Goal: Task Accomplishment & Management: Use online tool/utility

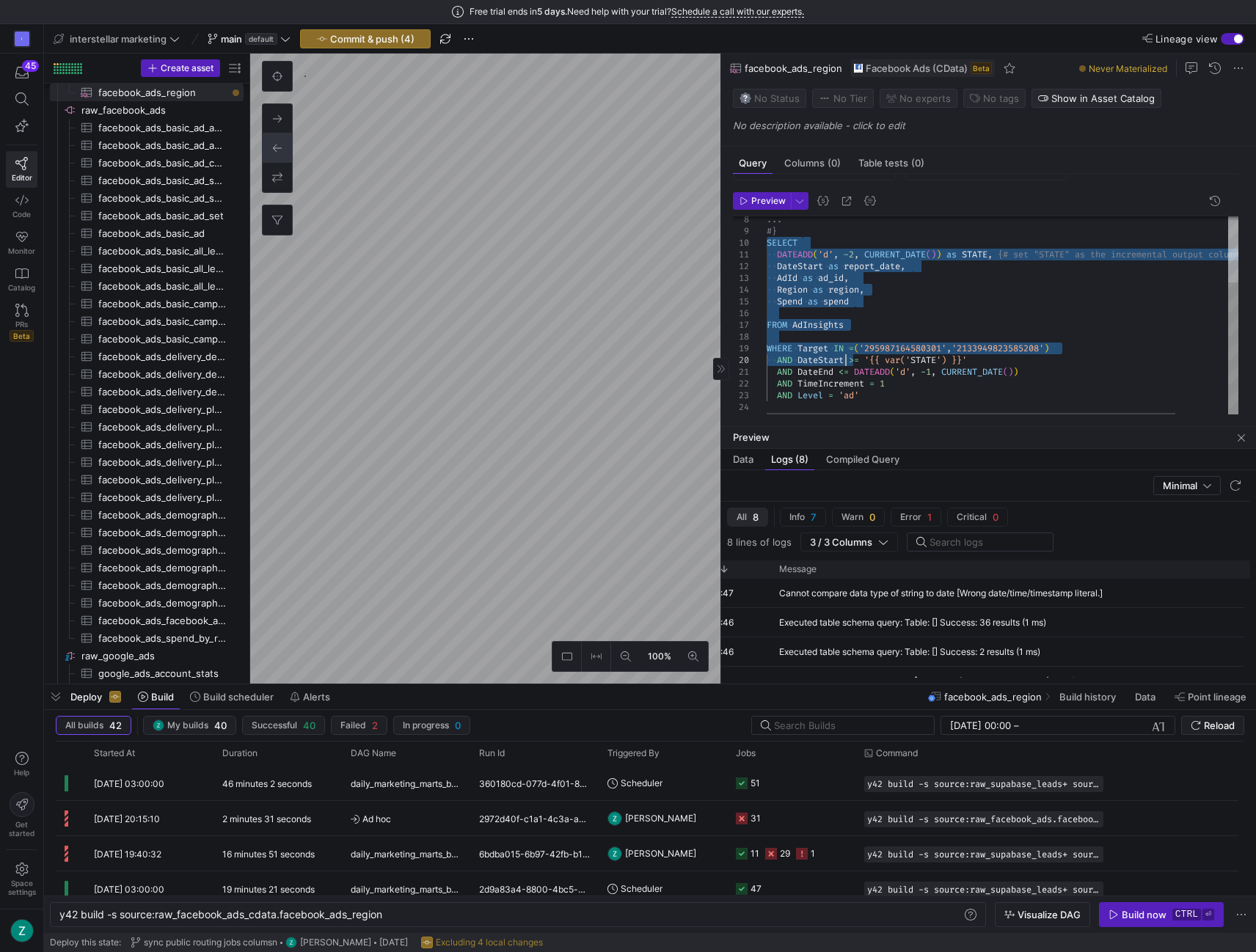
scroll to position [76, 0]
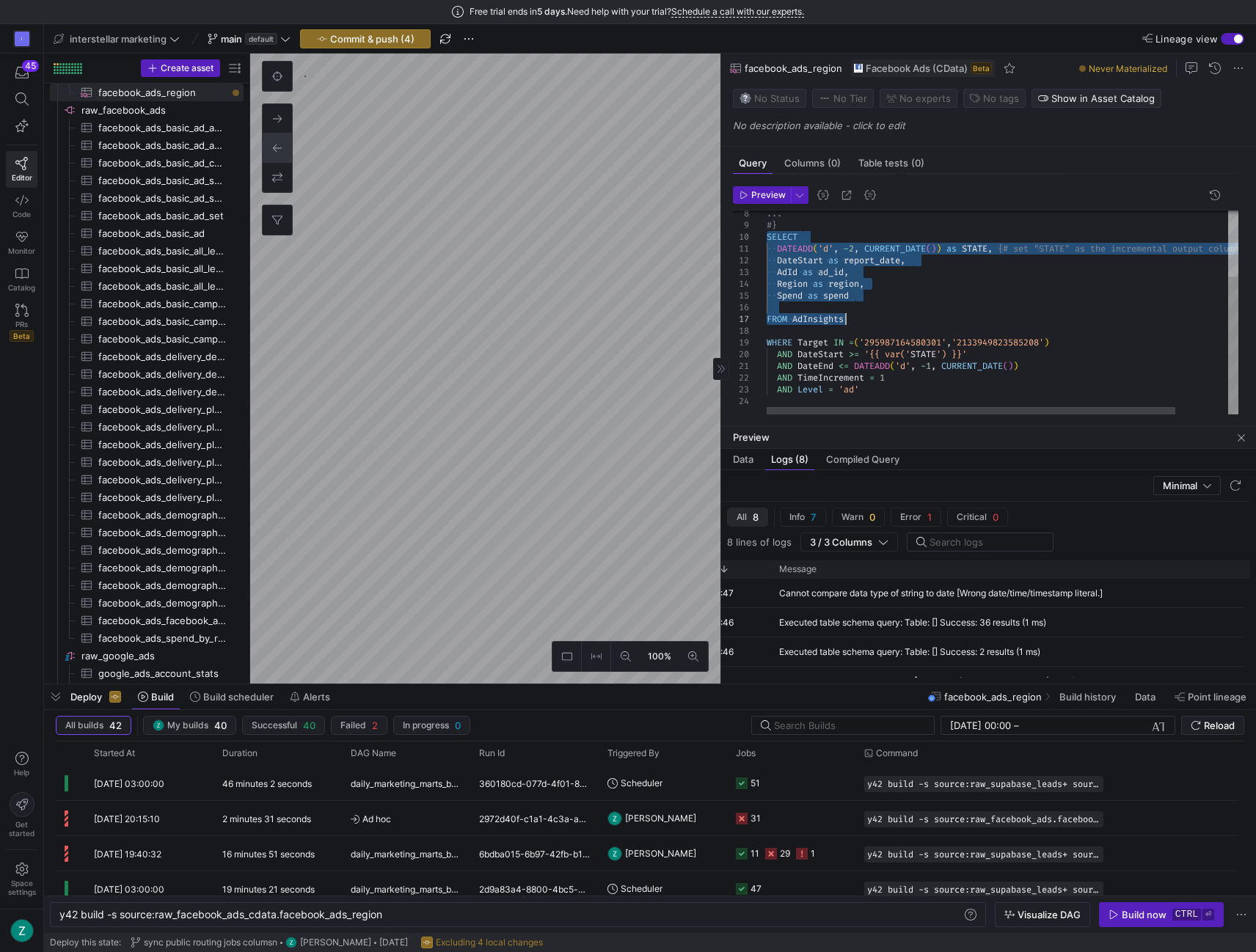
drag, startPoint x: 767, startPoint y: 371, endPoint x: 900, endPoint y: 322, distance: 141.7
click at [900, 322] on div "... #} SELECT DATEADD ( 'd' , - 2 , CURRENT_DATE ( ) ) as STATE , {# set "STATE…" at bounding box center [1033, 264] width 533 height 302
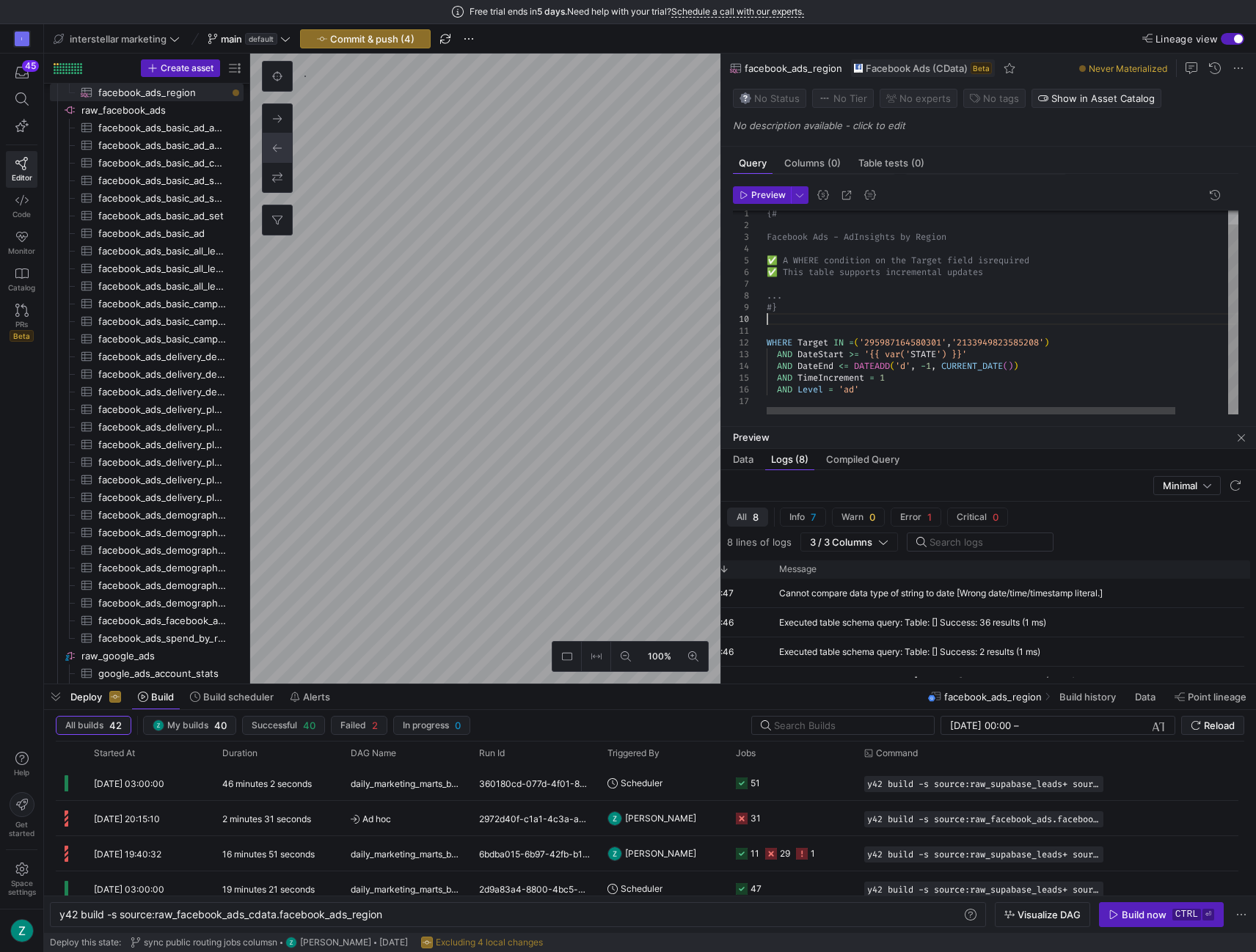
type textarea "DateStart as report_date, AdId as ad_id, Region as region, Spend as spend FROM …"
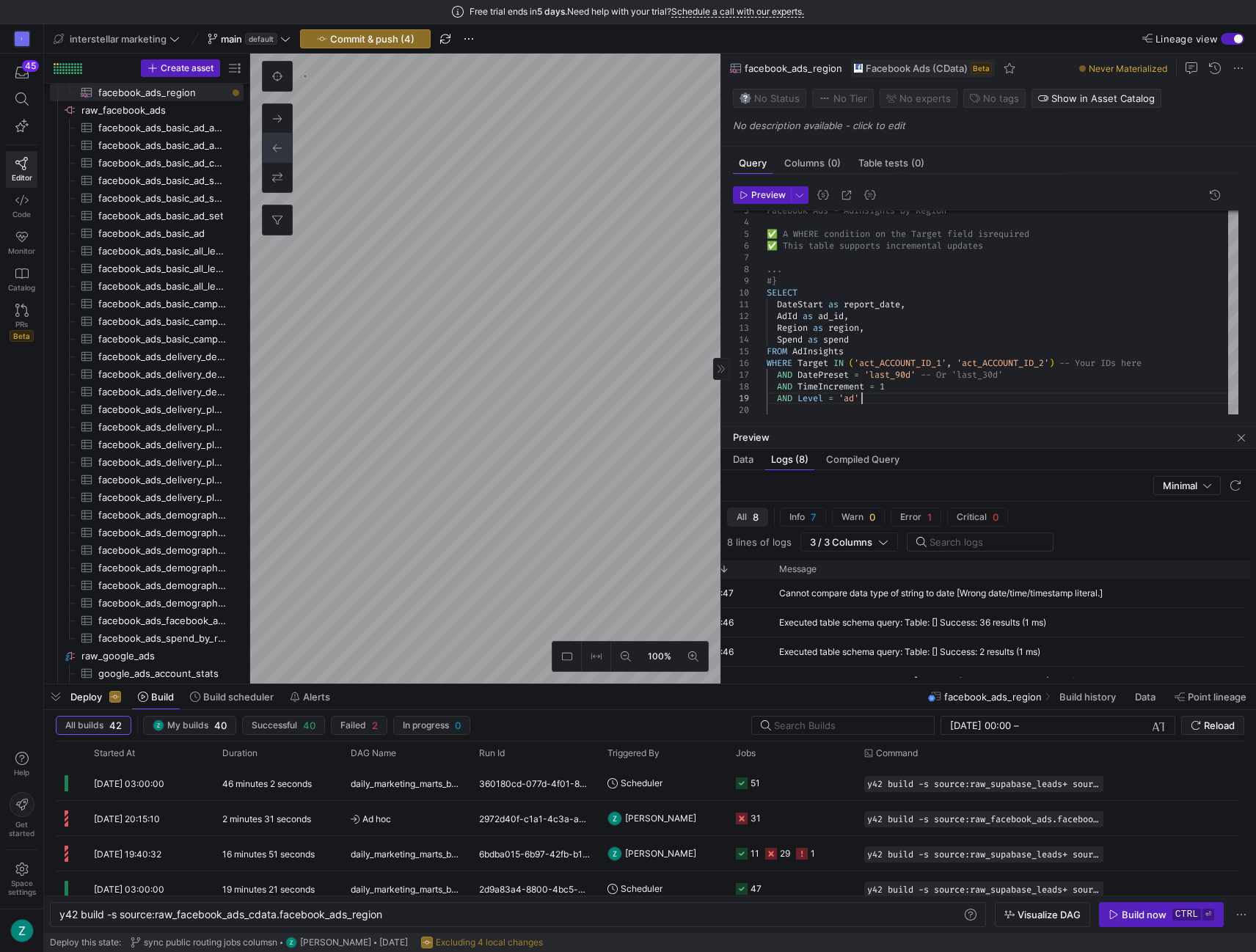
checkbox input "true"
type input "STATE"
type input "[DATE]"
type textarea "{# Facebook Ads - AdInsights ✅ A WHERE condition on the Target field is require…"
type textarea "y42 build -s source:raw_facebook_ads_cdata.facebook_ads_basic_all_data"
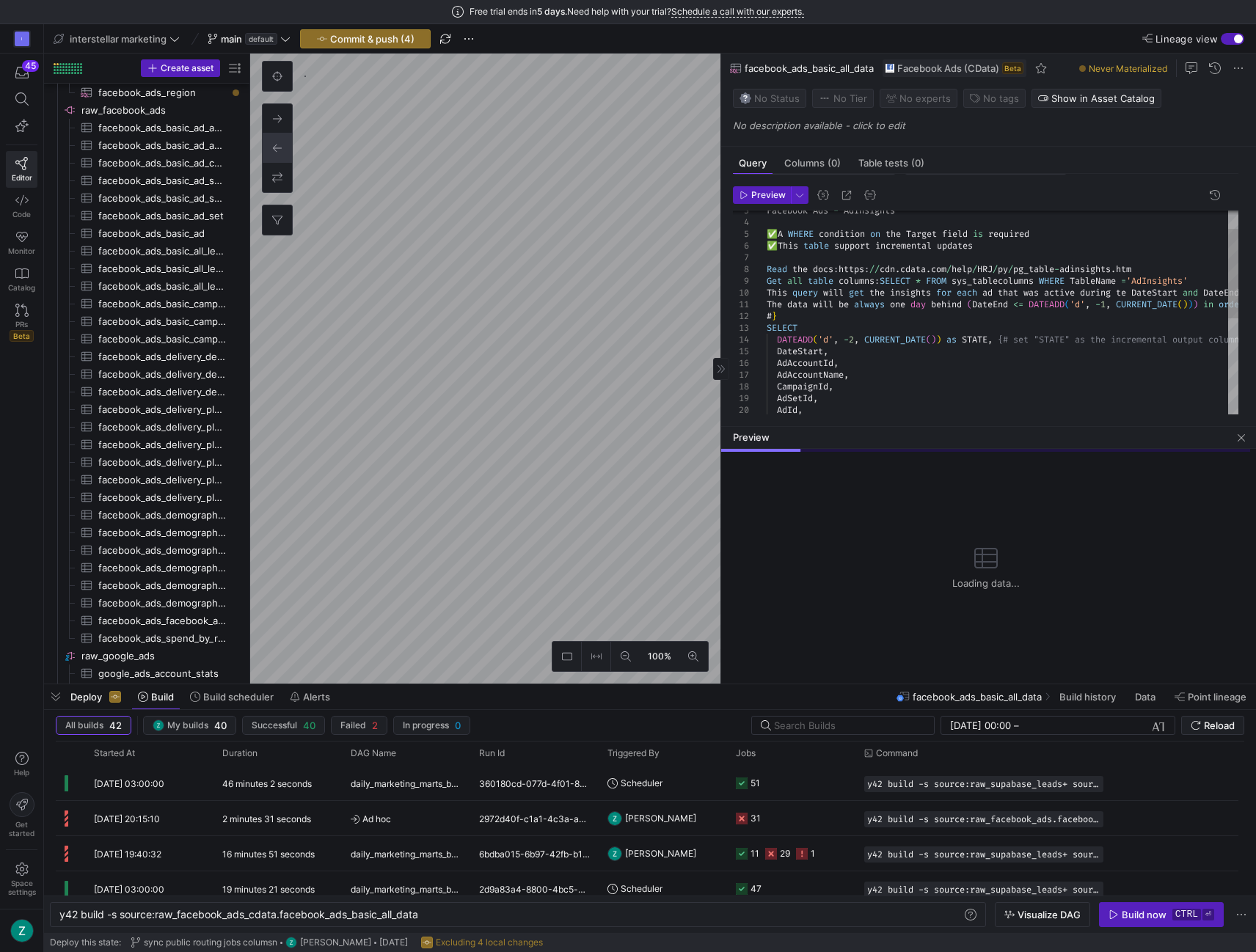
scroll to position [106, 0]
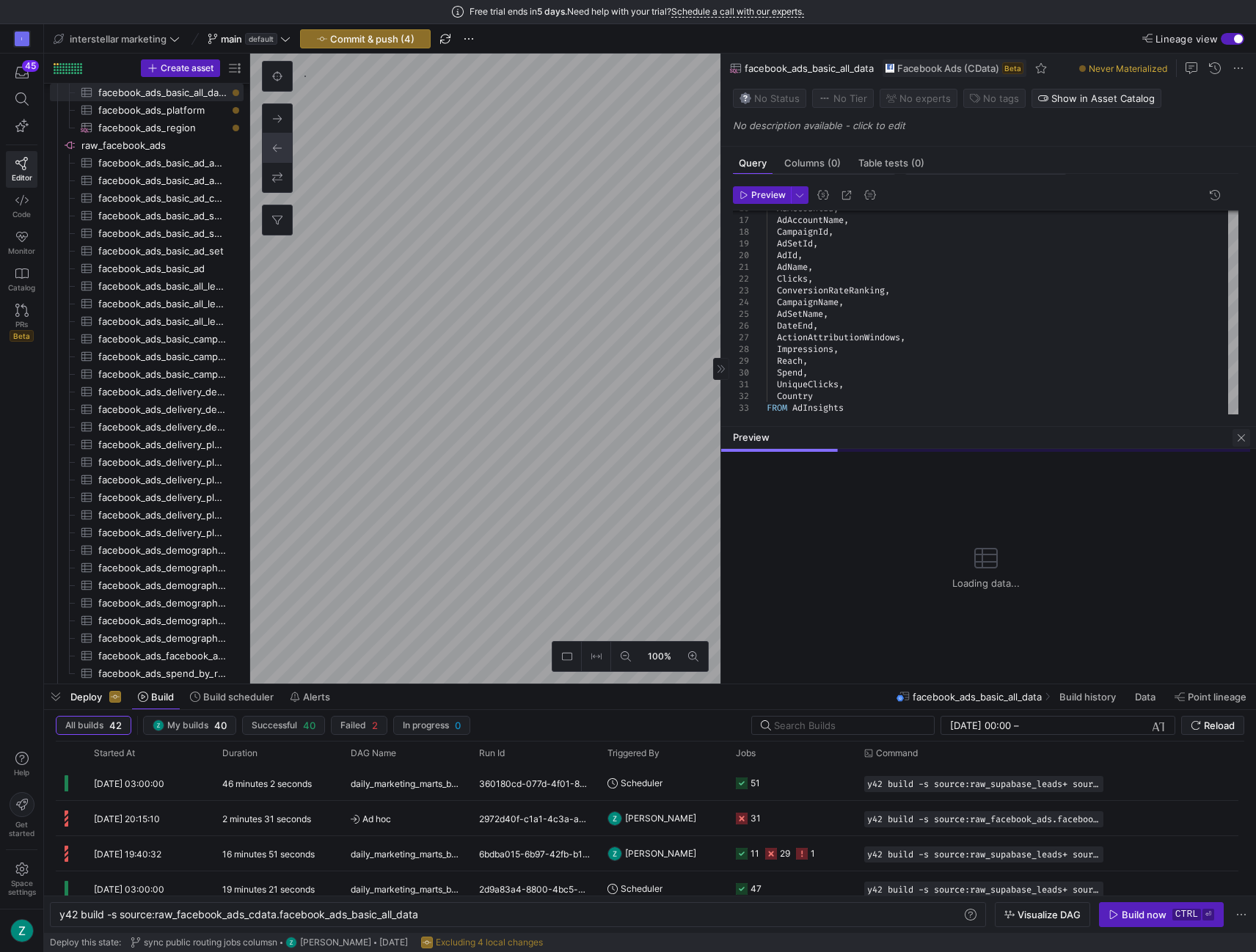
click at [1241, 432] on span "button" at bounding box center [1241, 438] width 17 height 17
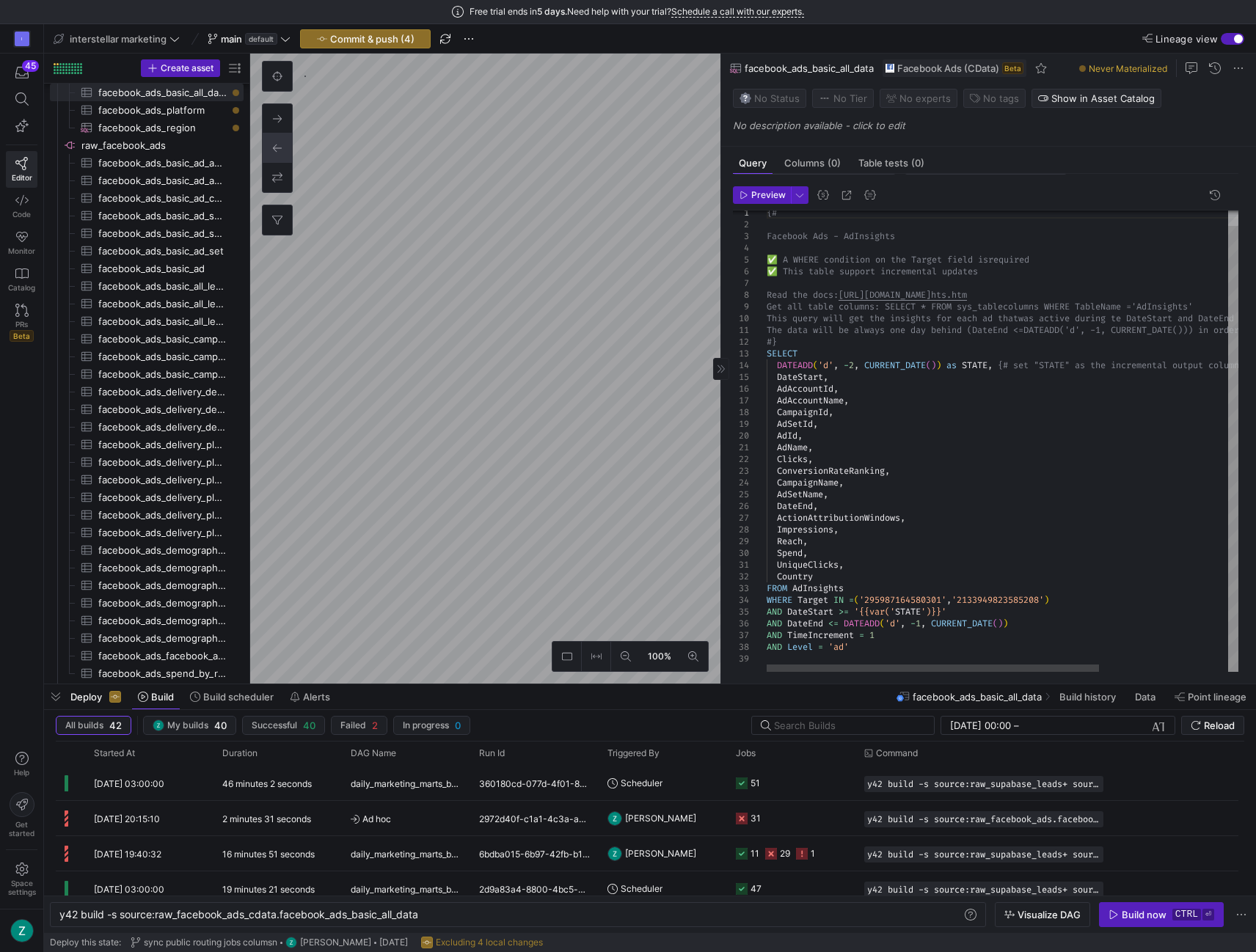
type textarea "UniqueClicks, Country FROM AdInsights WHERE Target IN =('295987164580301','2133…"
drag, startPoint x: 1064, startPoint y: 598, endPoint x: 764, endPoint y: 599, distance: 300.0
click at [767, 599] on div "AdAccountId , AdAccountName , CampaignId , AdSetId , AdId , AdName , Clicks , C…" at bounding box center [1094, 434] width 655 height 478
checkbox input "false"
type textarea "{# Facebook Ads - AdInsights by Region ✅ A WHERE condition on the Target field …"
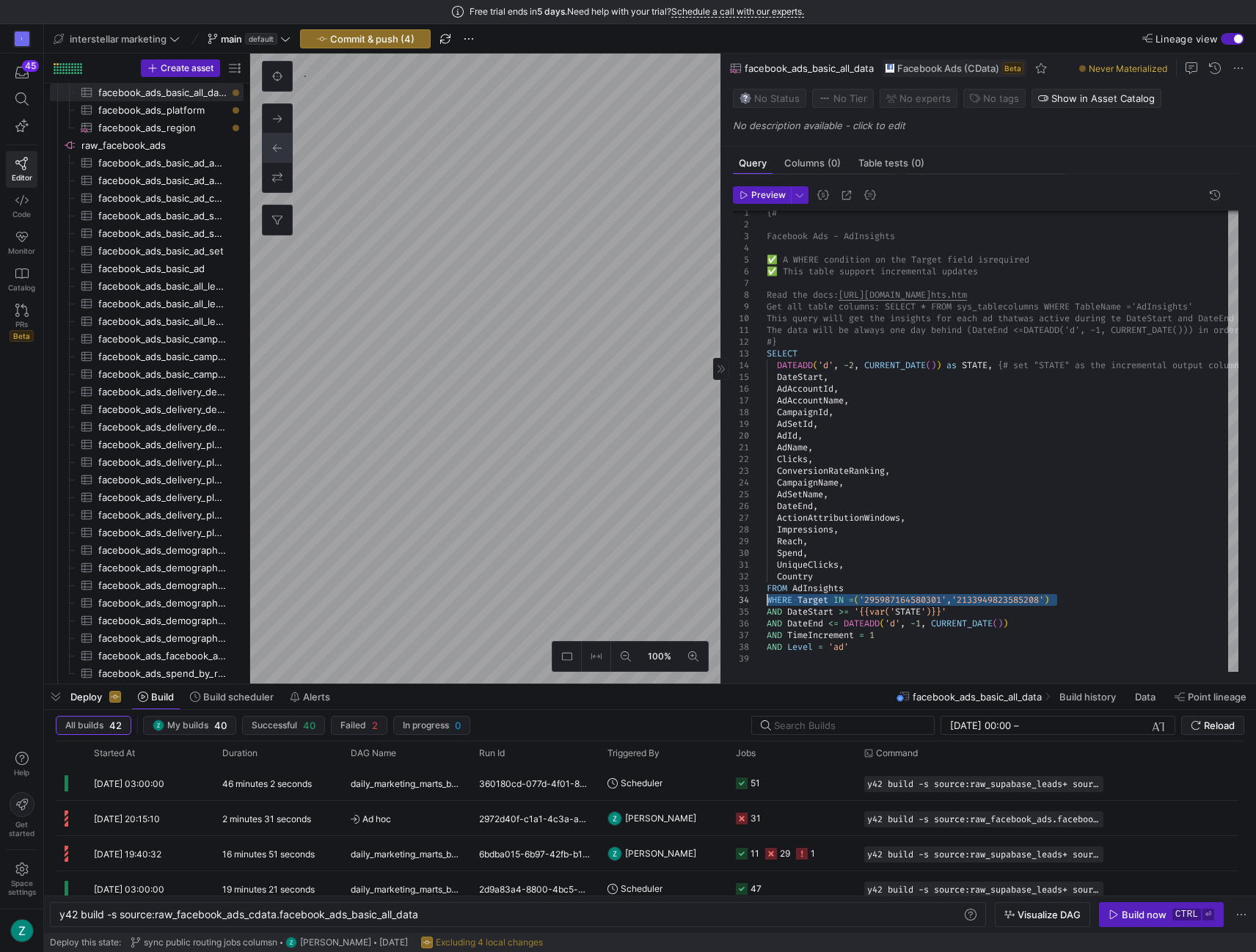
type textarea "y42 build -s source:raw_facebook_ads_cdata.facebook_ads_region"
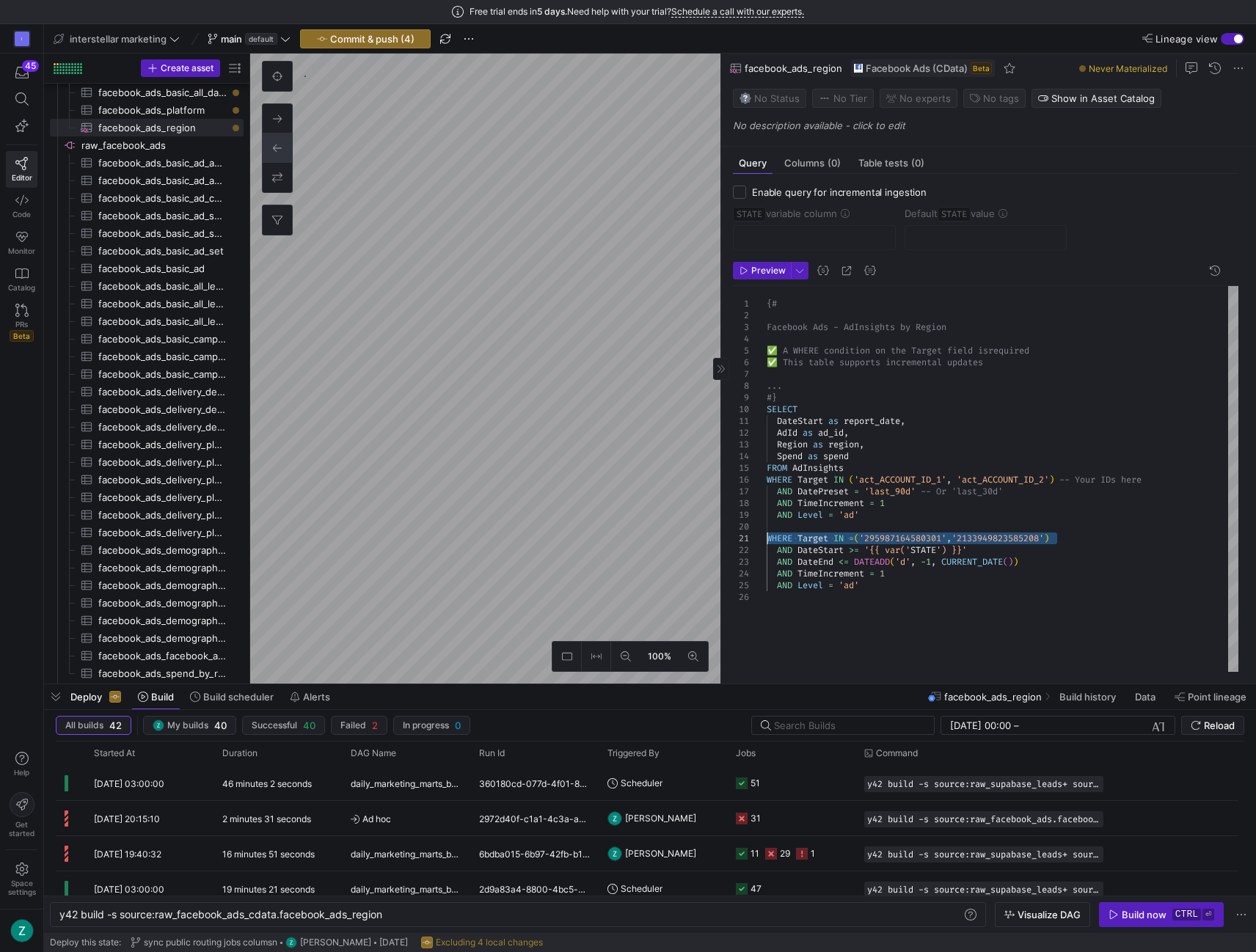
drag, startPoint x: 1059, startPoint y: 535, endPoint x: 764, endPoint y: 536, distance: 295.0
click at [767, 536] on div "{# Facebook Ads - AdInsights by Region ✅ A WHERE condition on the Target field …" at bounding box center [1002, 479] width 472 height 387
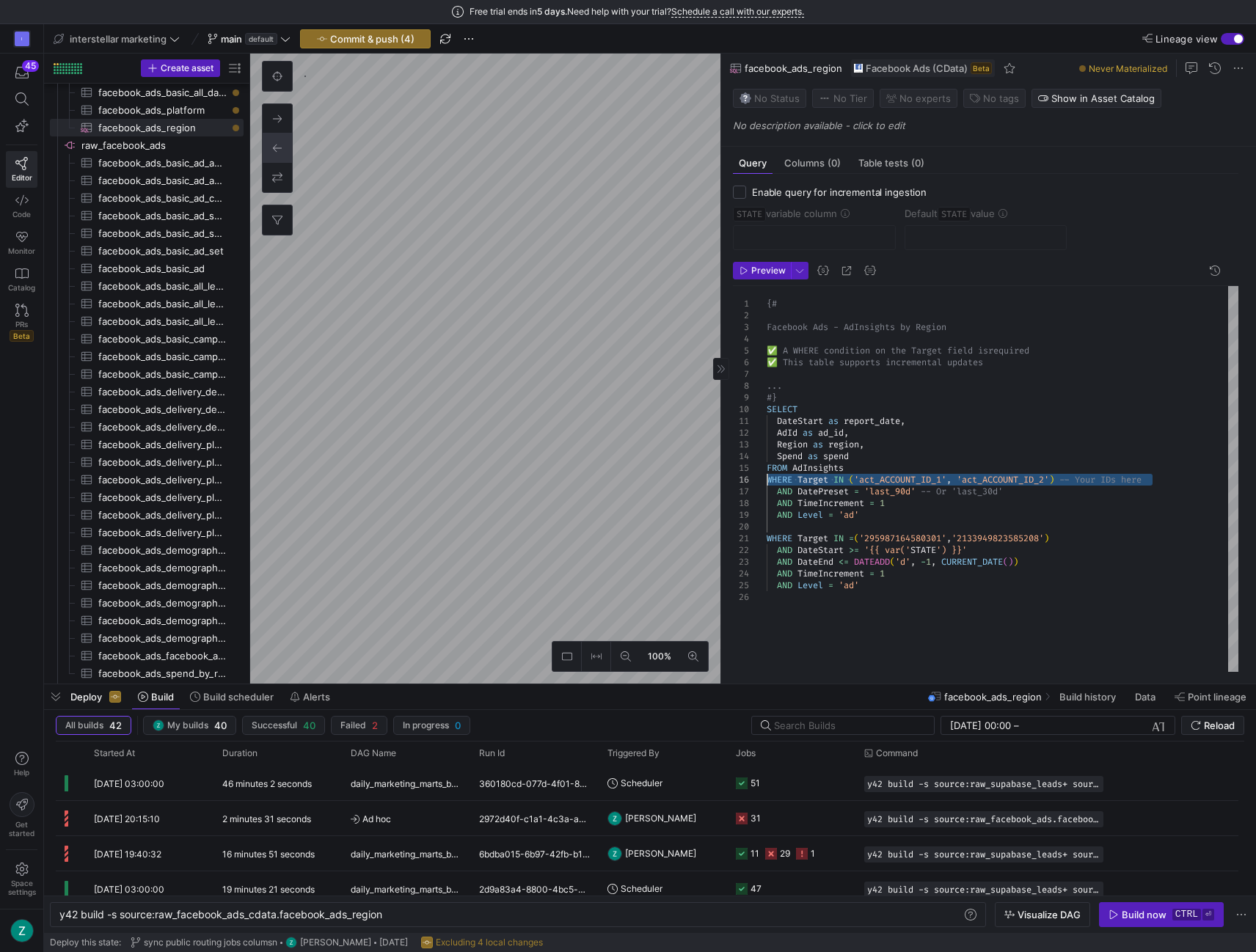
drag, startPoint x: 1156, startPoint y: 476, endPoint x: 765, endPoint y: 476, distance: 391.0
click at [767, 476] on div "{# Facebook Ads - AdInsights by Region ✅ A WHERE condition on the Target field …" at bounding box center [1002, 479] width 472 height 387
type textarea "WHERE Target IN =('295987164580301','2133949823585208') AND DateStart >= '{{ va…"
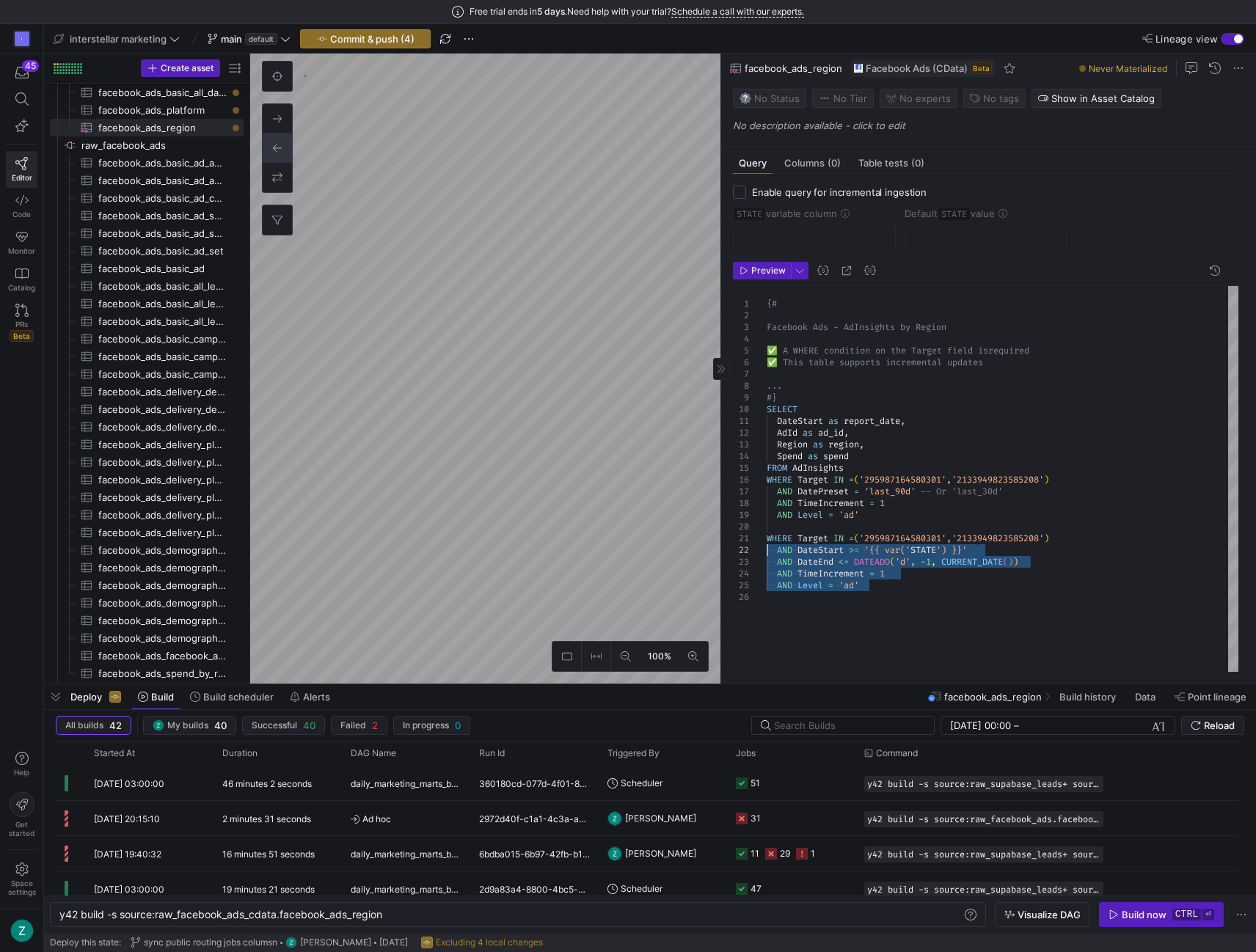
drag, startPoint x: 864, startPoint y: 576, endPoint x: 736, endPoint y: 545, distance: 131.7
click at [767, 545] on div "{# Facebook Ads - AdInsights by Region ✅ A WHERE condition on the Target field …" at bounding box center [1002, 479] width 472 height 387
drag, startPoint x: 869, startPoint y: 591, endPoint x: 756, endPoint y: 532, distance: 127.5
click at [767, 532] on div "{# Facebook Ads - AdInsights by Region ✅ A WHERE condition on the Target field …" at bounding box center [1002, 479] width 472 height 387
type textarea "DateStart as report_date, AdId as ad_id, Region as region, Spend as spend FROM …"
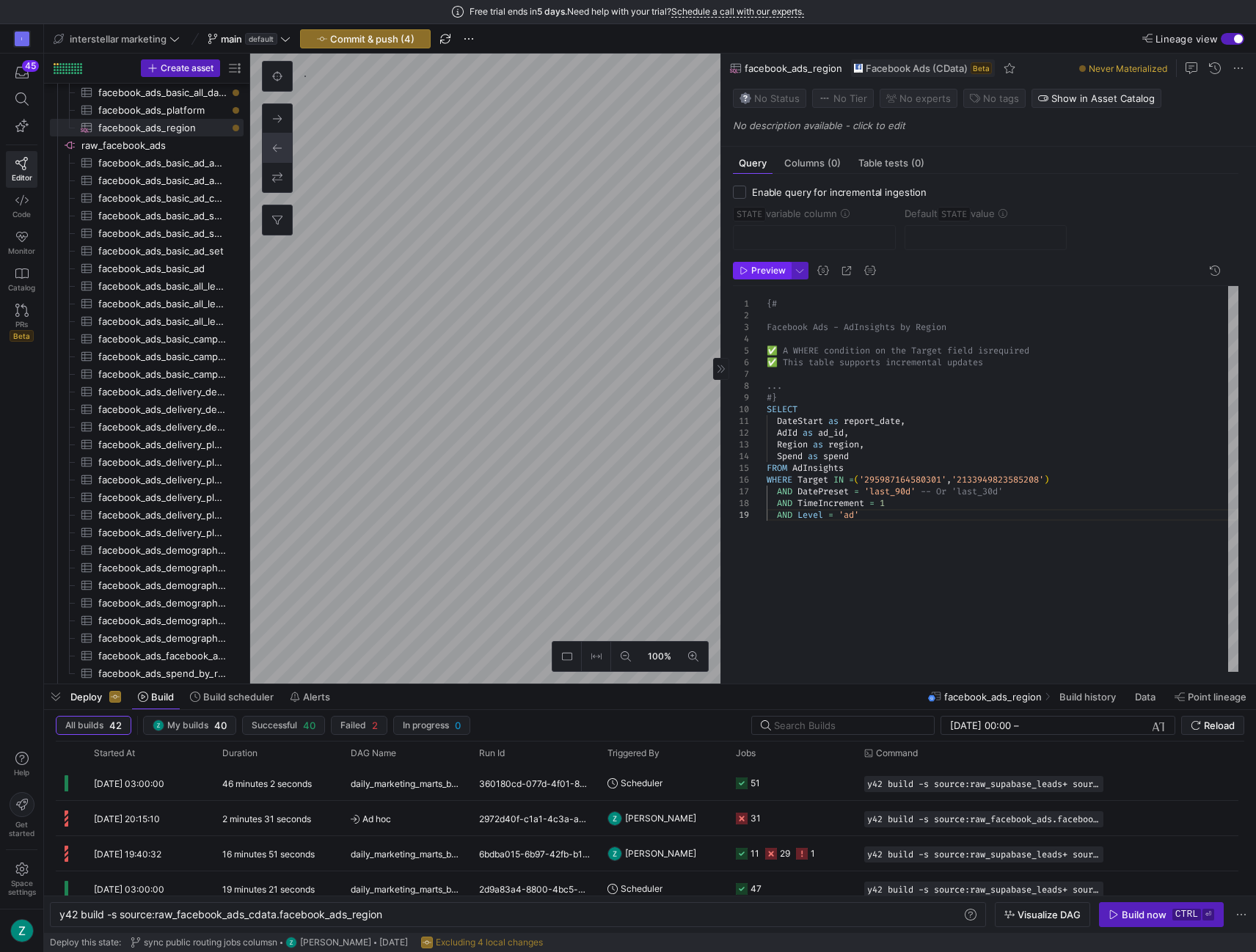
click at [762, 267] on span "Preview" at bounding box center [769, 270] width 35 height 11
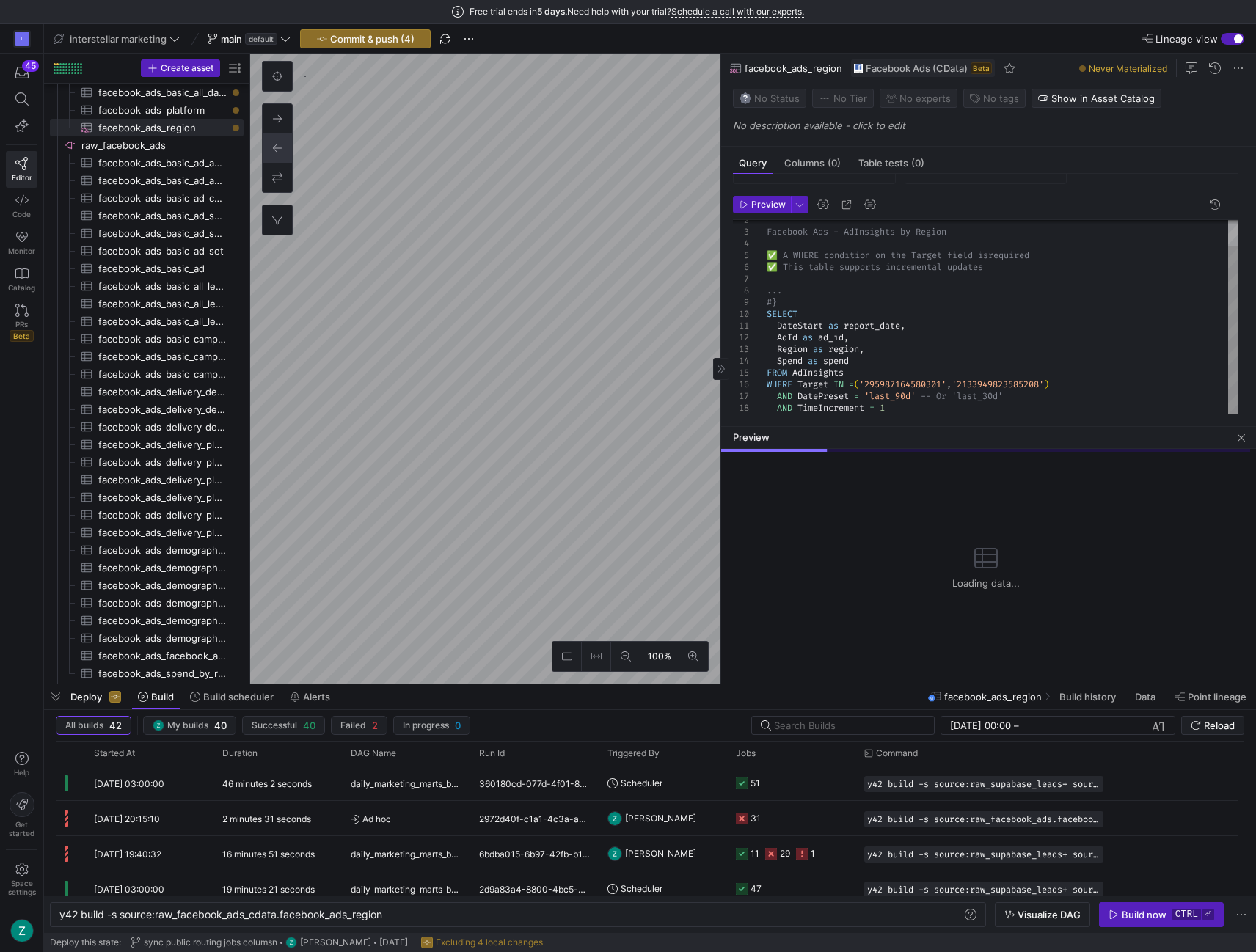
scroll to position [76, 0]
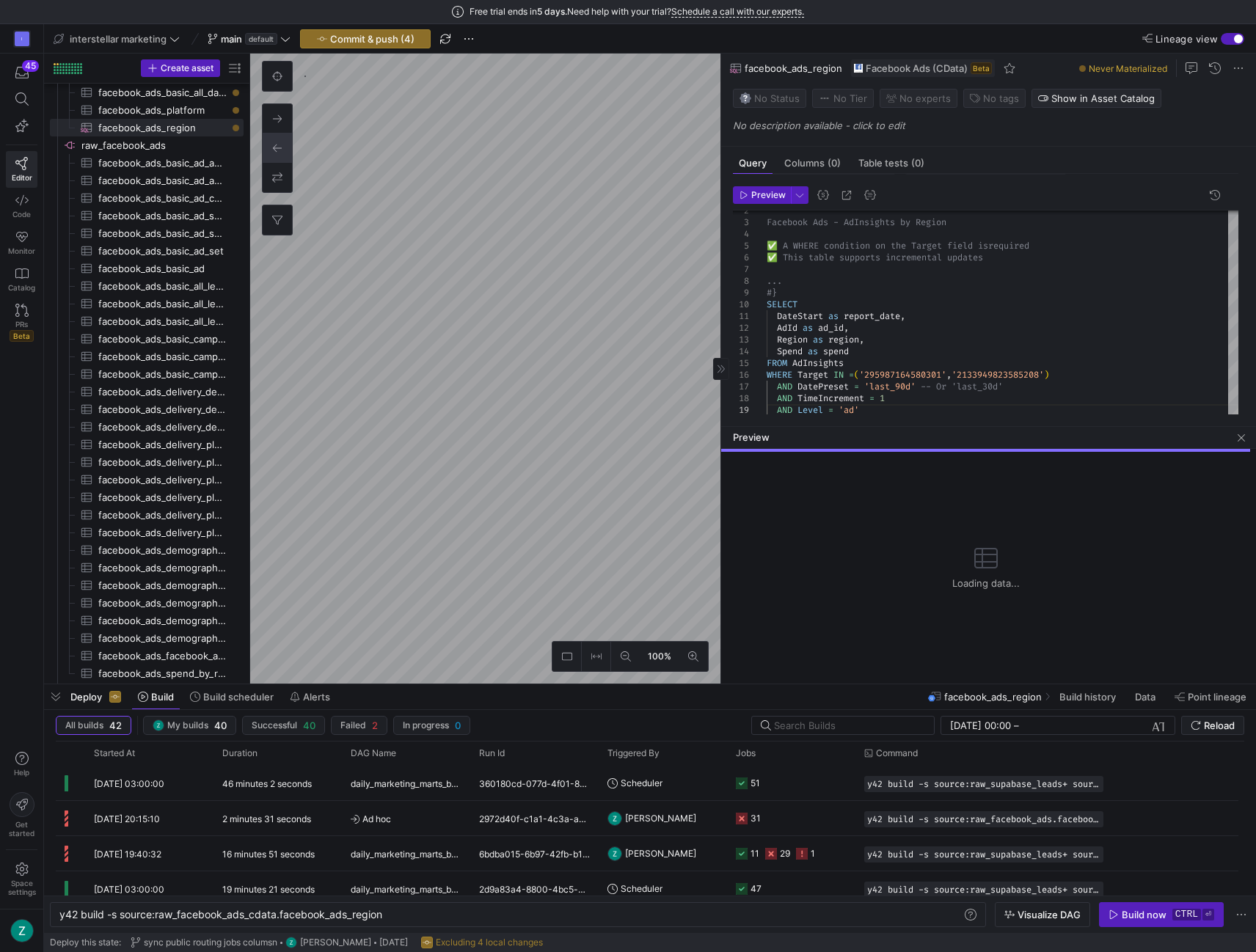
type textarea "y42 build -s source:raw_facebook_ads_cdata.facebook_ads_platform"
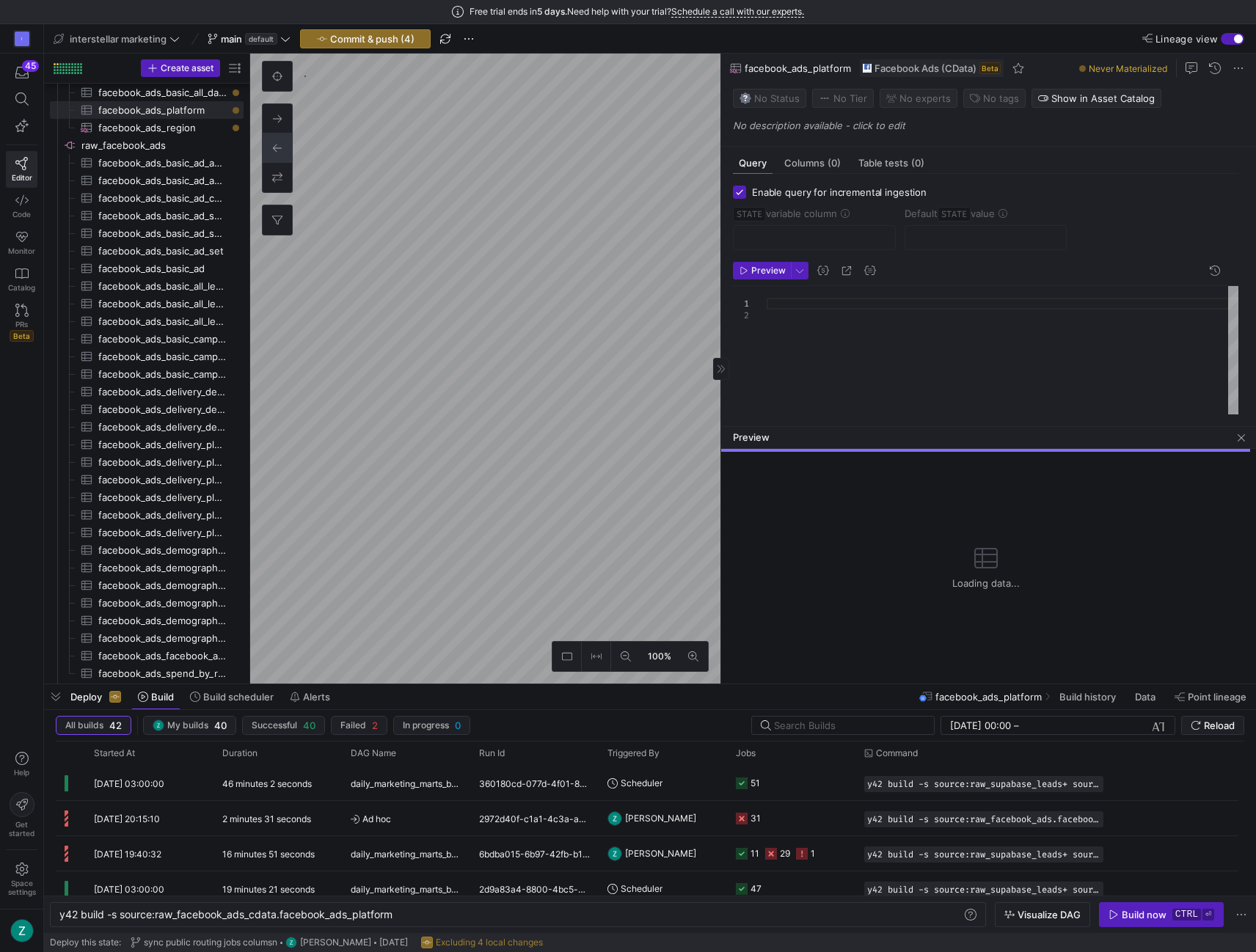
checkbox input "true"
type input "STATE"
type input "[DATE]"
type textarea "{# Facebook Ads - AdInsights ✅ A WHERE condition on the Target field is require…"
type textarea "y42 build -s source:raw_facebook_ads_cdata.facebook_ads_basic_all_data"
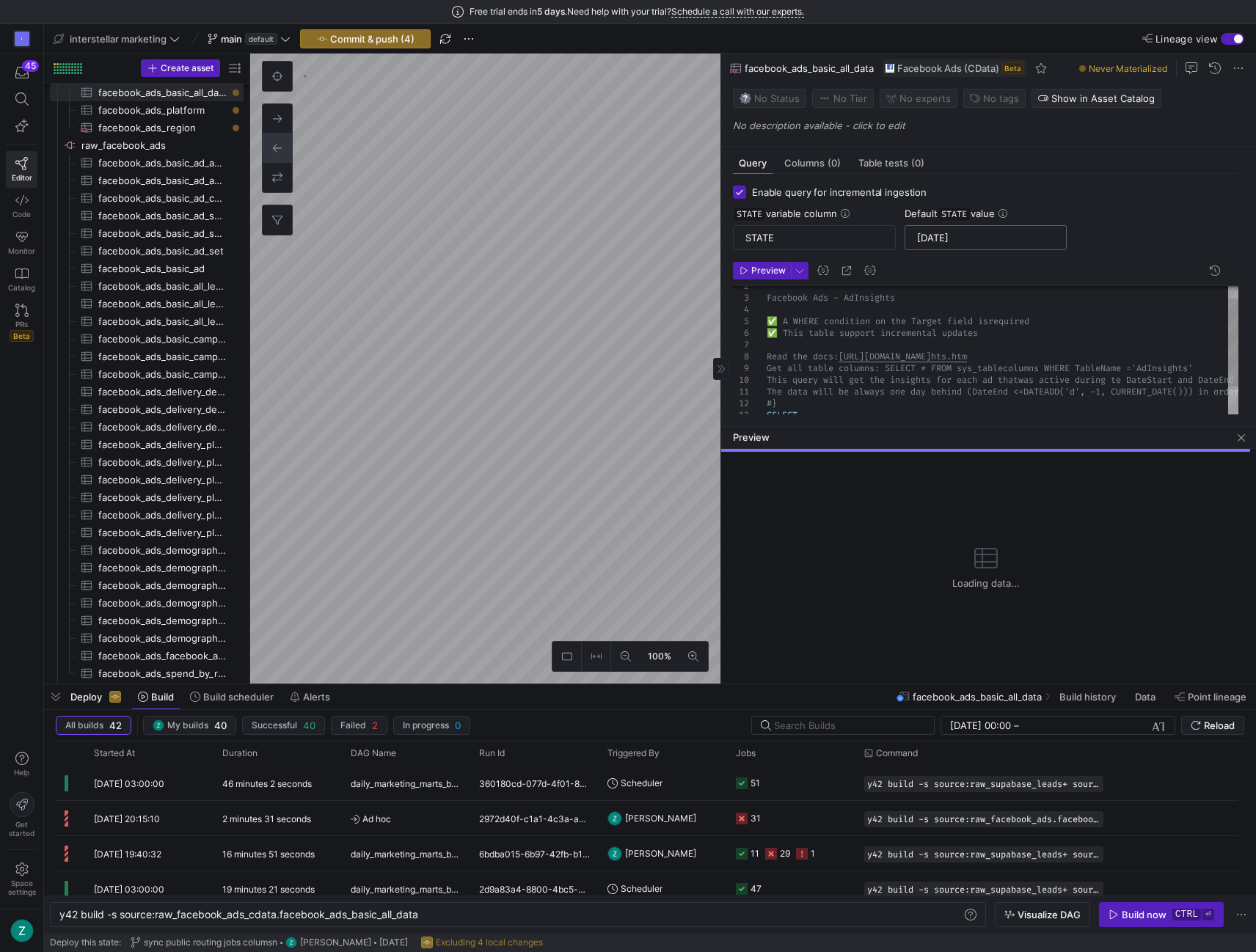
click at [964, 234] on input "[DATE]" at bounding box center [986, 237] width 138 height 12
checkbox input "false"
type textarea "y42 build -s source:raw_facebook_ads_cdata.facebook_ads_platform"
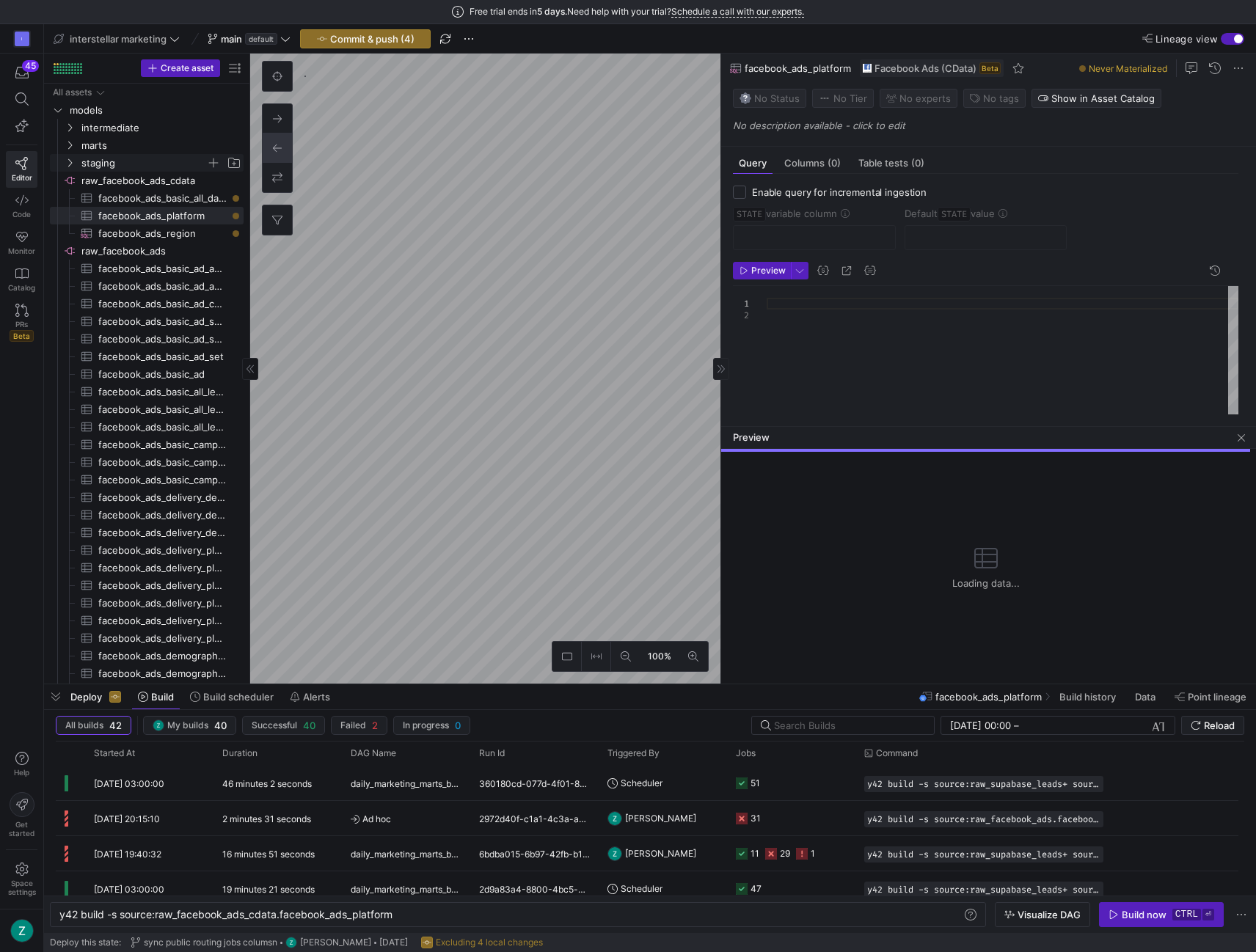
click at [77, 162] on span "staging" at bounding box center [152, 163] width 180 height 16
click at [72, 146] on icon "Press SPACE to select this row." at bounding box center [70, 144] width 11 height 9
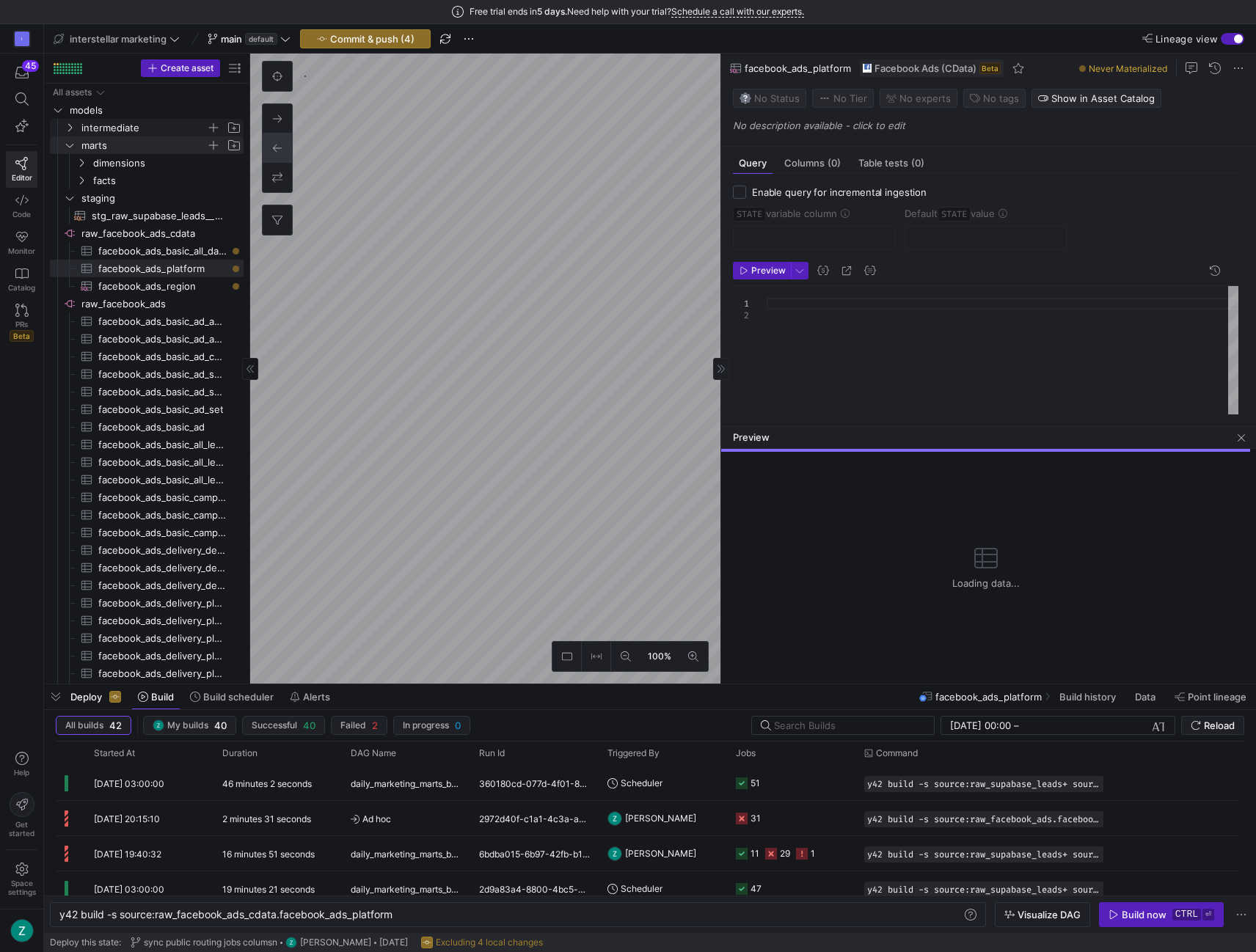
click at [71, 130] on icon "Press SPACE to select this row." at bounding box center [70, 127] width 11 height 9
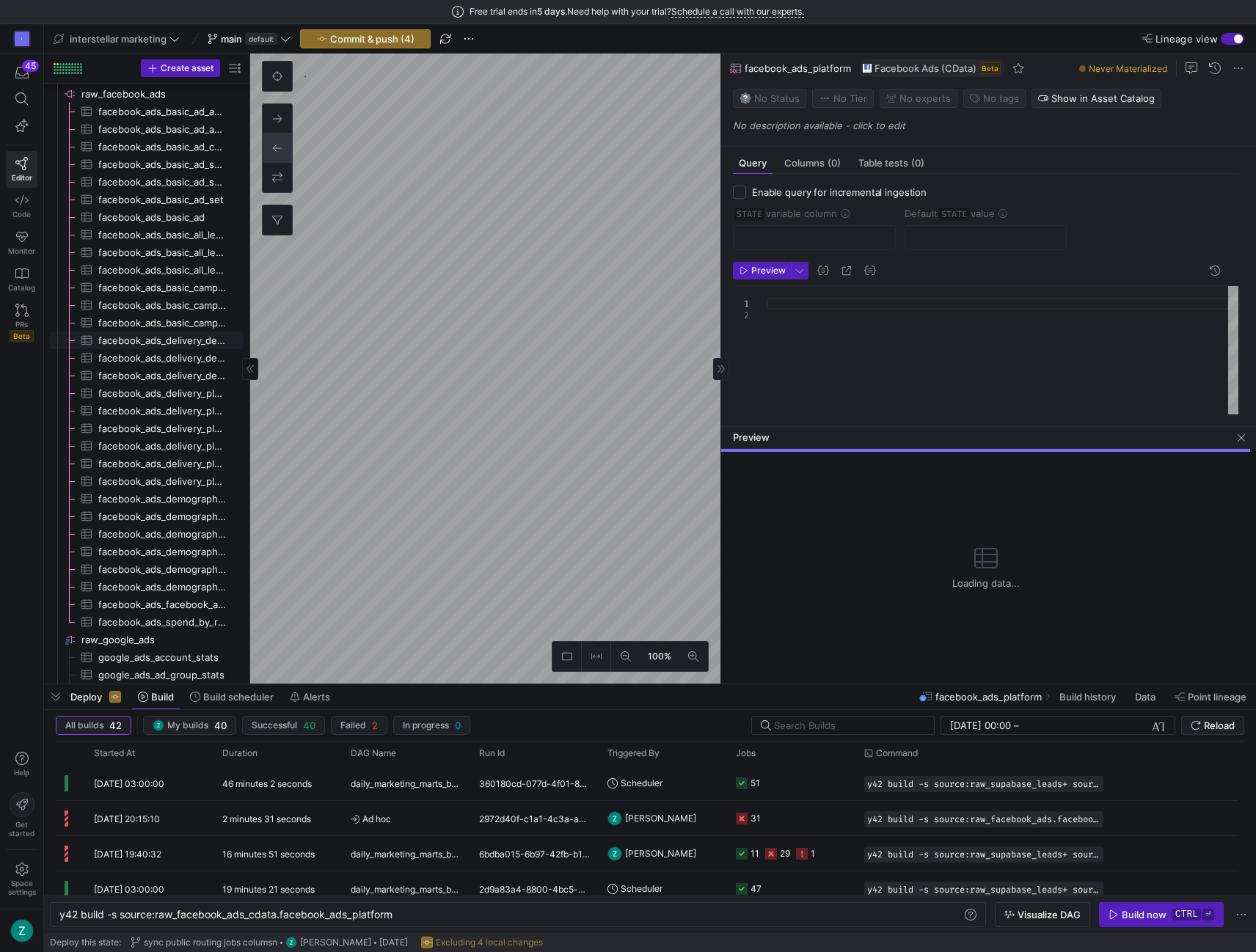
scroll to position [292, 0]
click at [801, 304] on div at bounding box center [1002, 351] width 472 height 130
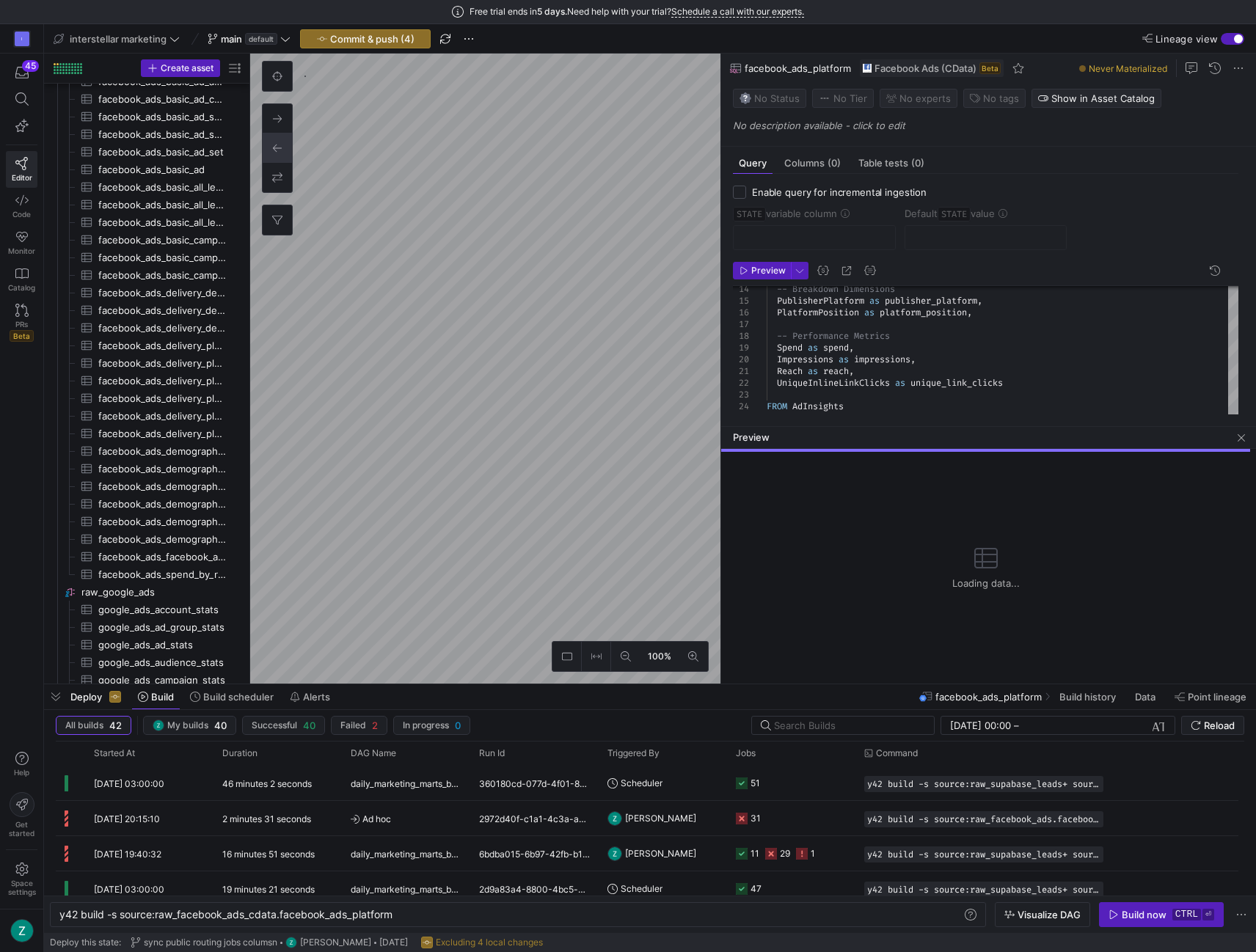
type textarea "{# Facebook Ads - AdInsights by Region ✅ A WHERE condition on the Target field …"
type textarea "y42 build -s source:raw_facebook_ads_cdata.facebook_ads_region"
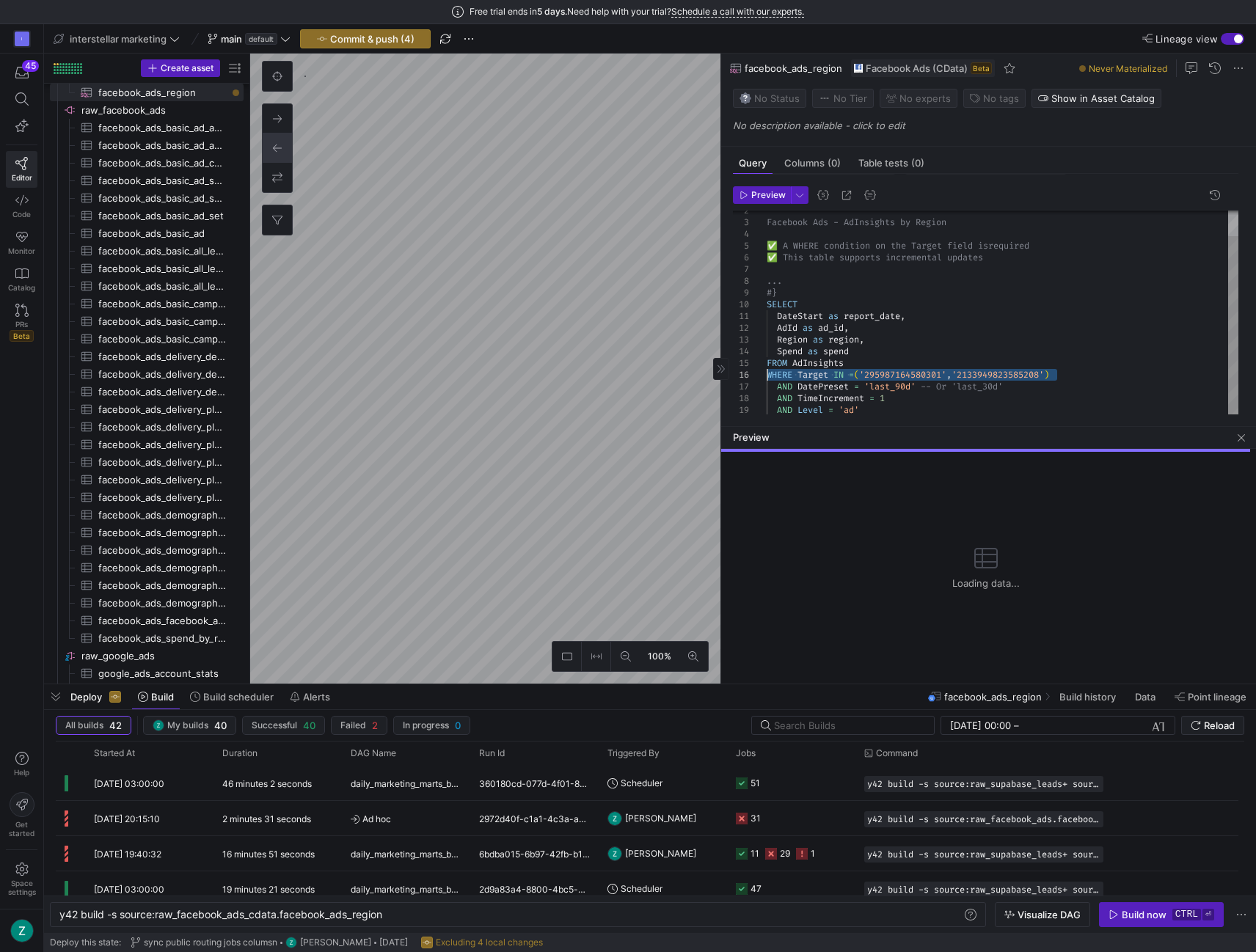
drag, startPoint x: 1030, startPoint y: 371, endPoint x: 767, endPoint y: 374, distance: 263.0
click at [767, 374] on div "Facebook Ads - AdInsights by Region ✅ A WHERE condition on the Target field is …" at bounding box center [1002, 298] width 472 height 234
type textarea "{# Facebook Ads - AdInsights by Platform and Placement ✅ A WHERE condition on t…"
type textarea "y42 build -s source:raw_facebook_ads_cdata.facebook_ads_platform"
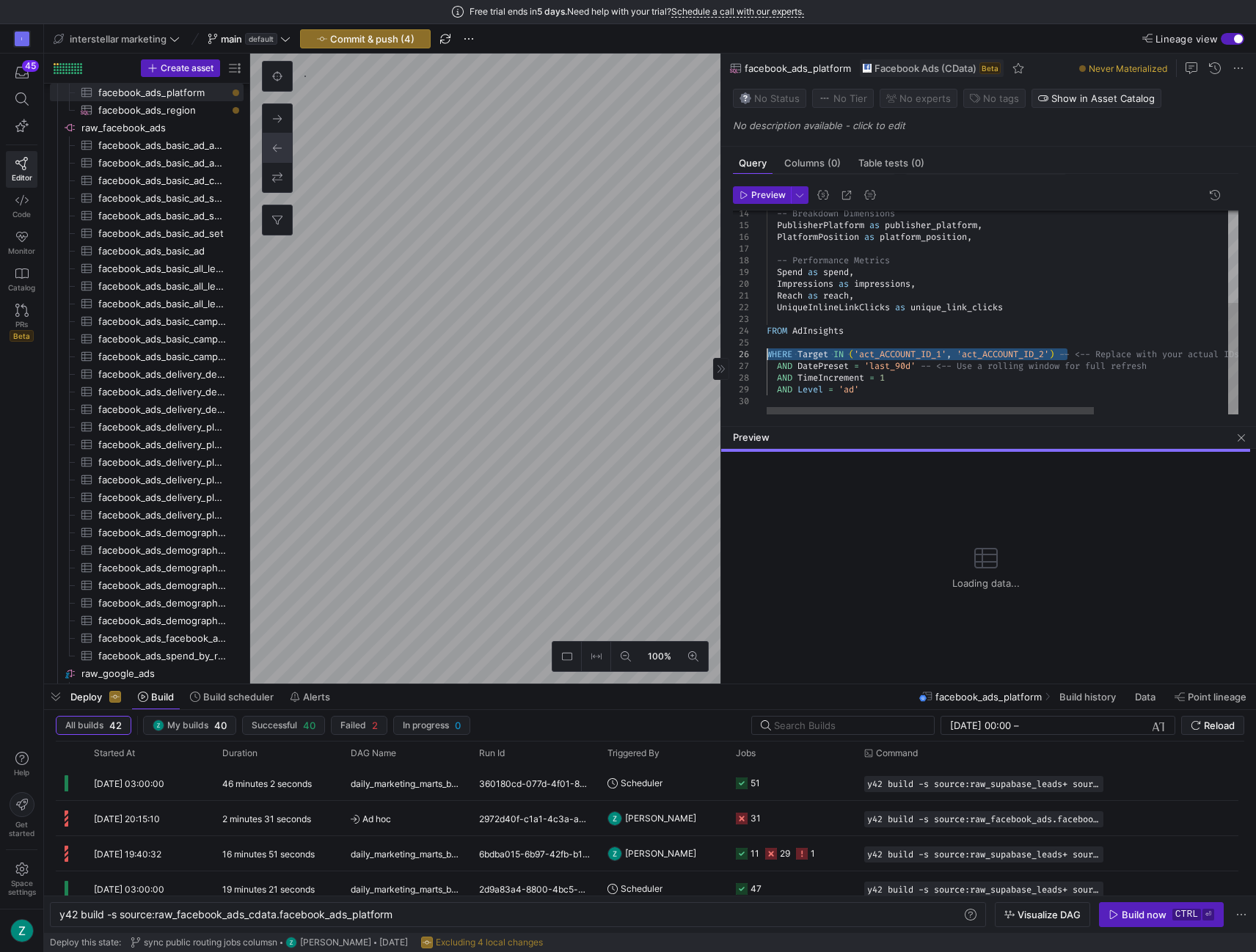
drag, startPoint x: 1065, startPoint y: 352, endPoint x: 769, endPoint y: 354, distance: 296.0
click at [769, 354] on div "-- Breakdown Dimensions PublisherPlatform as publisher_platform , PlatformPosit…" at bounding box center [1099, 230] width 664 height 373
type textarea "Reach as reach, UniqueInlineLinkClicks as unique_link_clicks FROM AdInsights WH…"
click at [914, 326] on div "-- Breakdown Dimensions PublisherPlatform as publisher_platform , PlatformPosit…" at bounding box center [1099, 230] width 664 height 373
click at [345, 41] on span "Commit & push (4)" at bounding box center [372, 39] width 84 height 12
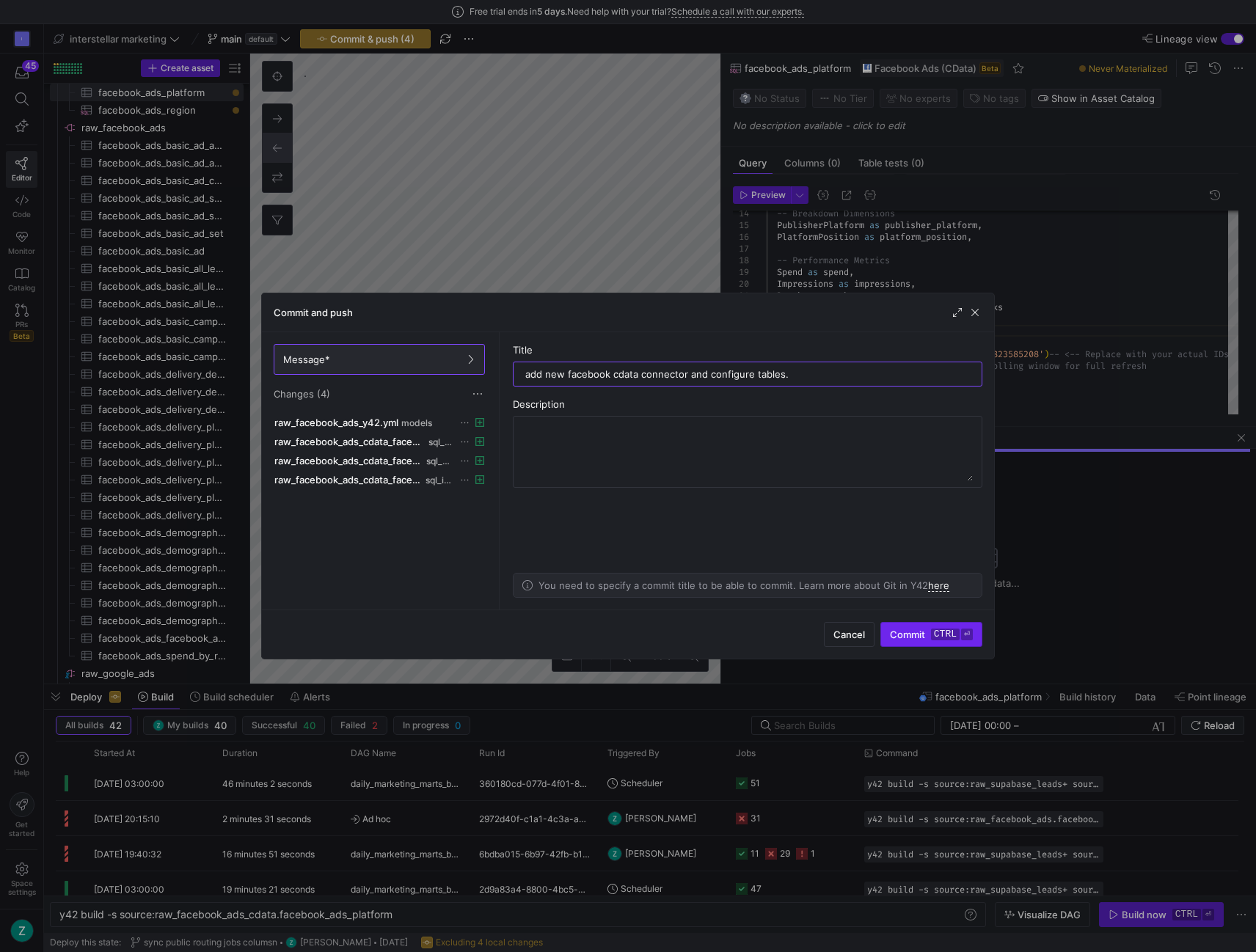
type input "add new facebook cdata connector and configure tables."
click at [900, 633] on span "Commit ctrl ⏎" at bounding box center [932, 634] width 83 height 12
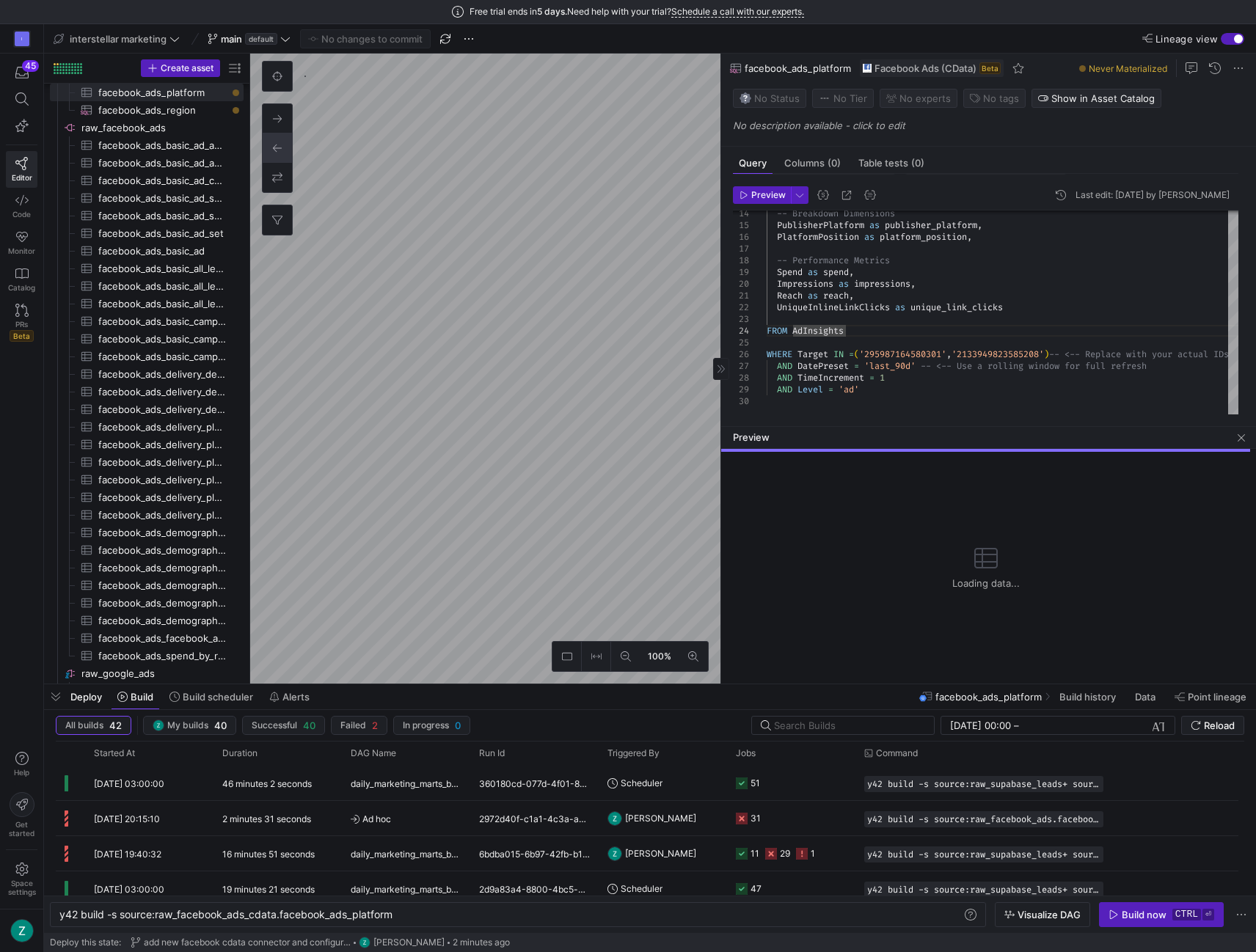
checkbox input "true"
type input "STATE"
type input "[DATE]"
type textarea "{# Facebook Ads - AdInsights ✅ A WHERE condition on the Target field is require…"
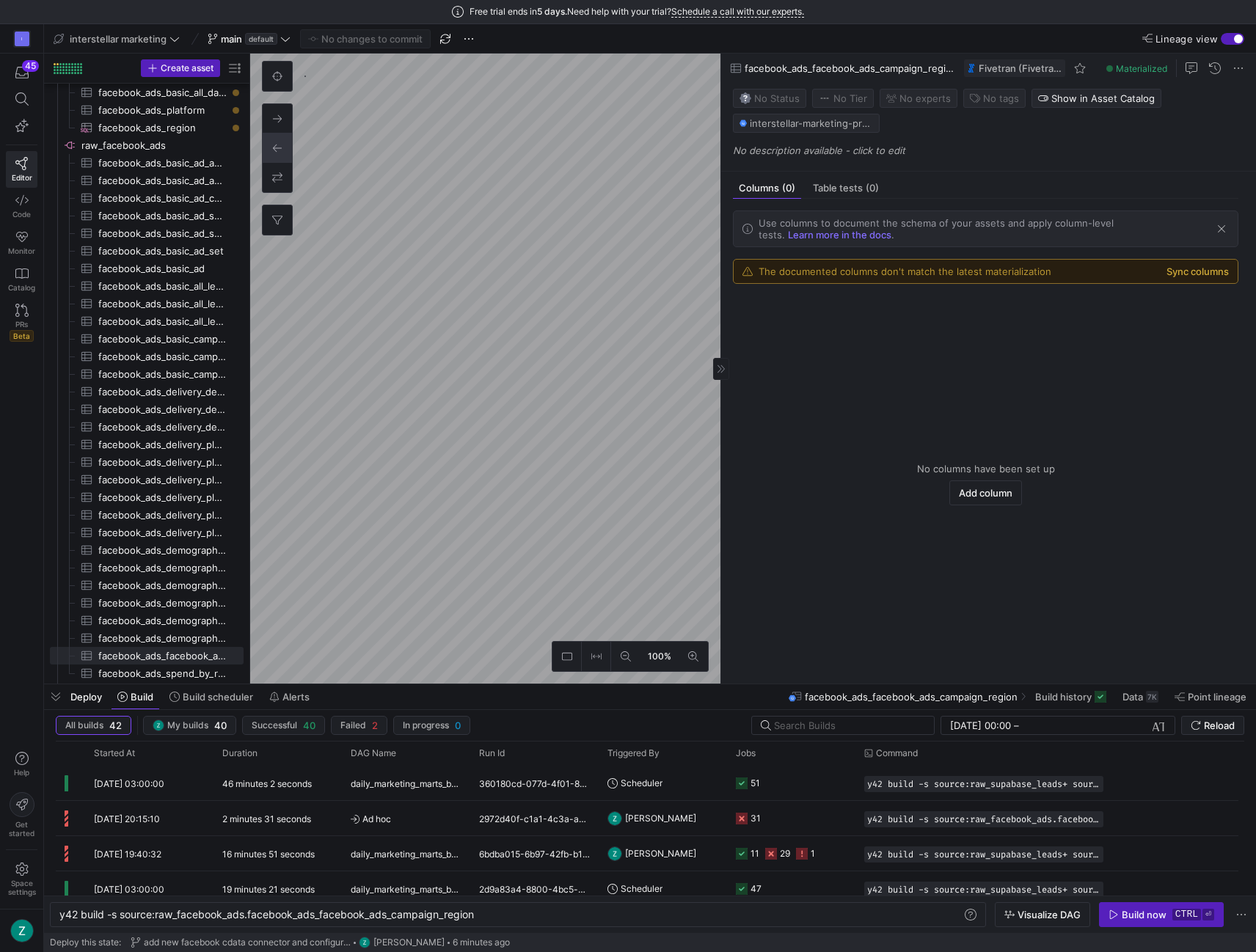
click at [1184, 267] on button "Sync columns" at bounding box center [1197, 271] width 62 height 12
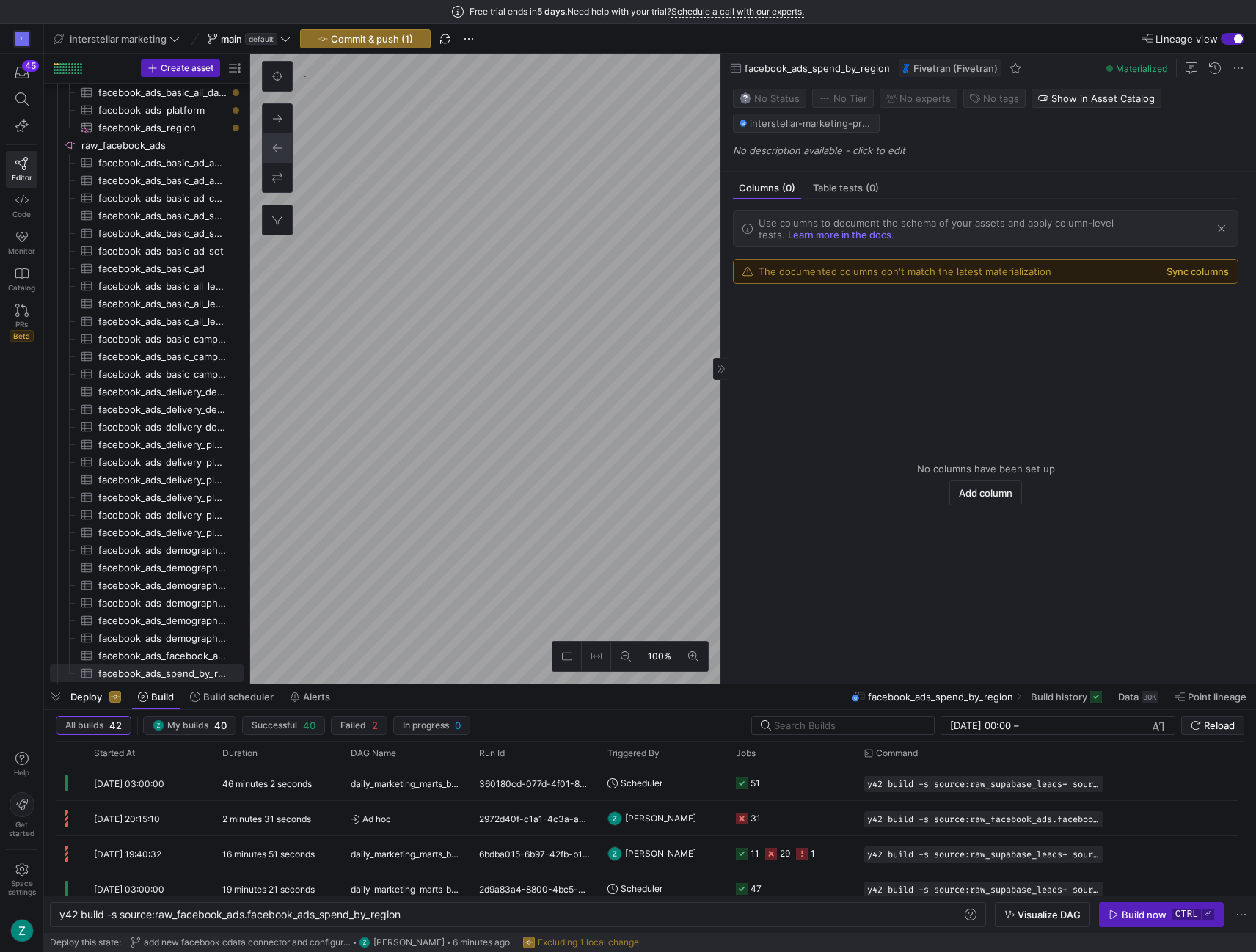
click at [1188, 272] on button "Sync columns" at bounding box center [1197, 271] width 62 height 12
click at [1183, 277] on button "Sync columns" at bounding box center [1197, 271] width 62 height 12
click at [1191, 271] on button "Sync columns" at bounding box center [1197, 271] width 62 height 12
click at [1179, 266] on button "Sync columns" at bounding box center [1197, 271] width 62 height 12
click at [1184, 274] on button "Sync columns" at bounding box center [1197, 271] width 62 height 12
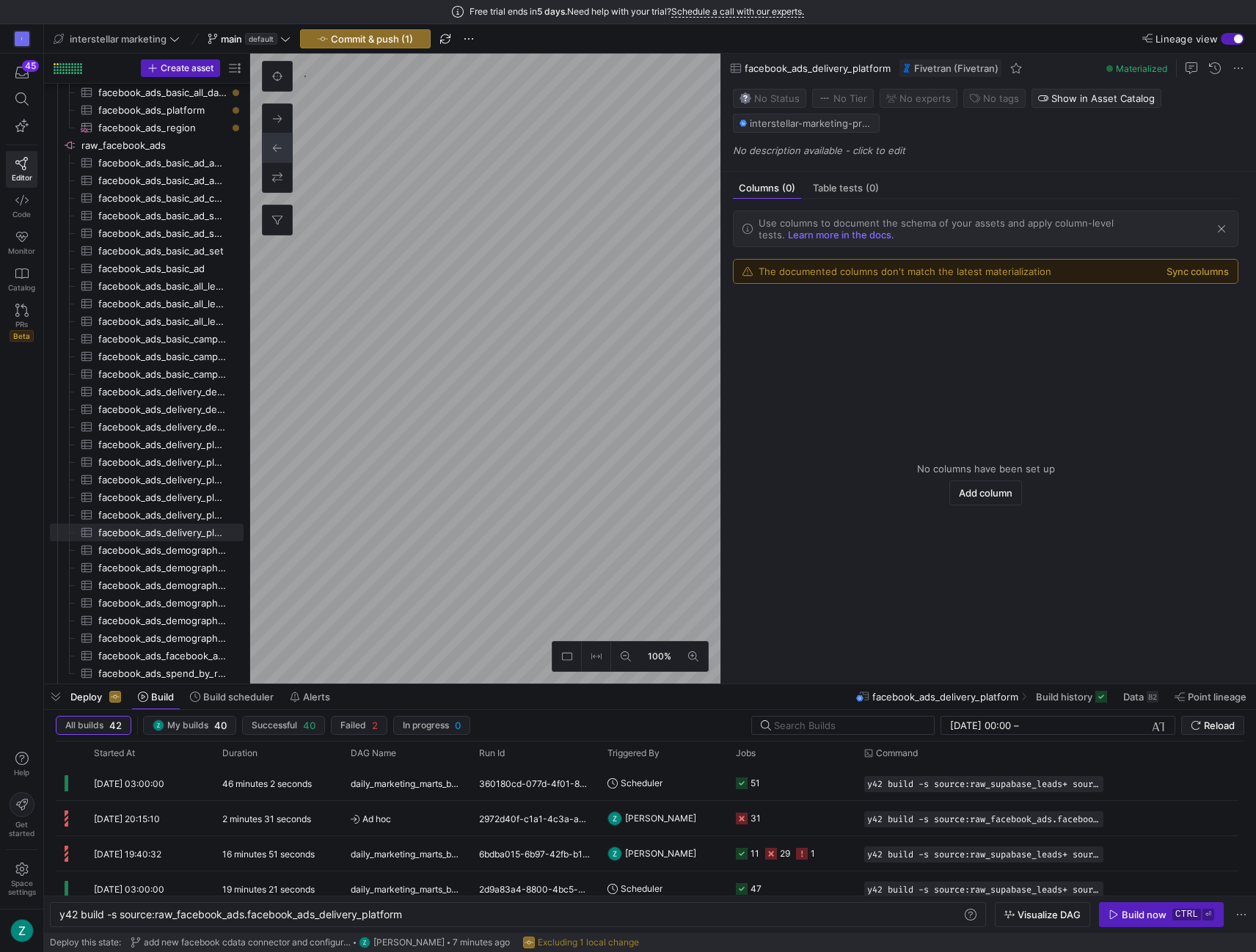
click at [1178, 261] on div "The documented columns don't match the latest materialization Sync columns" at bounding box center [985, 271] width 504 height 23
click at [1177, 269] on button "Sync columns" at bounding box center [1197, 271] width 62 height 12
click at [1185, 267] on button "Sync columns" at bounding box center [1197, 271] width 62 height 12
click at [1197, 267] on button "Sync columns" at bounding box center [1197, 271] width 62 height 12
click at [1179, 275] on button "Sync columns" at bounding box center [1197, 271] width 62 height 12
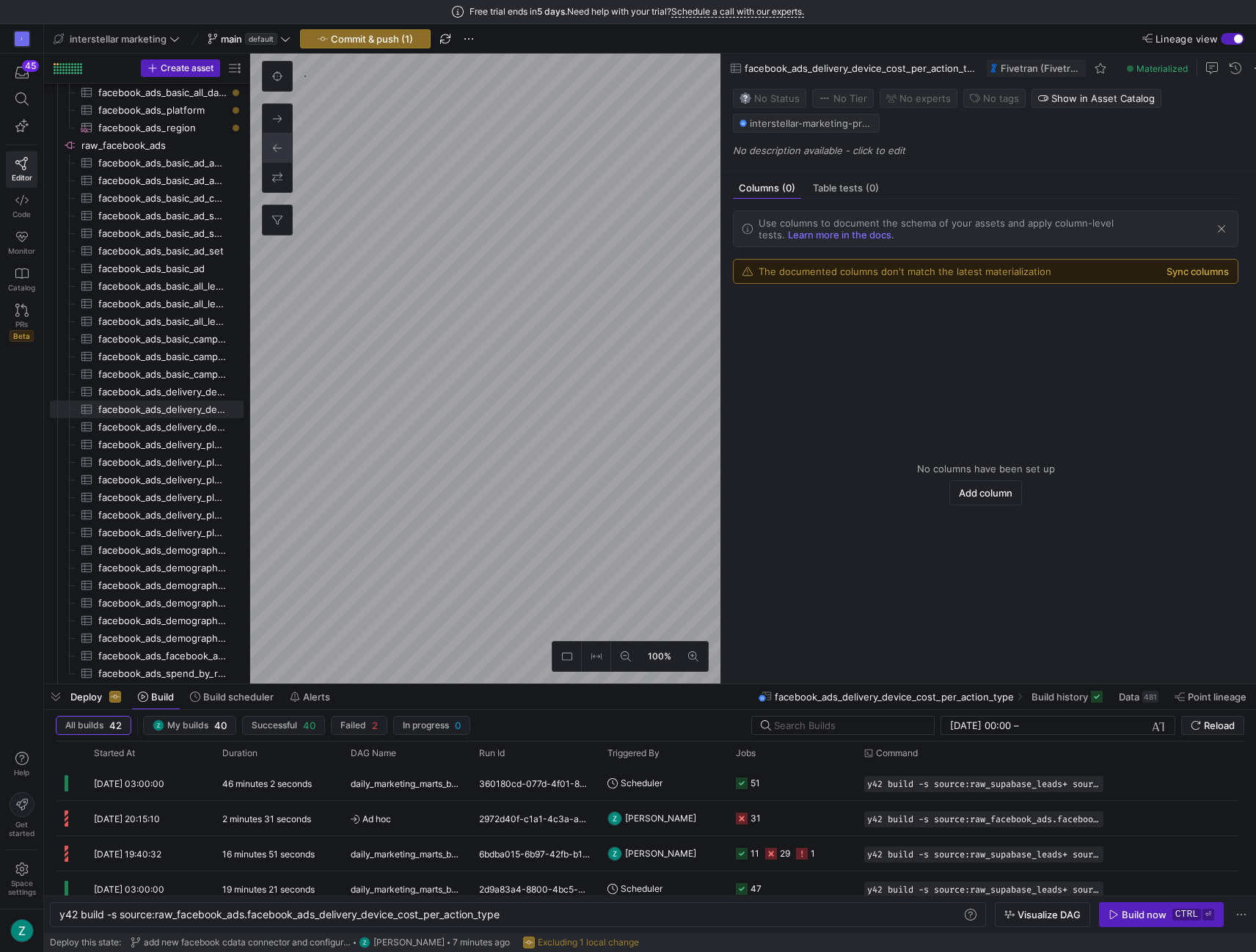
click at [1184, 271] on button "Sync columns" at bounding box center [1197, 271] width 62 height 12
click at [1185, 274] on button "Sync columns" at bounding box center [1197, 271] width 62 height 12
click at [1196, 276] on button "Sync columns" at bounding box center [1197, 271] width 62 height 12
click at [1201, 269] on button "Sync columns" at bounding box center [1197, 271] width 62 height 12
click at [1206, 271] on button "Sync columns" at bounding box center [1197, 271] width 62 height 12
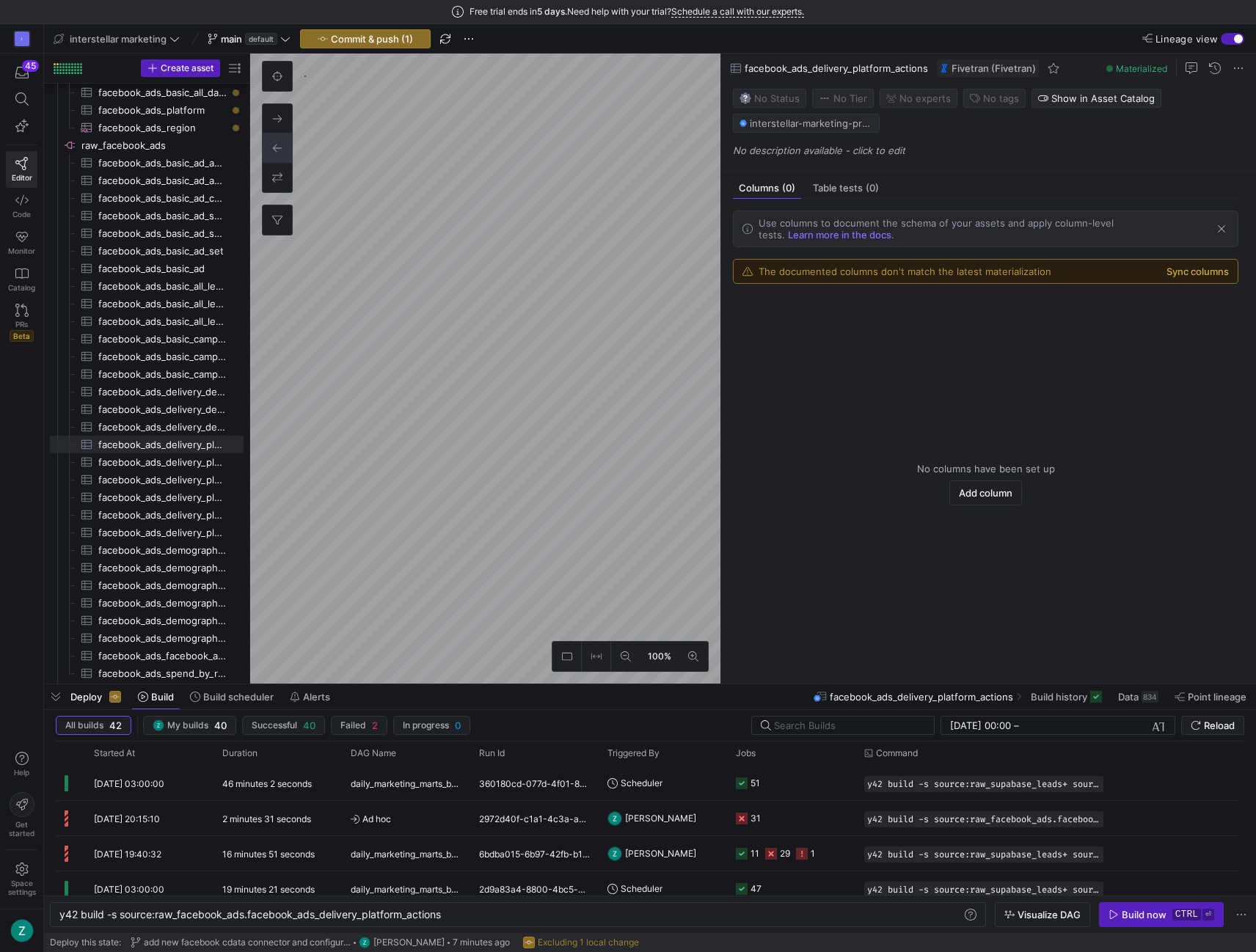
click at [1181, 271] on button "Sync columns" at bounding box center [1197, 271] width 62 height 12
click at [1180, 274] on button "Sync columns" at bounding box center [1197, 271] width 62 height 12
click at [1187, 274] on button "Sync columns" at bounding box center [1197, 271] width 62 height 12
click at [1189, 274] on button "Sync columns" at bounding box center [1197, 271] width 62 height 12
click at [1179, 269] on button "Sync columns" at bounding box center [1197, 271] width 62 height 12
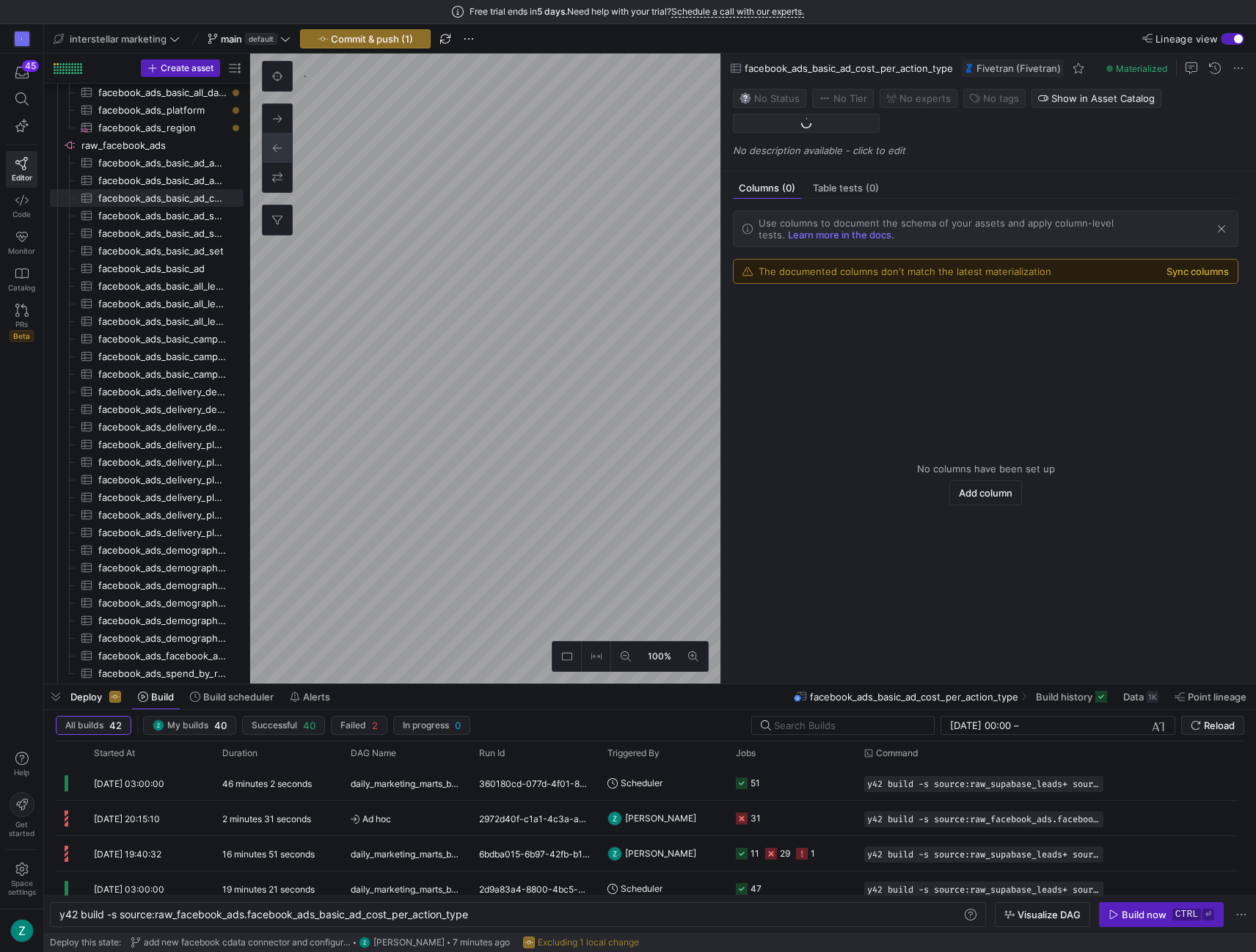
click at [1199, 269] on button "Sync columns" at bounding box center [1197, 271] width 62 height 12
click at [1172, 265] on button "Sync columns" at bounding box center [1197, 271] width 62 height 12
click at [1201, 269] on button "Sync columns" at bounding box center [1197, 271] width 62 height 12
click at [1174, 277] on button "Sync columns" at bounding box center [1197, 271] width 62 height 12
click at [1209, 265] on button "Sync columns" at bounding box center [1197, 271] width 62 height 12
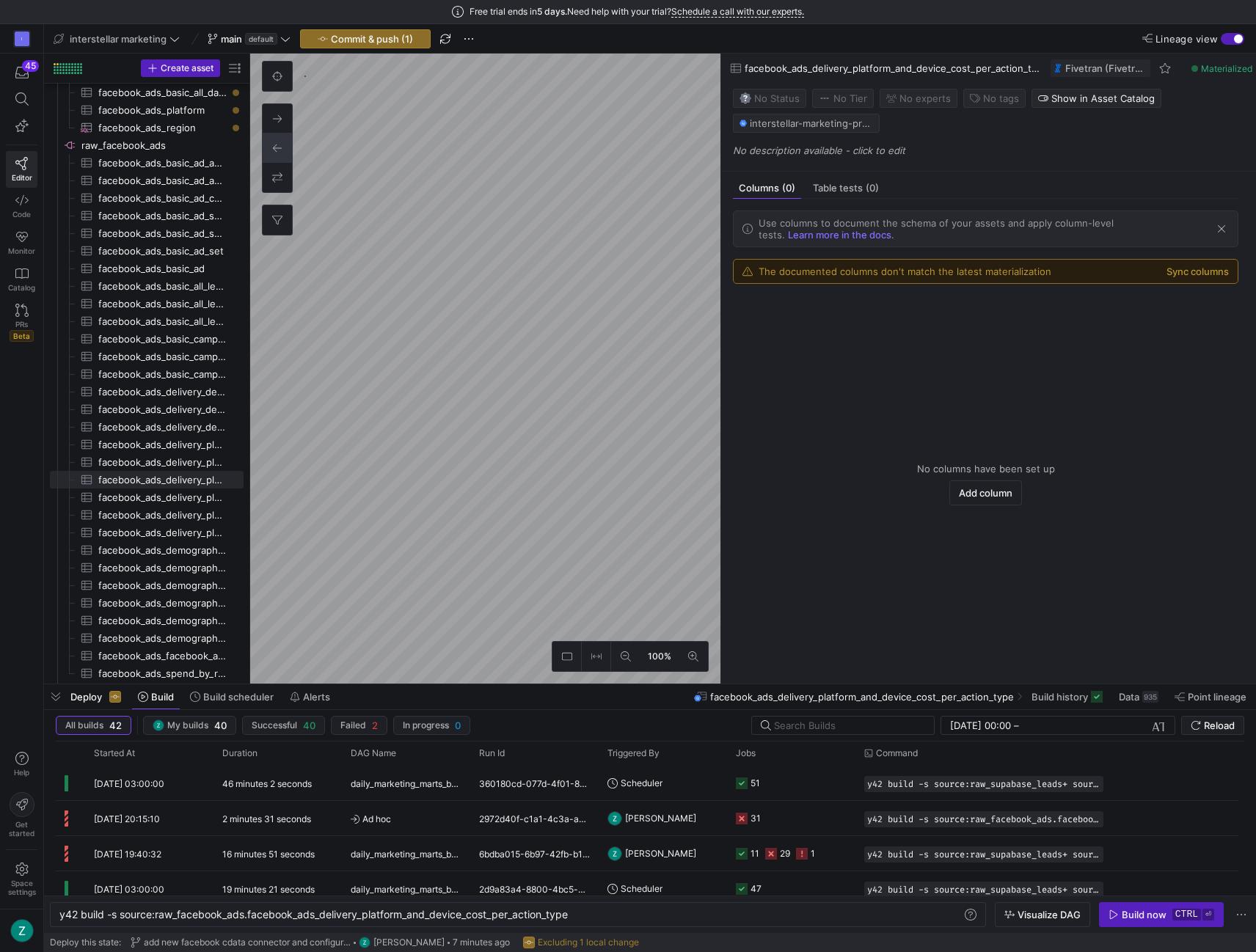
click at [1202, 283] on div "The documented columns don't match the latest materialization Sync columns" at bounding box center [985, 271] width 504 height 23
click at [1202, 277] on button "Sync columns" at bounding box center [1197, 271] width 62 height 12
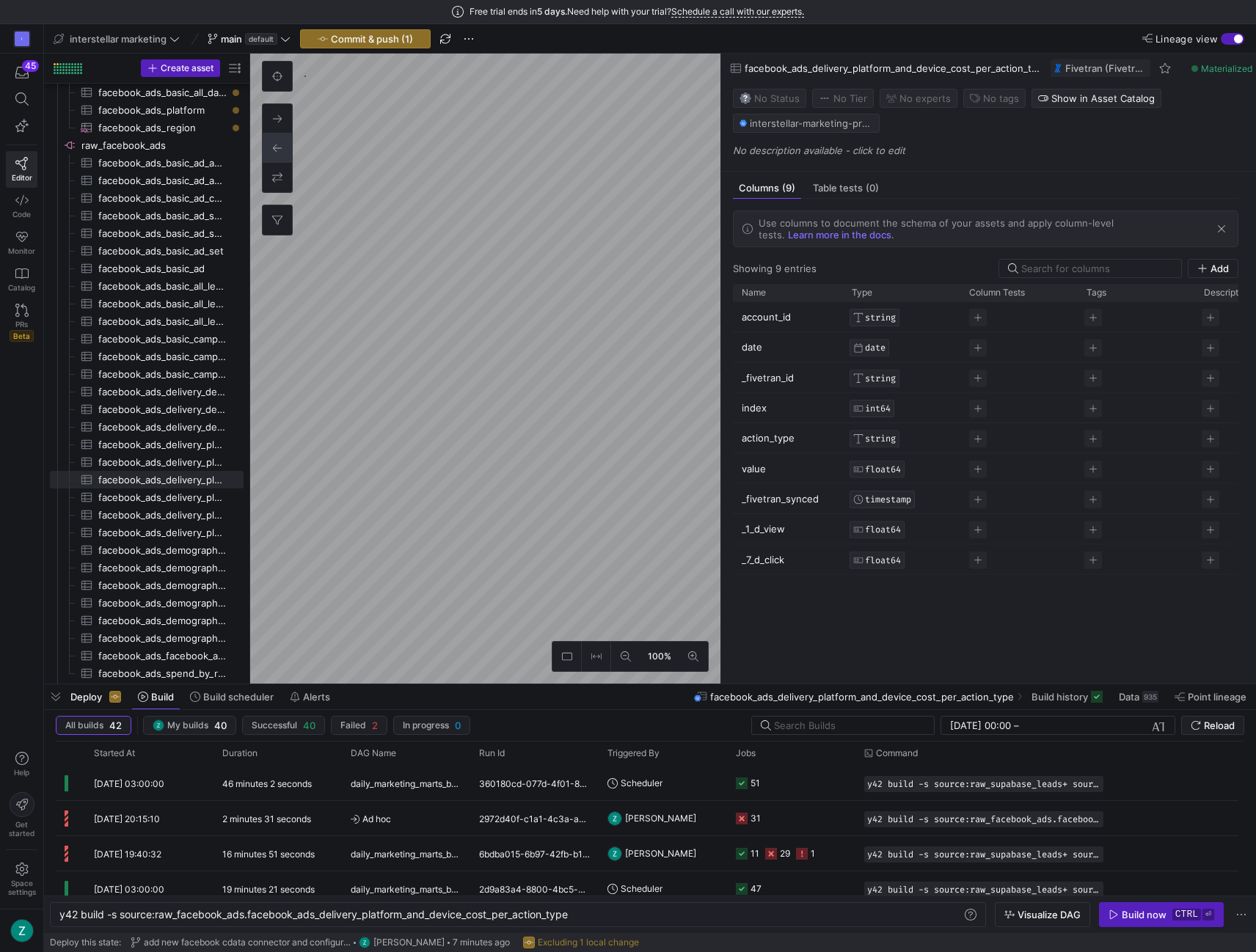
click at [264, 147] on div "100% 0" at bounding box center [485, 368] width 471 height 630
click at [631, 660] on button at bounding box center [626, 657] width 29 height 29
click at [630, 660] on button at bounding box center [626, 657] width 29 height 29
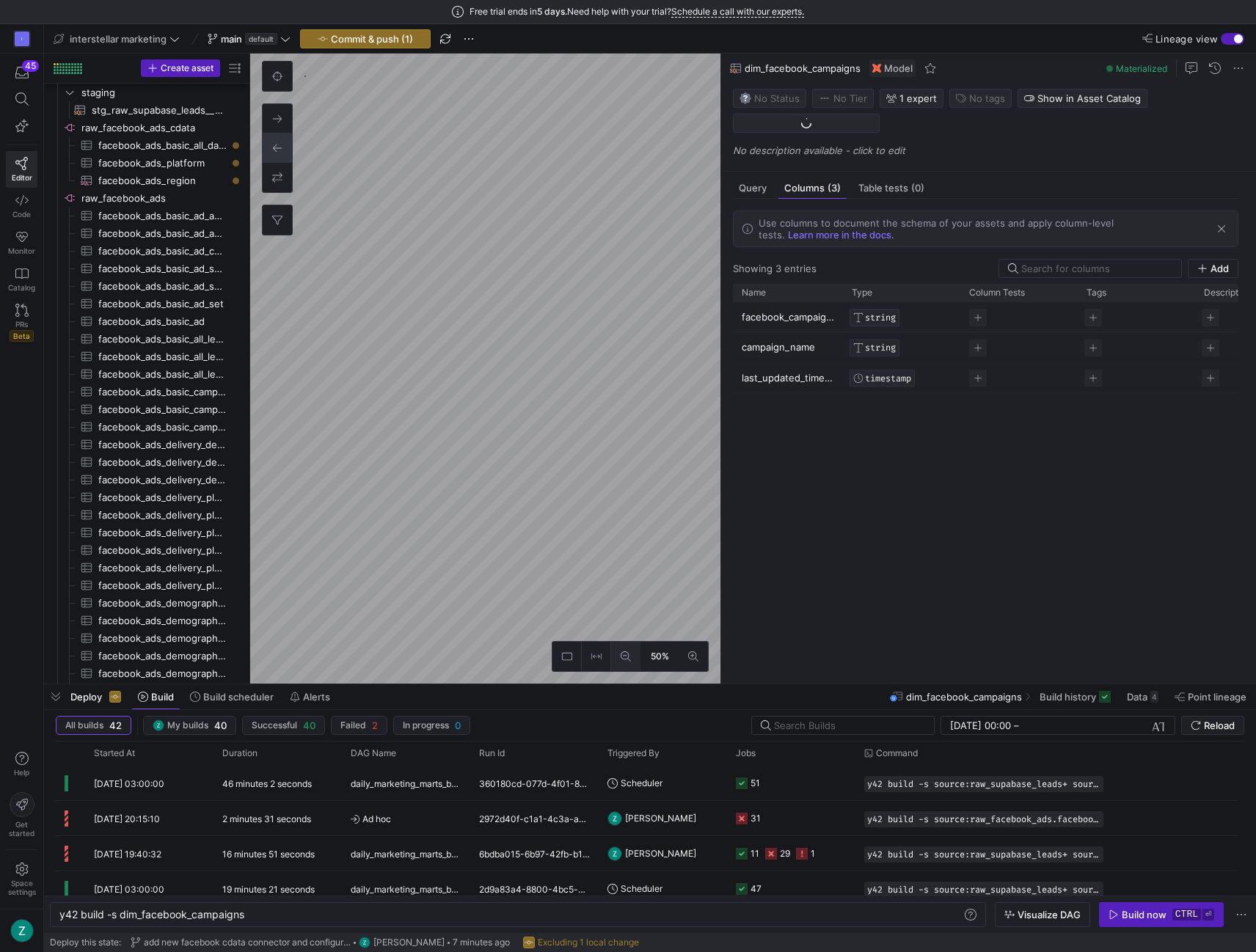
scroll to position [159, 0]
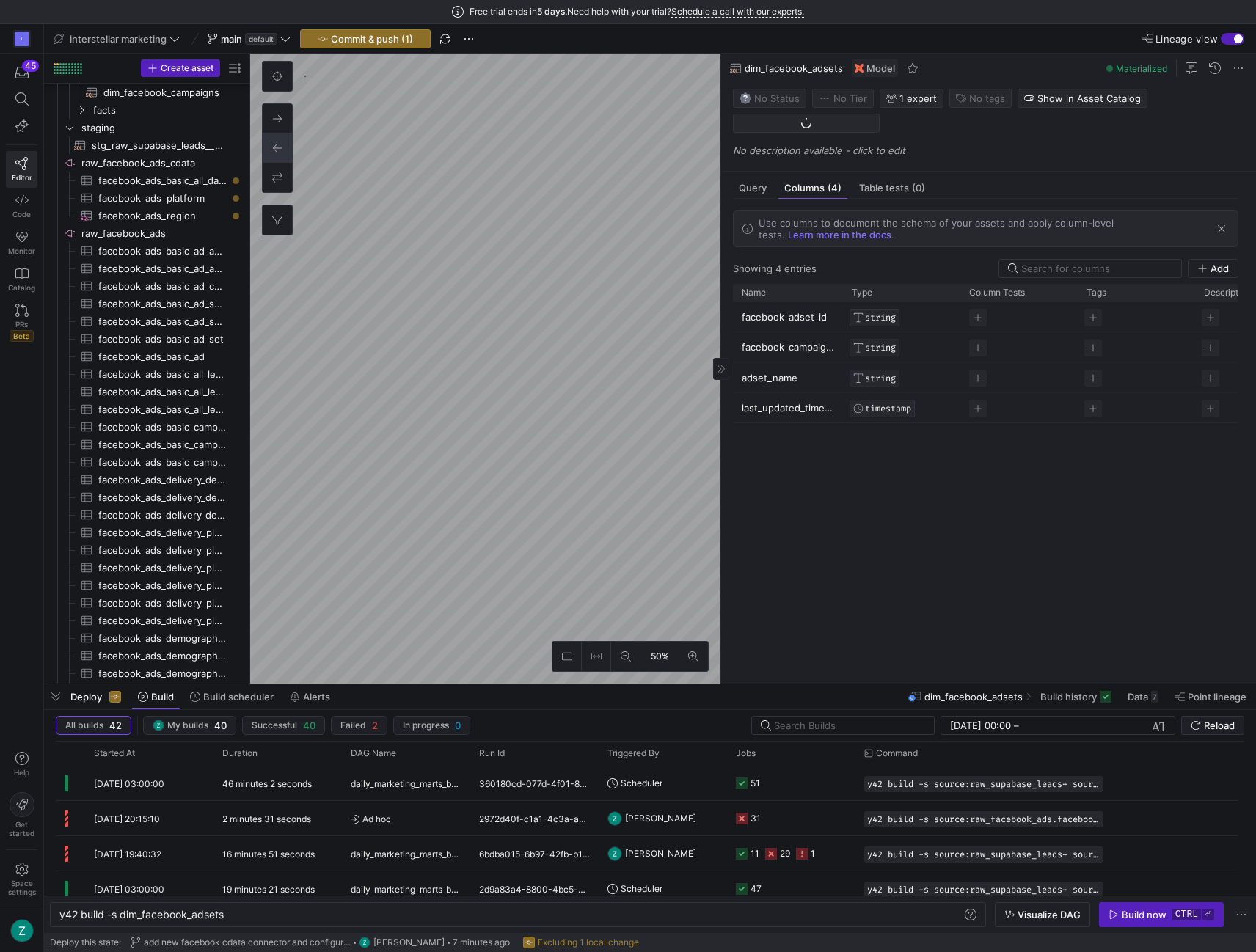
scroll to position [140, 0]
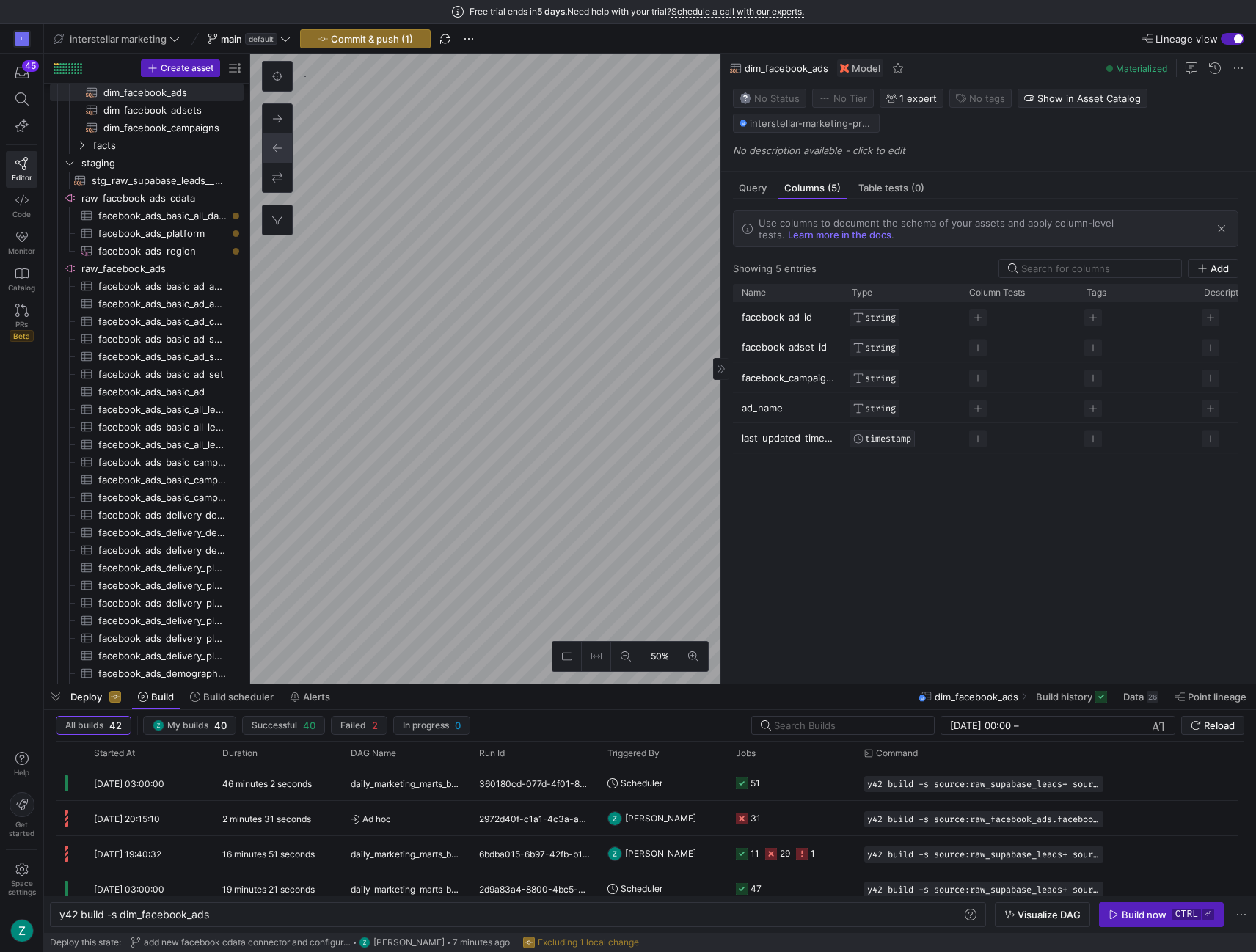
scroll to position [53, 0]
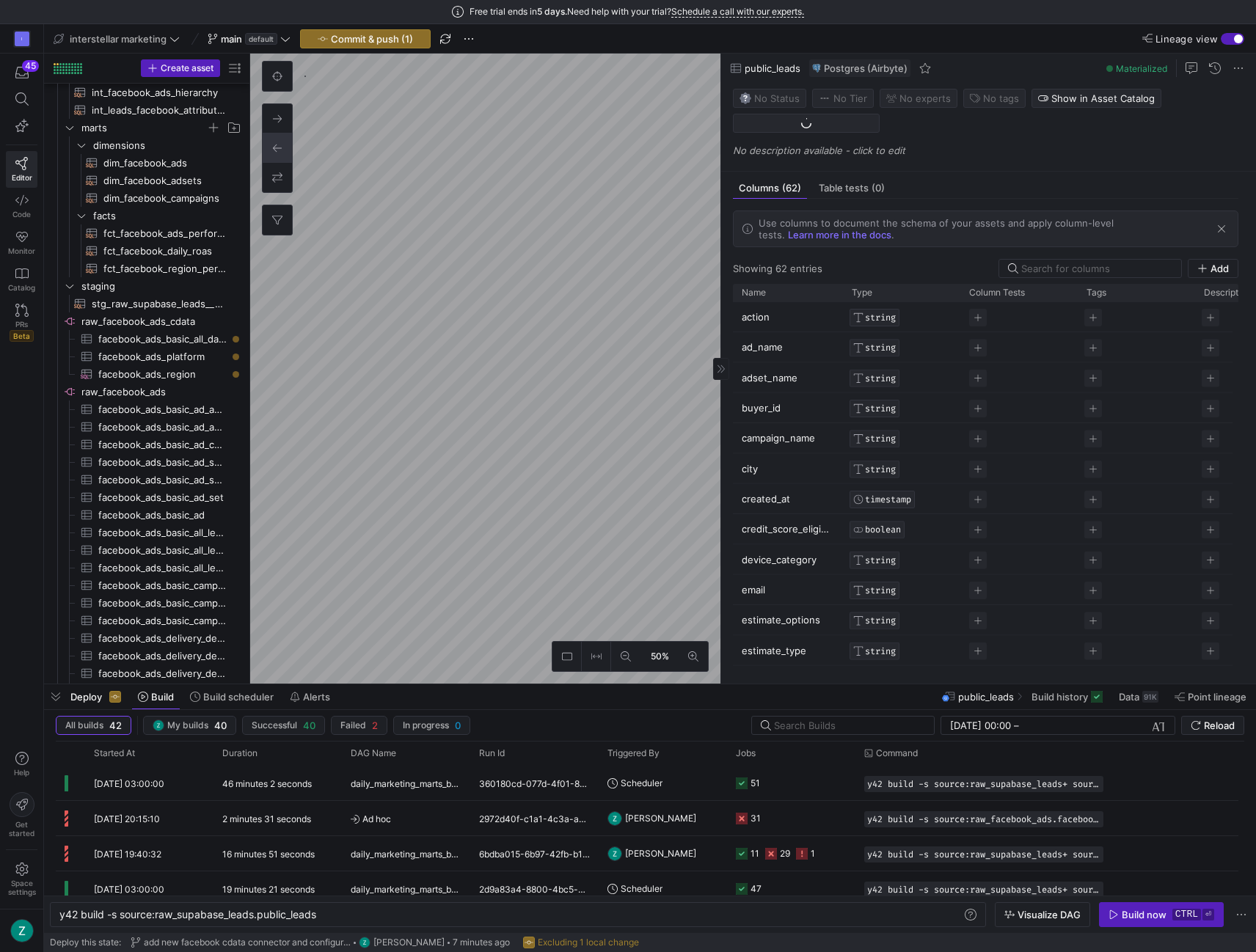
scroll to position [649, 0]
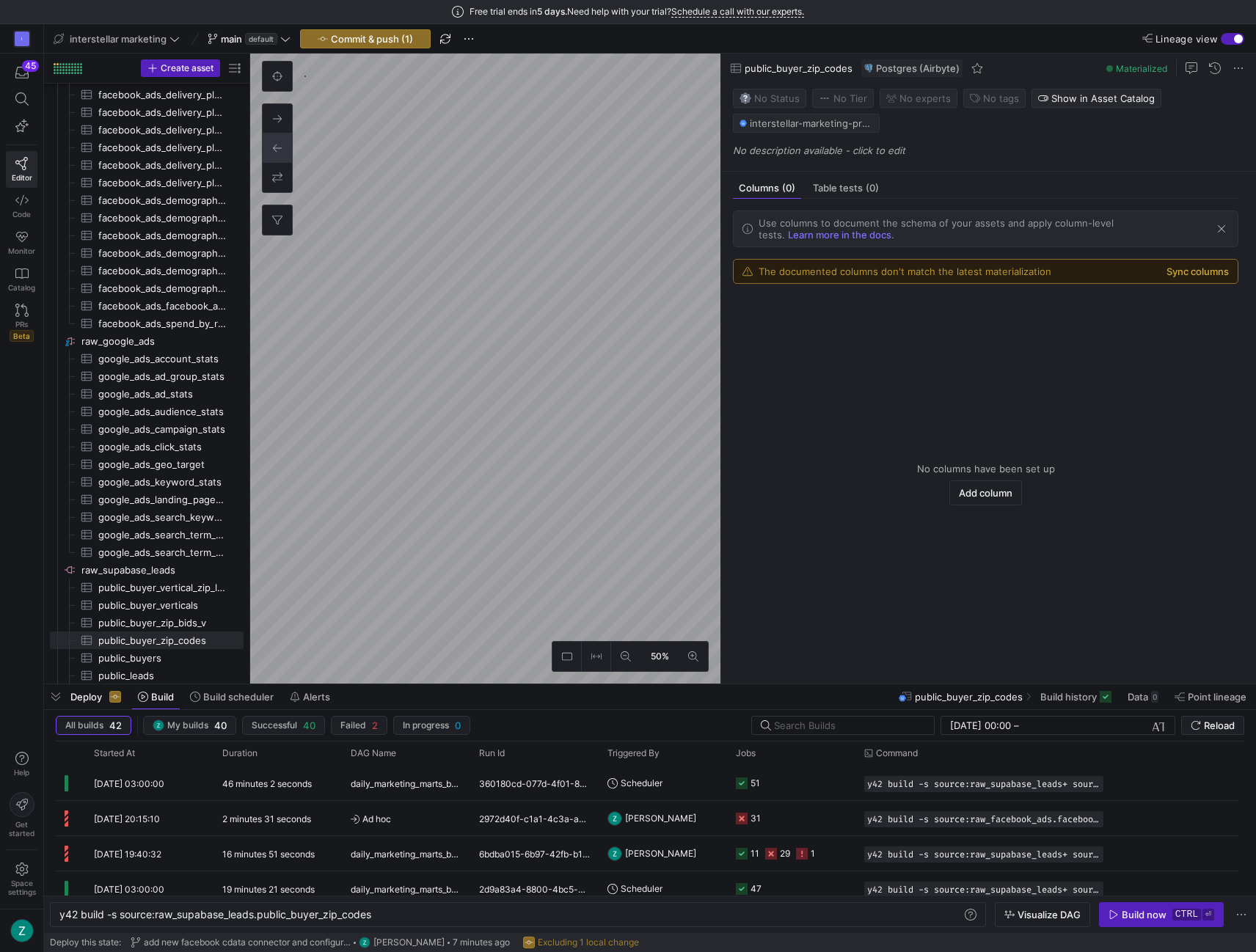
click at [1186, 274] on button "Sync columns" at bounding box center [1197, 271] width 62 height 12
click at [1182, 274] on button "Sync columns" at bounding box center [1197, 271] width 62 height 12
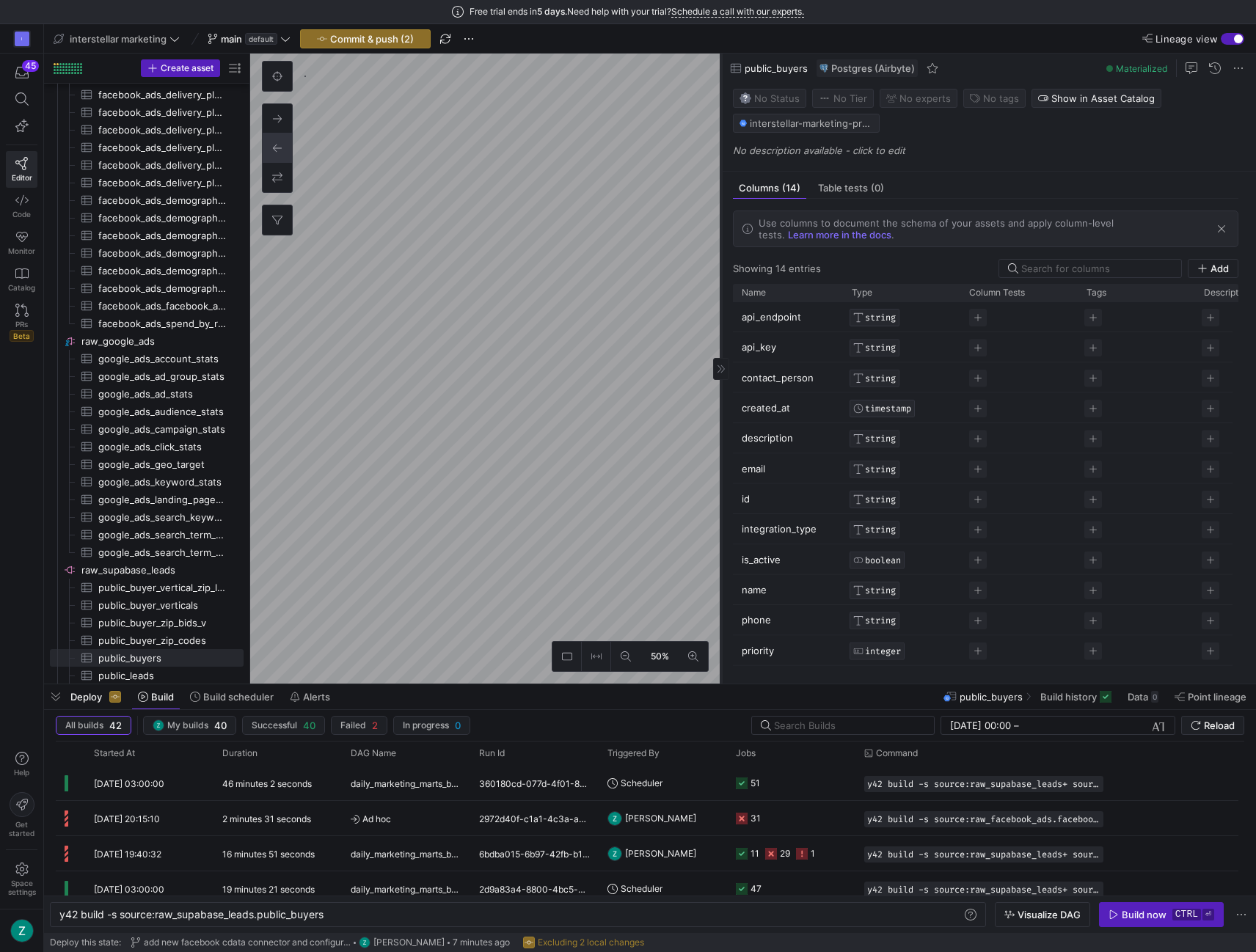
scroll to position [685, 0]
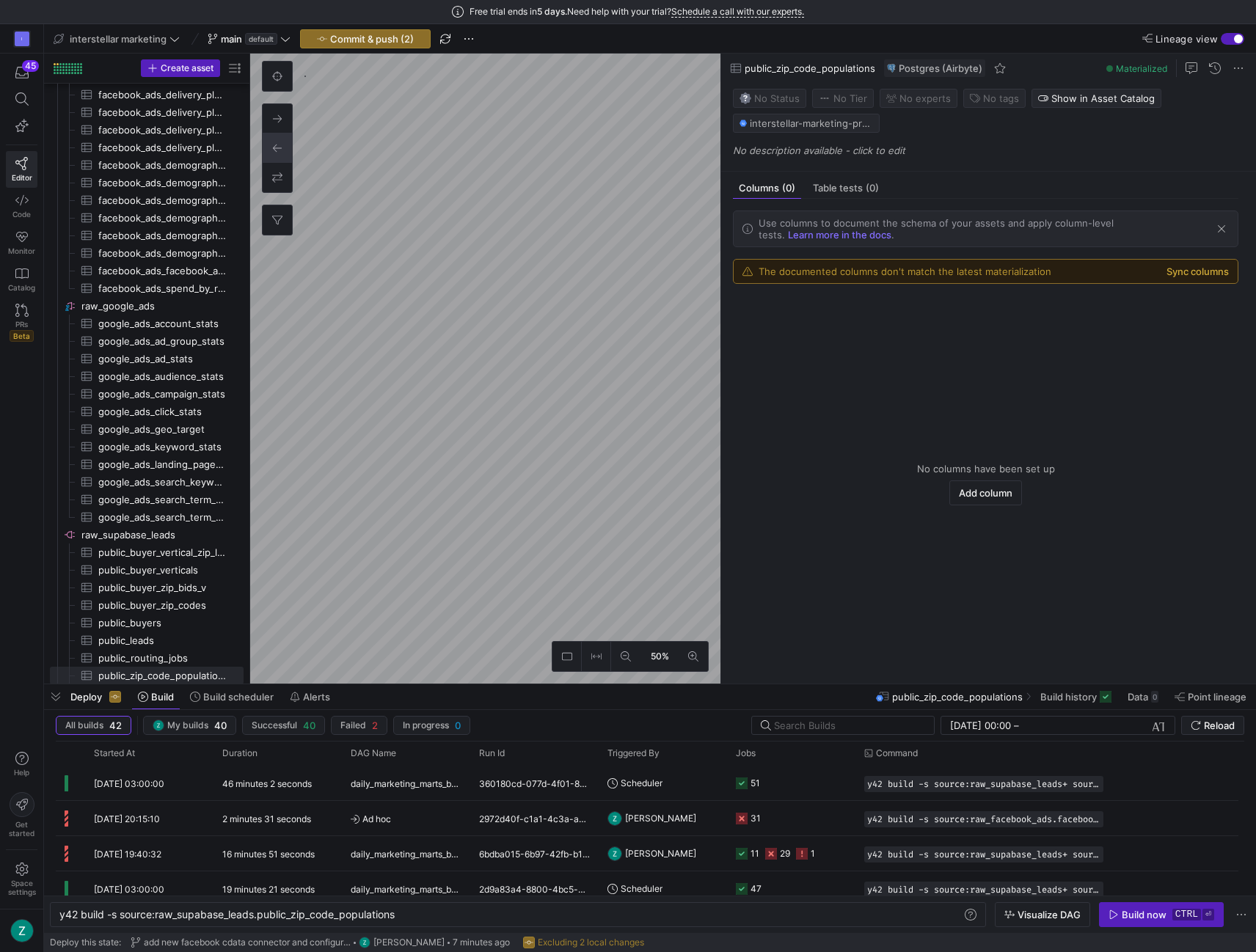
click at [1179, 271] on button "Sync columns" at bounding box center [1197, 271] width 62 height 12
click at [1181, 265] on button "Sync columns" at bounding box center [1197, 271] width 62 height 12
click at [1187, 269] on button "Sync columns" at bounding box center [1197, 271] width 62 height 12
click at [1194, 271] on button "Sync columns" at bounding box center [1197, 271] width 62 height 12
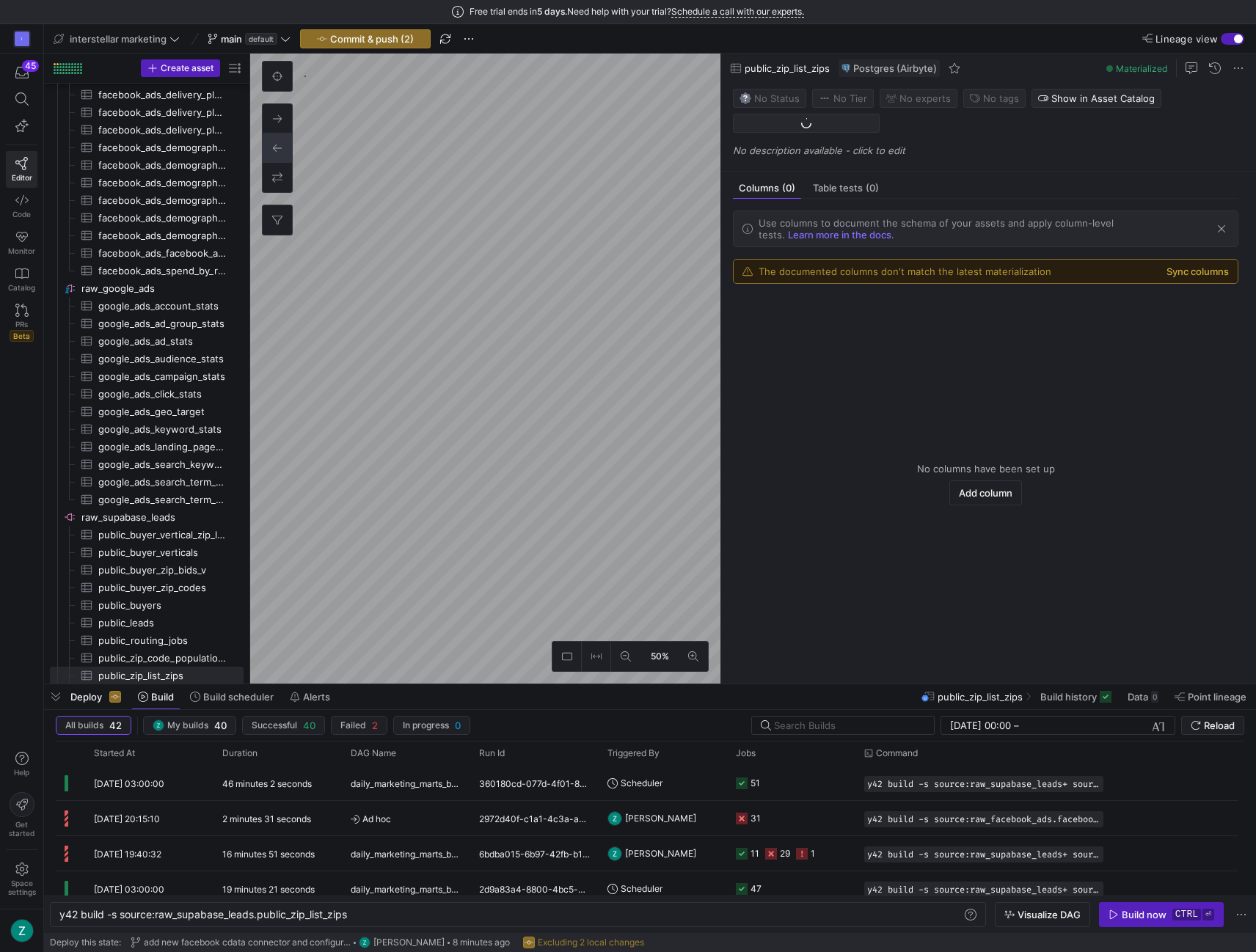
click at [1190, 268] on button "Sync columns" at bounding box center [1197, 271] width 62 height 12
click at [1187, 271] on button "Sync columns" at bounding box center [1197, 271] width 62 height 12
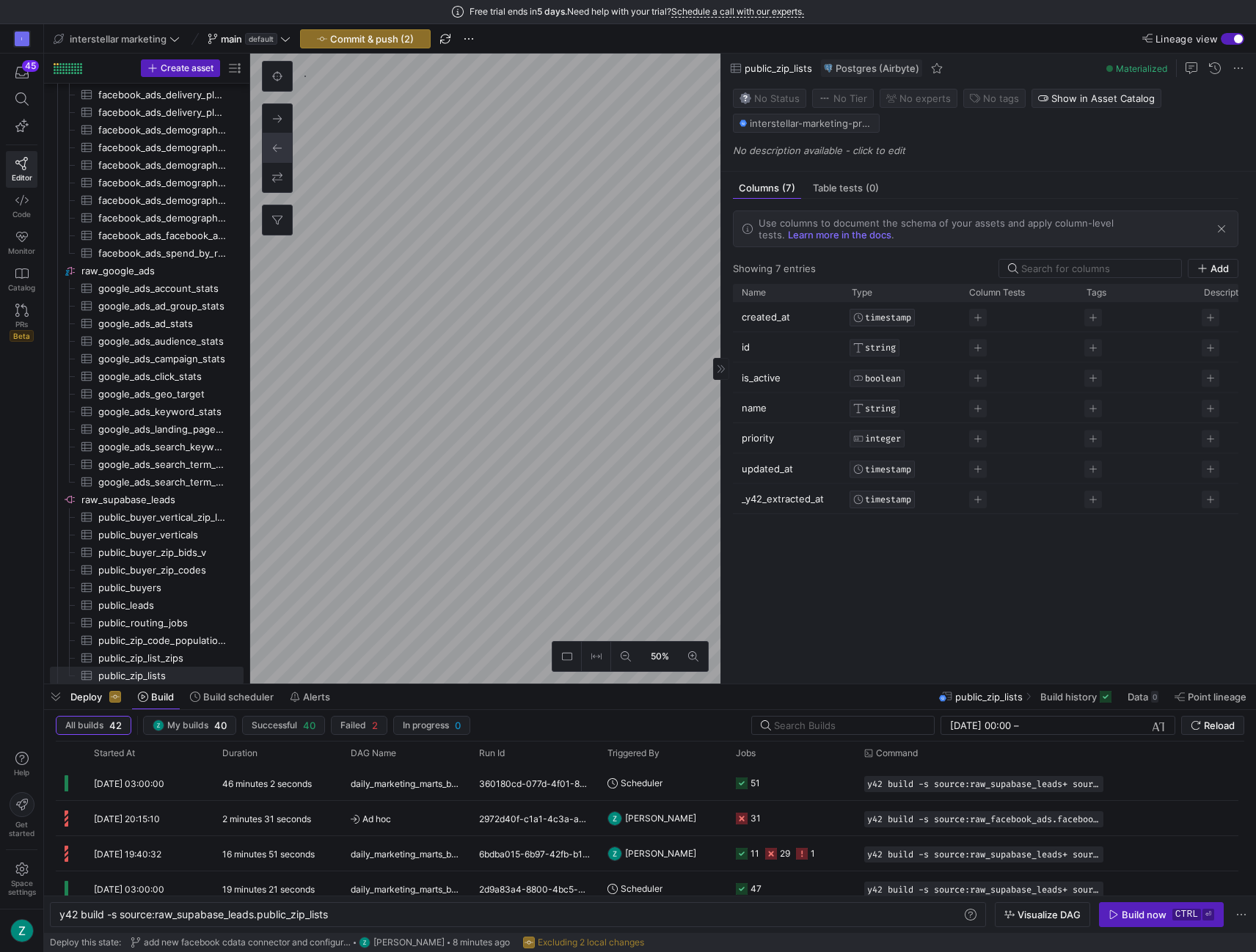
type textarea "y42 build -s source:raw_facebook_ads_cdata.facebook_ads_basic_all_data"
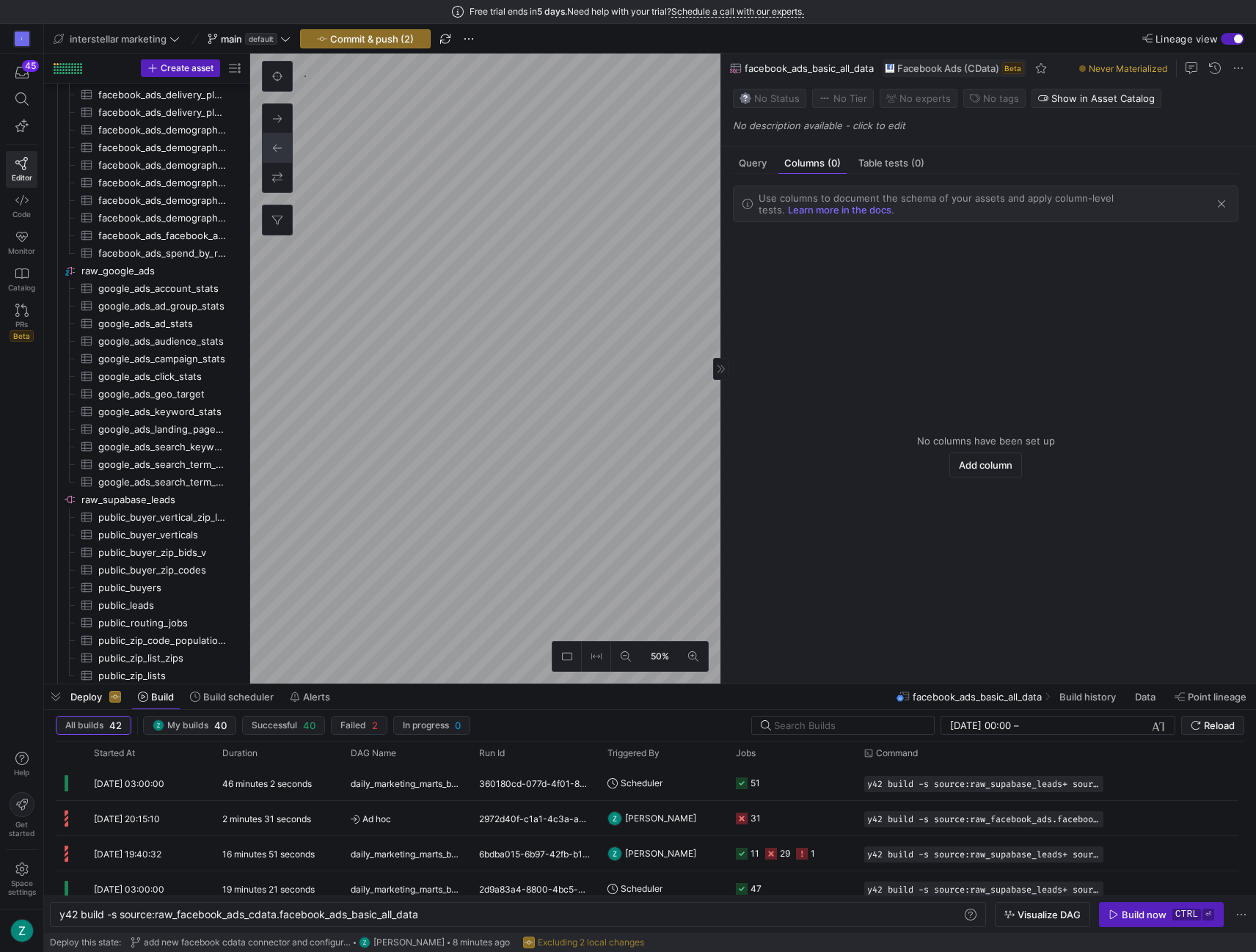
scroll to position [299, 0]
click at [745, 161] on span "Query" at bounding box center [752, 164] width 28 height 10
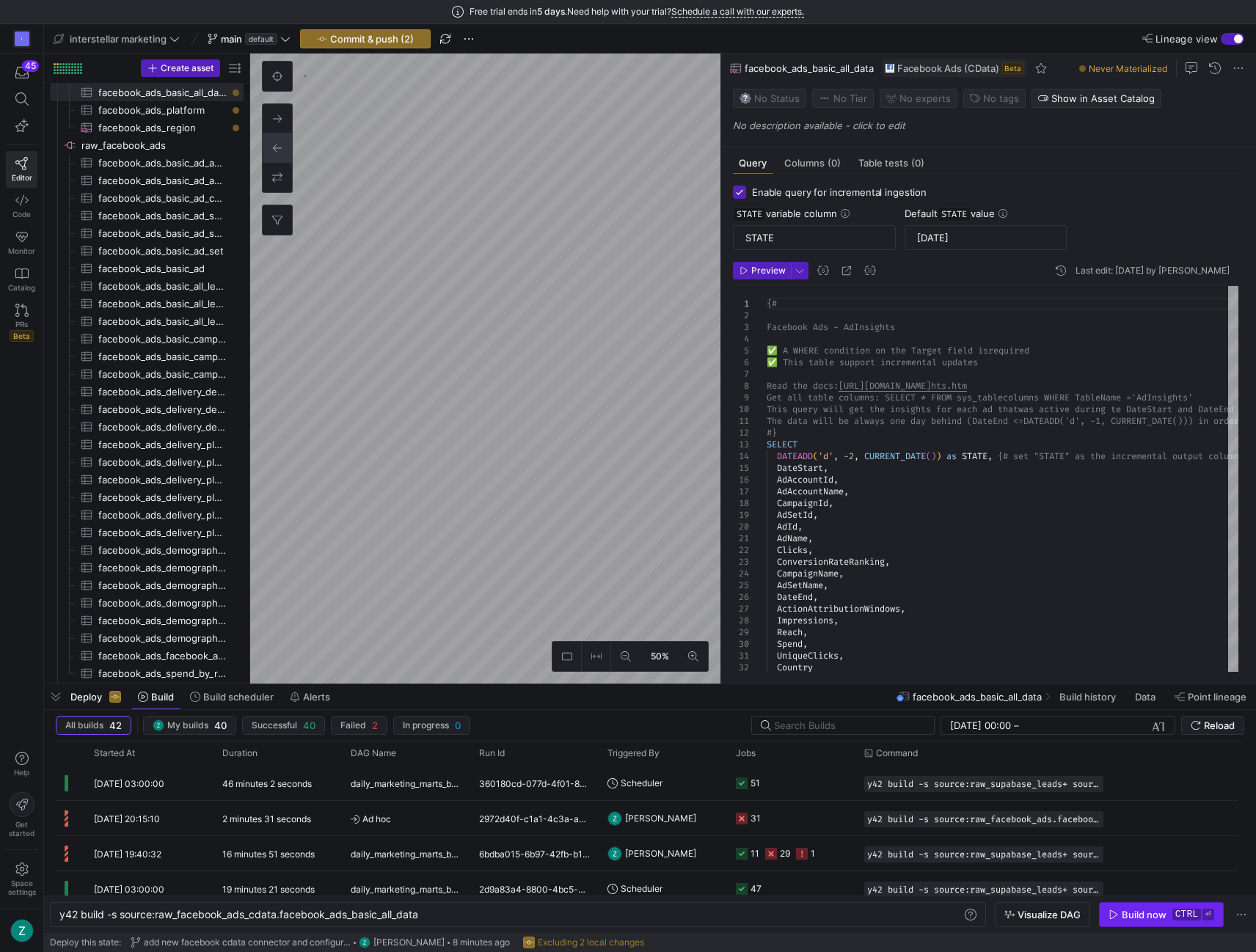
click at [1157, 918] on div "Build now" at bounding box center [1144, 914] width 45 height 12
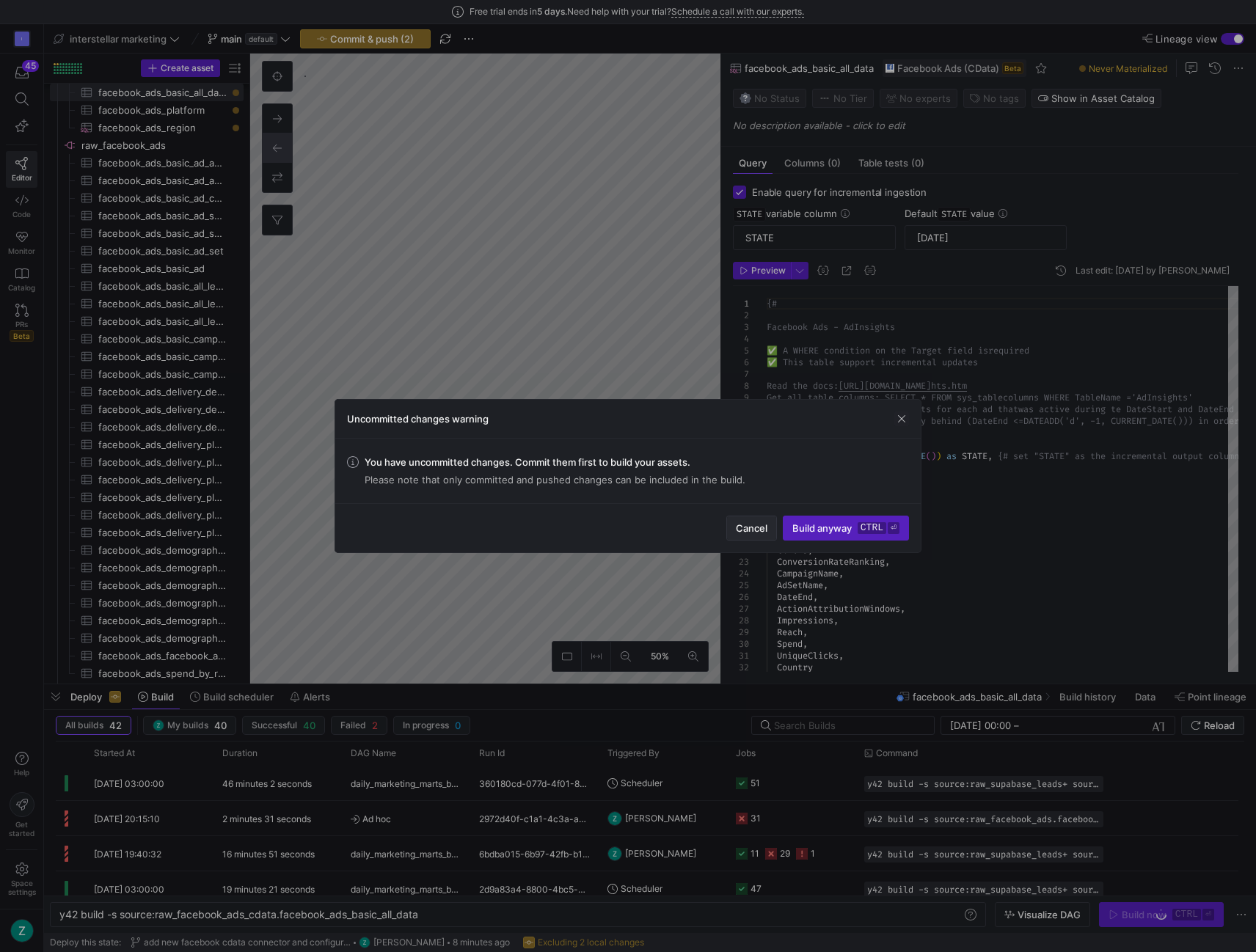
click at [738, 534] on span "Cancel" at bounding box center [751, 528] width 32 height 12
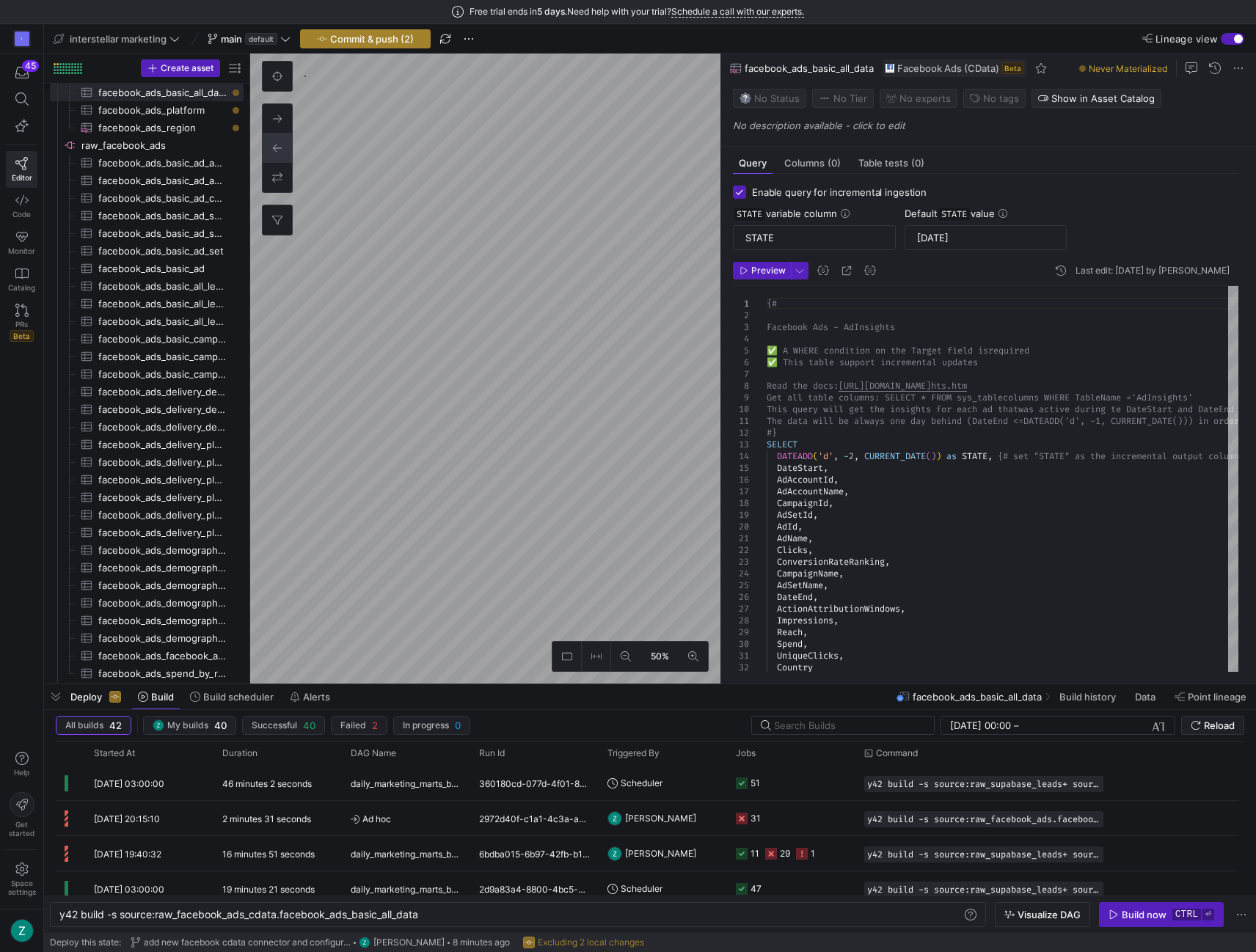
click at [363, 41] on span "Commit & push (2)" at bounding box center [372, 39] width 83 height 12
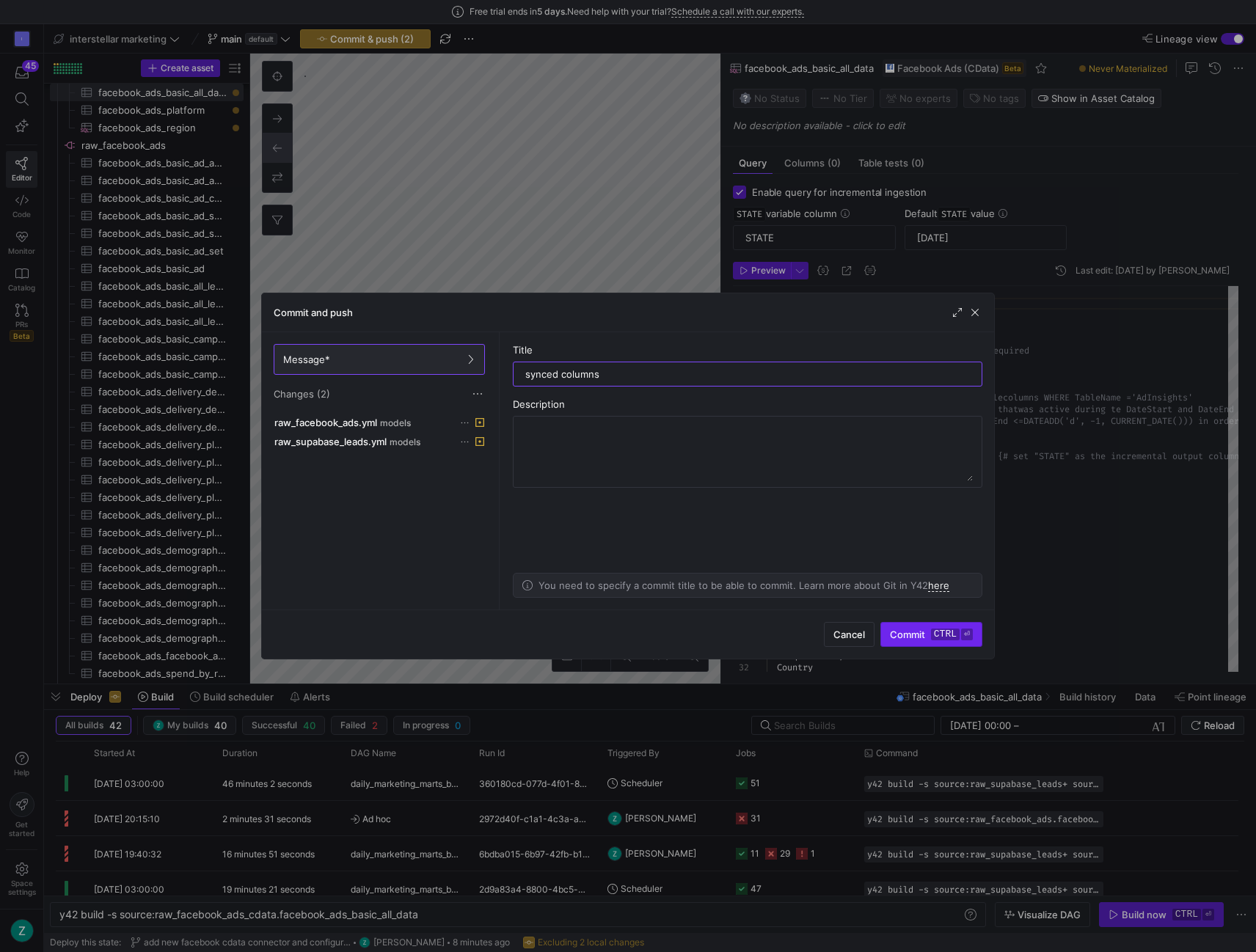
type input "synced columns"
click at [911, 624] on span "submit" at bounding box center [932, 634] width 101 height 23
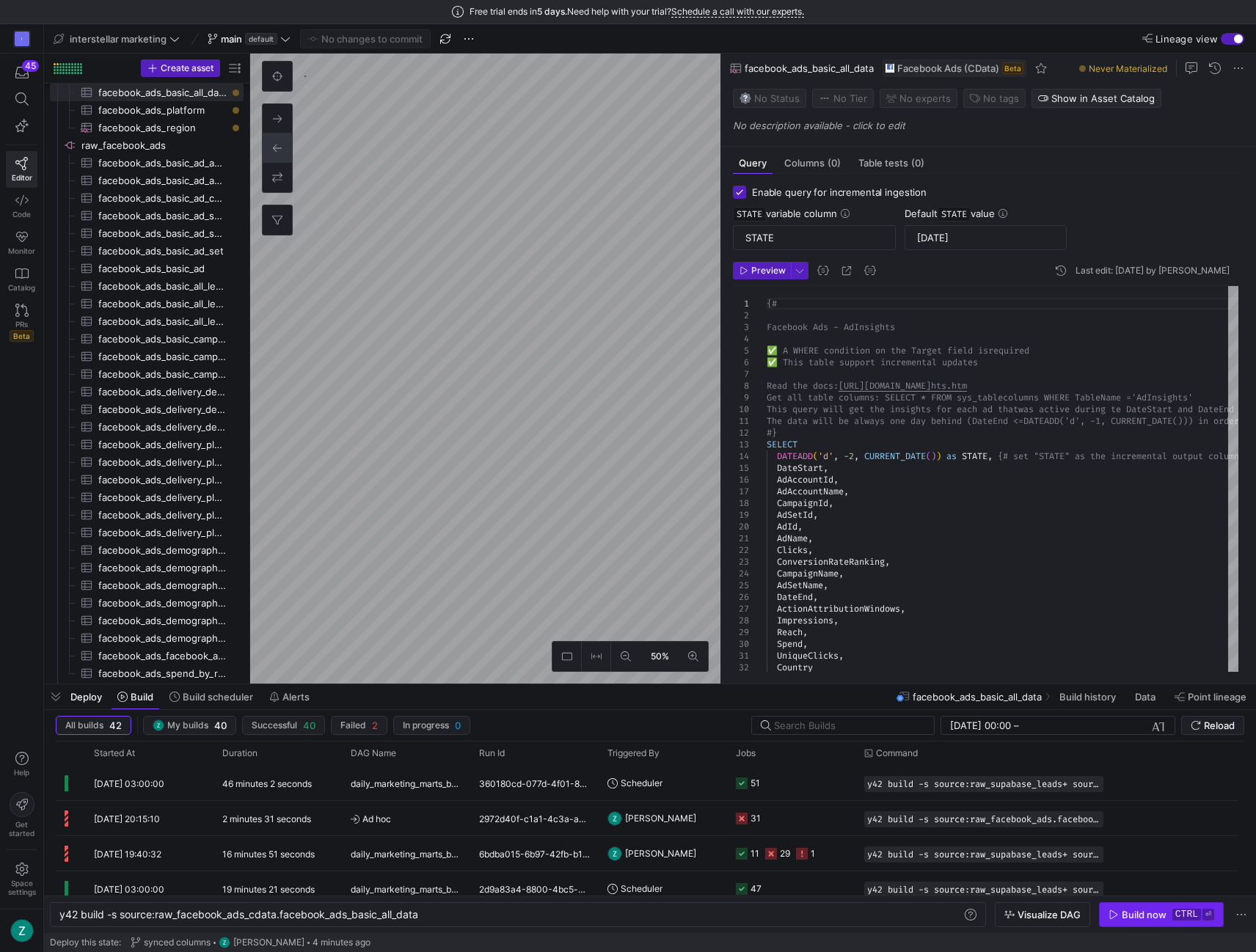
click at [1150, 919] on div "Build now" at bounding box center [1144, 914] width 45 height 12
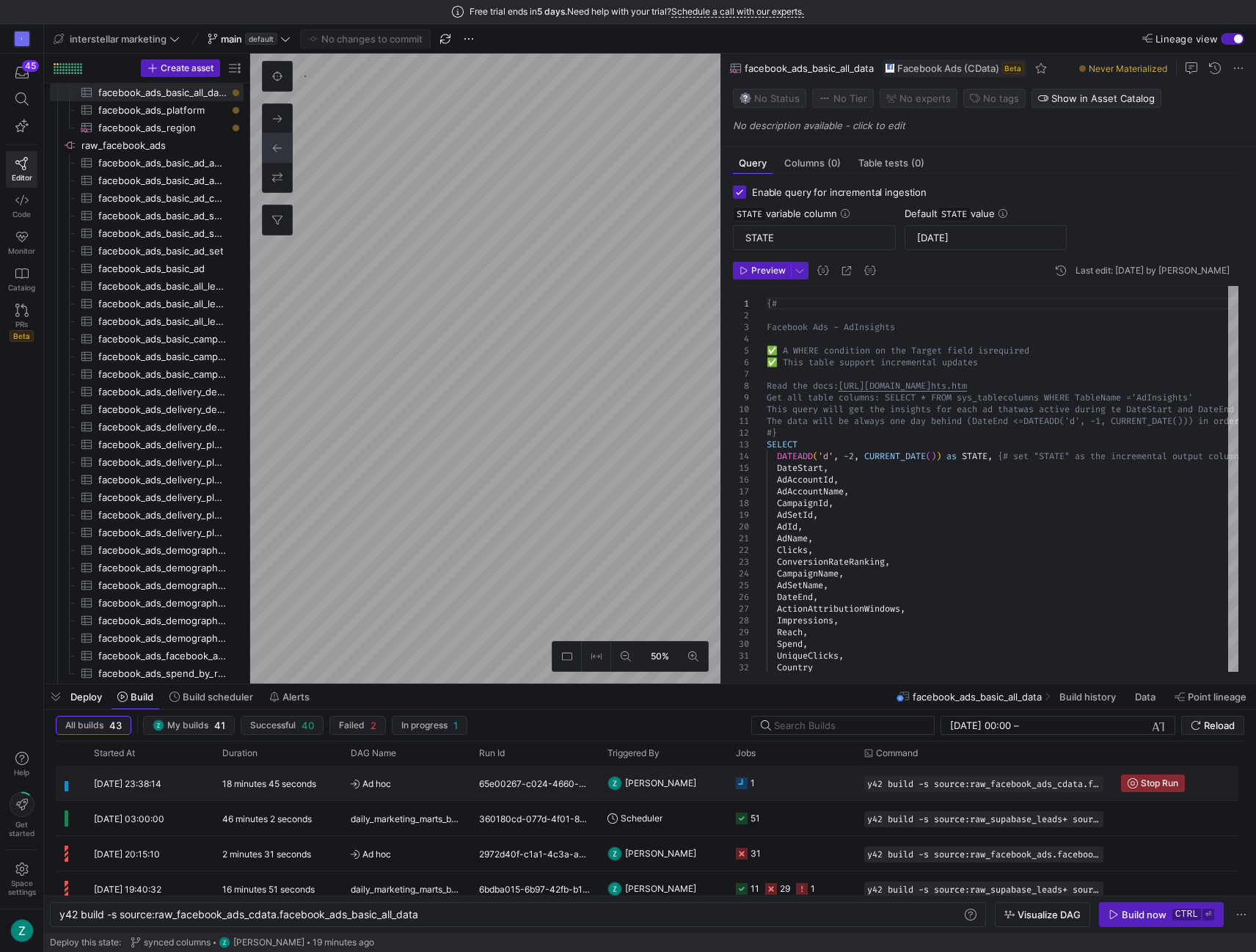
click at [465, 787] on div "Ad hoc" at bounding box center [406, 783] width 129 height 35
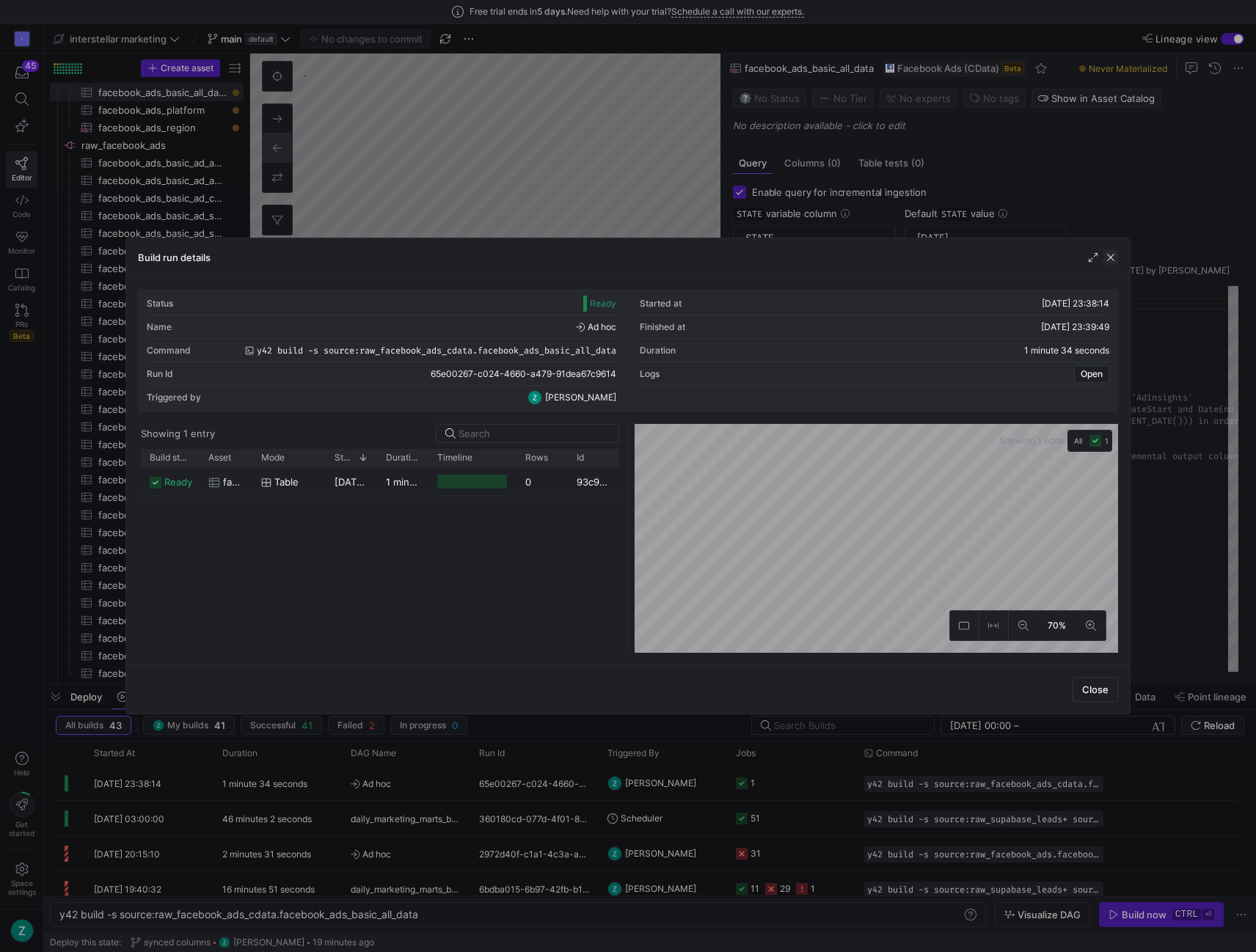
click at [1108, 258] on span "button" at bounding box center [1110, 257] width 15 height 15
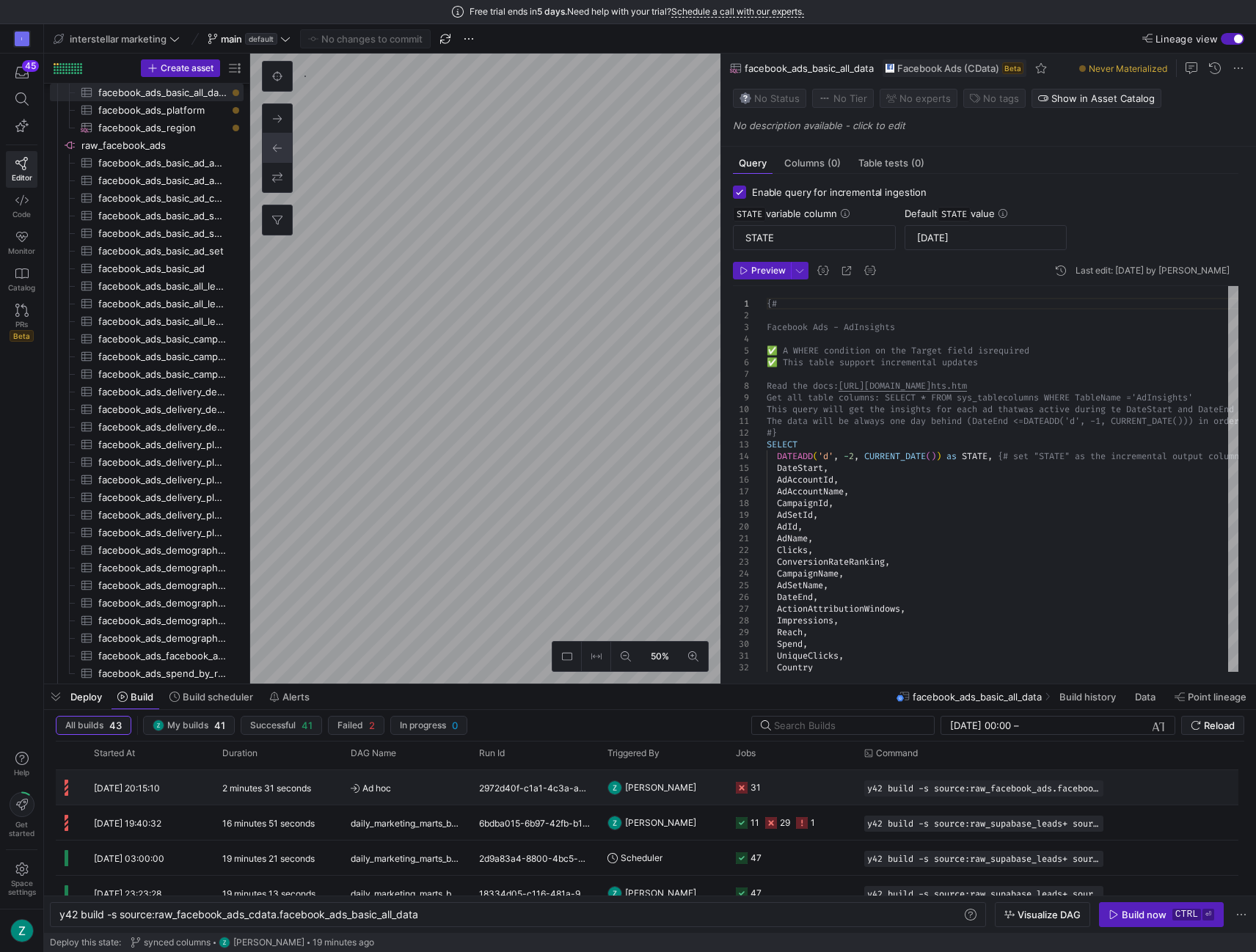
scroll to position [14, 0]
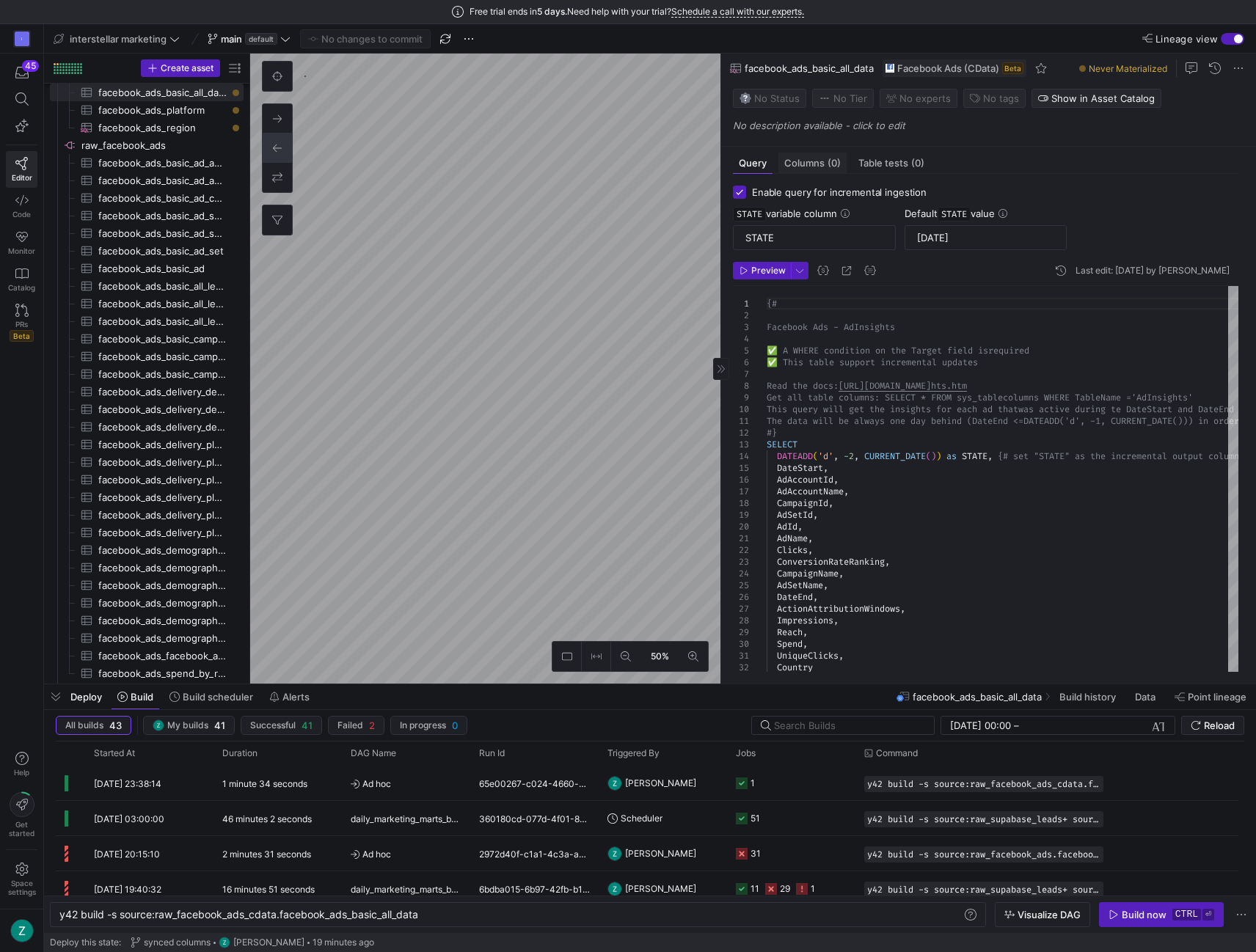
click at [812, 159] on span "Columns (0)" at bounding box center [812, 164] width 56 height 10
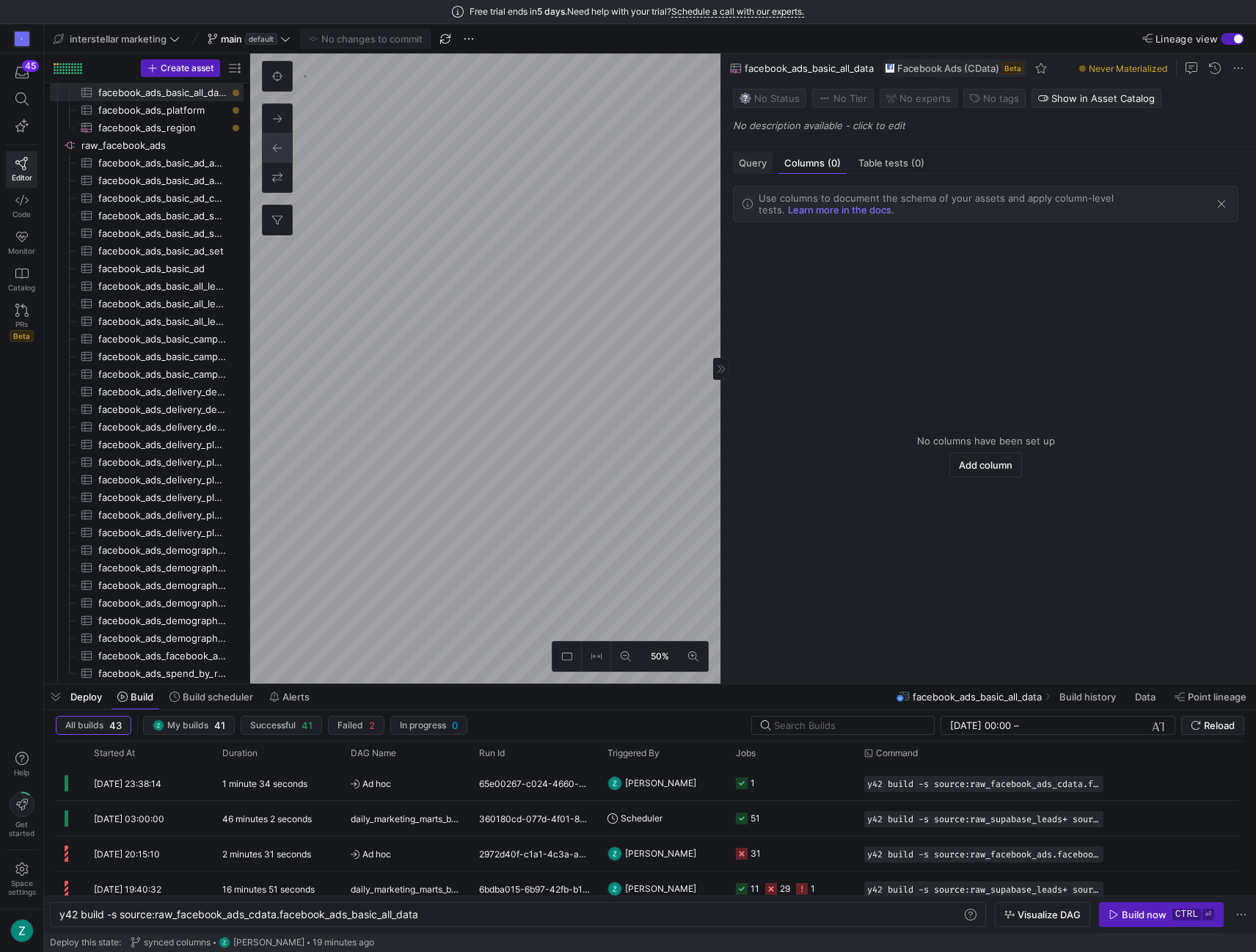
click at [755, 164] on span "Query" at bounding box center [752, 164] width 28 height 10
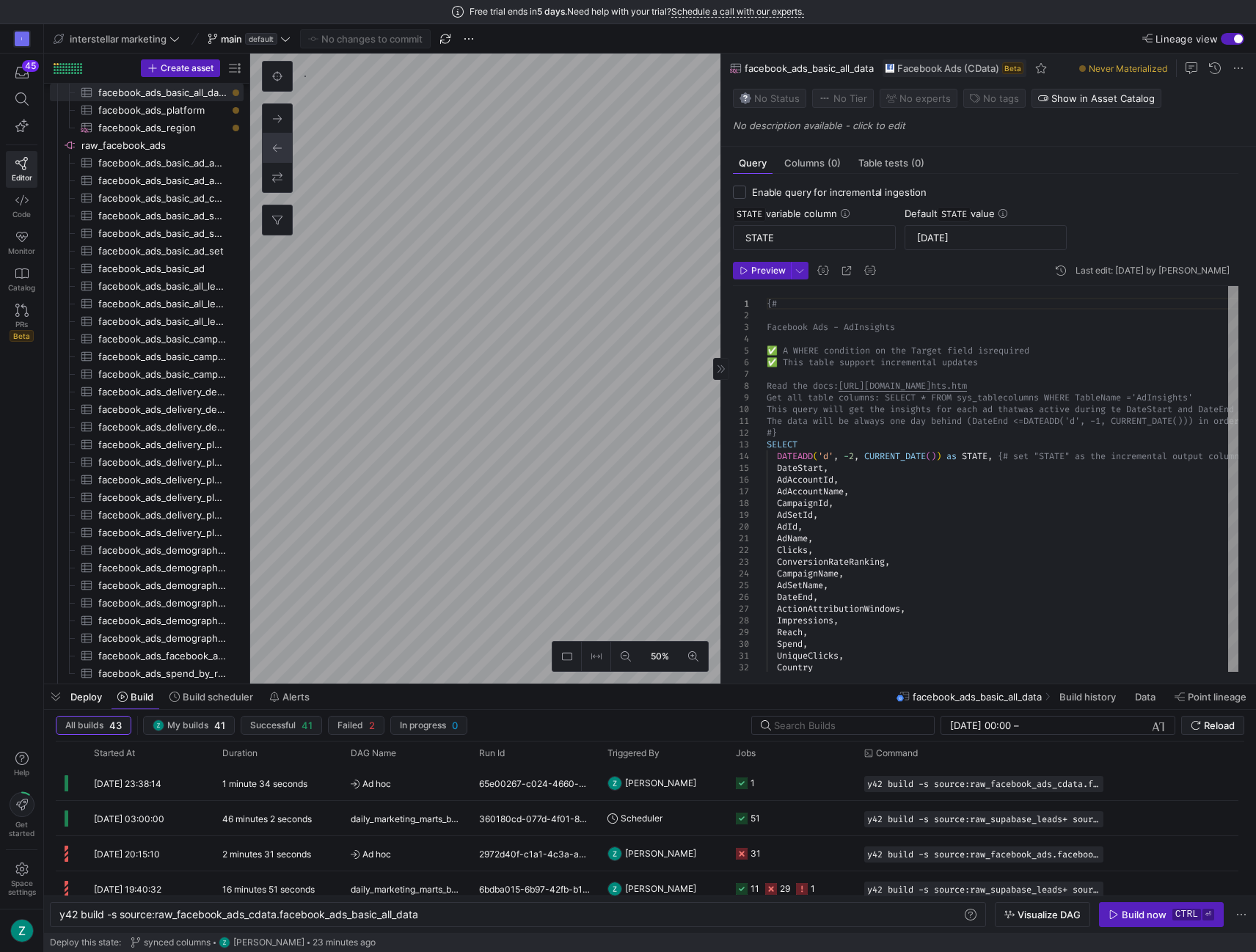
type textarea "y42 build -s source:raw_facebook_ads_cdata.facebook_ads_region"
checkbox input "false"
type textarea "{# Facebook Ads - AdInsights by Region ✅ A WHERE condition on the Target field …"
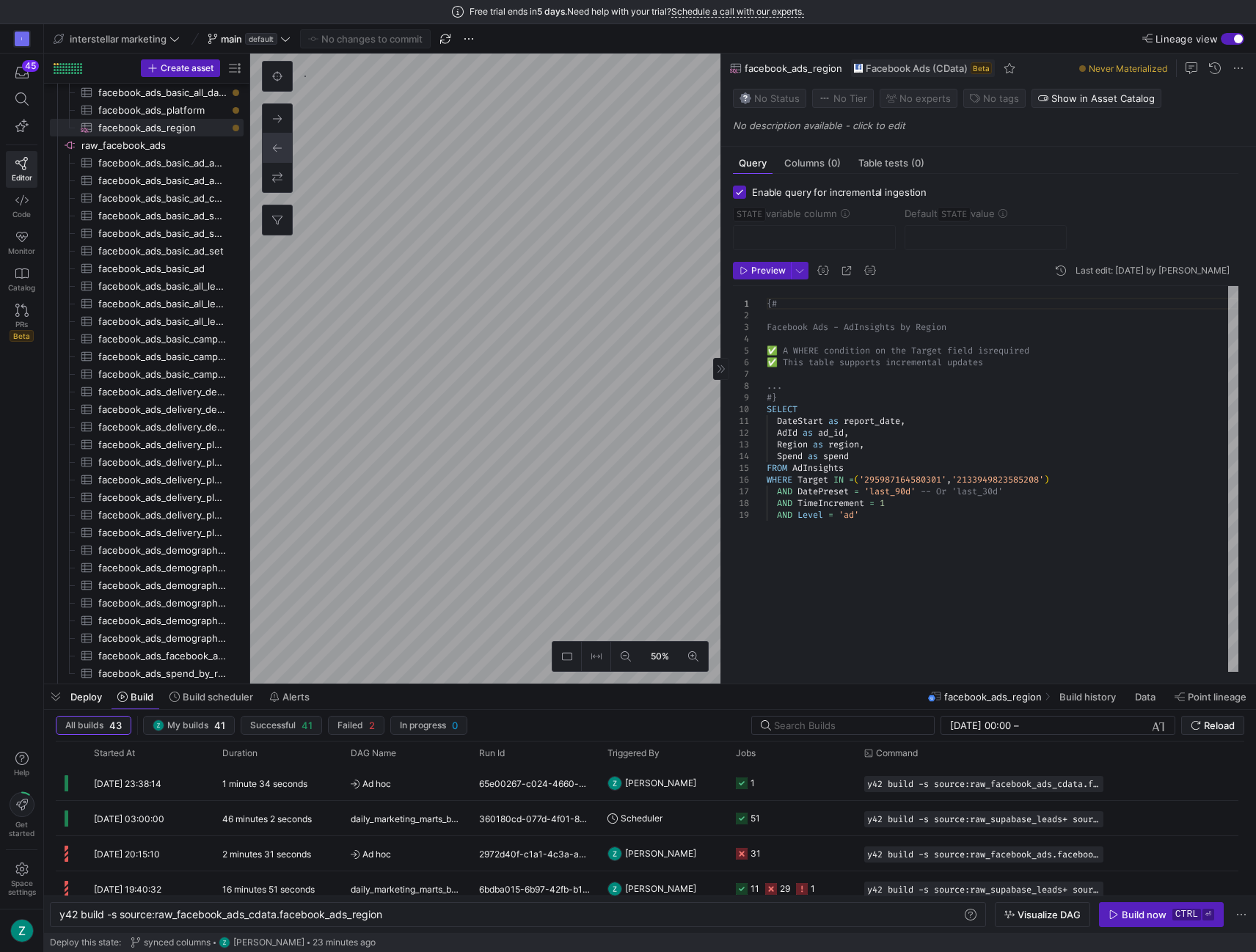
type textarea "y42 build -s source:raw_facebook_ads_cdata.facebook_ads_basic_all_data"
checkbox input "true"
type input "STATE"
type input "[DATE]"
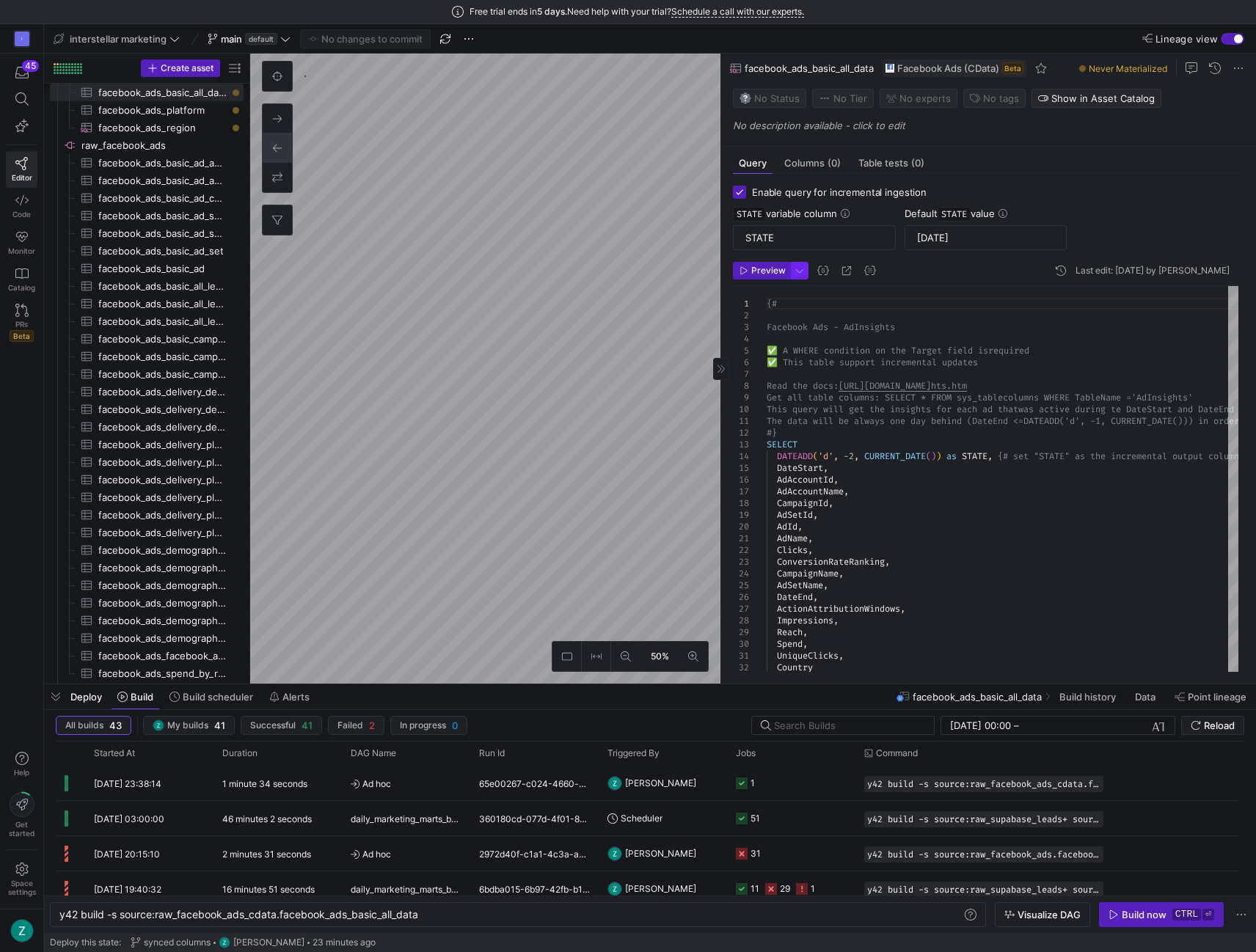
click at [797, 267] on span "button" at bounding box center [799, 270] width 16 height 16
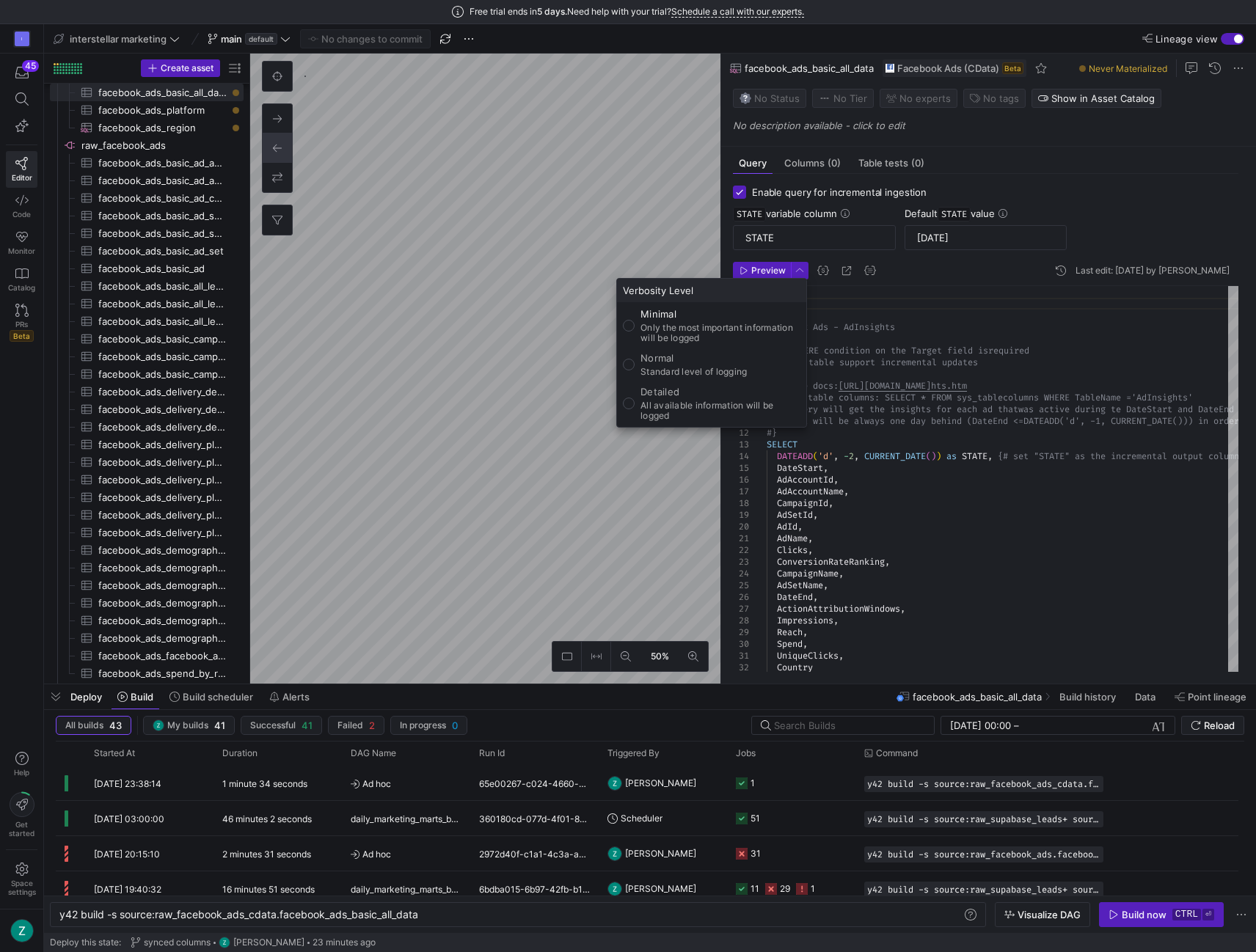
click at [799, 264] on div at bounding box center [628, 476] width 1256 height 952
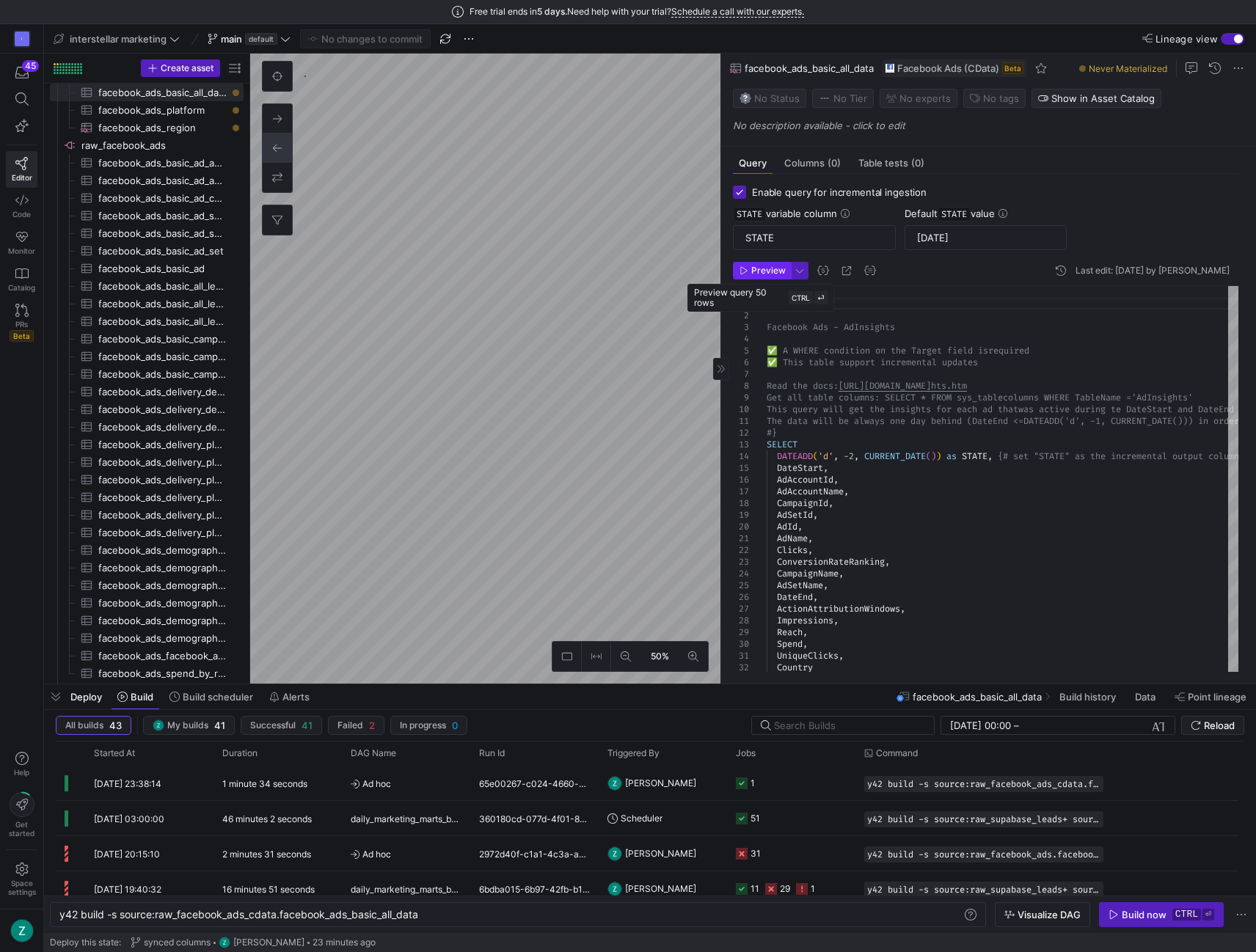
click at [780, 263] on span "button" at bounding box center [761, 270] width 56 height 16
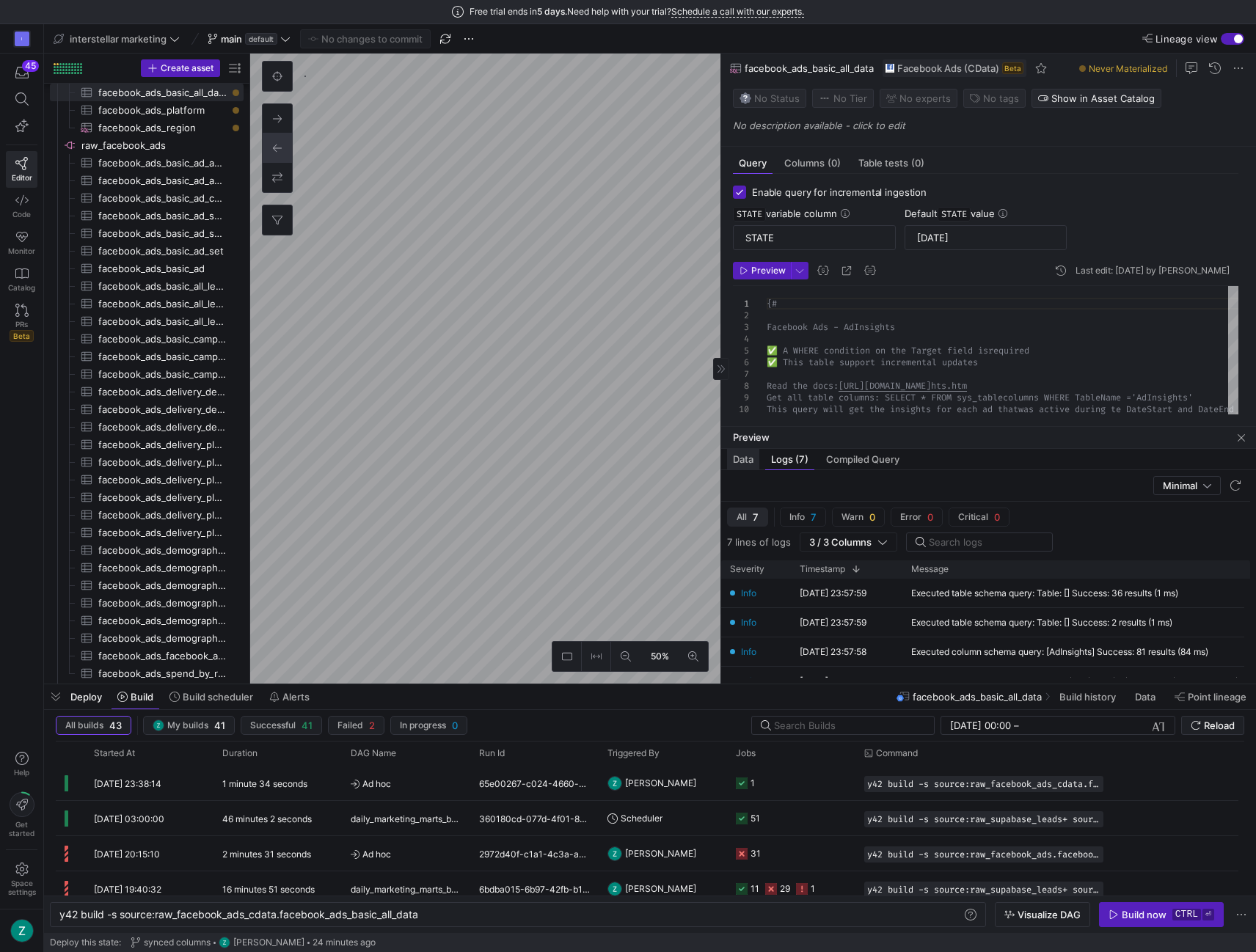
click at [736, 455] on span "Data" at bounding box center [743, 460] width 20 height 10
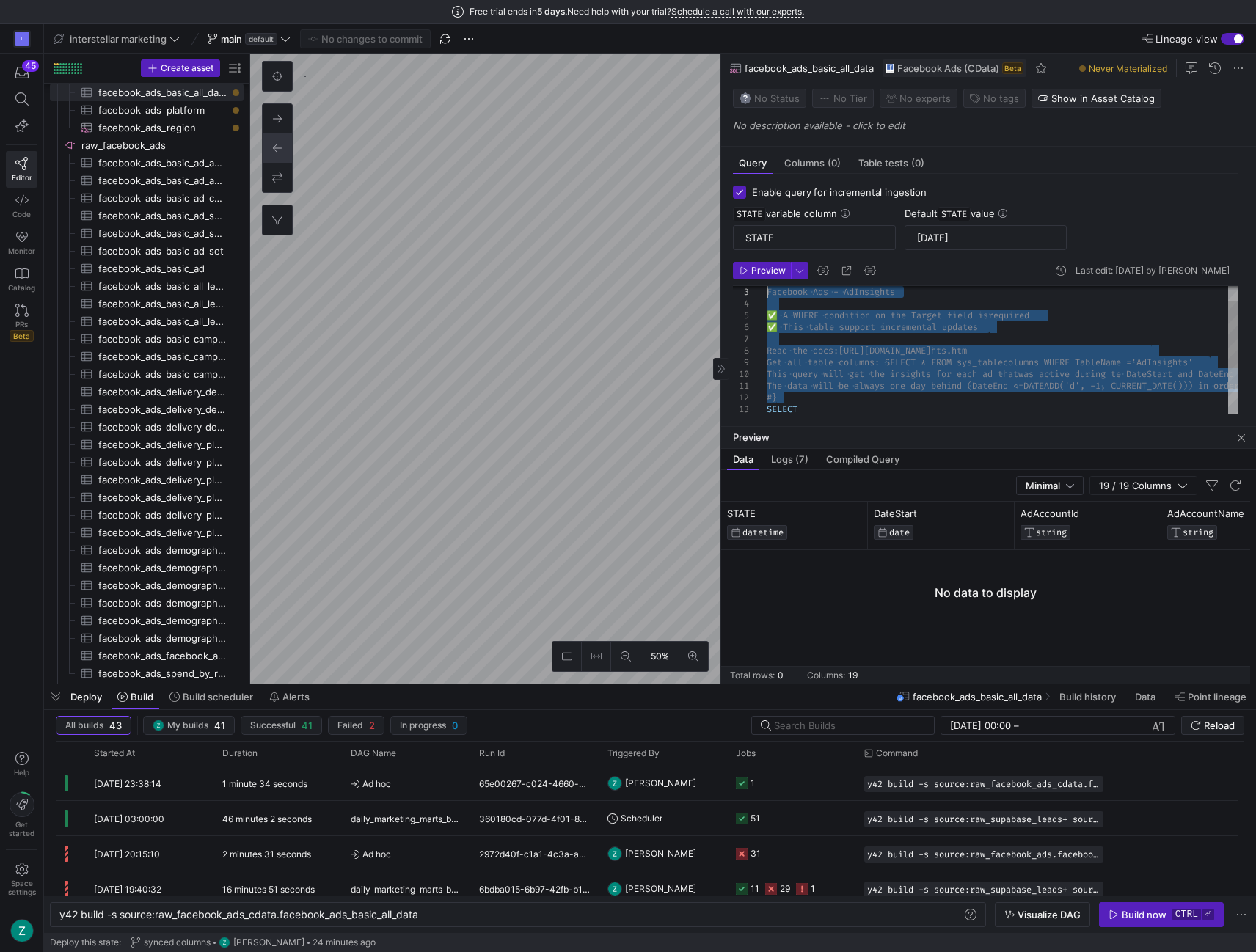
drag, startPoint x: 803, startPoint y: 392, endPoint x: 719, endPoint y: 287, distance: 134.5
click at [767, 287] on div "Get all table columns: SELECT * FROM sys_tablecolu mns WHERE TableName ='AdInsi…" at bounding box center [1094, 490] width 655 height 478
click at [858, 375] on div "Get all table columns: SELECT * FROM sys_tablecolu mns WHERE TableName ='AdInsi…" at bounding box center [1094, 490] width 655 height 478
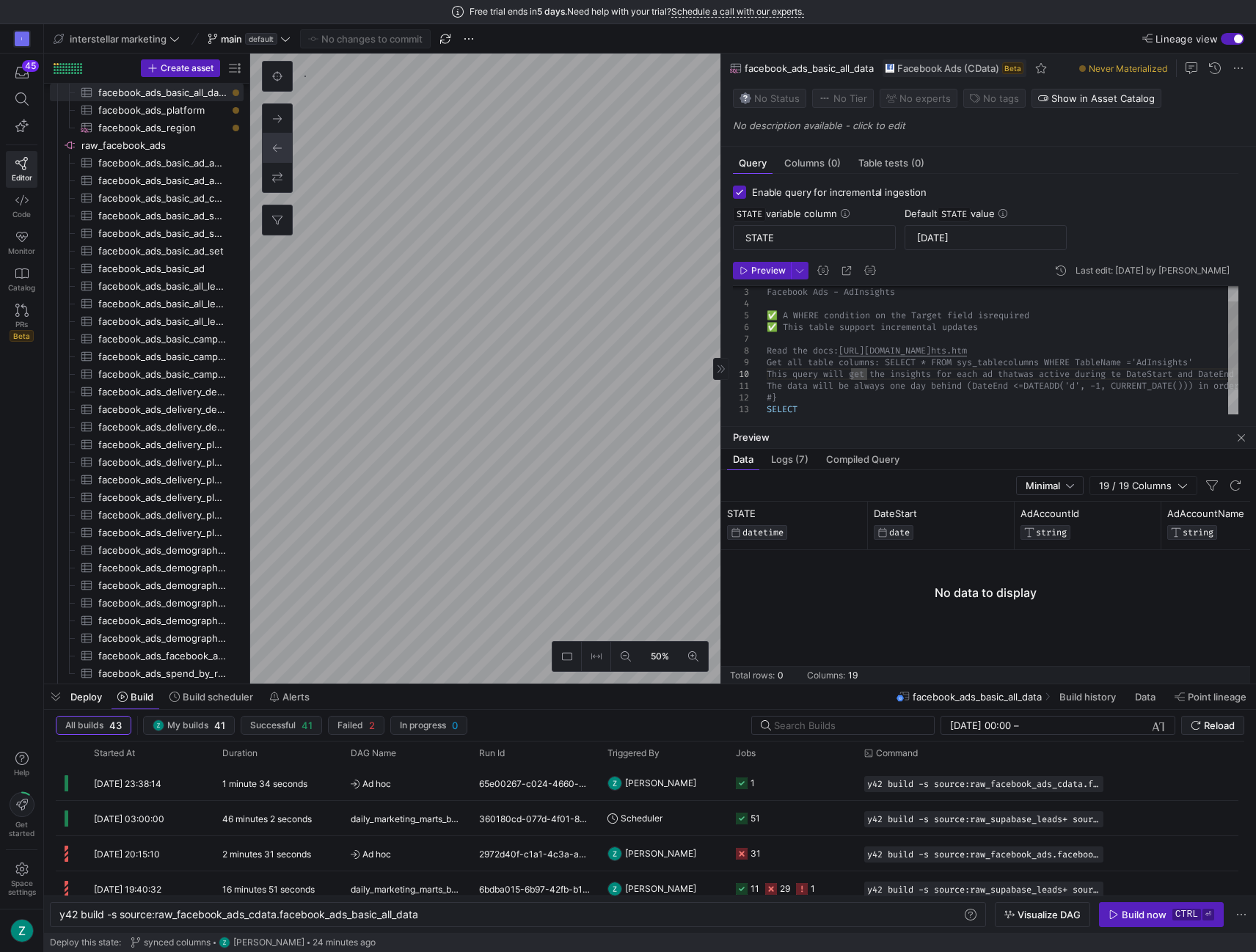
click at [824, 391] on div "Get all table columns: SELECT * FROM sys_tablecolu mns WHERE TableName ='AdInsi…" at bounding box center [1094, 490] width 655 height 478
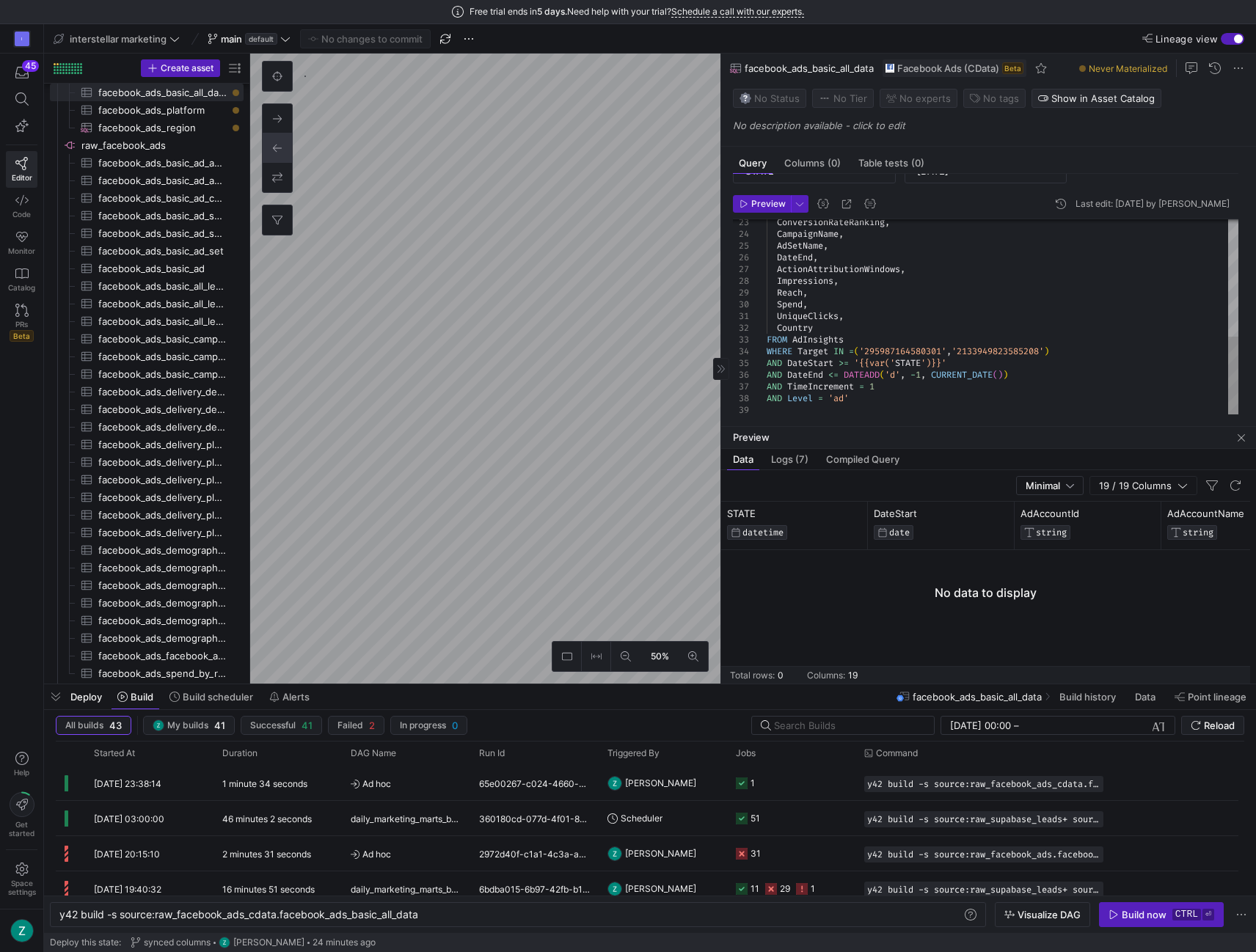
scroll to position [76, 0]
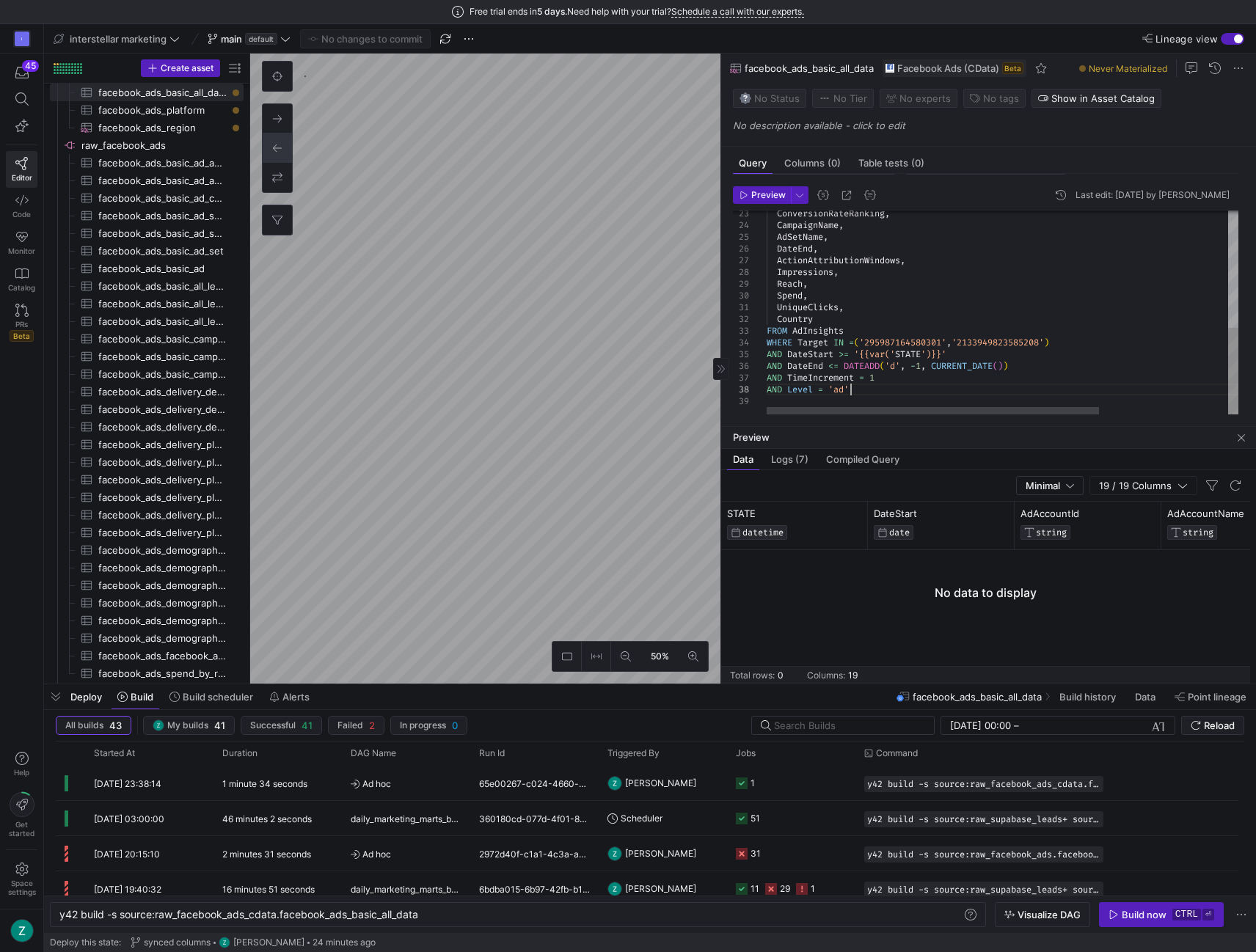
click at [868, 389] on div "ConversionRateRanking , CampaignName , AdSetName , DateEnd , ActionAttributionW…" at bounding box center [1094, 177] width 655 height 478
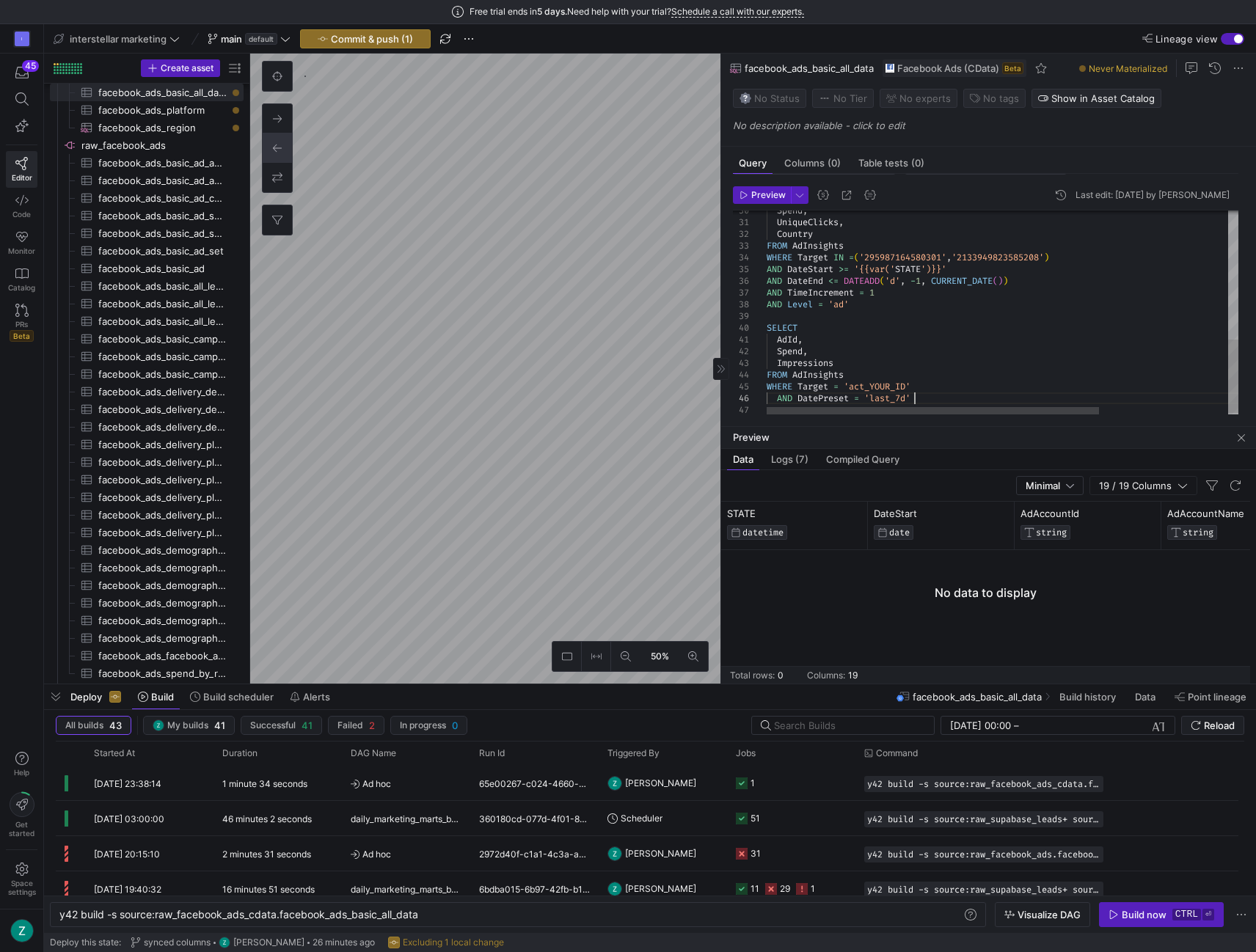
scroll to position [80, 0]
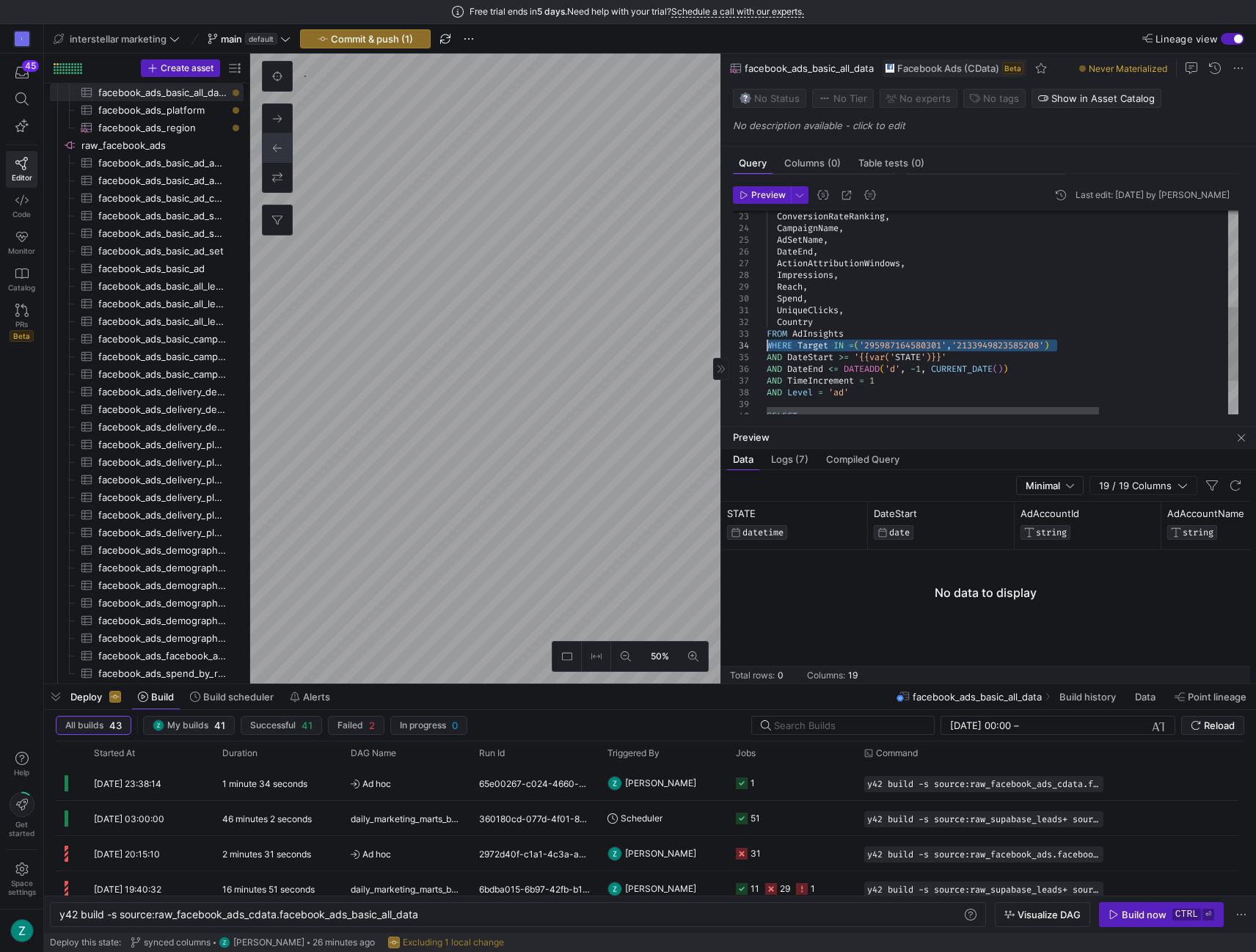
drag, startPoint x: 1062, startPoint y: 340, endPoint x: 766, endPoint y: 344, distance: 296.0
click at [767, 344] on div "Spend , UniqueClicks , Country FROM AdInsights WHERE Target IN = ( '29598716458…" at bounding box center [1094, 227] width 655 height 572
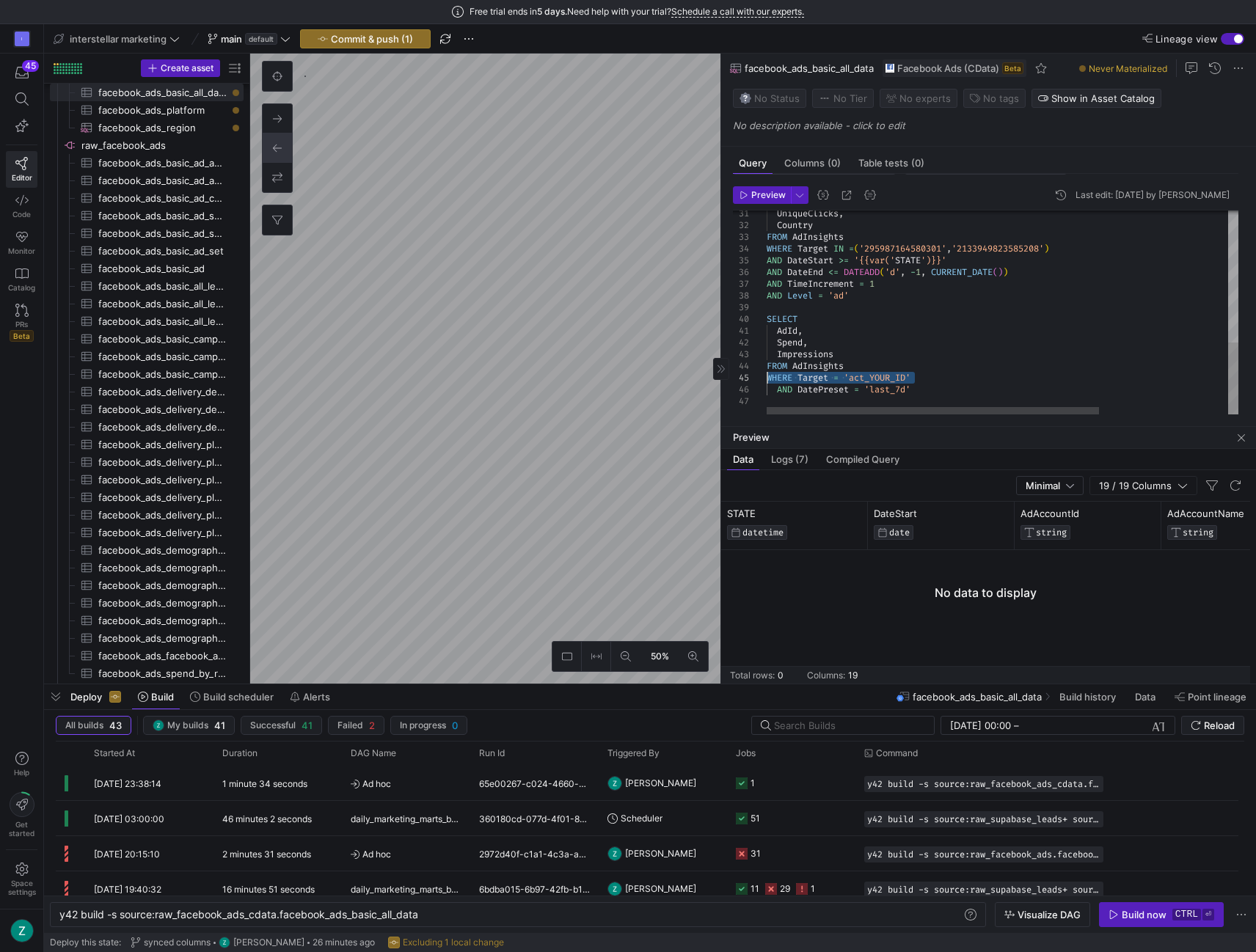
drag, startPoint x: 897, startPoint y: 376, endPoint x: 759, endPoint y: 371, distance: 138.1
click at [767, 371] on div "UniqueClicks , Country FROM AdInsights WHERE Target IN = ( '295987164580301' , …" at bounding box center [1094, 130] width 655 height 572
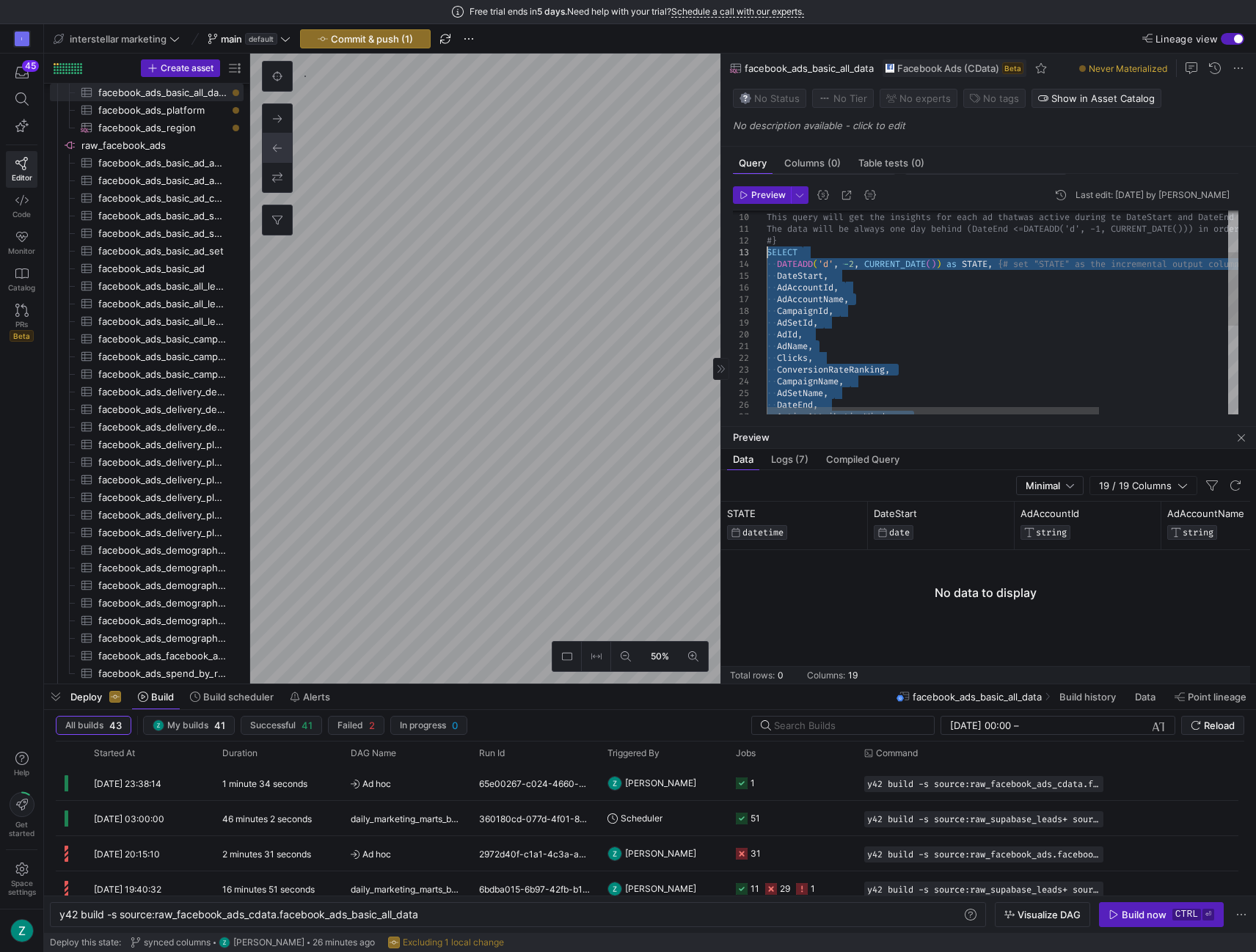
drag, startPoint x: 883, startPoint y: 289, endPoint x: 759, endPoint y: 252, distance: 129.4
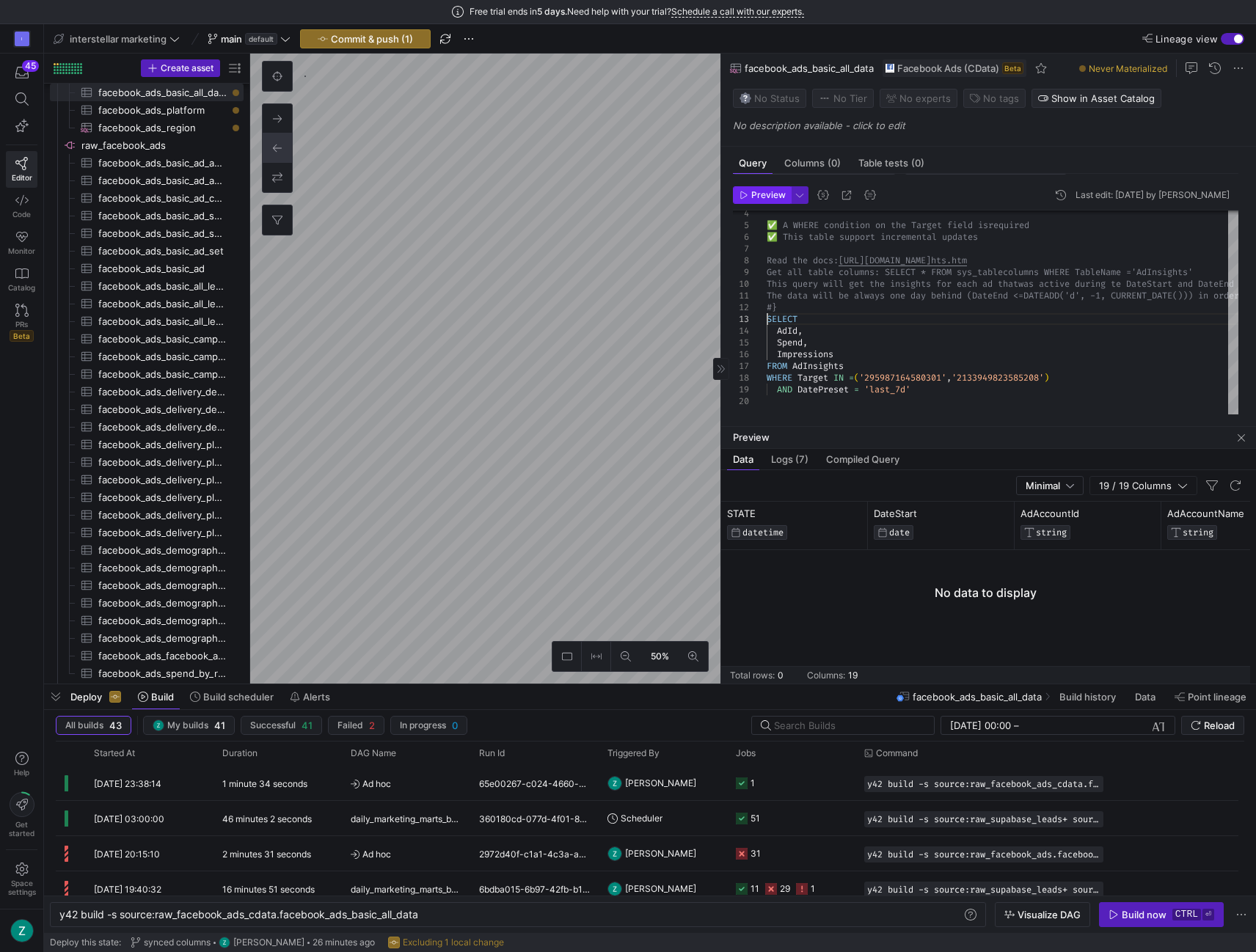
click at [766, 196] on span "Preview" at bounding box center [769, 195] width 35 height 11
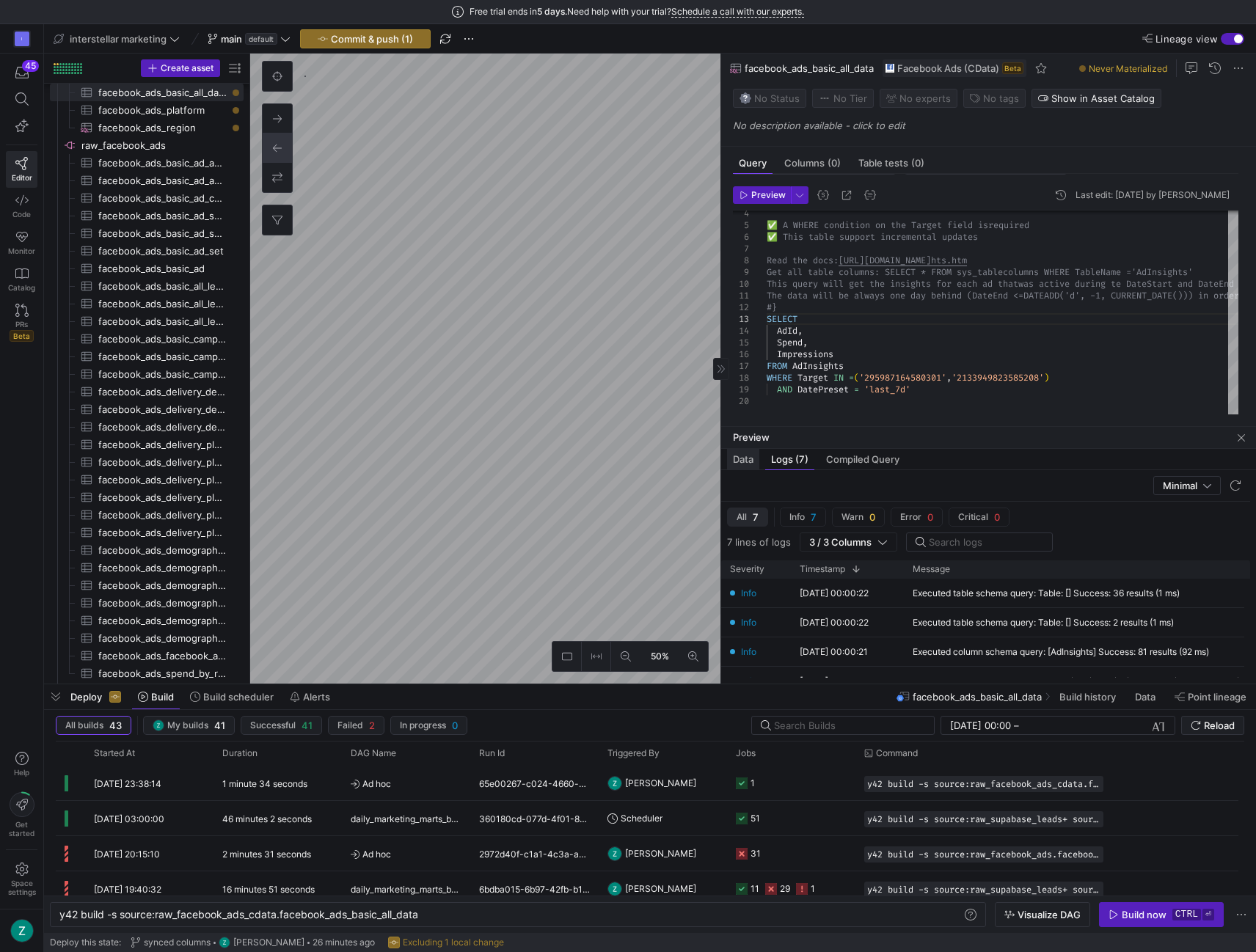
click at [746, 460] on span "Data" at bounding box center [743, 460] width 20 height 10
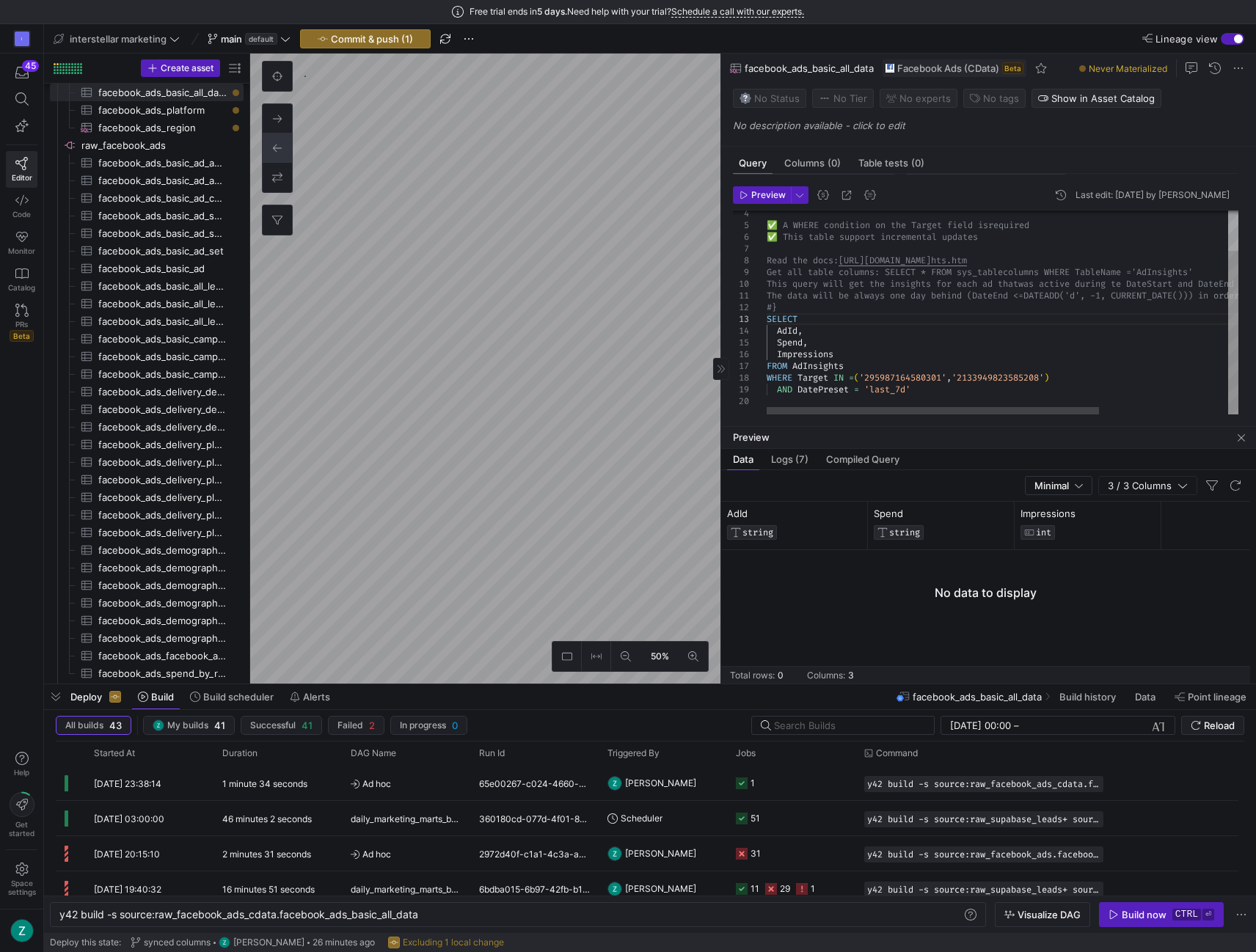
drag, startPoint x: 845, startPoint y: 375, endPoint x: 875, endPoint y: 367, distance: 31.0
click at [845, 375] on div "SELECT #} The data will be always one day behind (DateEnd <= DATEADD('d', -1, C…" at bounding box center [1094, 289] width 655 height 256
drag, startPoint x: 1029, startPoint y: 378, endPoint x: 954, endPoint y: 377, distance: 75.0
click at [954, 377] on div "SELECT #} The data will be always one day behind (DateEnd <= DATEADD('d', -1, C…" at bounding box center [1094, 289] width 655 height 256
click at [1060, 372] on div "SELECT #} The data will be always one day behind (DateEnd <= DATEADD('d', -1, C…" at bounding box center [1094, 289] width 655 height 256
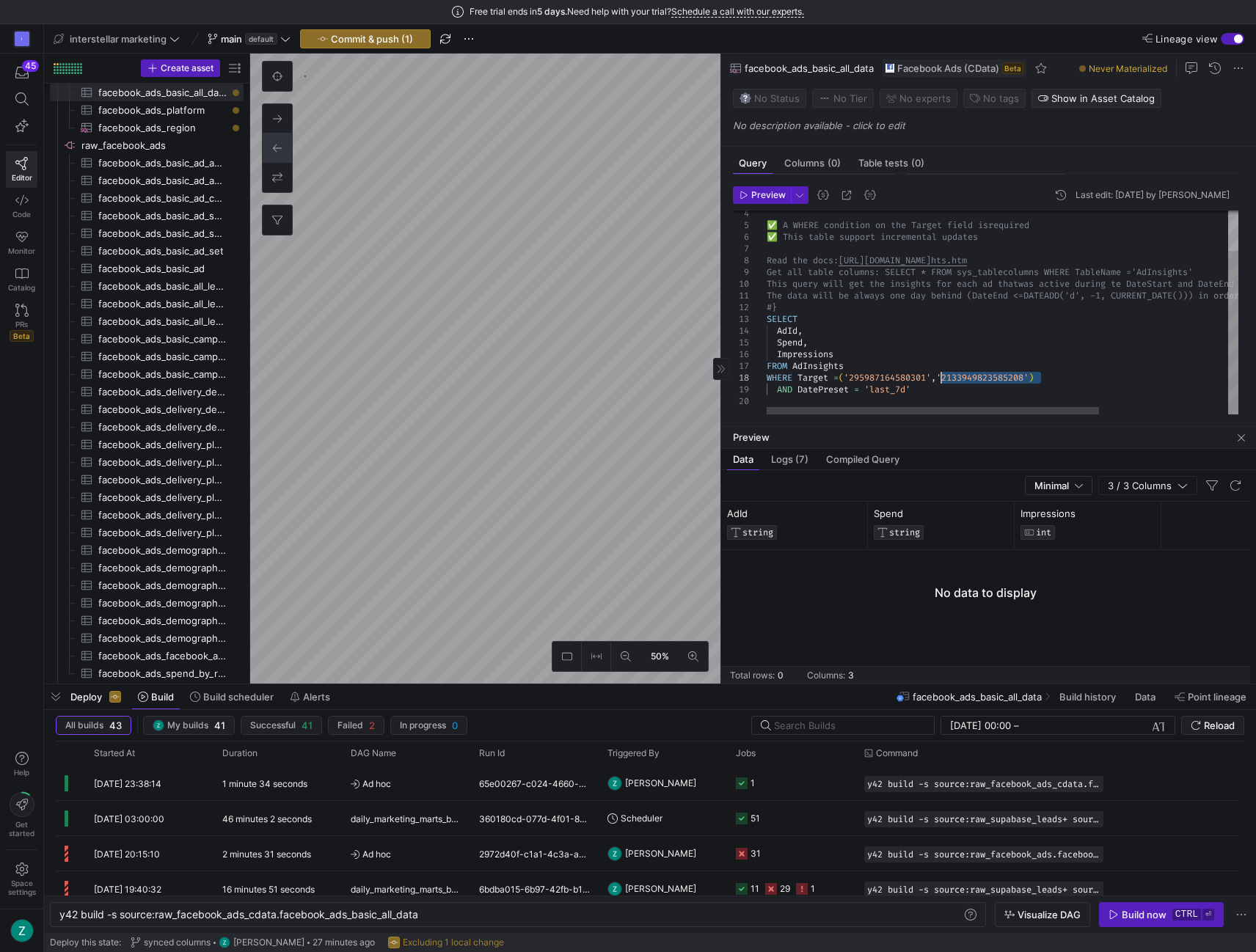
drag, startPoint x: 1039, startPoint y: 371, endPoint x: 939, endPoint y: 371, distance: 100.0
click at [939, 371] on div "SELECT #} The data will be always one day behind (DateEnd <= DATEADD('d', -1, C…" at bounding box center [1094, 289] width 655 height 256
click at [843, 376] on div "SELECT #} The data will be always one day behind (DateEnd <= DATEADD('d', -1, C…" at bounding box center [1094, 289] width 655 height 256
click at [912, 347] on div "SELECT #} The data will be always one day behind (DateEnd <= DATEADD('d', -1, C…" at bounding box center [1094, 289] width 655 height 256
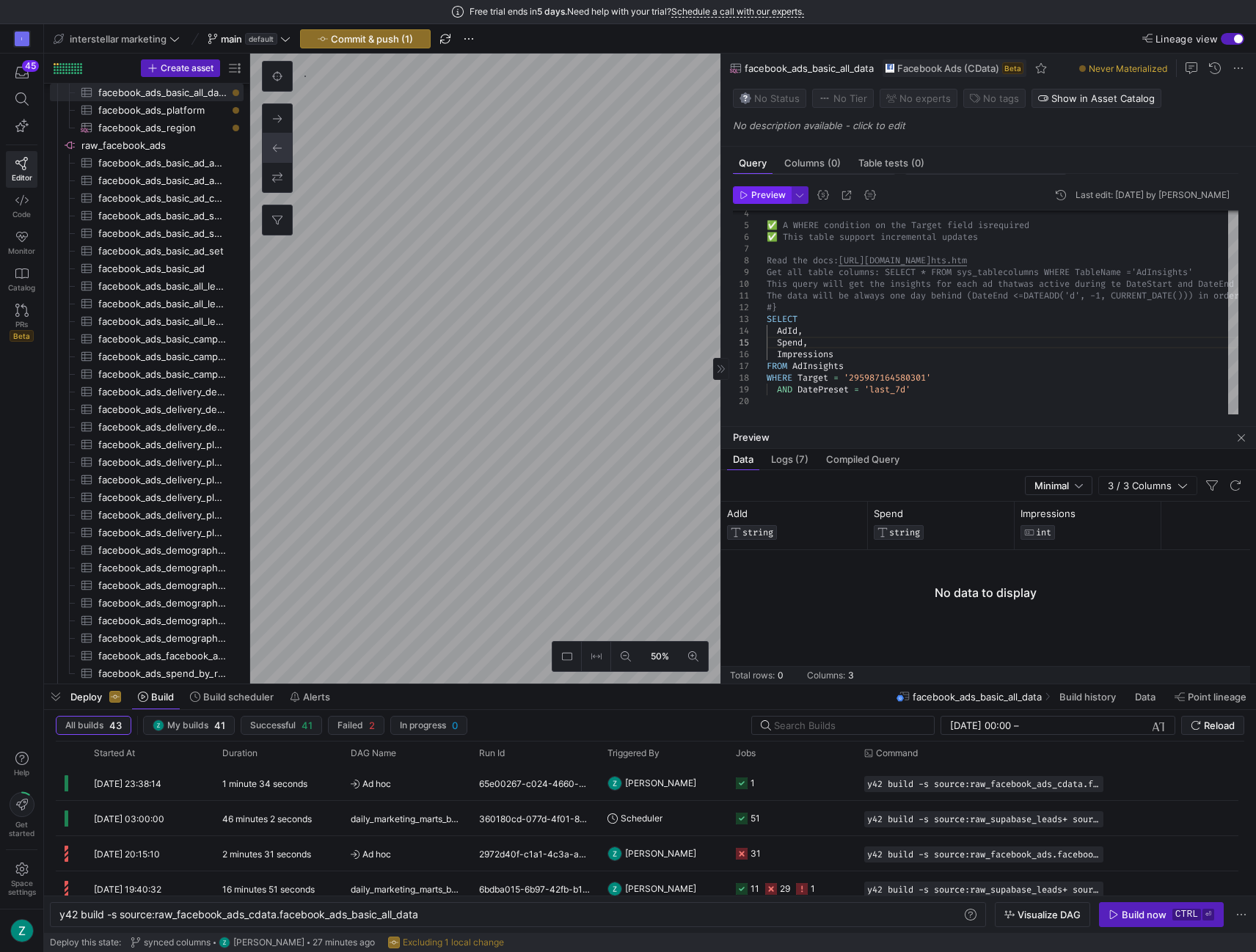
click at [742, 198] on icon "button" at bounding box center [744, 195] width 9 height 9
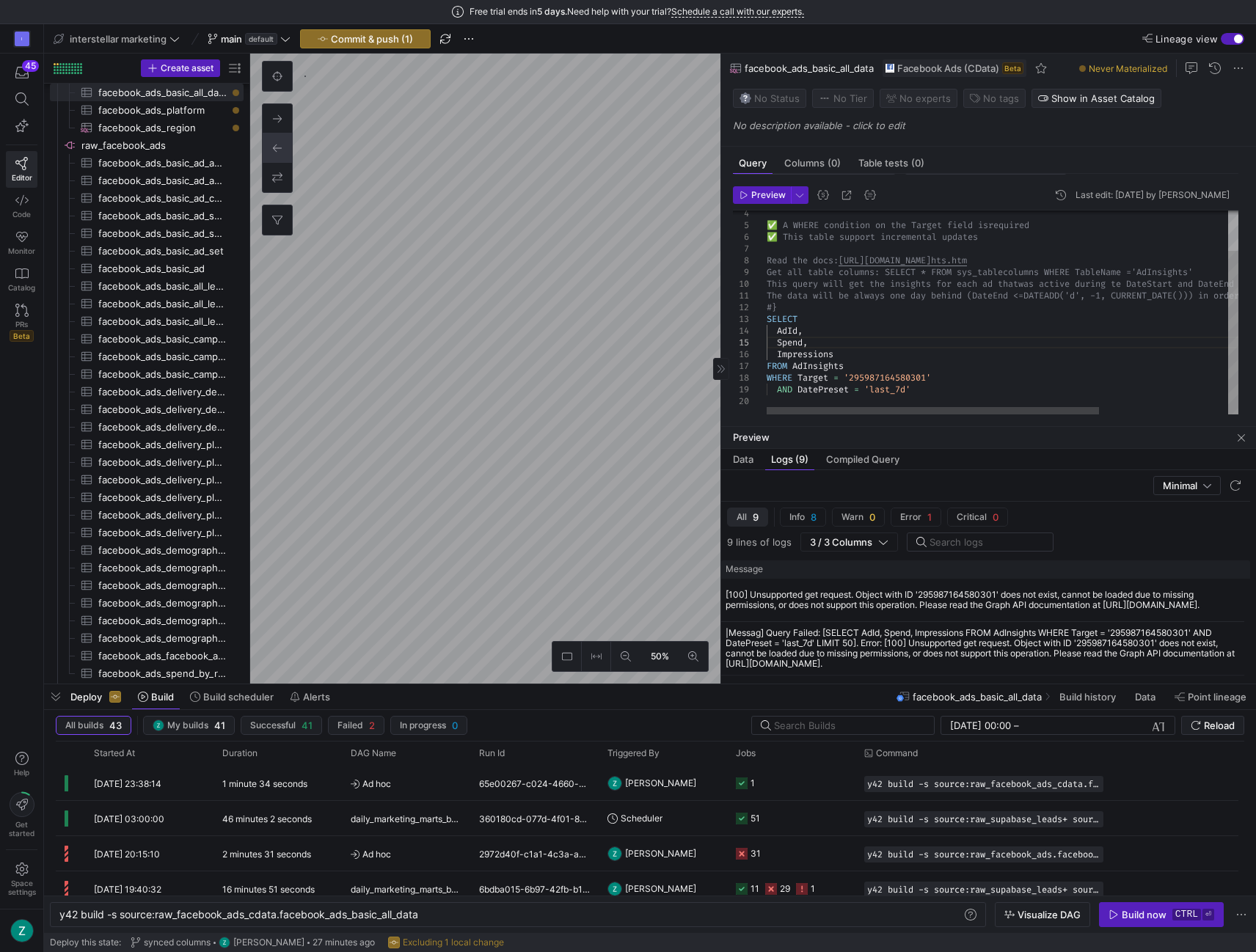
scroll to position [82, 41]
click at [957, 366] on div "SELECT #} The data will be always one day behind (DateEnd <= DATEADD('d', -1, C…" at bounding box center [1094, 289] width 655 height 256
click at [957, 377] on div "SELECT #} The data will be always one day behind (DateEnd <= DATEADD('d', -1, C…" at bounding box center [1094, 289] width 655 height 256
drag, startPoint x: 941, startPoint y: 372, endPoint x: 856, endPoint y: 377, distance: 85.1
click at [856, 377] on div "SELECT #} The data will be always one day behind (DateEnd <= DATEADD('d', -1, C…" at bounding box center [1094, 289] width 655 height 256
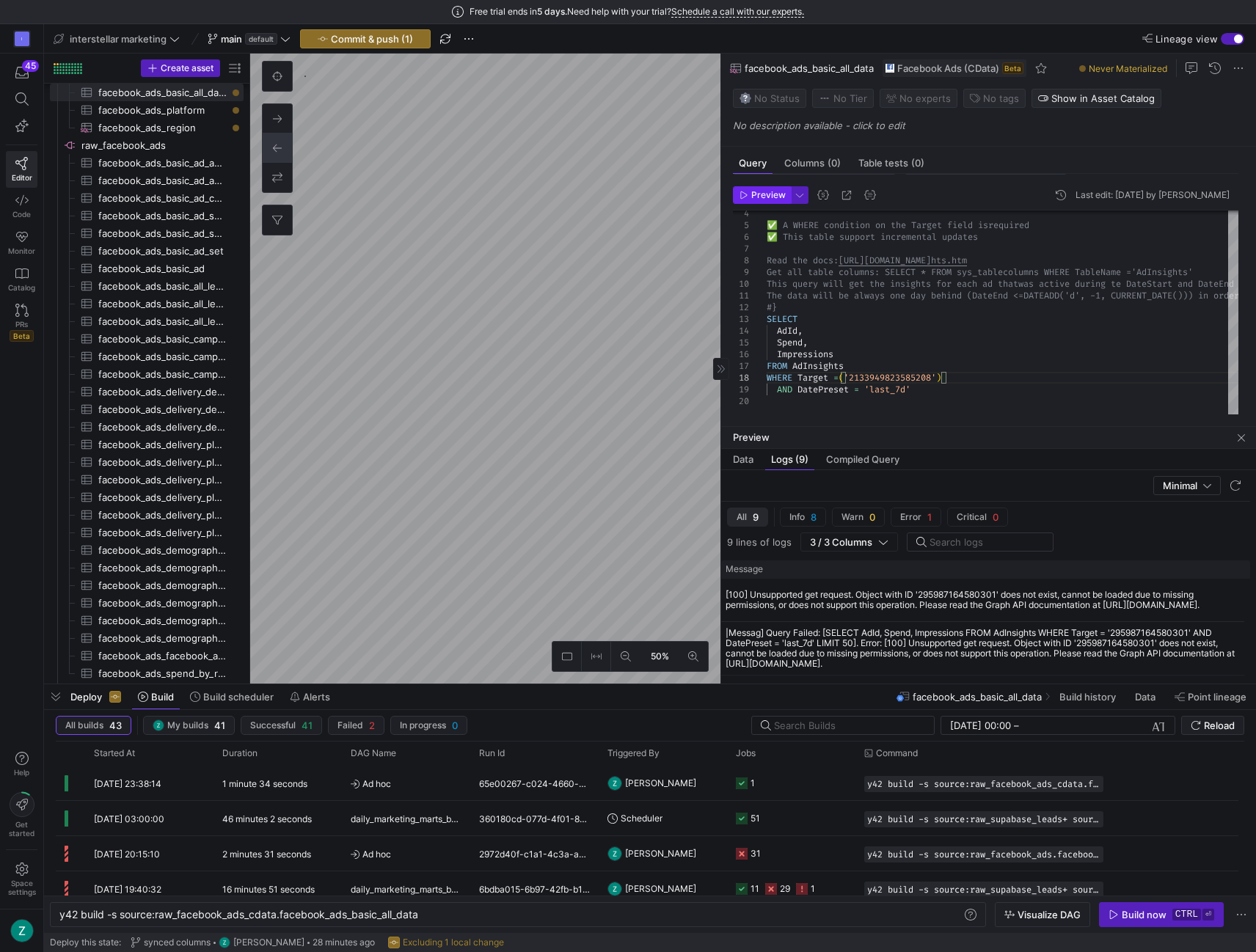
click at [754, 196] on span "Preview" at bounding box center [769, 195] width 35 height 11
click at [915, 634] on div "|Messag] Query Failed: [SELECT AdId, Spend, Impressions FROM AdInsights WHERE T…" at bounding box center [1028, 649] width 520 height 41
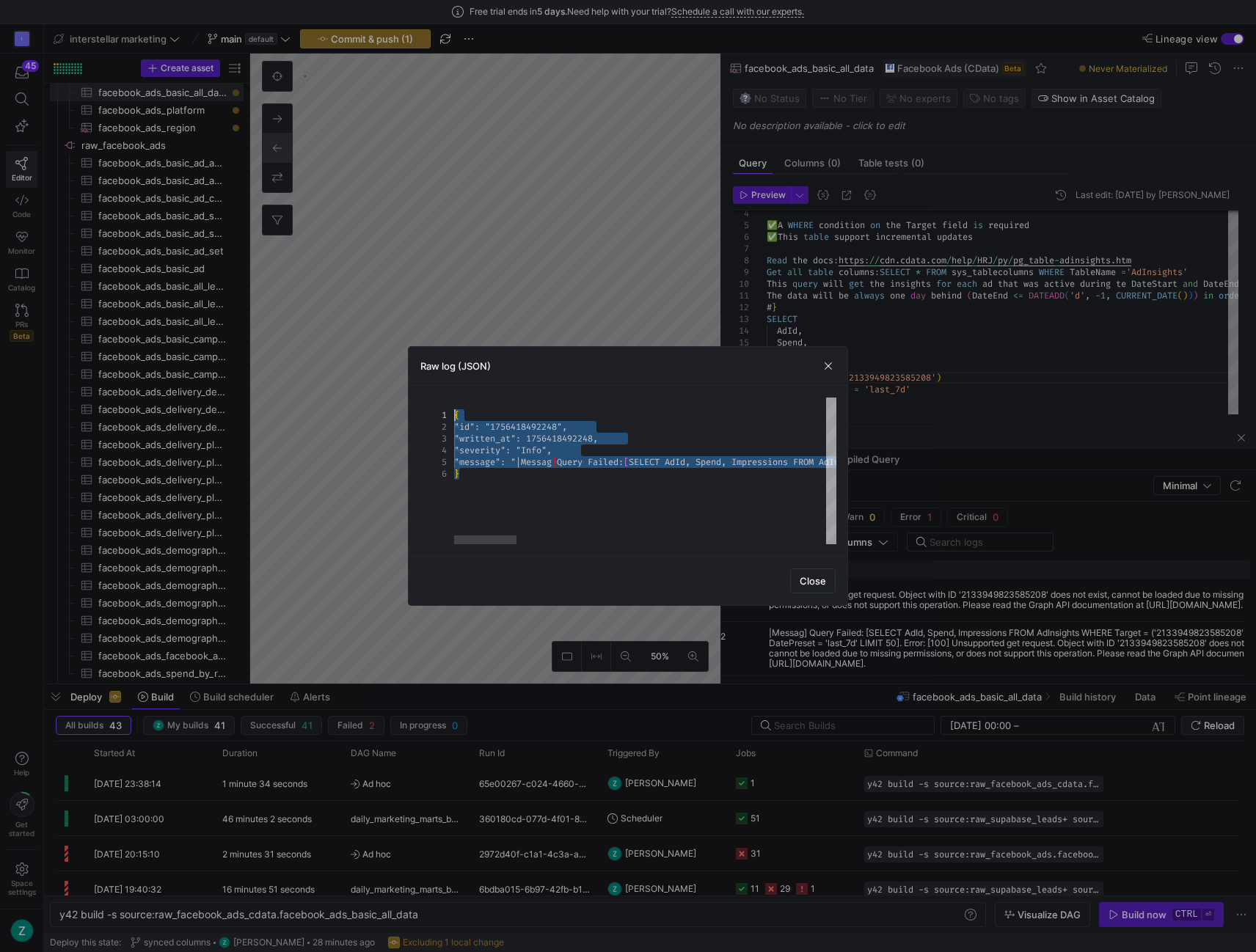
drag, startPoint x: 566, startPoint y: 488, endPoint x: 444, endPoint y: 415, distance: 142.2
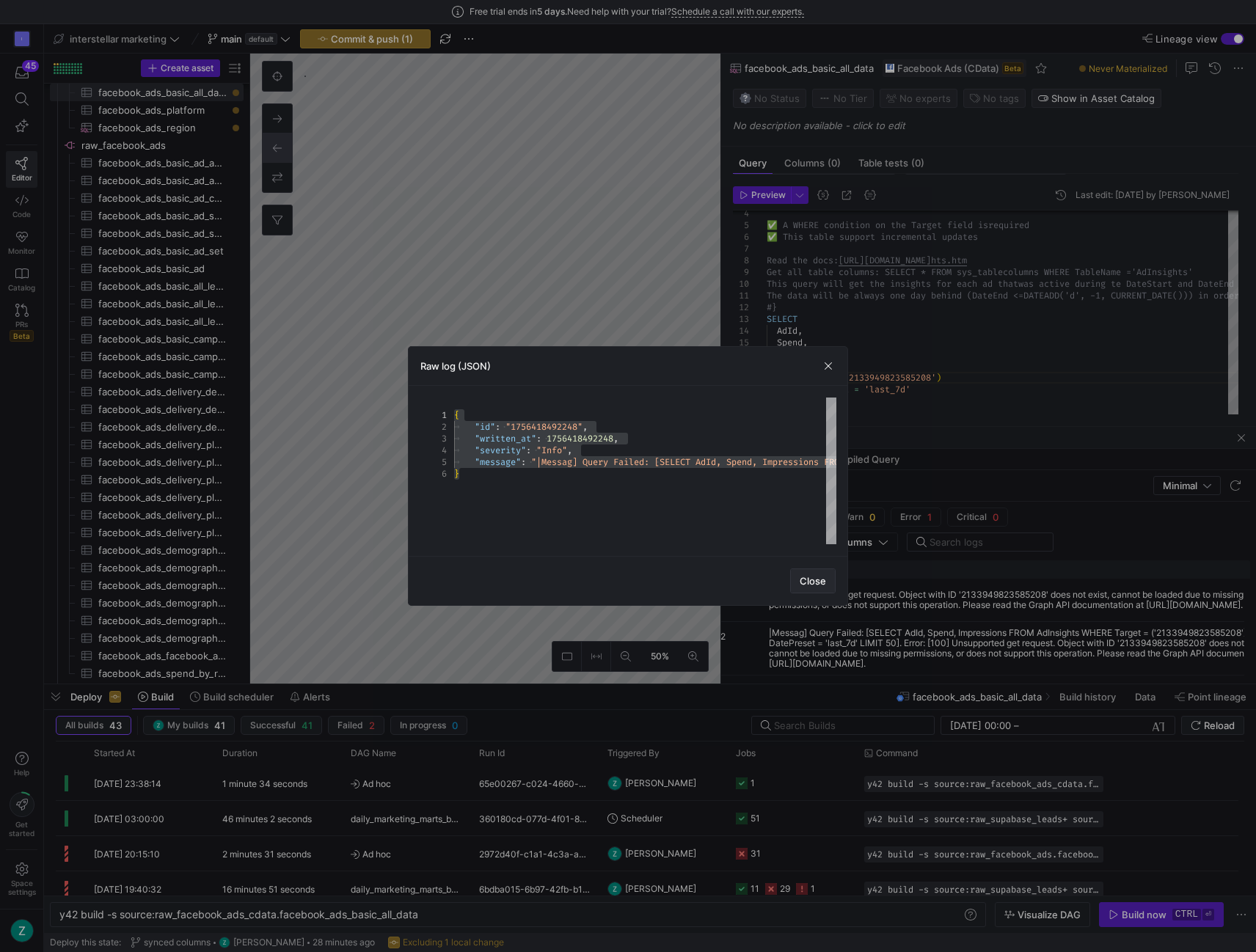
click at [809, 581] on span "Close" at bounding box center [812, 581] width 26 height 12
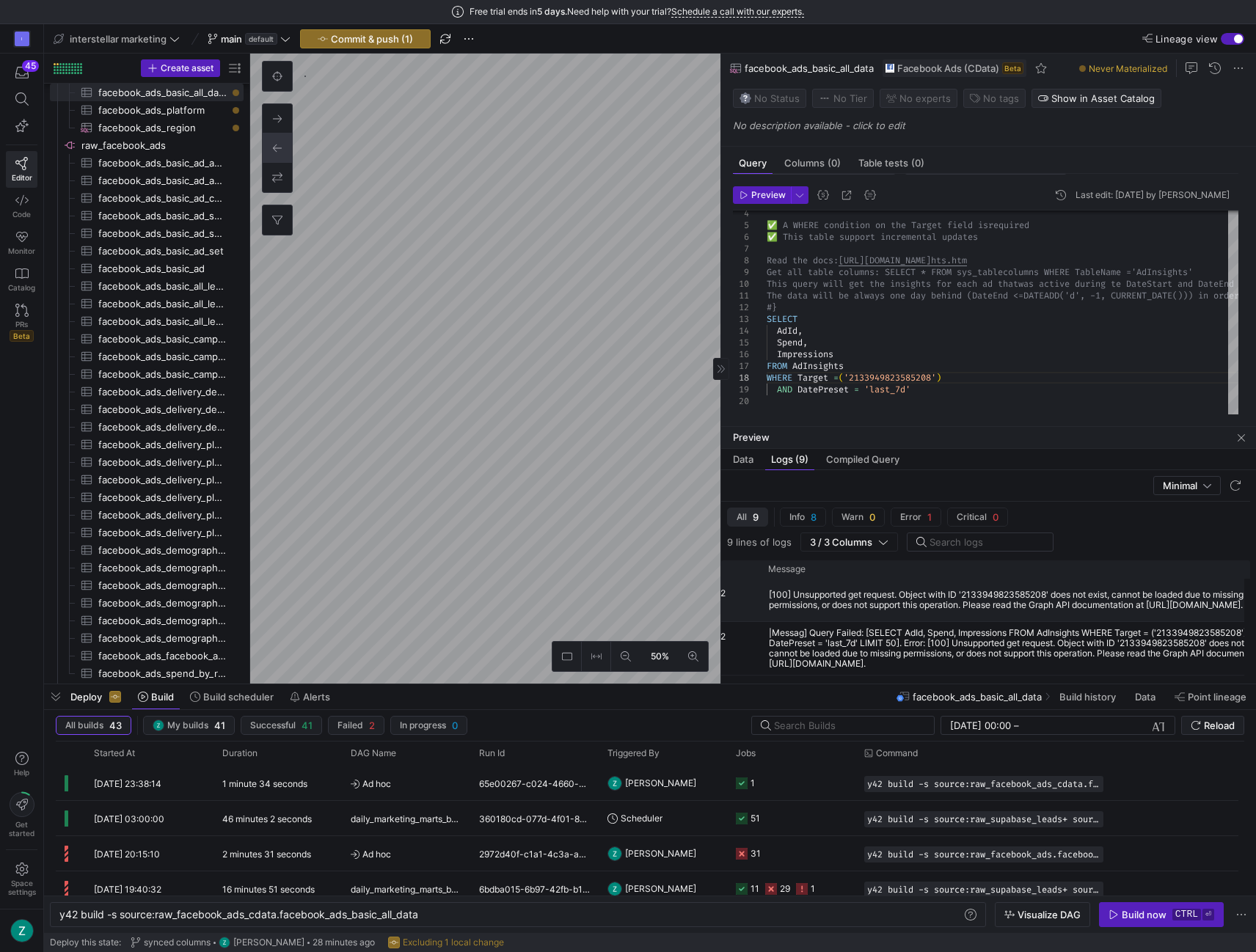
click at [987, 605] on div "[100] Unsupported get request. Object with ID '2133949823585208' does not exist…" at bounding box center [1028, 599] width 520 height 20
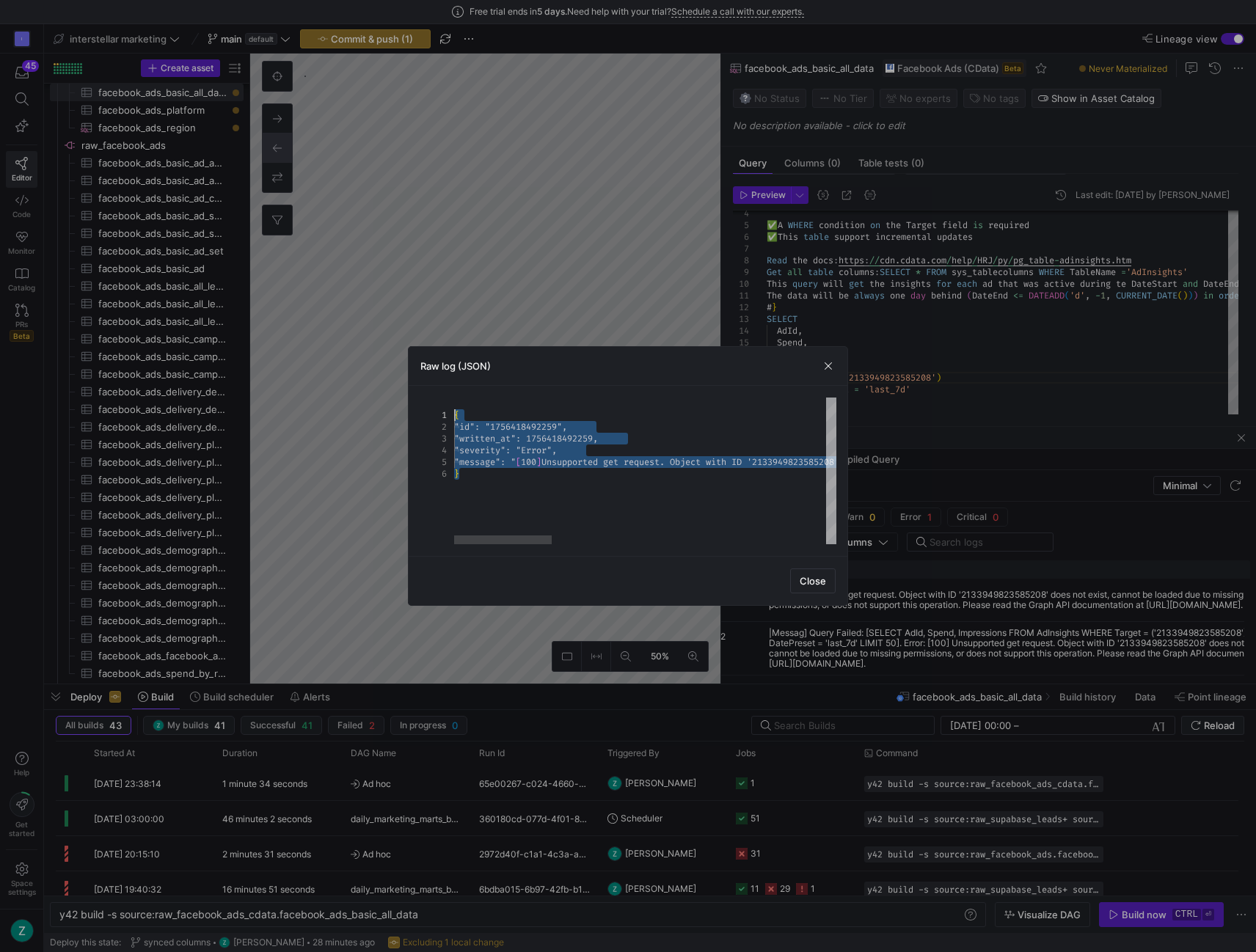
drag, startPoint x: 515, startPoint y: 461, endPoint x: 436, endPoint y: 412, distance: 93.0
click at [454, 412] on div "{ "id": "1756418492259", "written_at": 1756418492259, "severity": "Error", "mes…" at bounding box center [1182, 471] width 1456 height 146
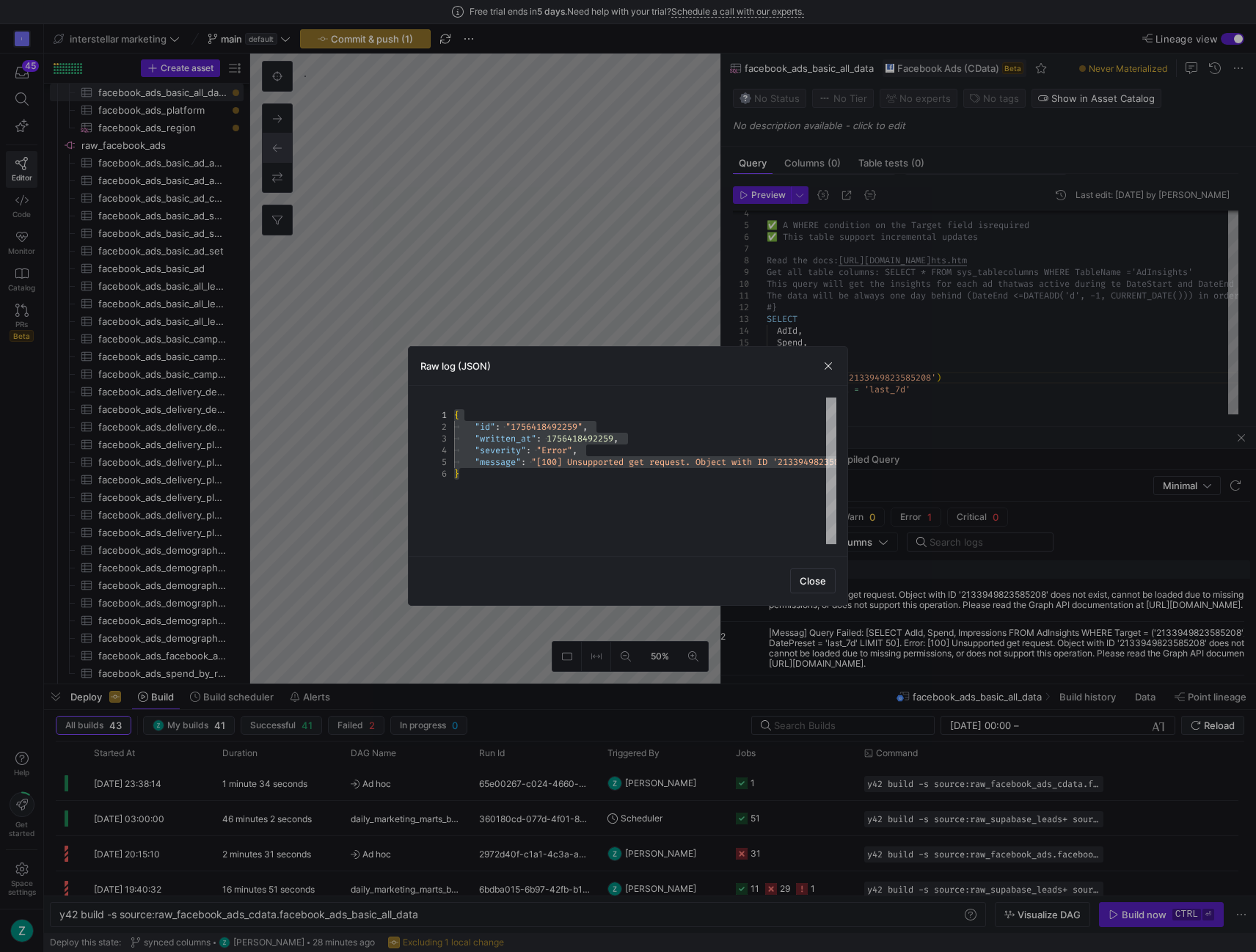
click at [803, 576] on span "Close" at bounding box center [812, 581] width 26 height 12
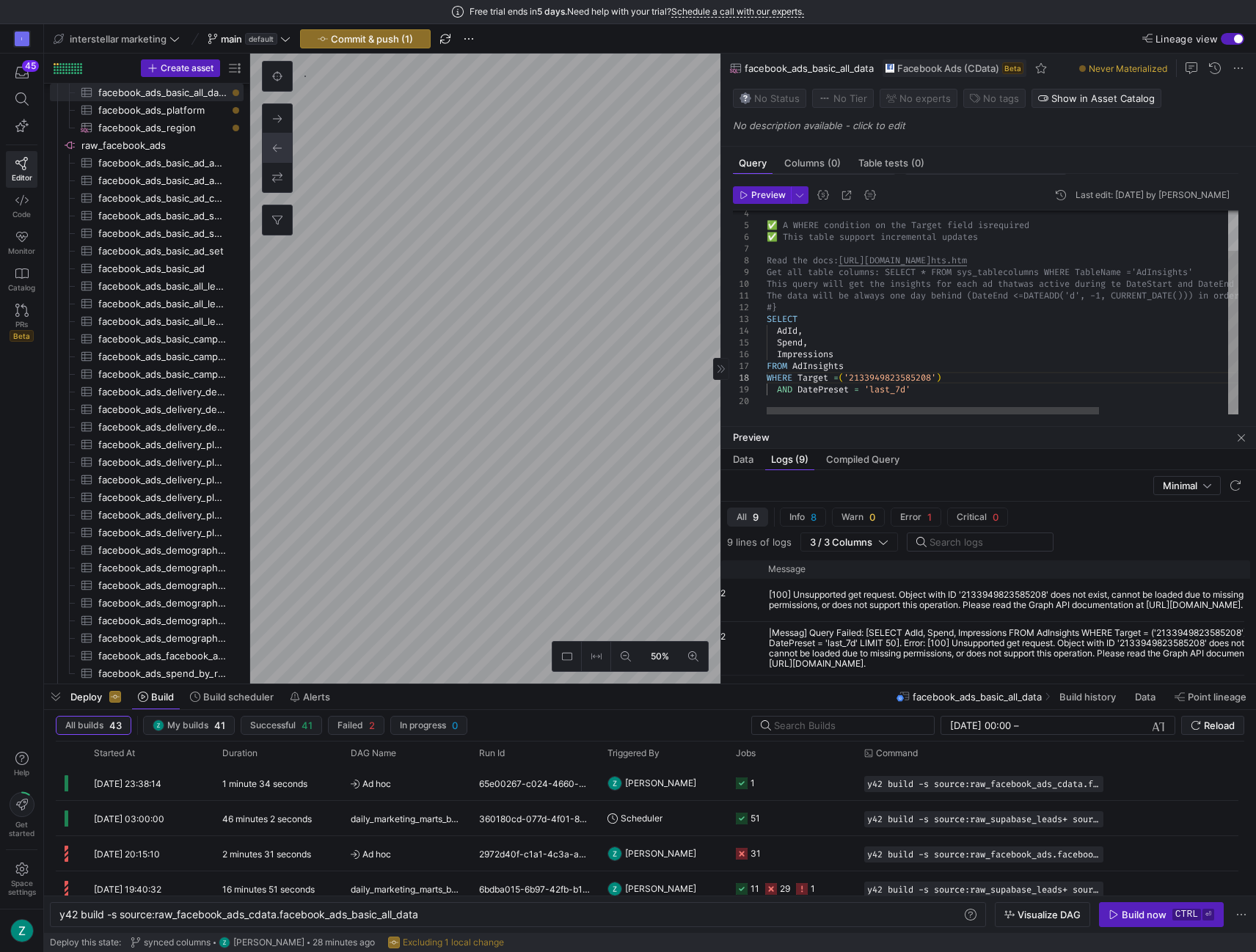
click at [956, 372] on div "SELECT #} The data will be always one day behind (DateEnd <= DATEADD('d', -1, C…" at bounding box center [1094, 289] width 655 height 256
click at [770, 196] on span "Preview" at bounding box center [769, 195] width 35 height 11
click at [842, 372] on div "SELECT #} The data will be always one day behind (DateEnd <= DATEADD('d', -1, C…" at bounding box center [1094, 289] width 655 height 256
click at [994, 369] on div "SELECT #} The data will be always one day behind (DateEnd <= DATEADD('d', -1, C…" at bounding box center [1094, 289] width 655 height 256
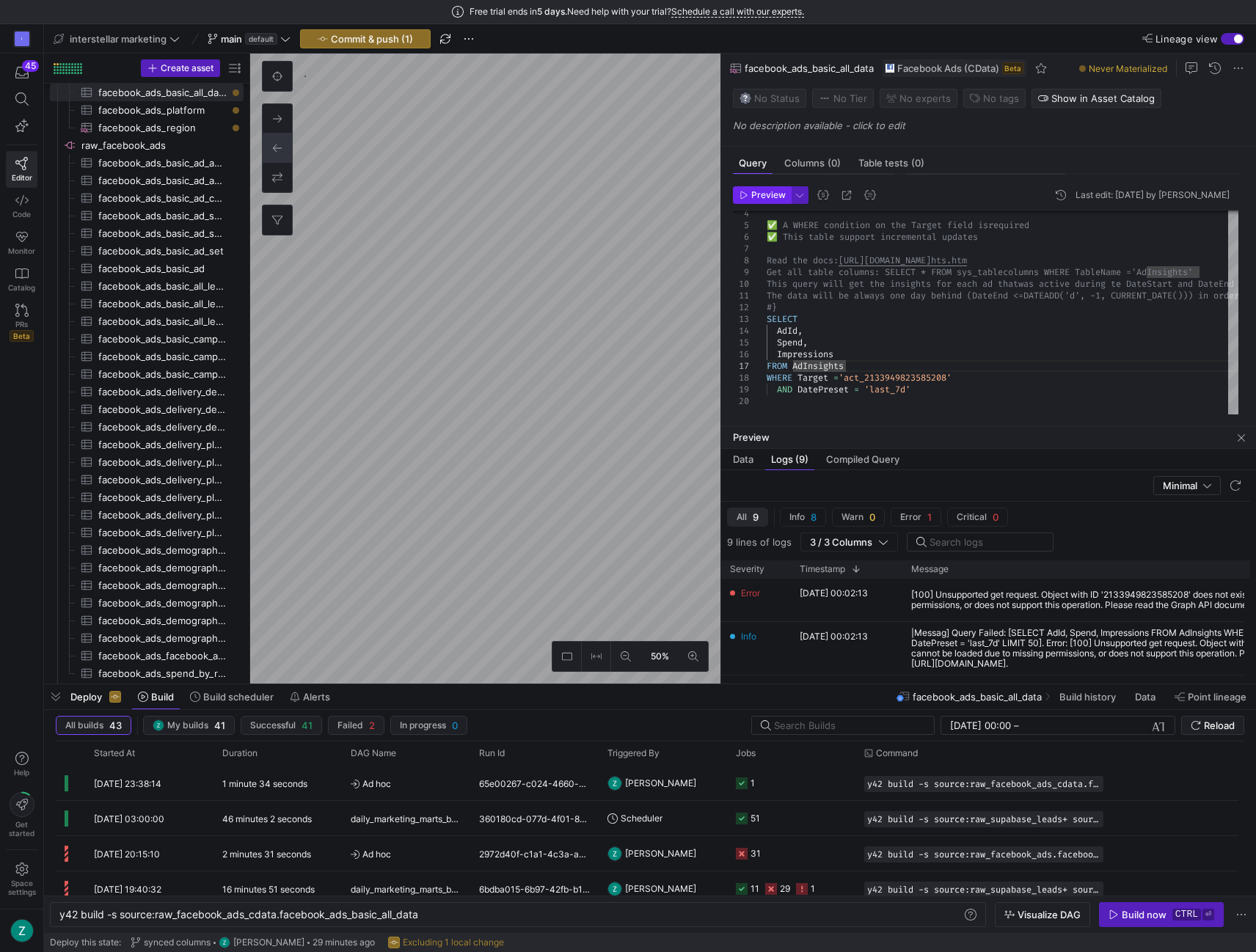
click at [767, 195] on span "Preview" at bounding box center [769, 195] width 35 height 11
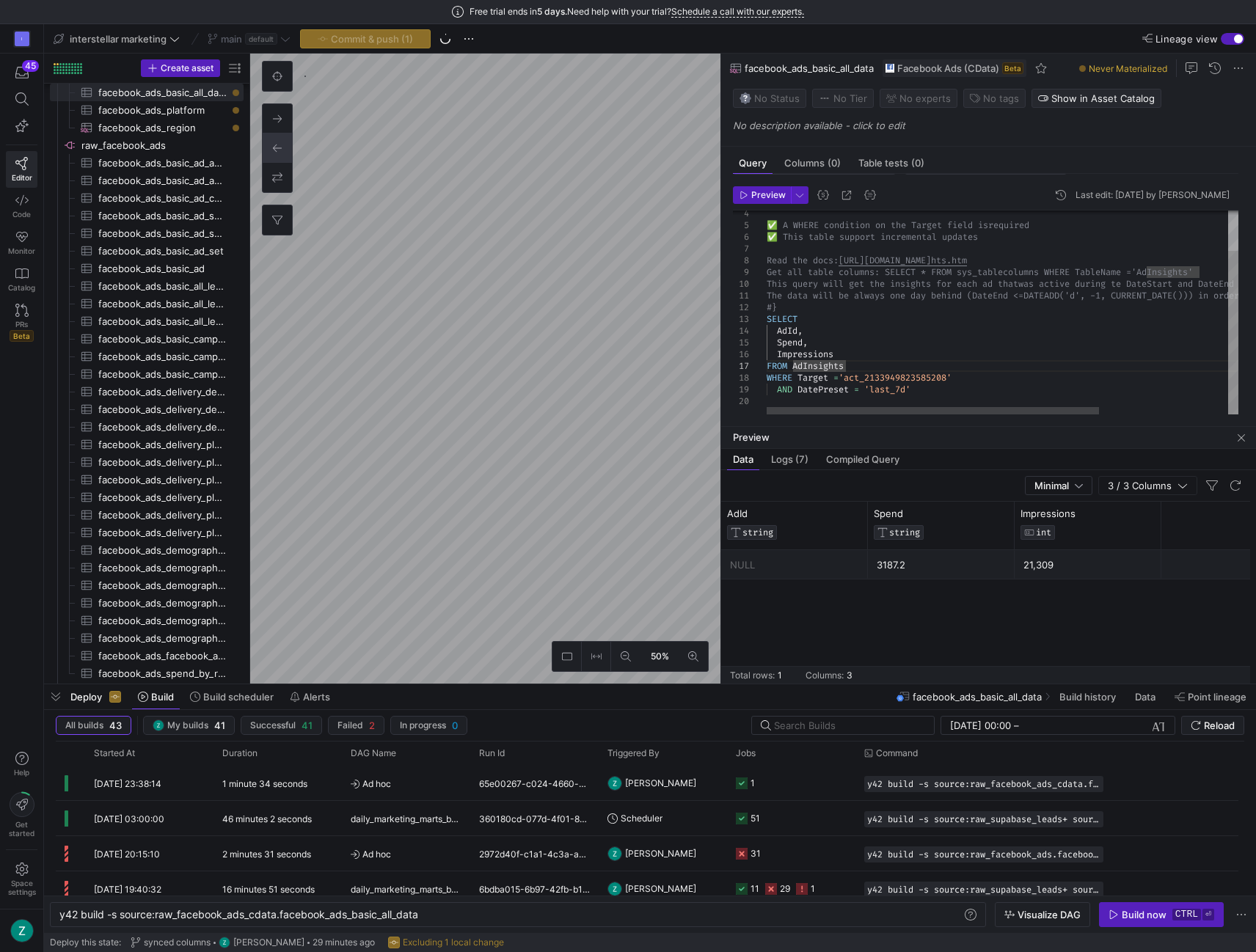
scroll to position [82, 77]
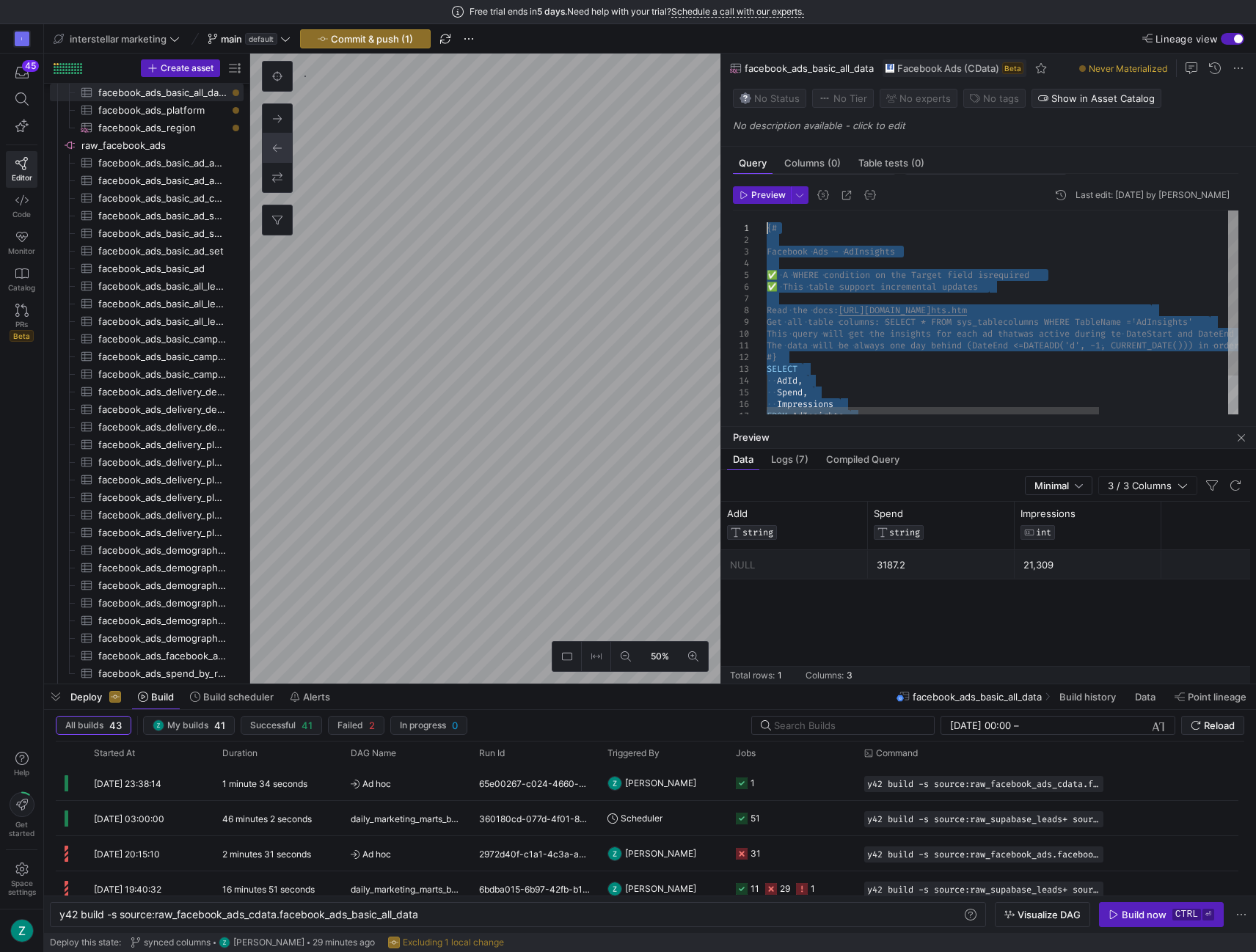
drag, startPoint x: 873, startPoint y: 377, endPoint x: 720, endPoint y: 172, distance: 255.8
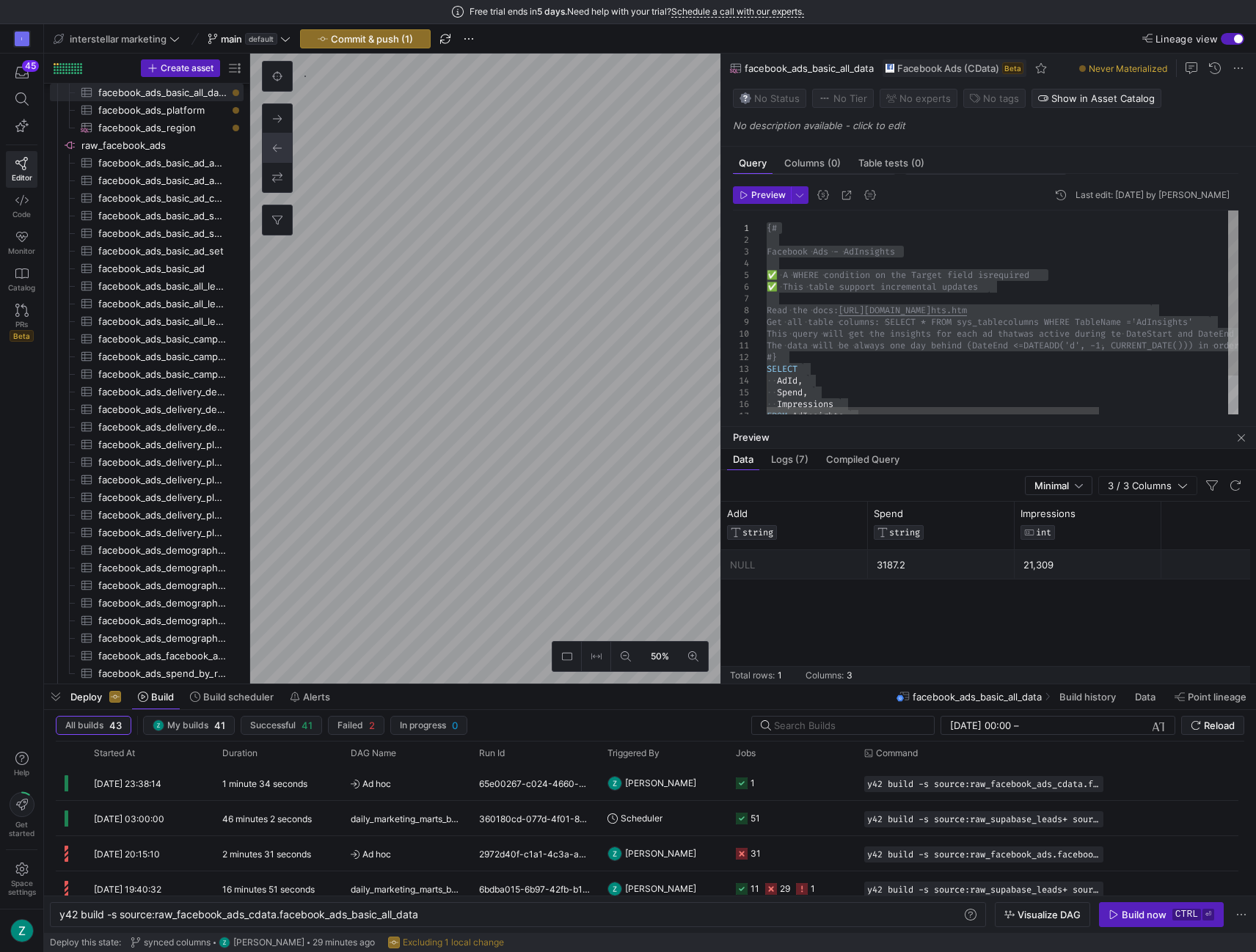
click at [892, 347] on div "SELECT #} The data will be always one day behind (DateEnd <= DATEADD('d', -1, C…" at bounding box center [1094, 338] width 655 height 256
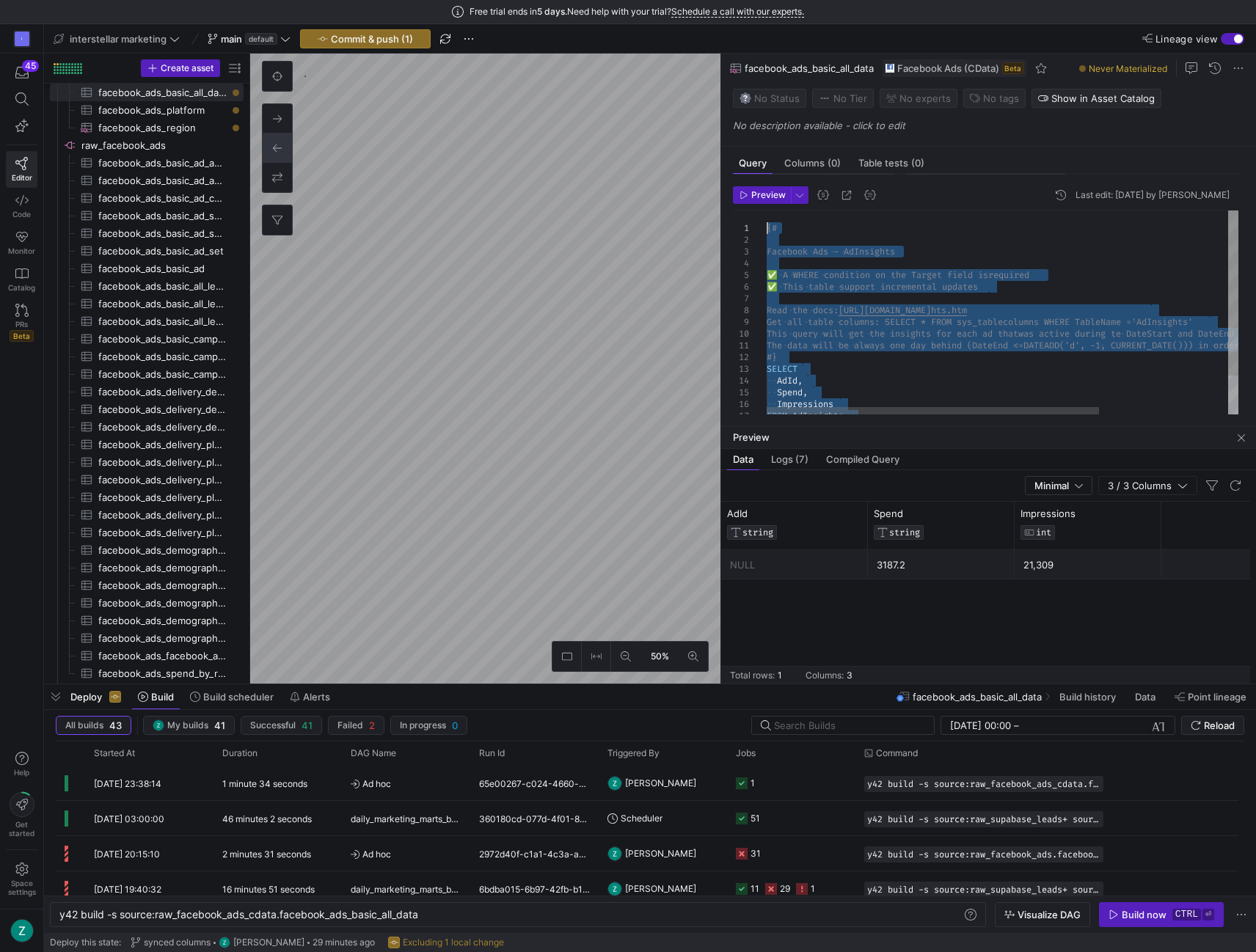
click at [891, 355] on div "SELECT #} The data will be always one day behind (DateEnd <= DATEADD('d', -1, C…" at bounding box center [1094, 338] width 655 height 256
drag, startPoint x: 918, startPoint y: 383, endPoint x: 661, endPoint y: 170, distance: 333.8
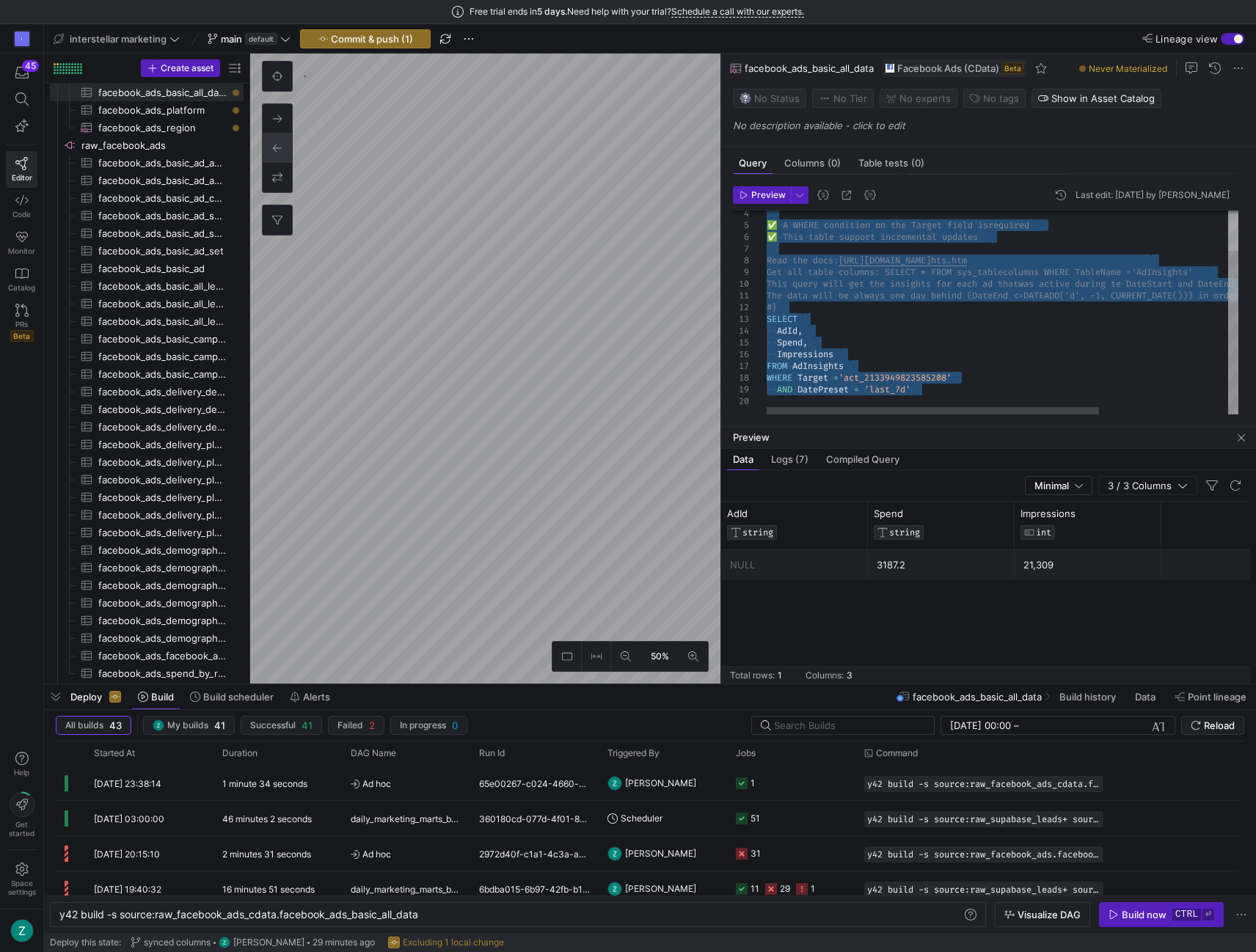
click at [921, 331] on div "SELECT #} The data will be always one day behind (DateEnd <= DATEADD('d', -1, C…" at bounding box center [1094, 289] width 655 height 256
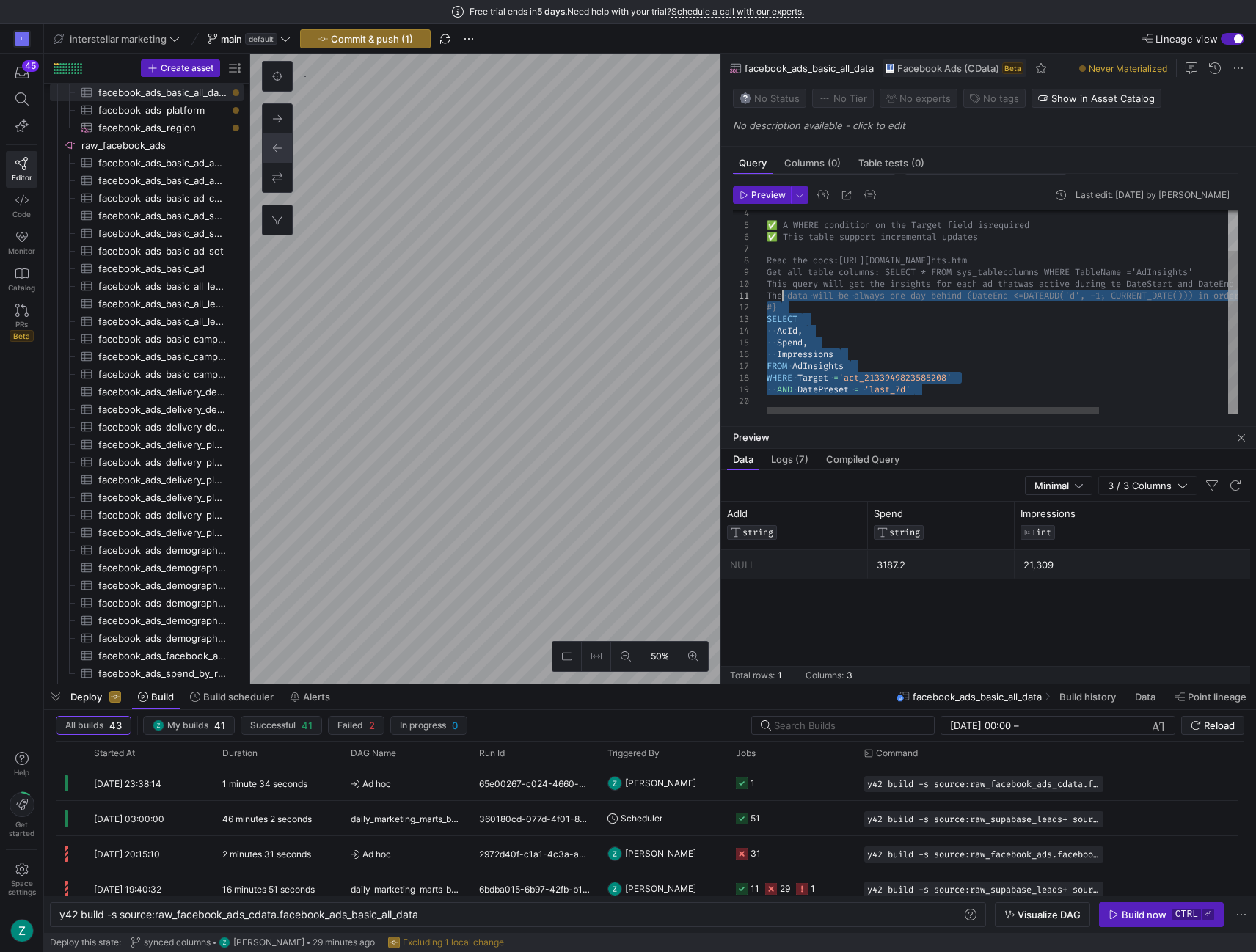
type textarea "{# Facebook Ads - AdInsights ✅ A WHERE condition on the Target field is require…"
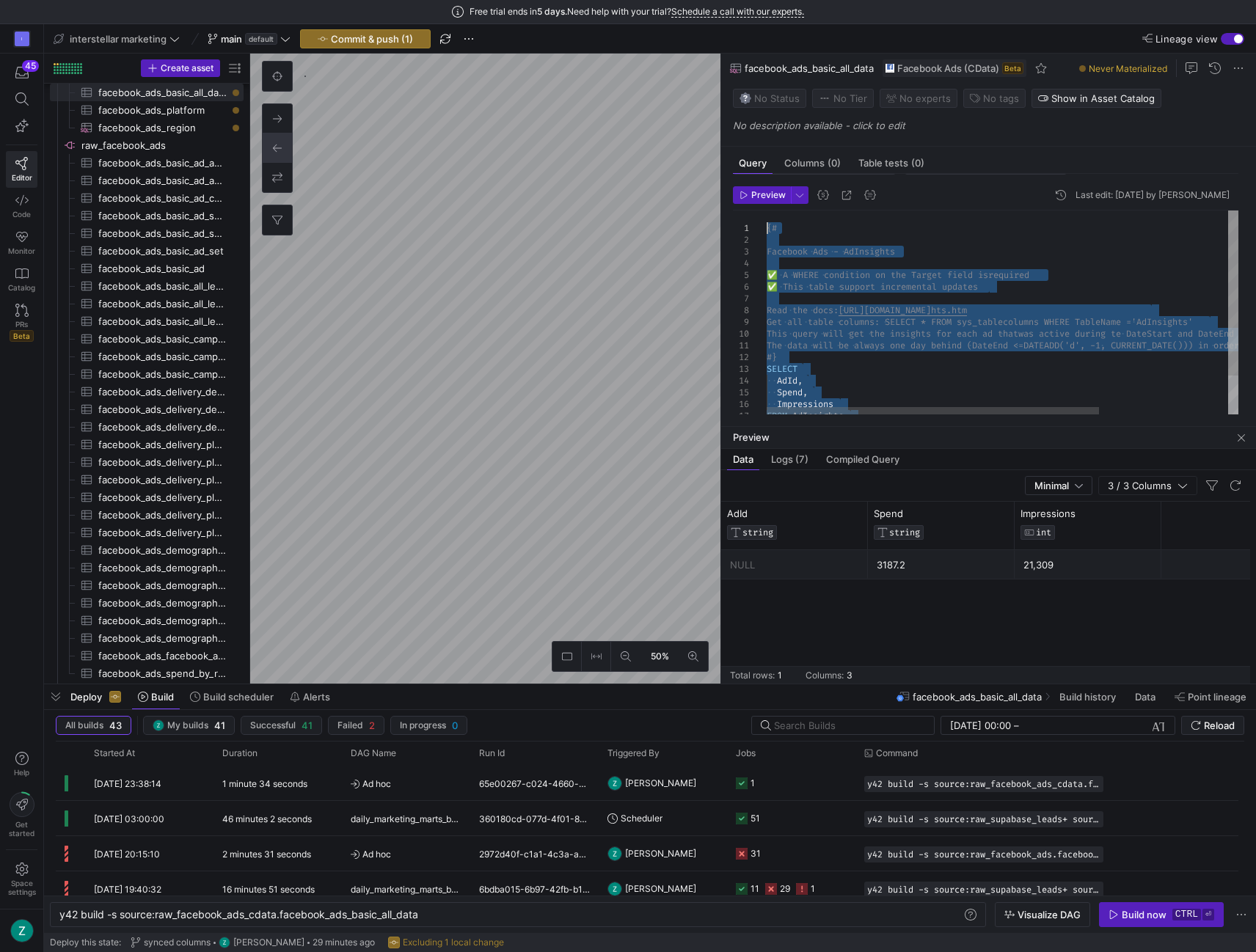
drag, startPoint x: 939, startPoint y: 388, endPoint x: 711, endPoint y: 198, distance: 296.8
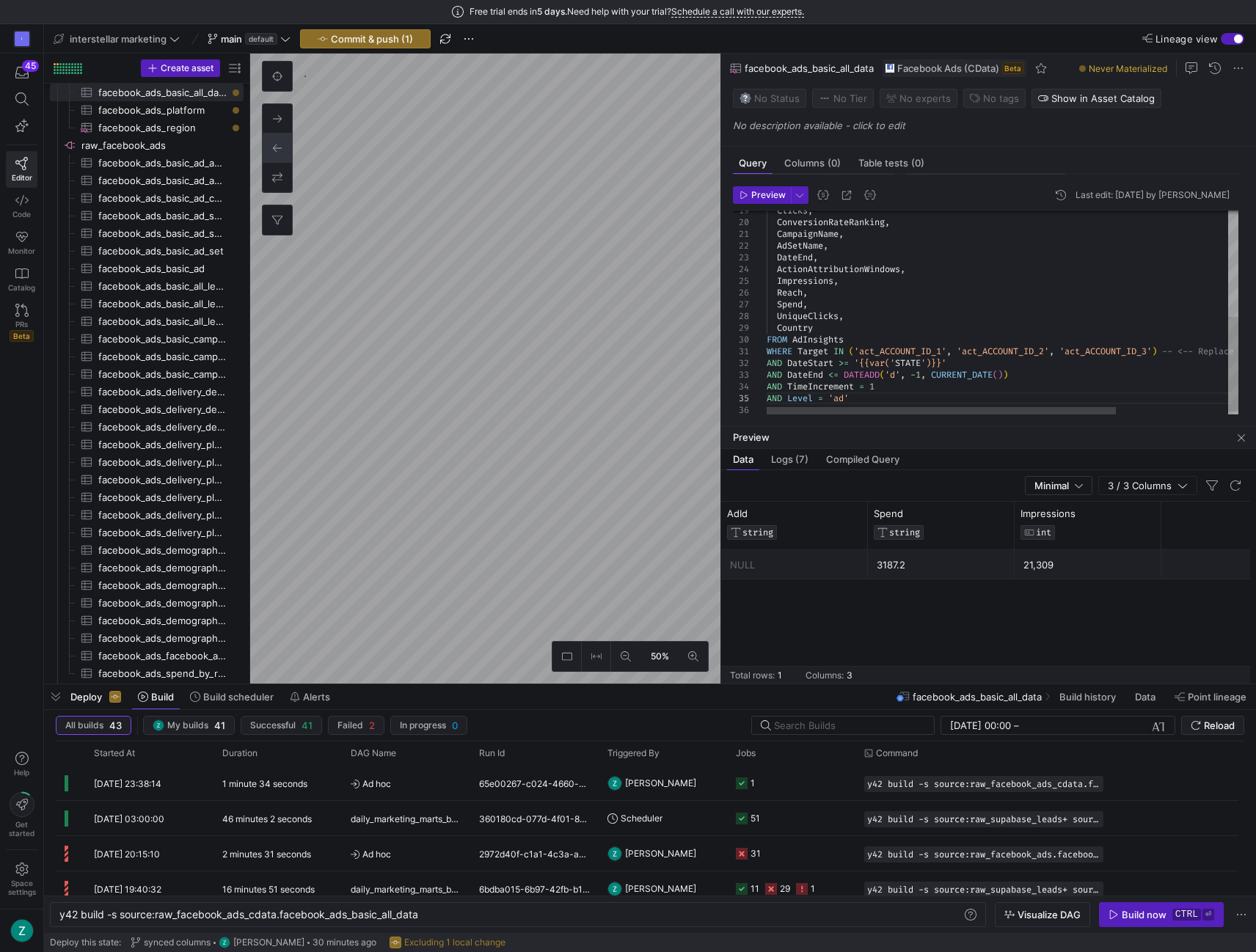
click at [968, 344] on div "Clicks , ConversionRateRanking , CampaignName , AdSetName , DateEnd , ActionAtt…" at bounding box center [1078, 203] width 623 height 444
click at [917, 350] on div "Clicks , ConversionRateRanking , CampaignName , AdSetName , DateEnd , ActionAtt…" at bounding box center [1078, 203] width 623 height 444
click at [1039, 342] on div "Clicks , ConversionRateRanking , CampaignName , AdSetName , DateEnd , ActionAtt…" at bounding box center [1086, 203] width 638 height 444
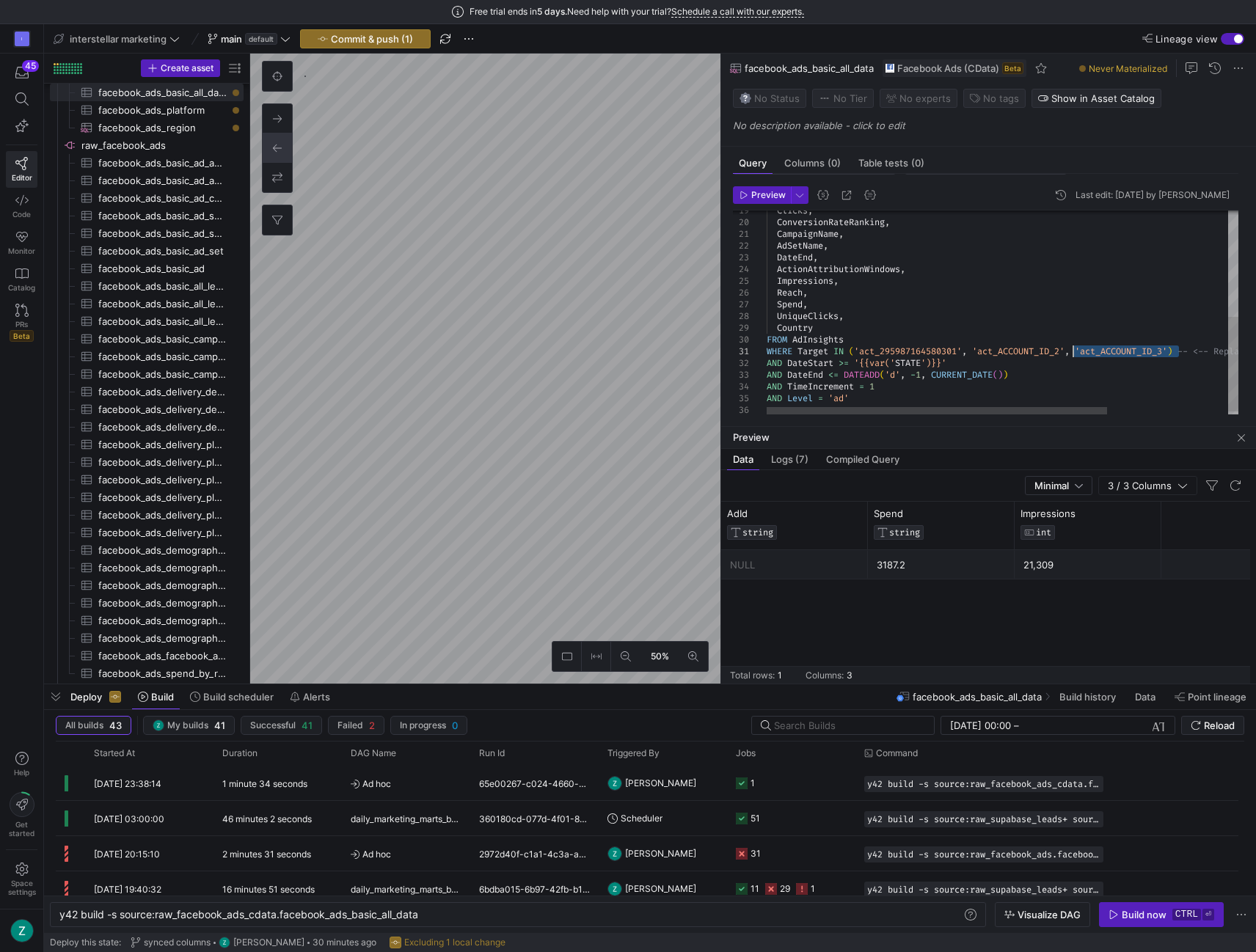
drag, startPoint x: 1178, startPoint y: 351, endPoint x: 1073, endPoint y: 353, distance: 105.0
click at [1073, 353] on div "Clicks , ConversionRateRanking , CampaignName , AdSetName , DateEnd , ActionAtt…" at bounding box center [1086, 203] width 638 height 444
click at [1033, 347] on div "Clicks , ConversionRateRanking , CampaignName , AdSetName , DateEnd , ActionAtt…" at bounding box center [1086, 203] width 638 height 444
click at [757, 197] on span "Preview" at bounding box center [769, 195] width 35 height 11
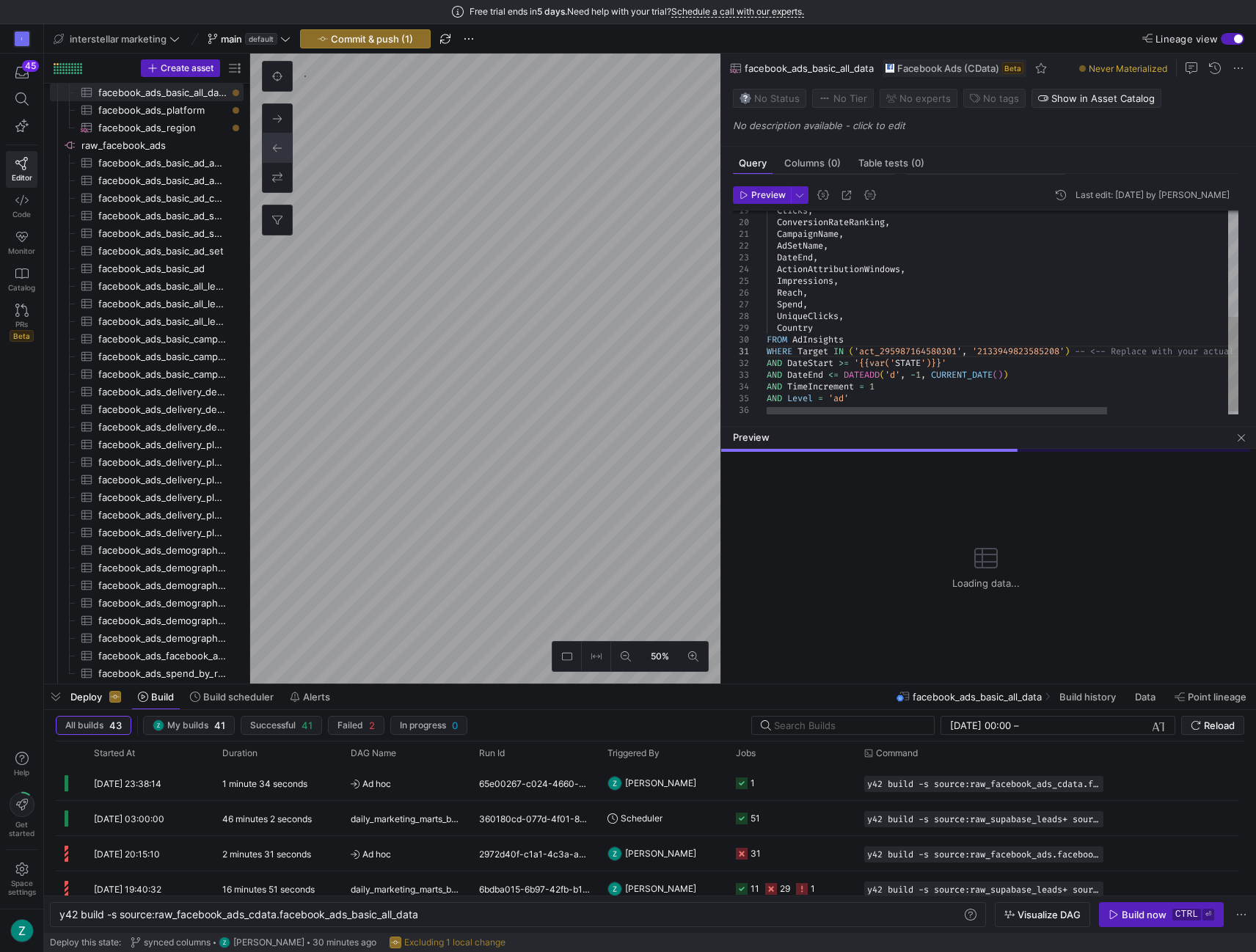
scroll to position [11, 301]
click at [986, 350] on div "Clicks , ConversionRateRanking , CampaignName , AdSetName , DateEnd , ActionAtt…" at bounding box center [1086, 203] width 638 height 444
type textarea "WHERE Target IN ('act_295987164580301', 'act_2133949823585208') -- <-- Replace …"
click at [767, 200] on span "button" at bounding box center [761, 195] width 56 height 16
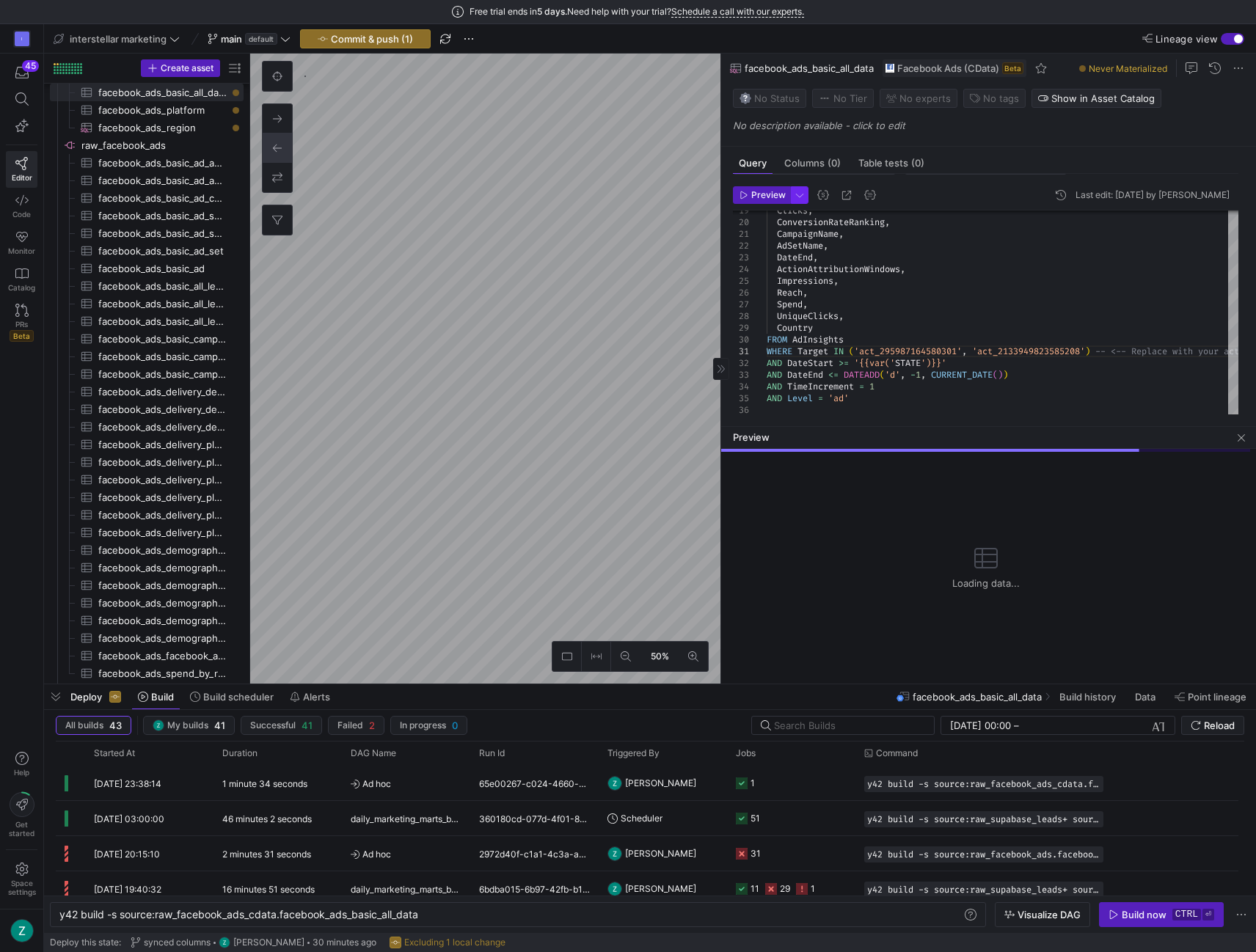
click at [797, 192] on span "button" at bounding box center [799, 195] width 16 height 16
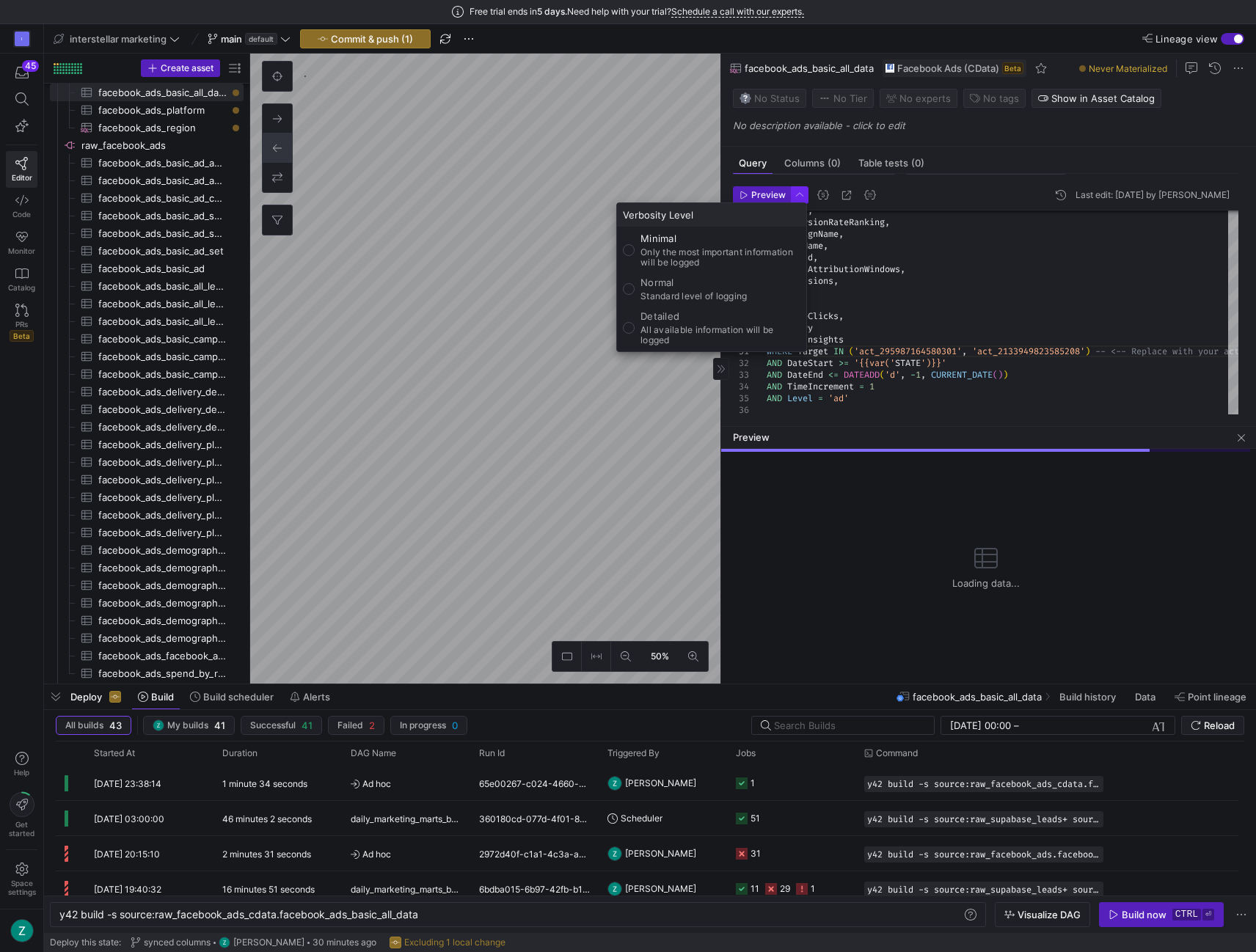
click at [797, 192] on div at bounding box center [628, 476] width 1256 height 952
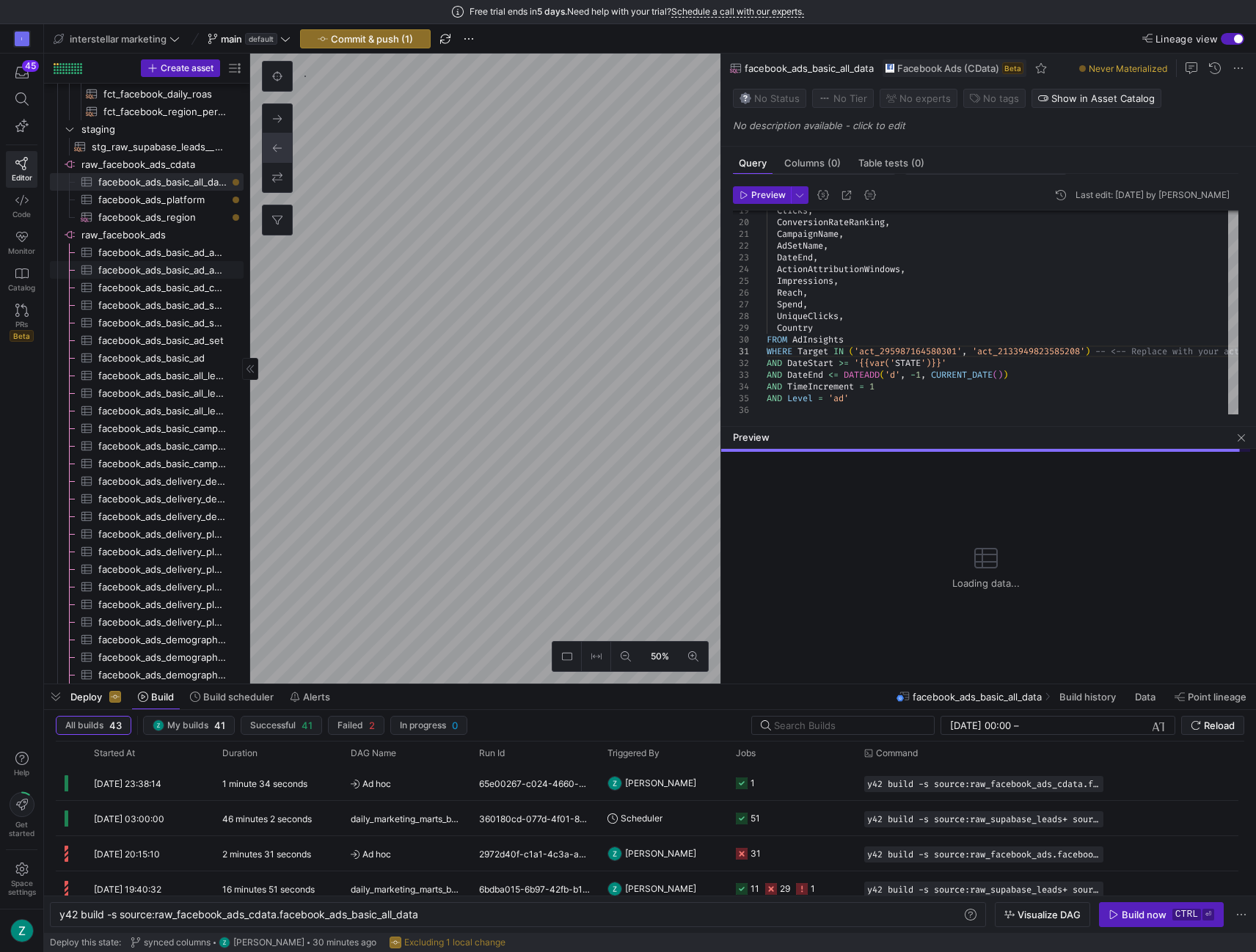
scroll to position [80, 0]
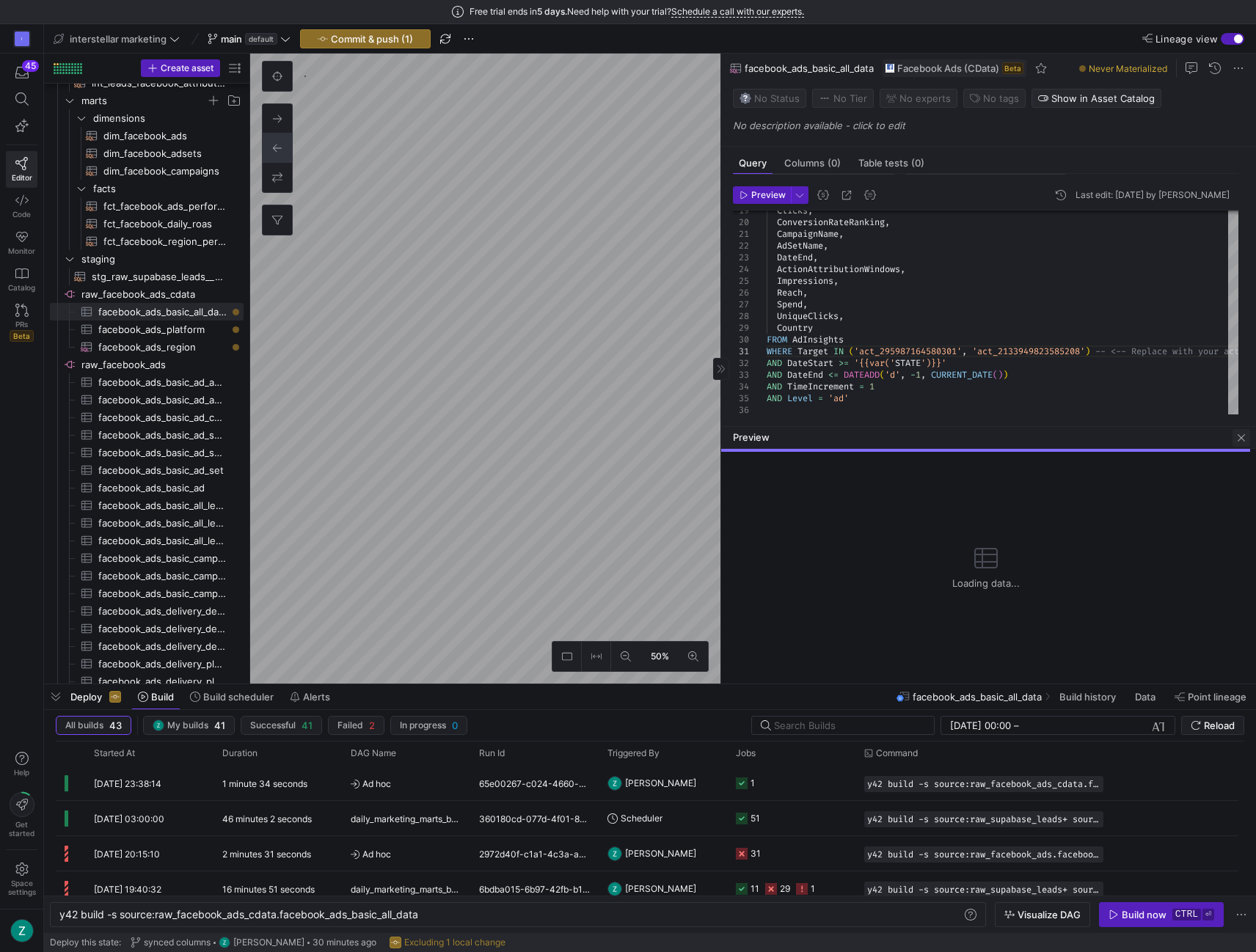
click at [1241, 437] on span "button" at bounding box center [1241, 438] width 17 height 17
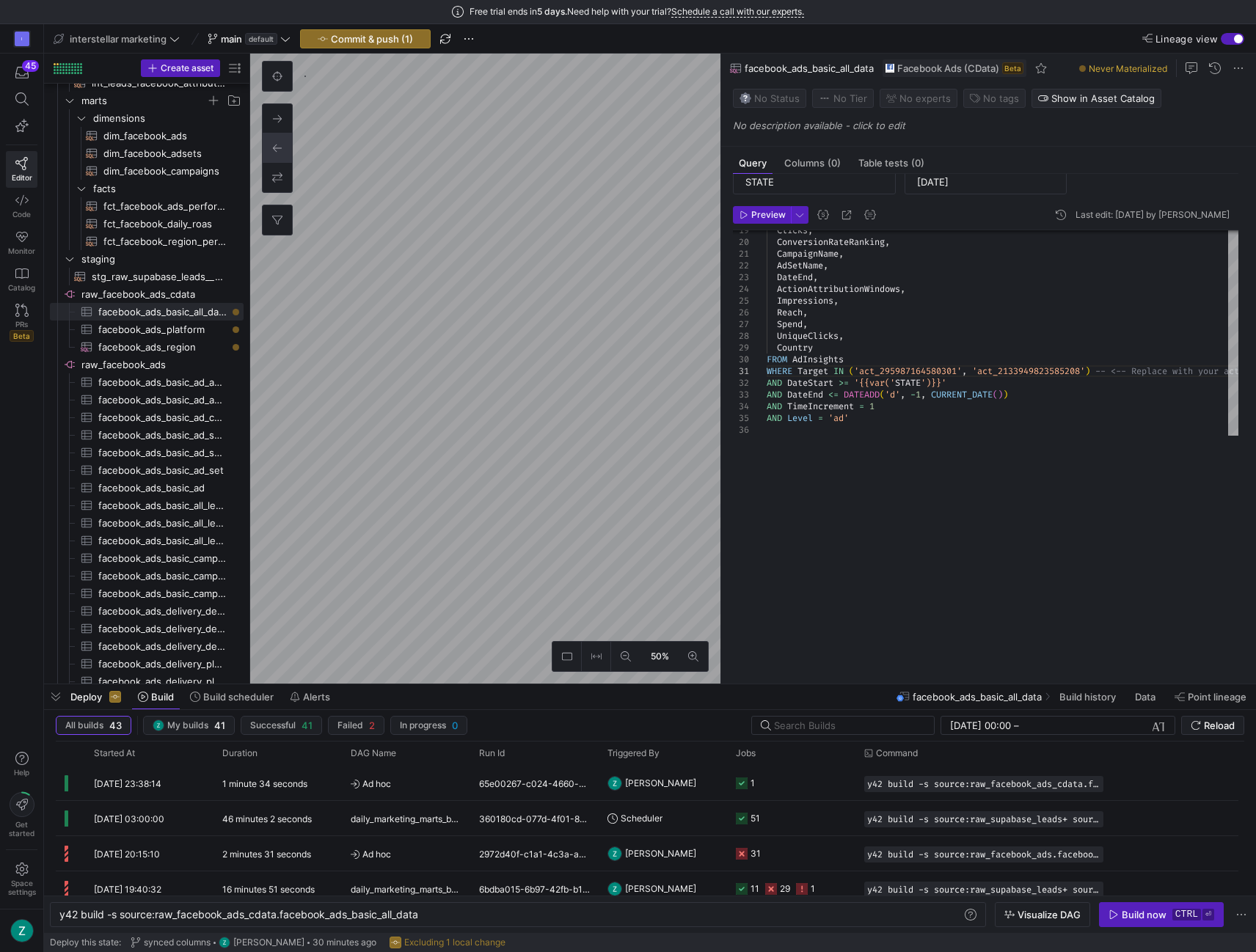
scroll to position [56, 0]
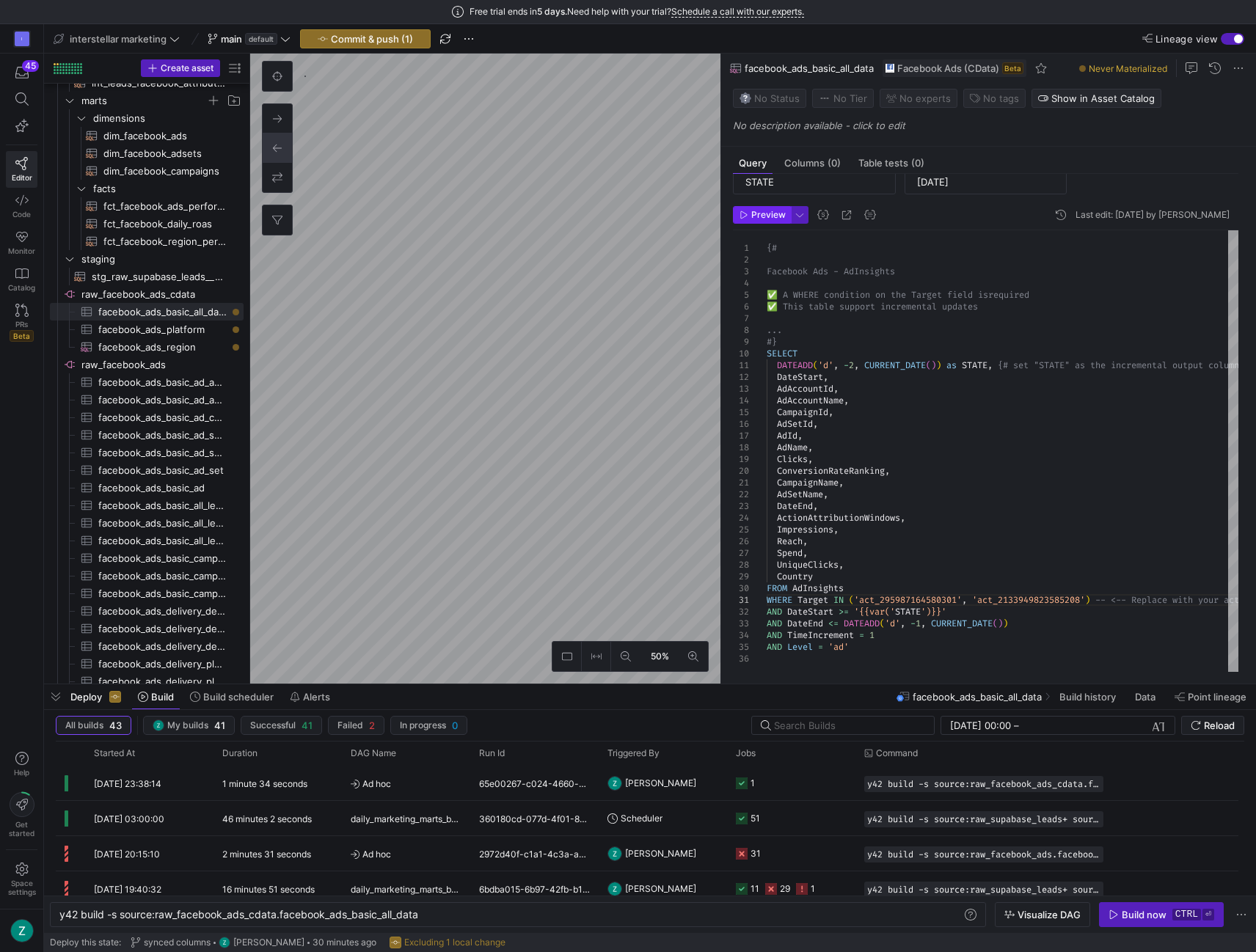
click at [766, 214] on span "Preview" at bounding box center [769, 215] width 35 height 11
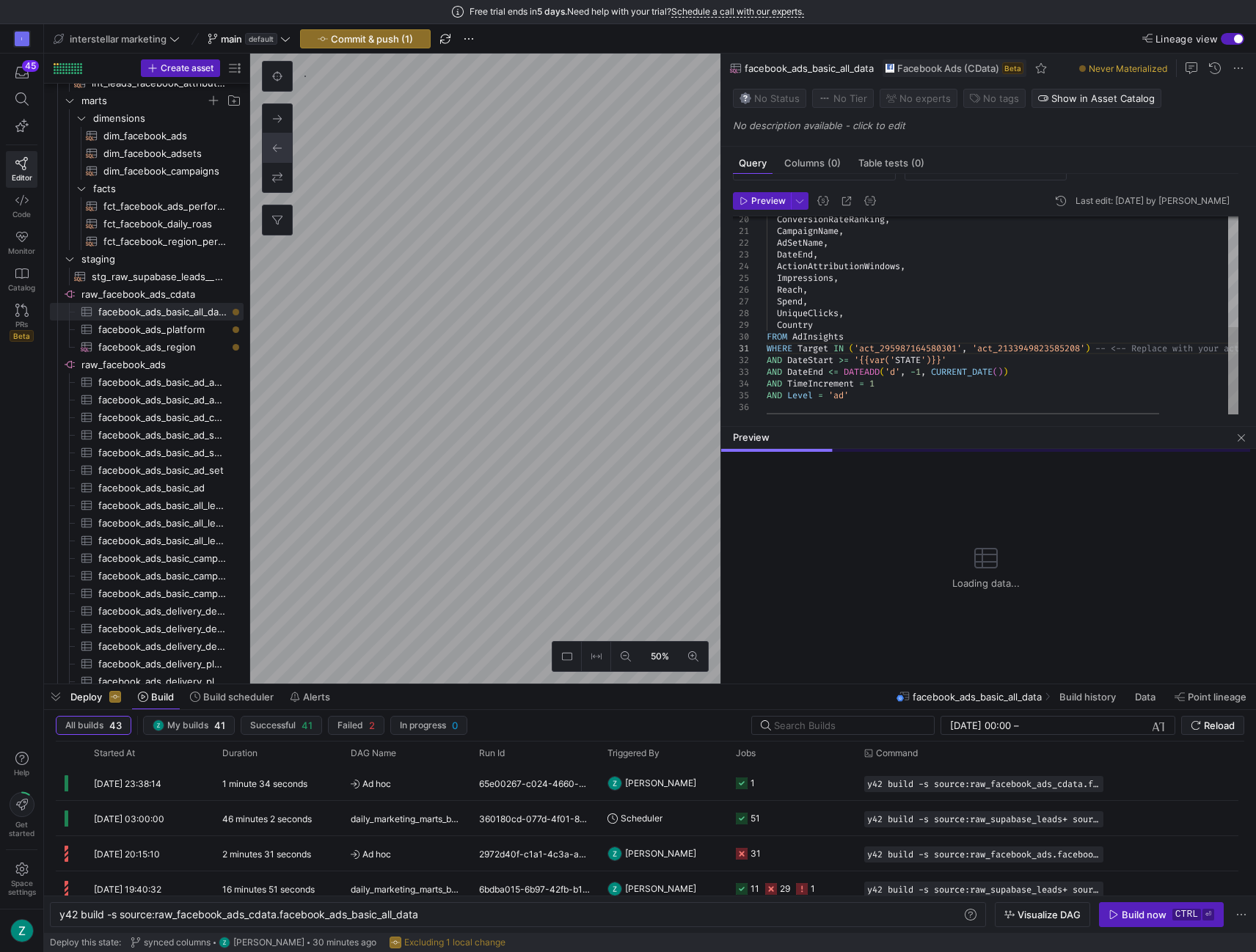
scroll to position [76, 0]
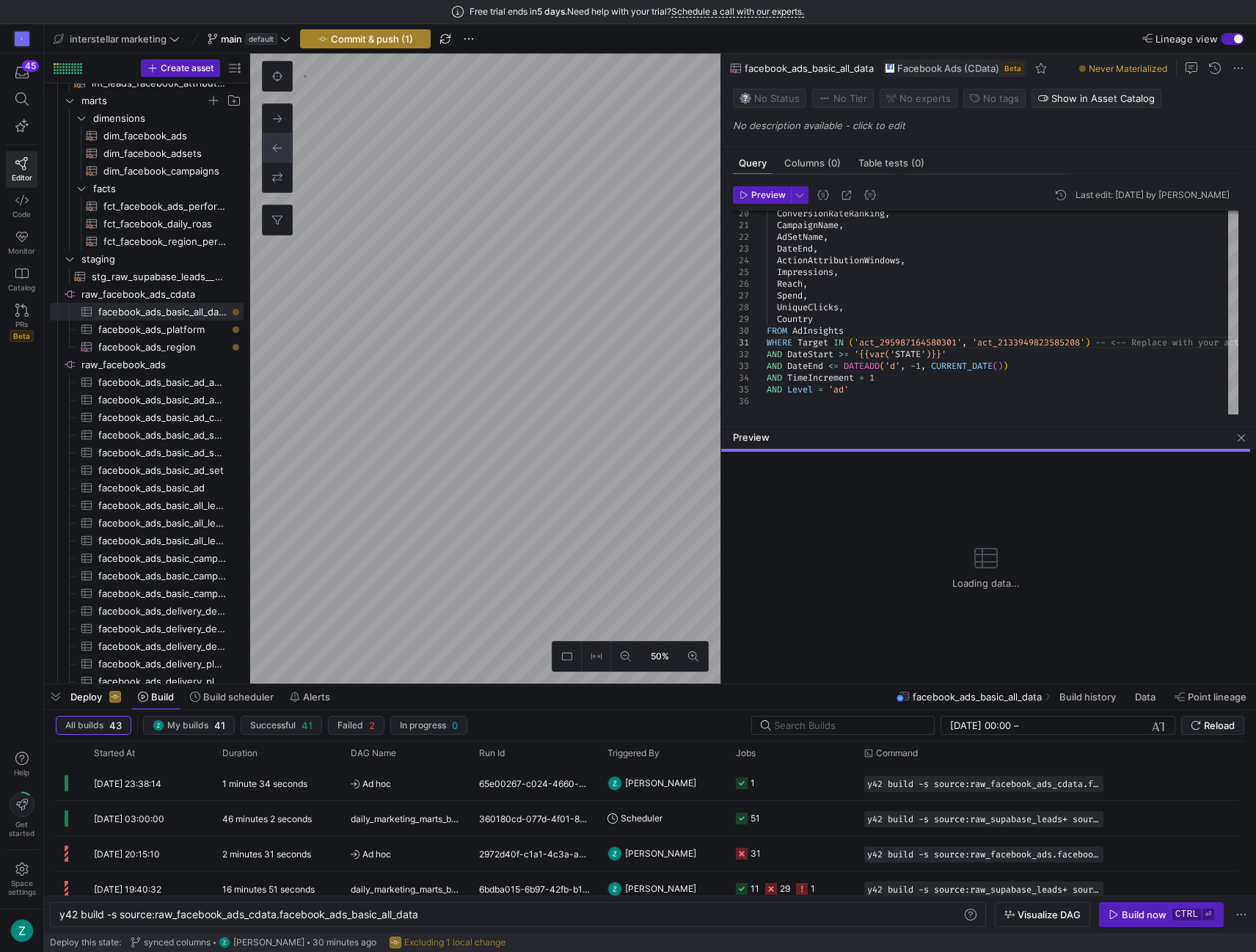
click at [377, 36] on span "Commit & push (1)" at bounding box center [372, 39] width 82 height 12
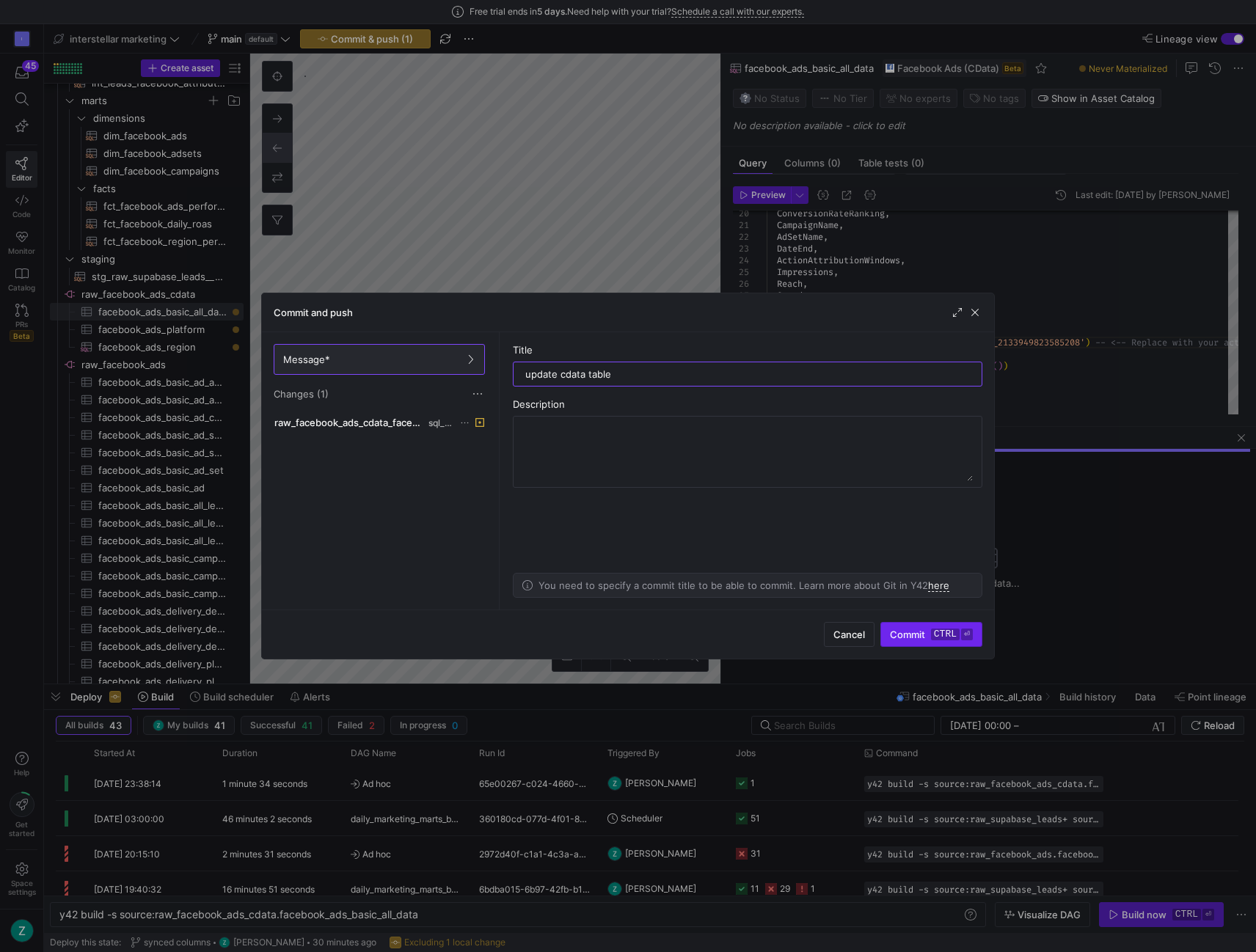
type input "update cdata table"
click at [932, 630] on kbd "ctrl" at bounding box center [945, 634] width 29 height 12
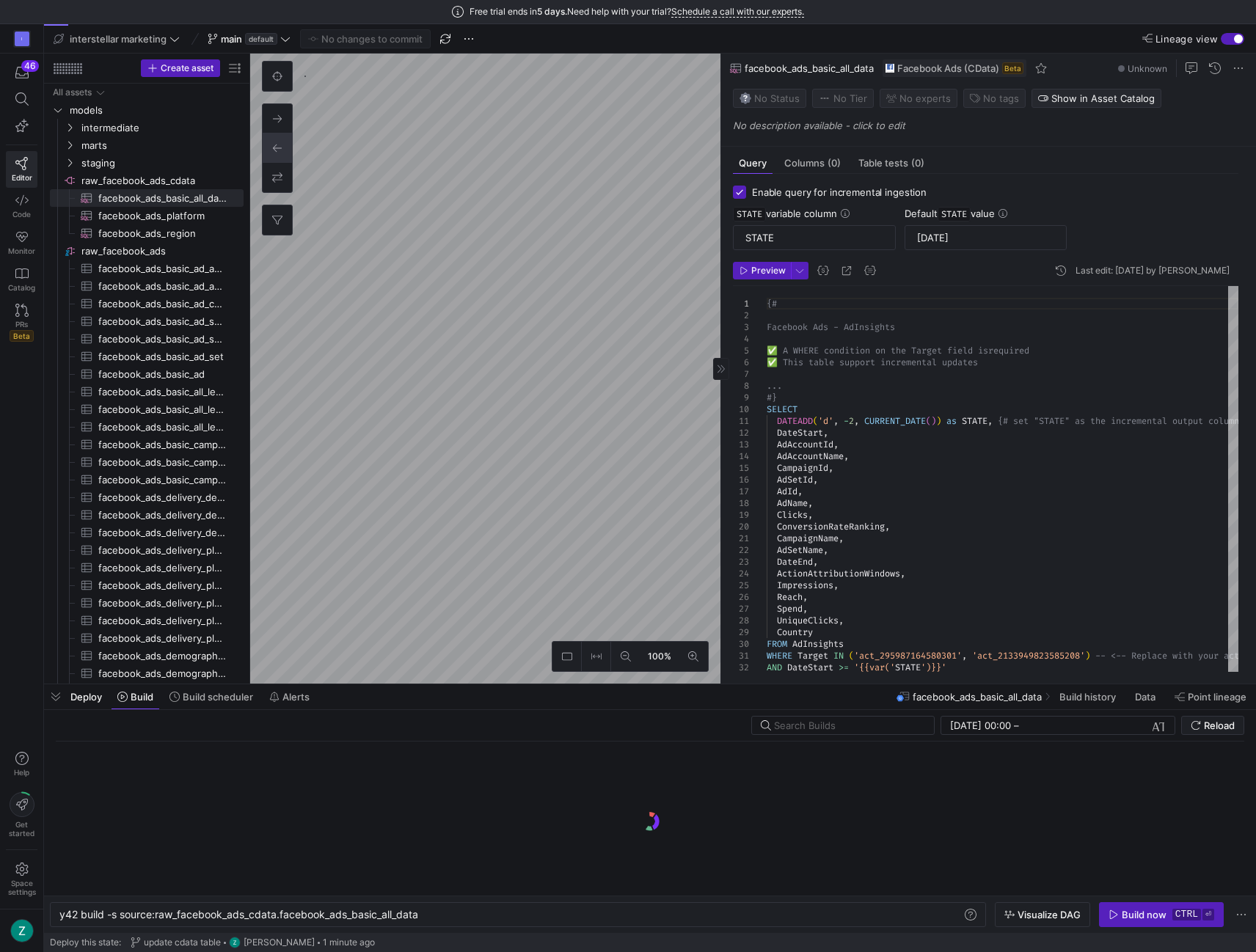
scroll to position [0, 360]
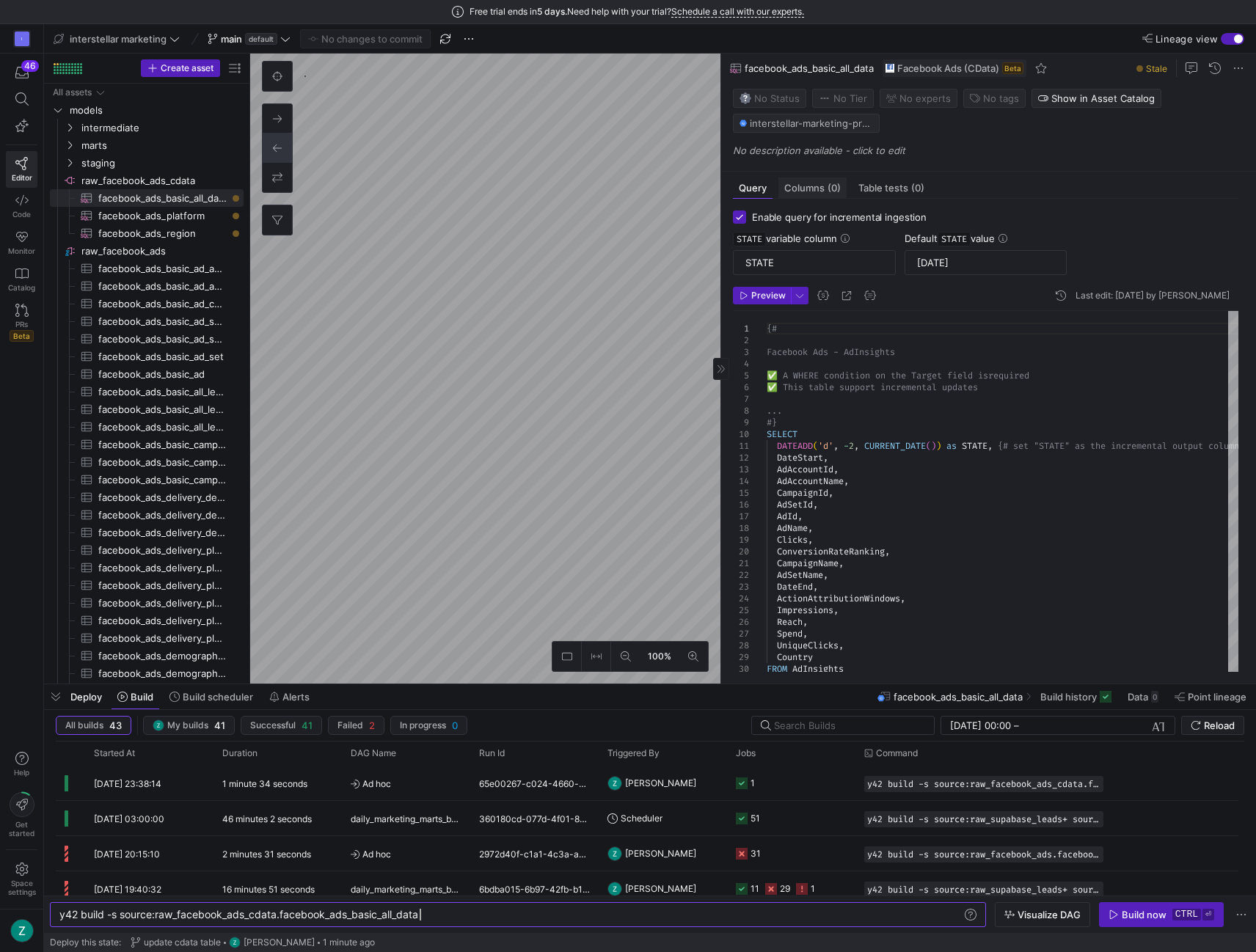
click at [812, 183] on span "Columns (0)" at bounding box center [812, 188] width 56 height 10
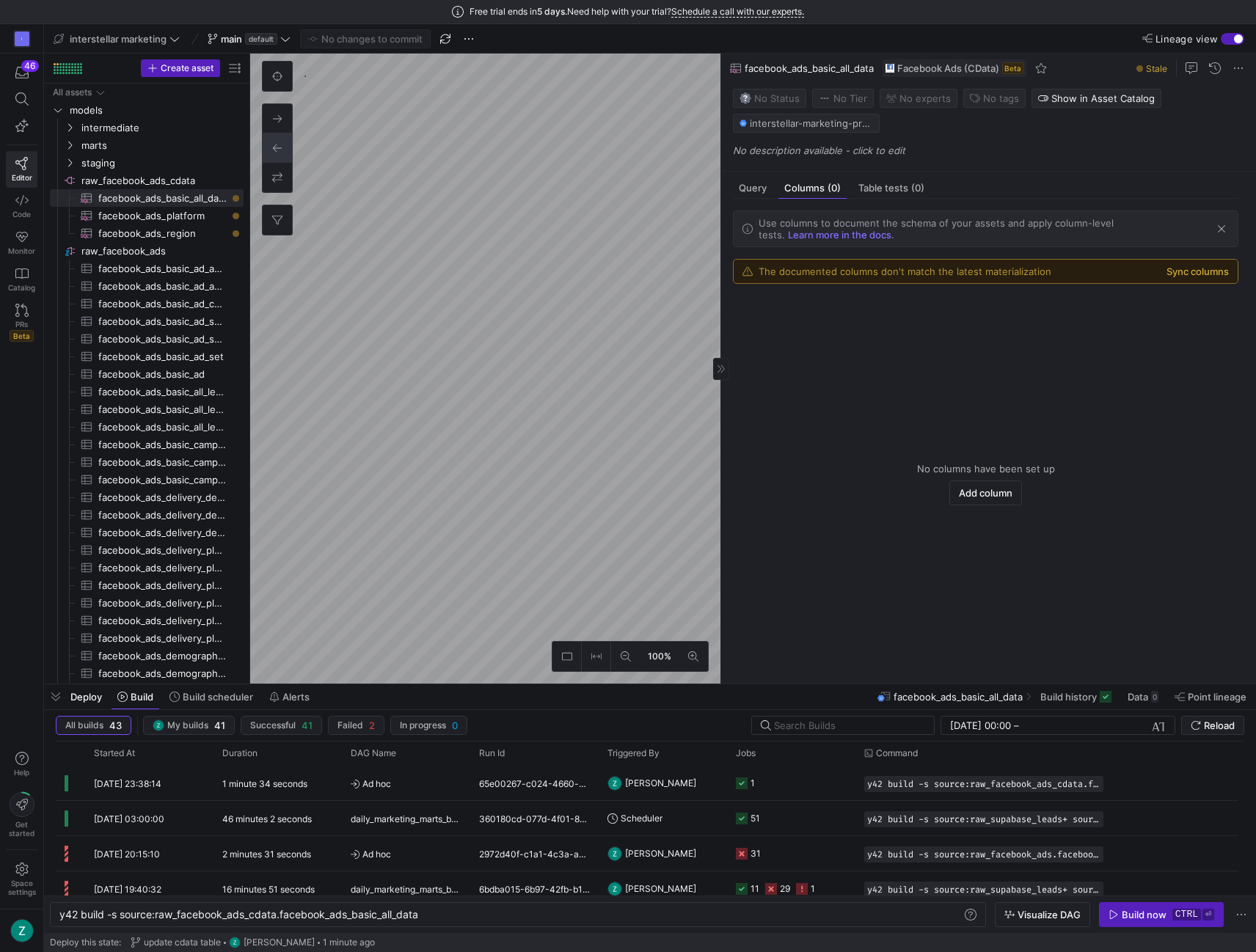
click at [1178, 265] on button "Sync columns" at bounding box center [1197, 271] width 62 height 12
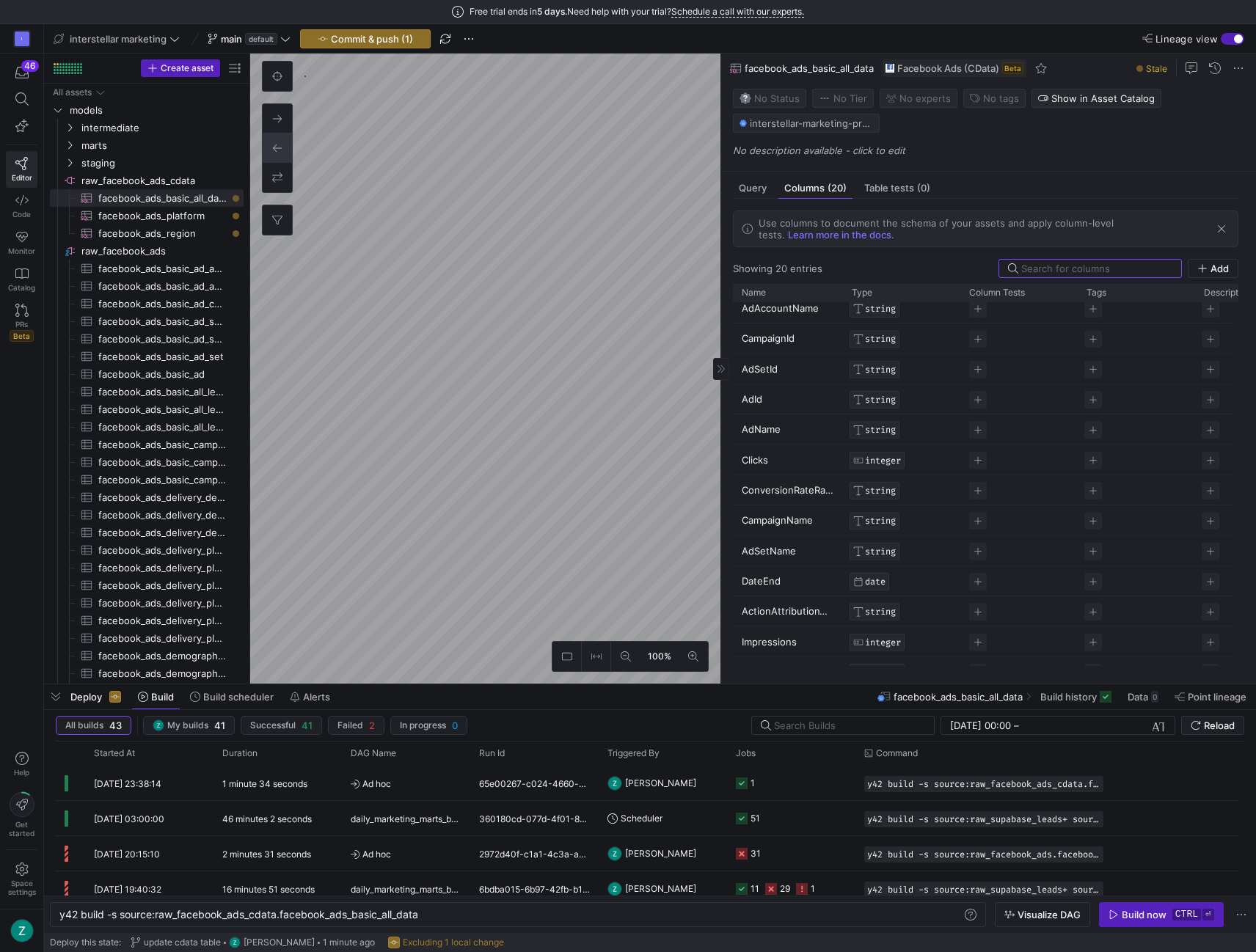
scroll to position [240, 0]
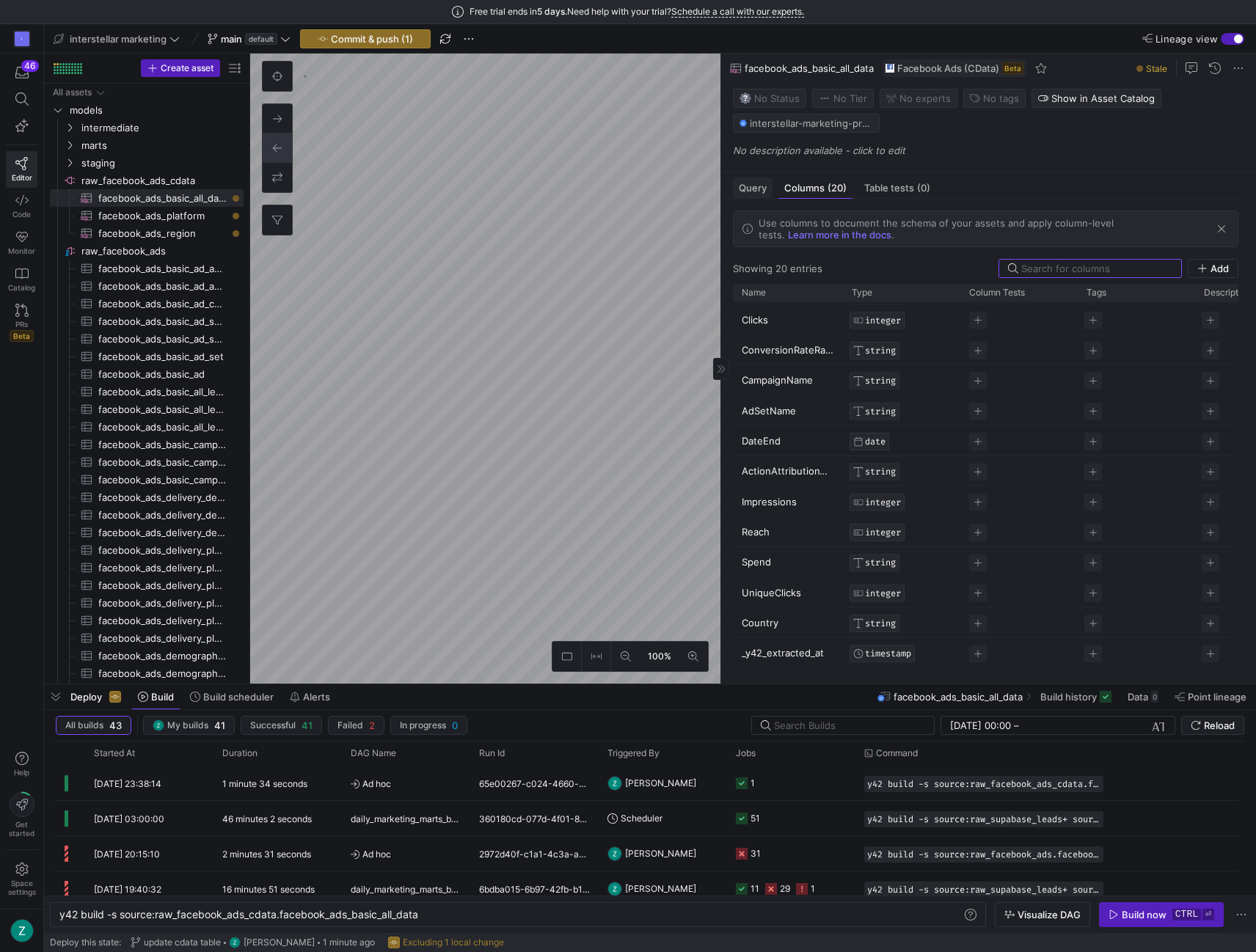
click at [746, 184] on span "Query" at bounding box center [752, 188] width 28 height 10
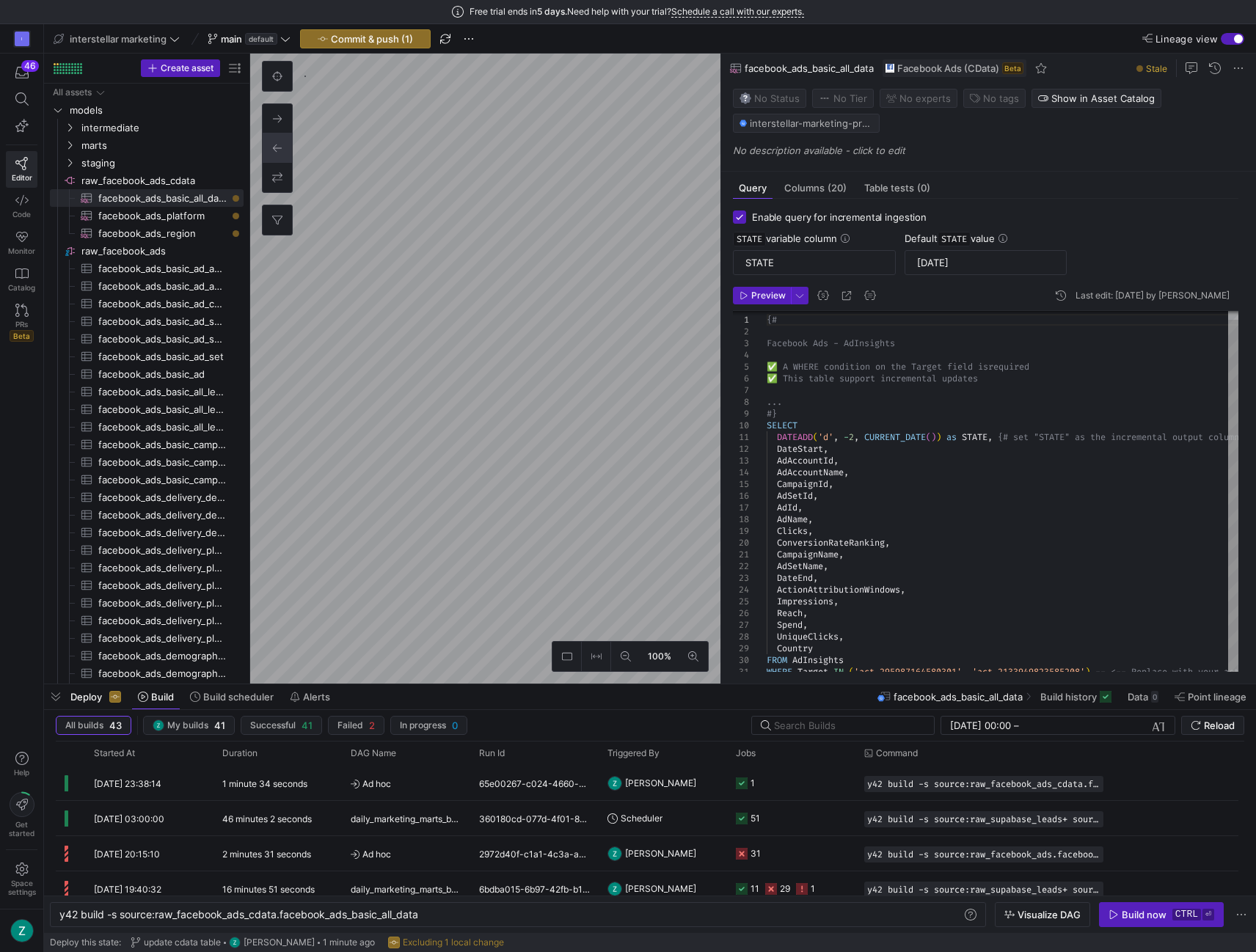
scroll to position [71, 0]
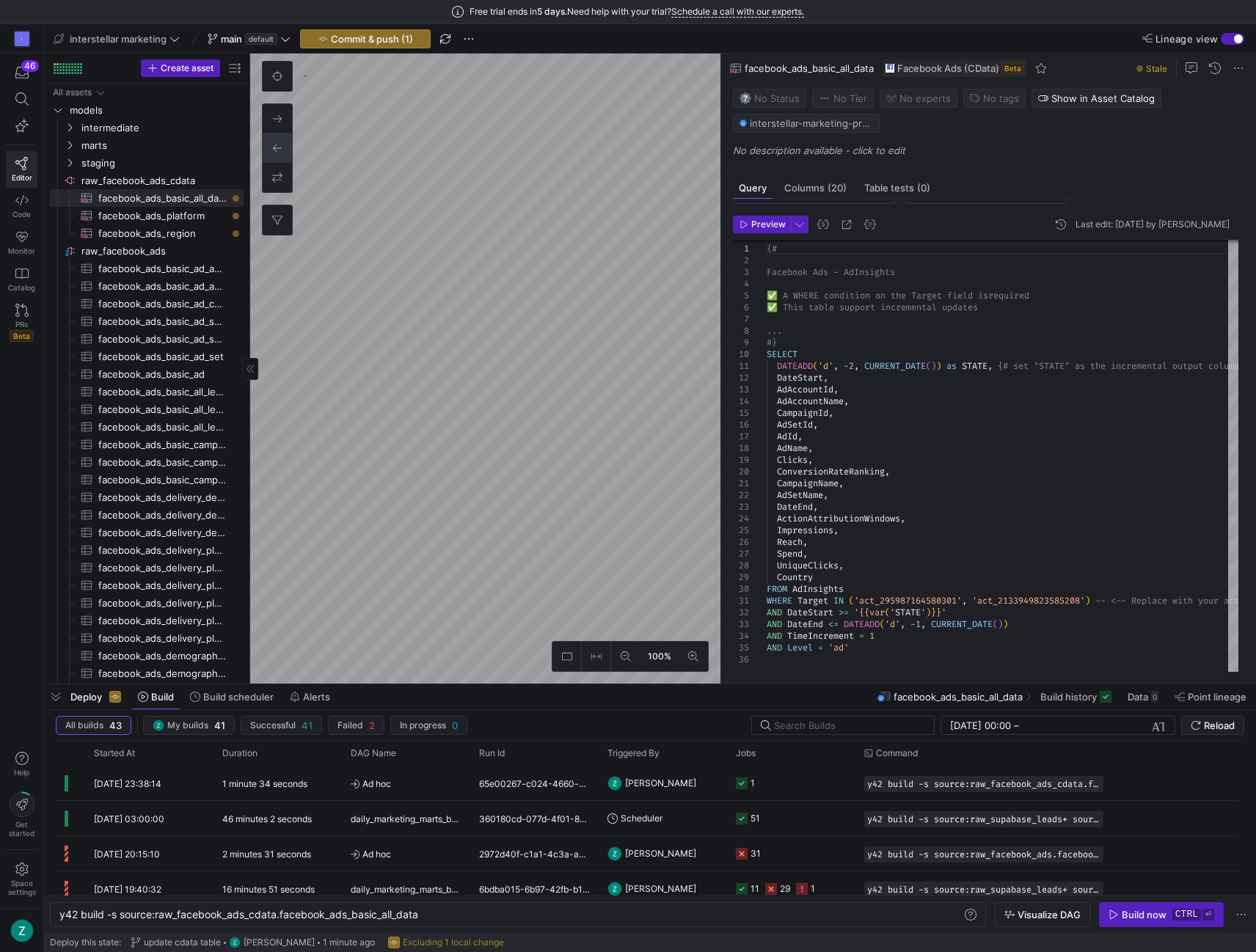
type textarea "y42 build -s source:raw_facebook_ads_cdata.facebook_ads_region"
checkbox input "false"
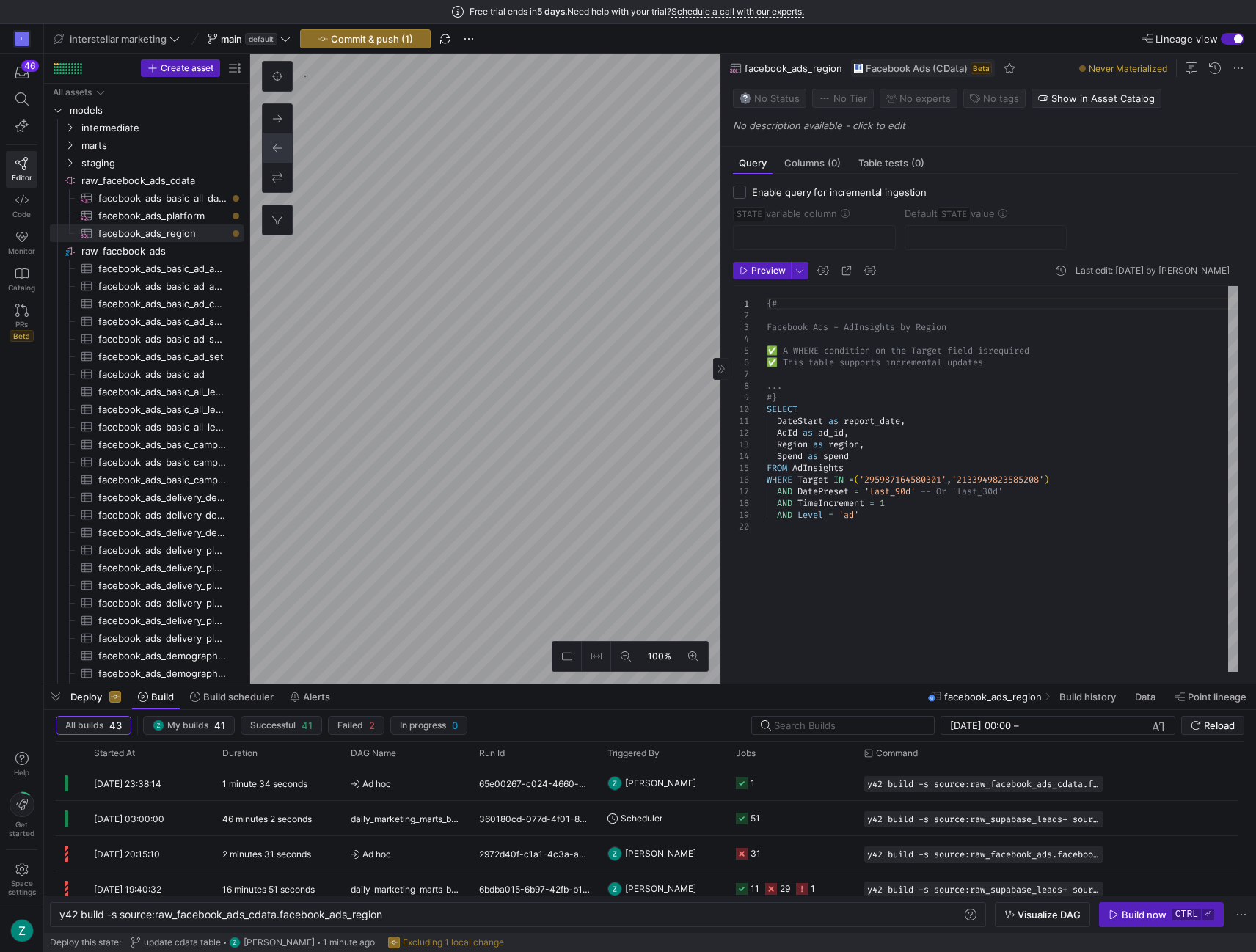
click at [871, 481] on div "{# Facebook Ads - AdInsights by Region ✅ A WHERE condition on the Target field …" at bounding box center [1002, 479] width 472 height 387
type textarea "DateStart as report_date, AdId as ad_id, Region as region, Spend as spend FROM …"
type textarea "y42 build -s source:raw_facebook_ads_cdata.facebook_ads_platform"
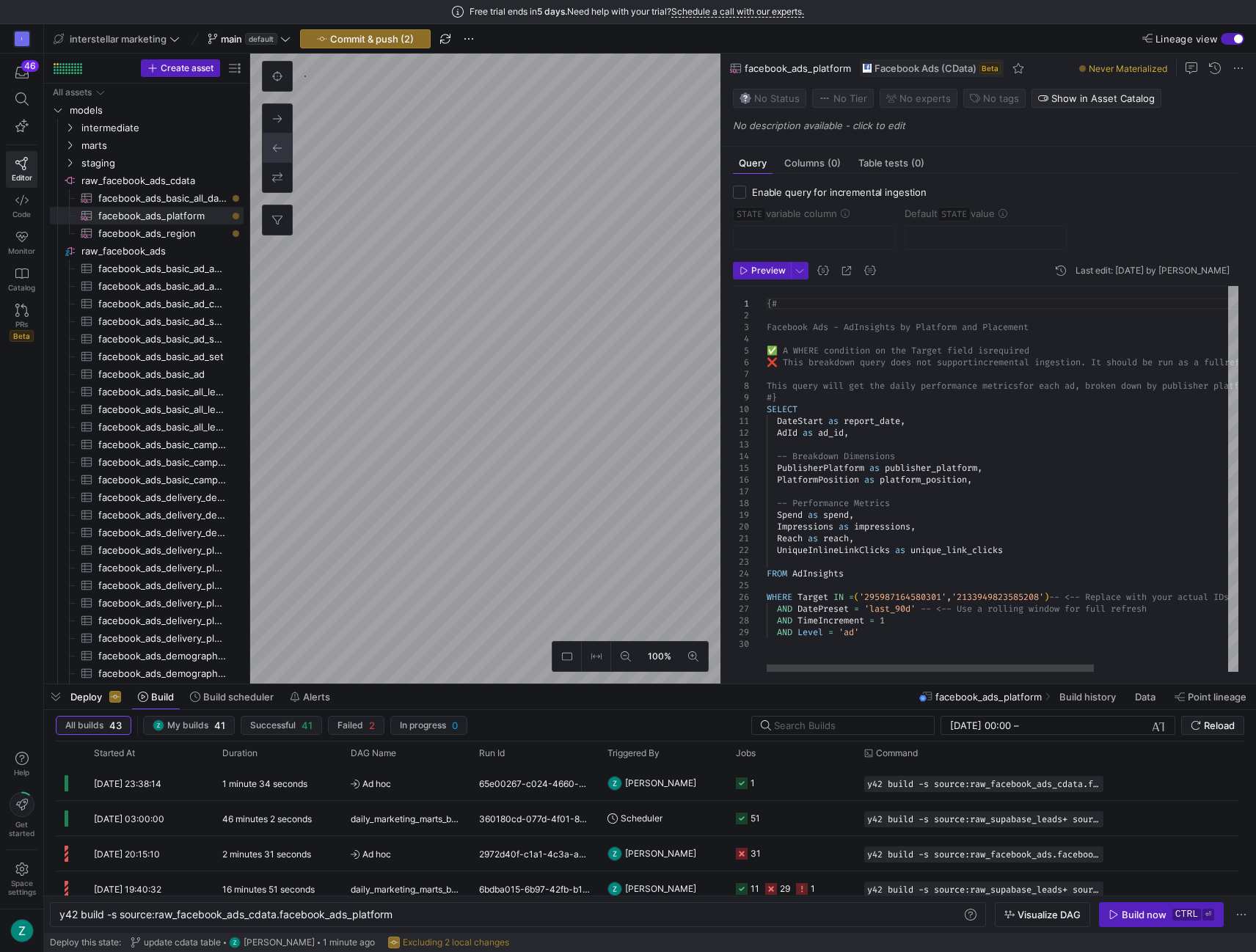
scroll to position [59, 0]
click at [870, 591] on div "{# Facebook Ads - AdInsights by Platform and Placemen t ✅ A WHERE condition on …" at bounding box center [1099, 479] width 664 height 387
click at [950, 558] on div "{# Facebook Ads - AdInsights by Platform and Placemen t ✅ A WHERE condition on …" at bounding box center [1099, 479] width 664 height 387
type textarea "Reach as reach, UniqueInlineLinkClicks as unique_link_clicks FROM AdInsights WH…"
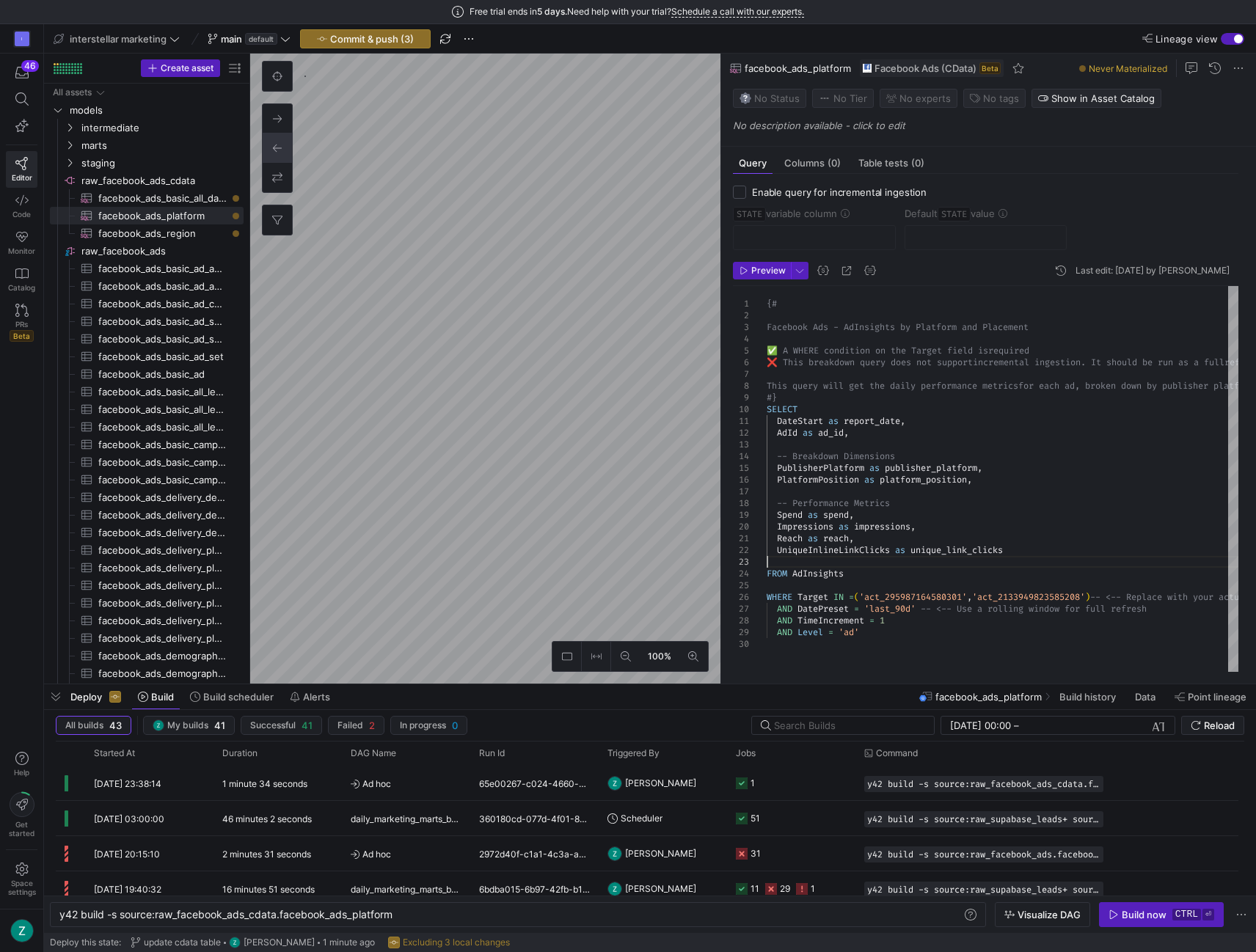
type textarea "y42 build -s source:raw_facebook_ads_cdata.facebook_ads_region"
type textarea "{# Facebook Ads - AdInsights by Region ✅ A WHERE condition on the Target field …"
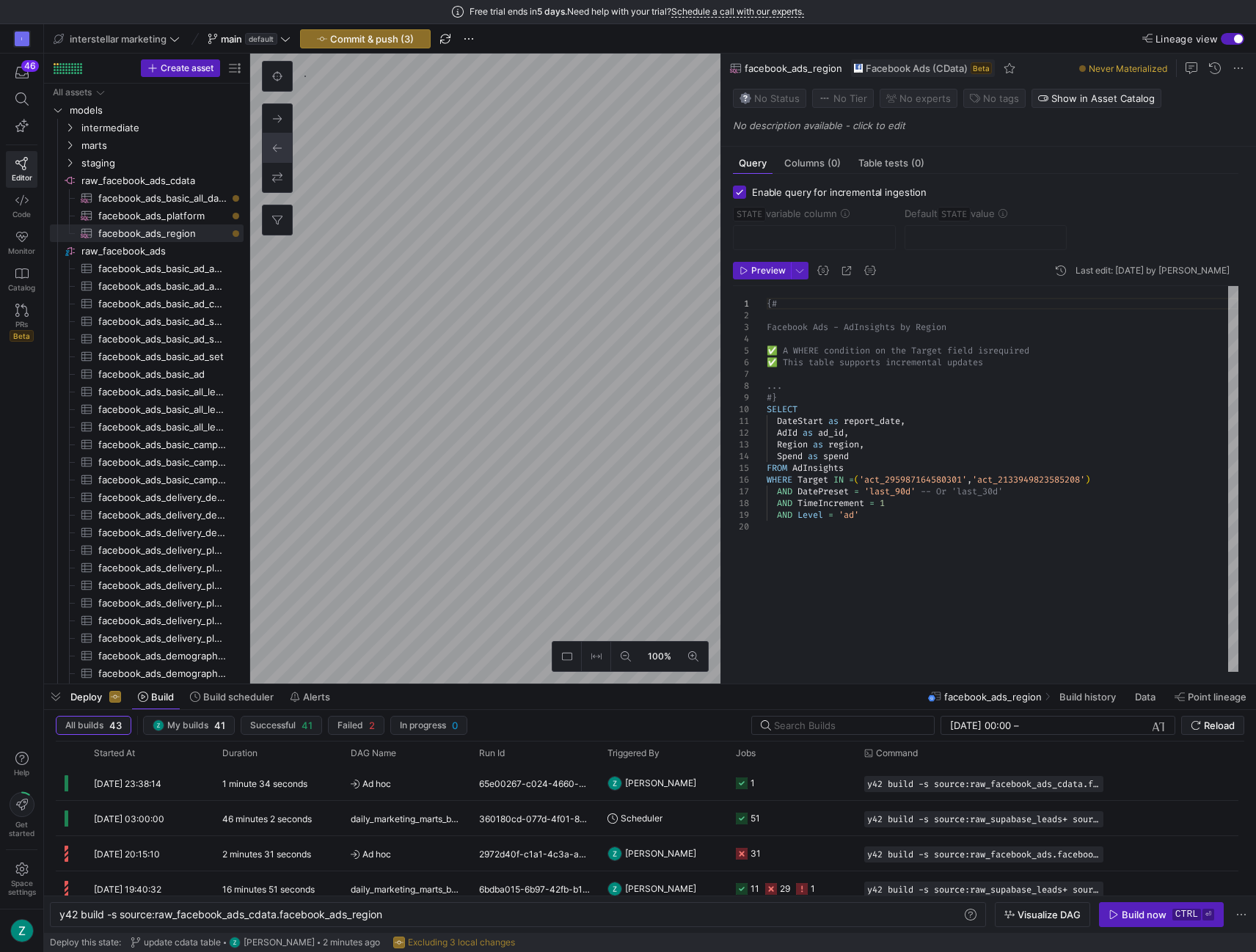
type textarea "y42 build -s source:raw_facebook_ads_cdata.facebook_ads_basic_all_data"
checkbox input "true"
type input "STATE"
type input "[DATE]"
type textarea "{# Facebook Ads - AdInsights ✅ A WHERE condition on the Target field is require…"
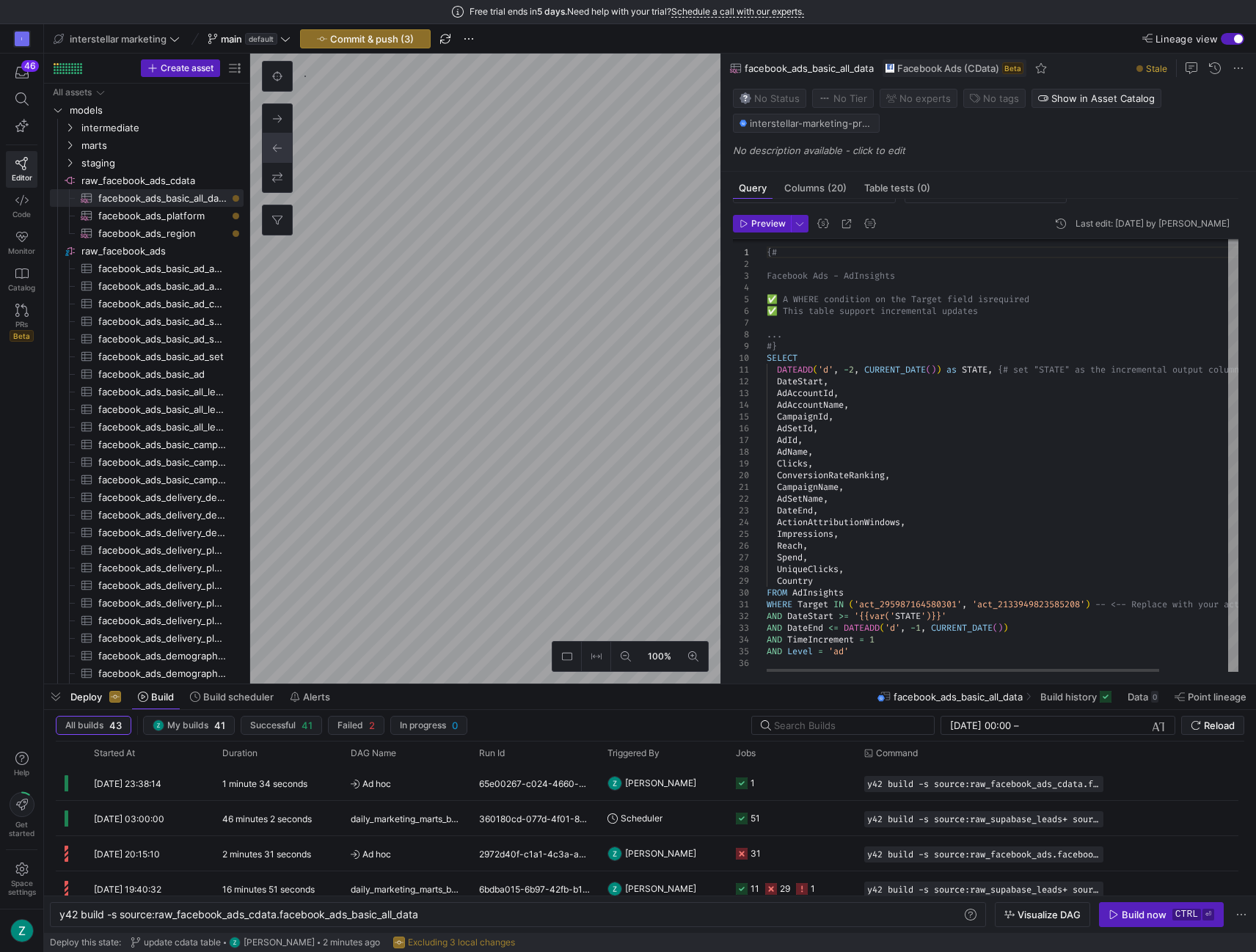
scroll to position [76, 0]
type textarea "y42 build -s source:raw_facebook_ads_cdata.facebook_ads_region"
checkbox input "false"
type textarea "{# Facebook Ads - AdInsights by Region ✅ A WHERE condition on the Target field …"
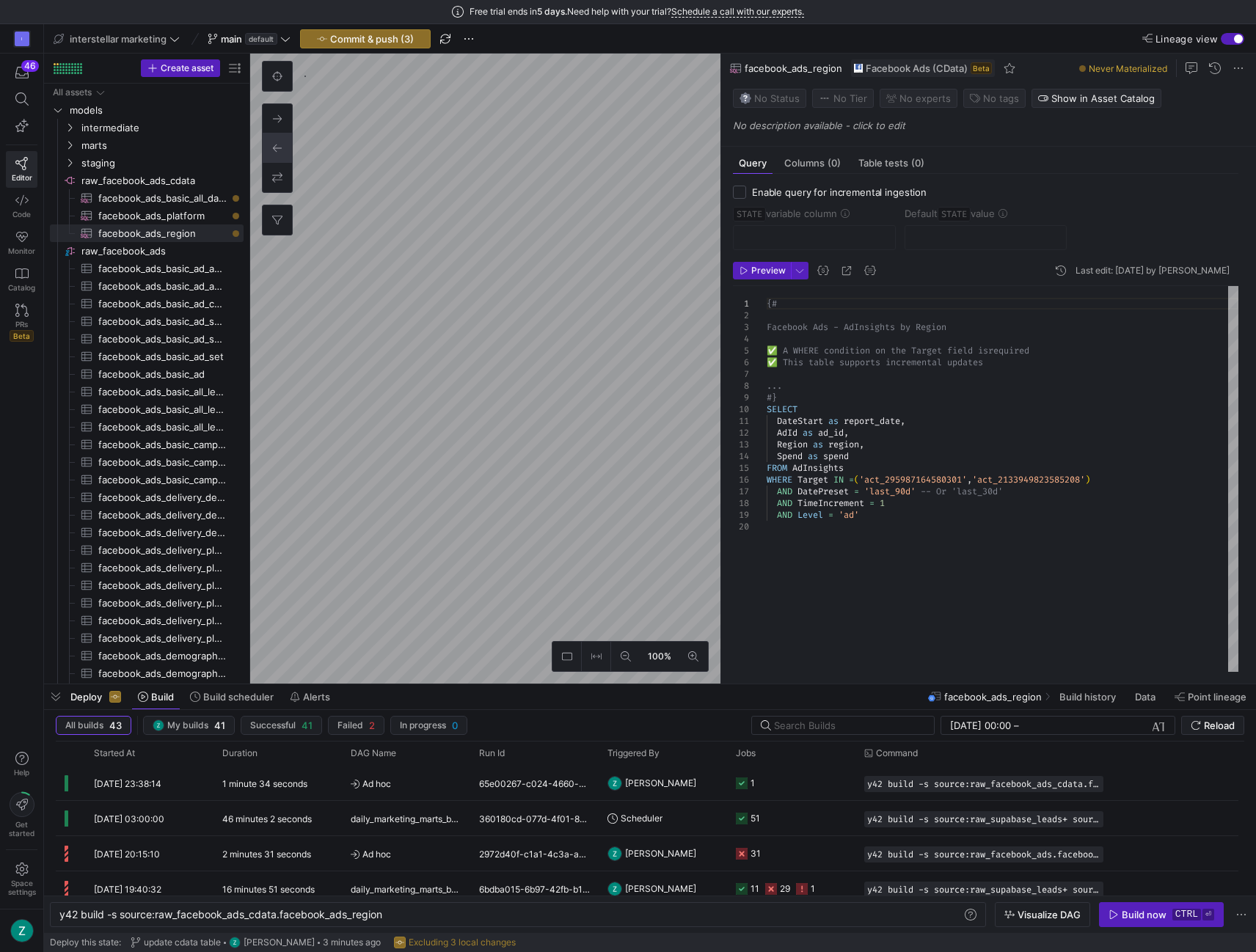
type textarea "y42 build -s source:raw_facebook_ads_cdata.facebook_ads_platform"
type textarea "{# Facebook Ads - AdInsights by Platform and Placement ✅ A WHERE condition on t…"
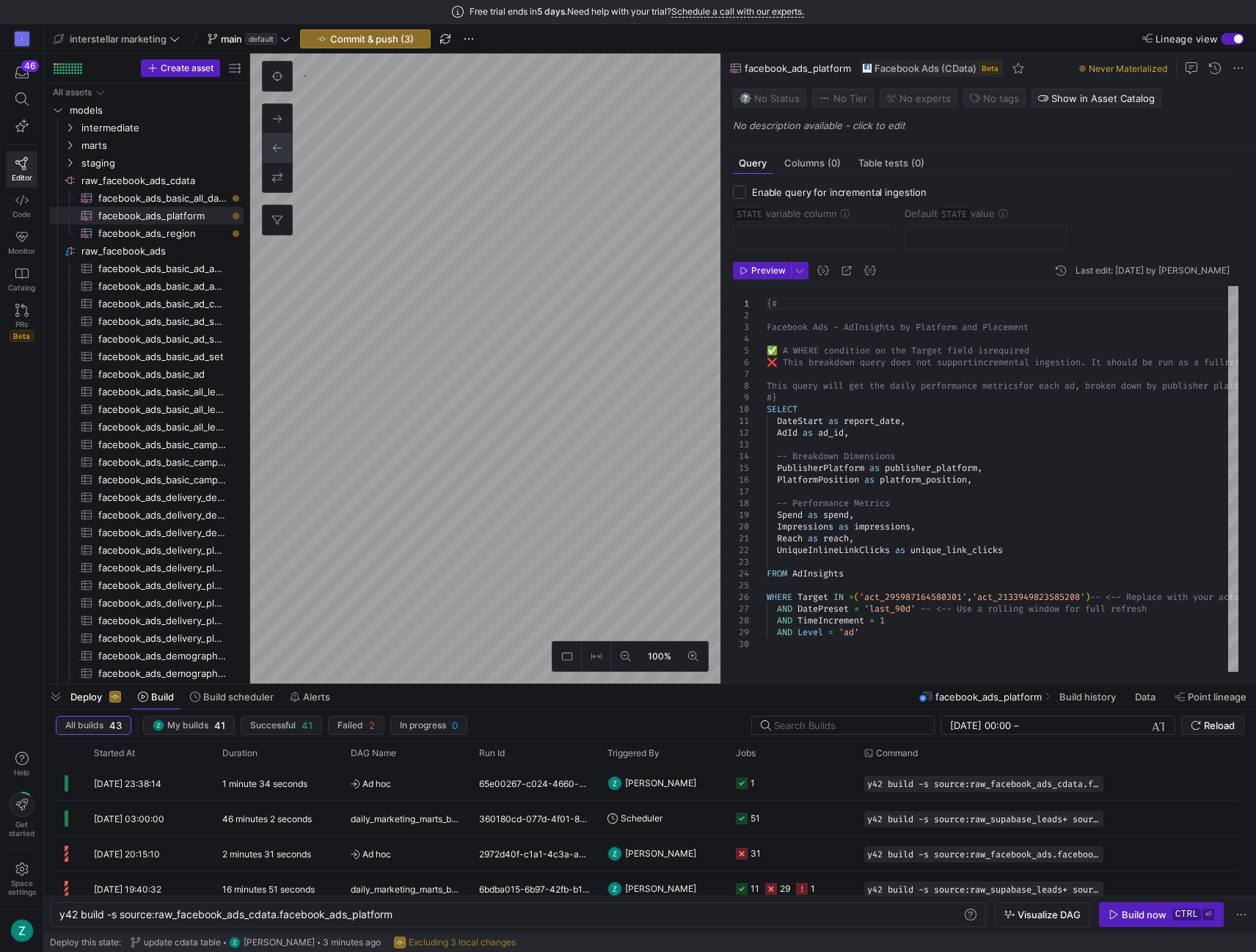
type textarea "y42 build -s source:raw_facebook_ads_cdata.facebook_ads_region"
type textarea "{# Facebook Ads - AdInsights by Region ✅ A WHERE condition on the Target field …"
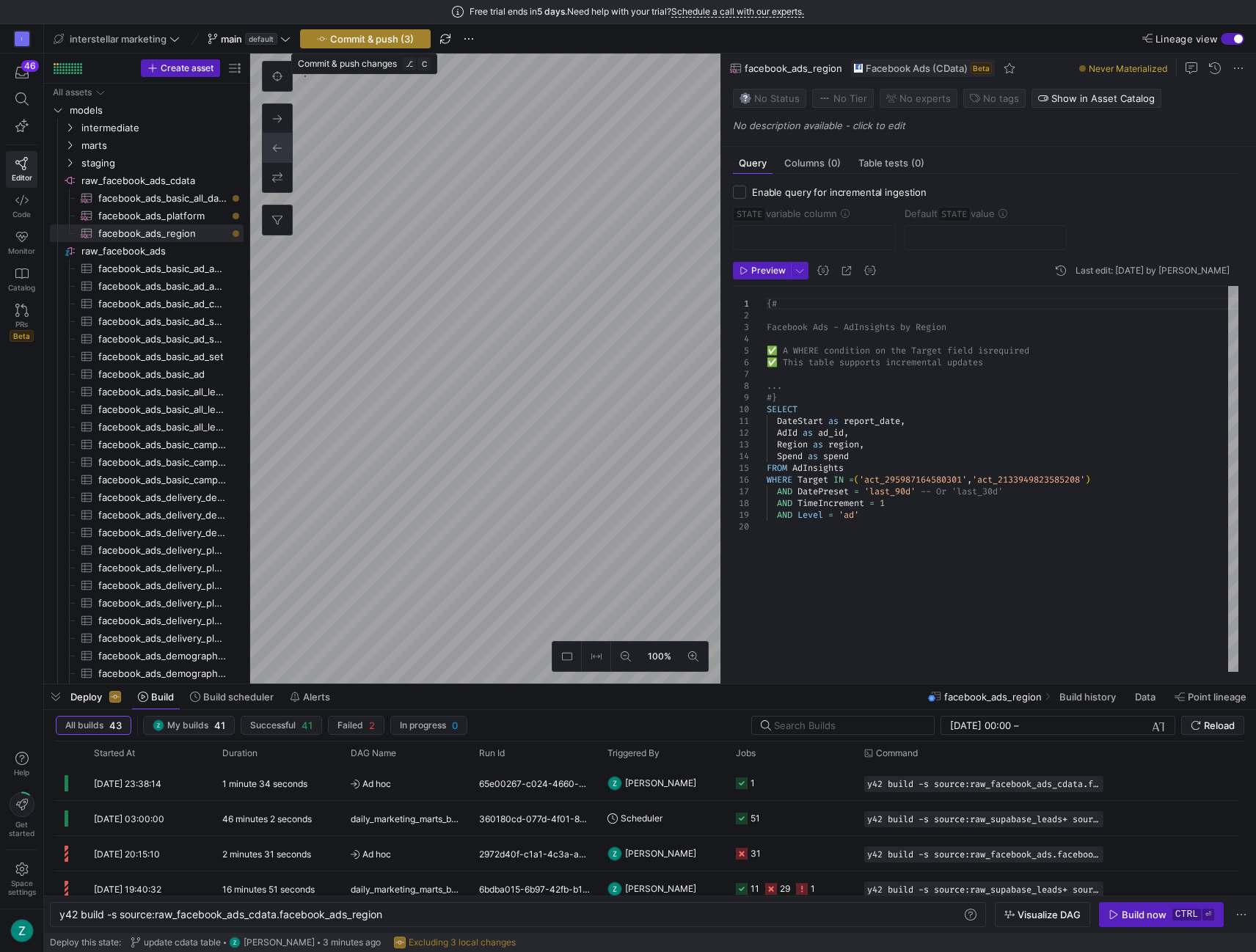
click at [367, 36] on span "Commit & push (3)" at bounding box center [372, 39] width 83 height 12
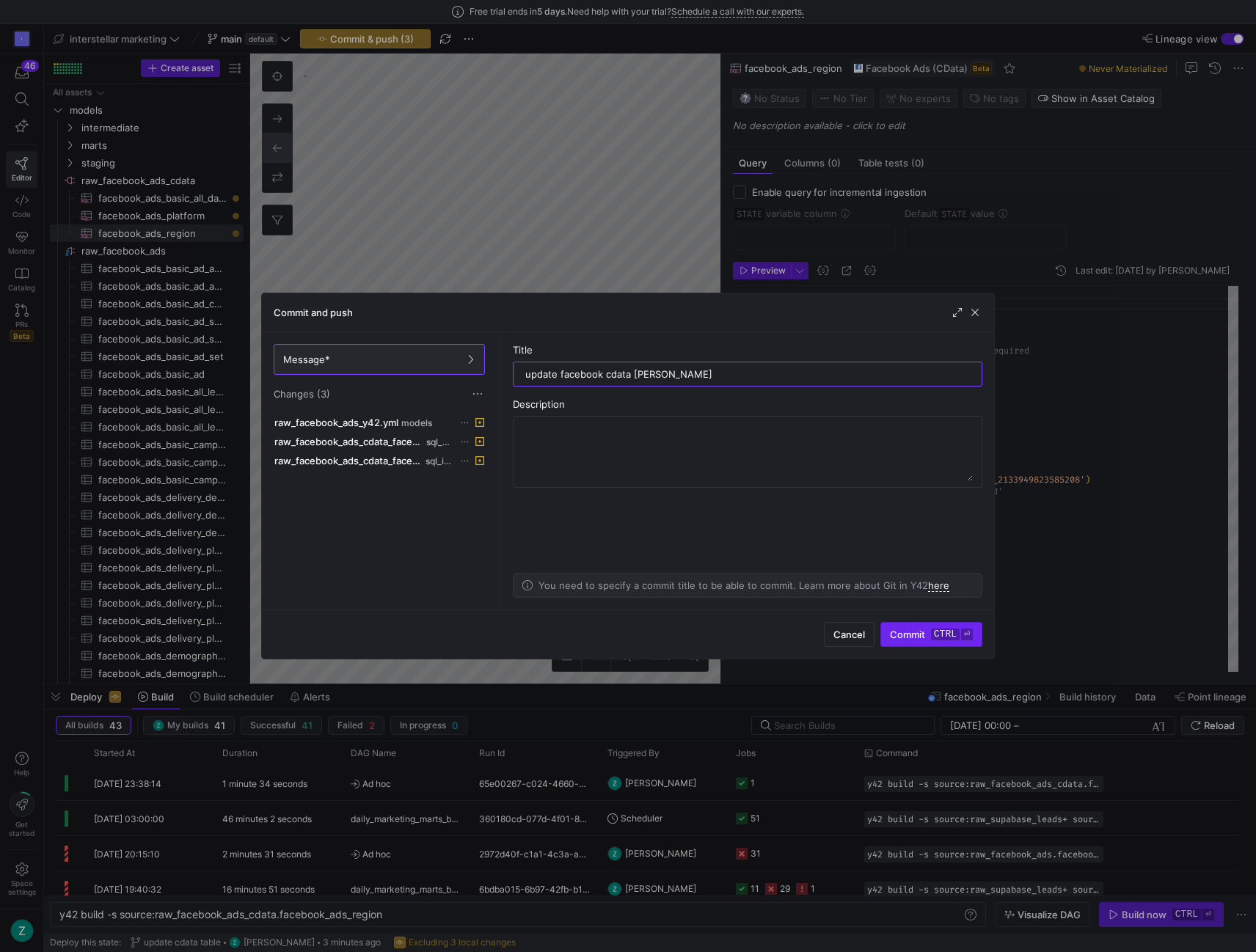
type input "update facebook cdata fields"
click at [942, 641] on span "submit" at bounding box center [932, 634] width 101 height 23
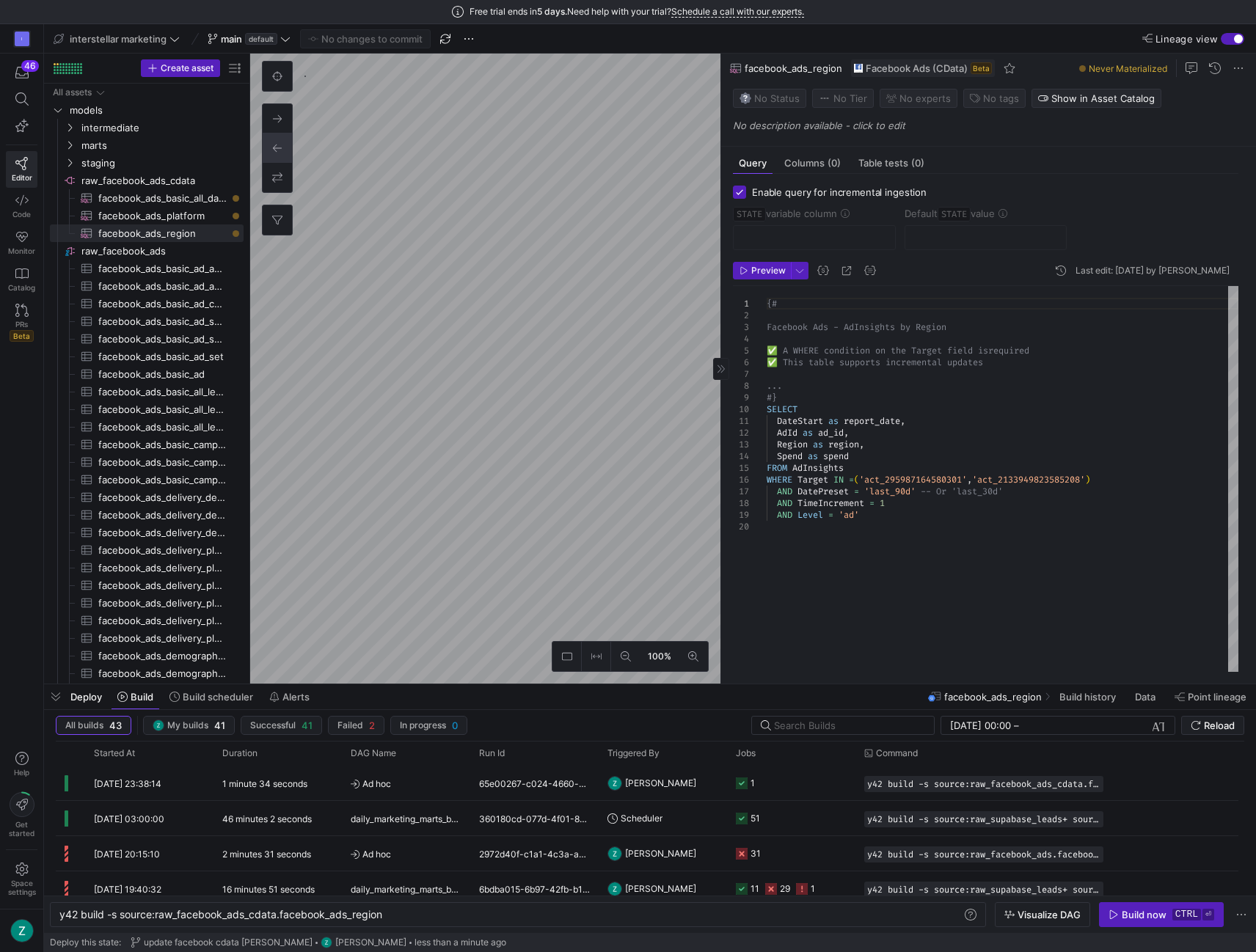
type textarea "y42 build -s source:raw_facebook_ads_cdata.facebook_ads_basic_all_data"
checkbox input "true"
type input "STATE"
type input "[DATE]"
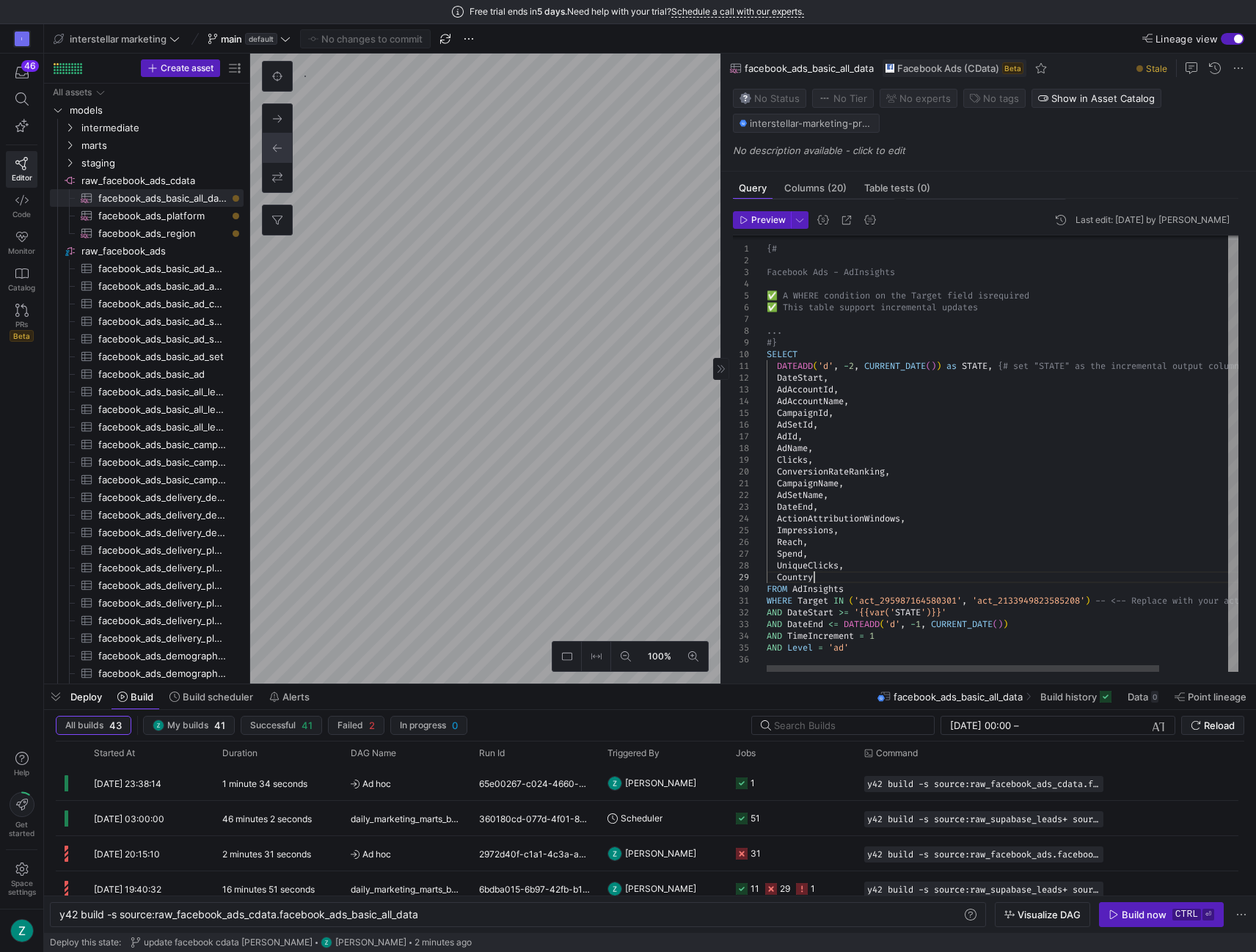
scroll to position [59, 0]
drag, startPoint x: 823, startPoint y: 573, endPoint x: 754, endPoint y: 573, distance: 69.0
click at [767, 573] on div "{# Facebook Ads - AdInsights ✅ A WHERE condition on the Target field is require…" at bounding box center [1044, 453] width 554 height 444
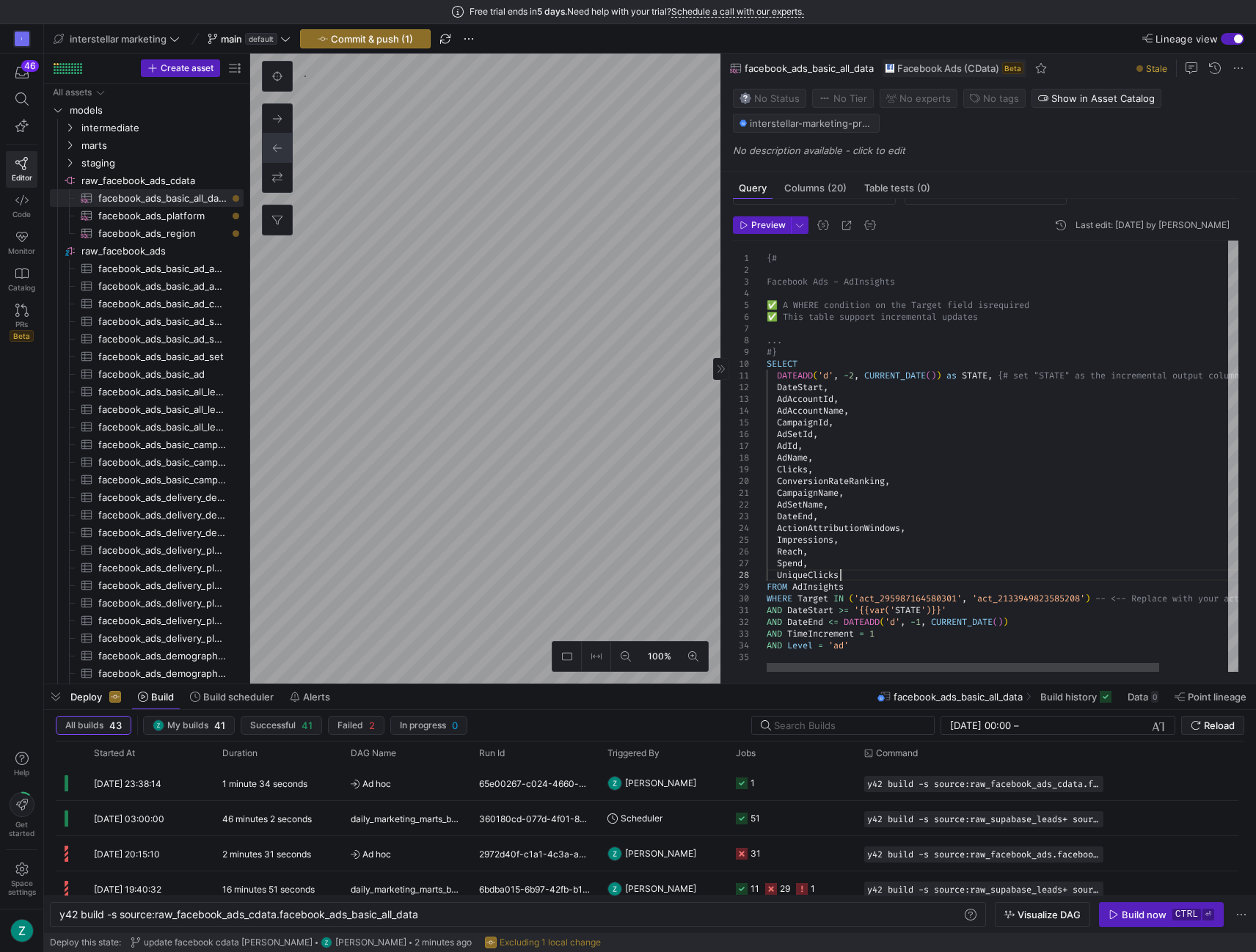
scroll to position [68, 0]
drag, startPoint x: 904, startPoint y: 528, endPoint x: 764, endPoint y: 526, distance: 140.0
click at [767, 526] on div "{# Facebook Ads - AdInsights ✅ A WHERE condition on the Target field is require…" at bounding box center [1044, 458] width 554 height 431
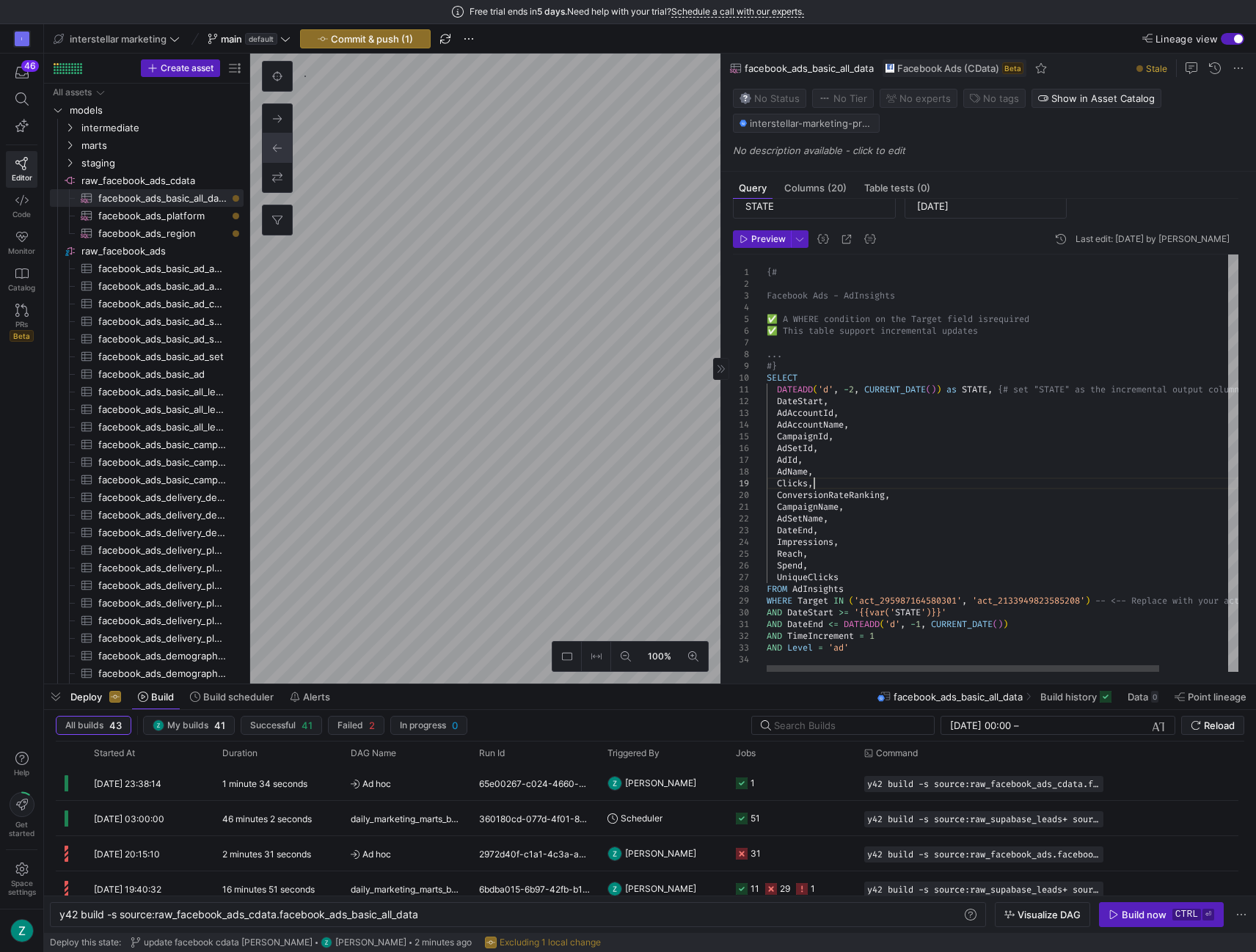
drag, startPoint x: 895, startPoint y: 480, endPoint x: 846, endPoint y: 486, distance: 49.4
click at [846, 486] on div "{# Facebook Ads - AdInsights ✅ A WHERE condition on the Target field is require…" at bounding box center [1044, 464] width 554 height 419
drag, startPoint x: 898, startPoint y: 493, endPoint x: 747, endPoint y: 491, distance: 151.0
click at [767, 491] on div "{# Facebook Ads - AdInsights ✅ A WHERE condition on the Target field is require…" at bounding box center [1044, 464] width 554 height 419
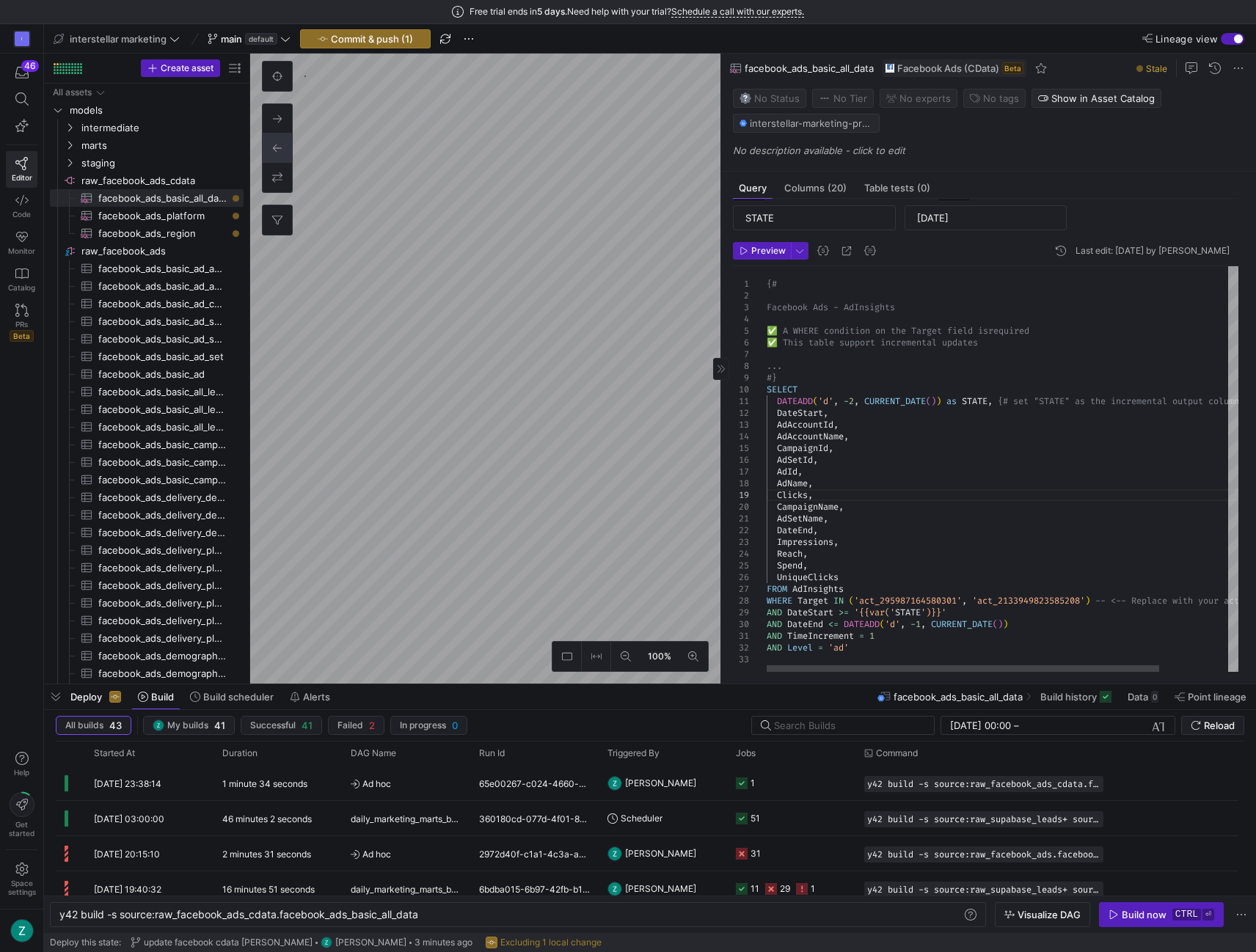
click at [829, 529] on div "{# Facebook Ads - AdInsights ✅ A WHERE condition on the Target field is require…" at bounding box center [1044, 470] width 554 height 408
drag, startPoint x: 832, startPoint y: 526, endPoint x: 750, endPoint y: 529, distance: 82.1
click at [767, 529] on div "{# Facebook Ads - AdInsights ✅ A WHERE condition on the Target field is require…" at bounding box center [1044, 470] width 554 height 408
click at [837, 525] on div "{# Facebook Ads - AdInsights ✅ A WHERE condition on the Target field is require…" at bounding box center [1044, 470] width 554 height 408
drag, startPoint x: 837, startPoint y: 409, endPoint x: 761, endPoint y: 413, distance: 76.1
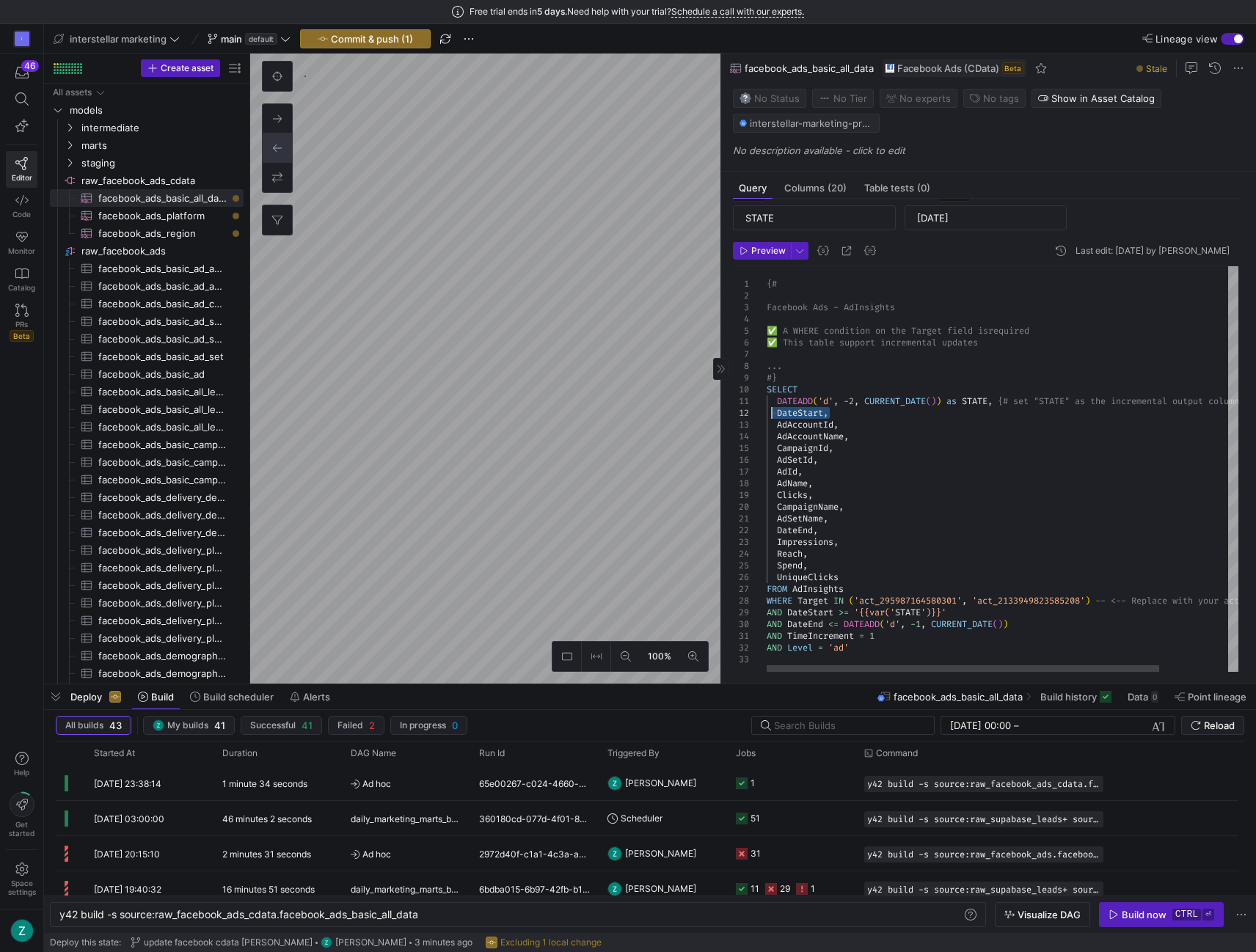
click at [767, 413] on div "{# Facebook Ads - AdInsights ✅ A WHERE condition on the Target field is require…" at bounding box center [1044, 470] width 554 height 408
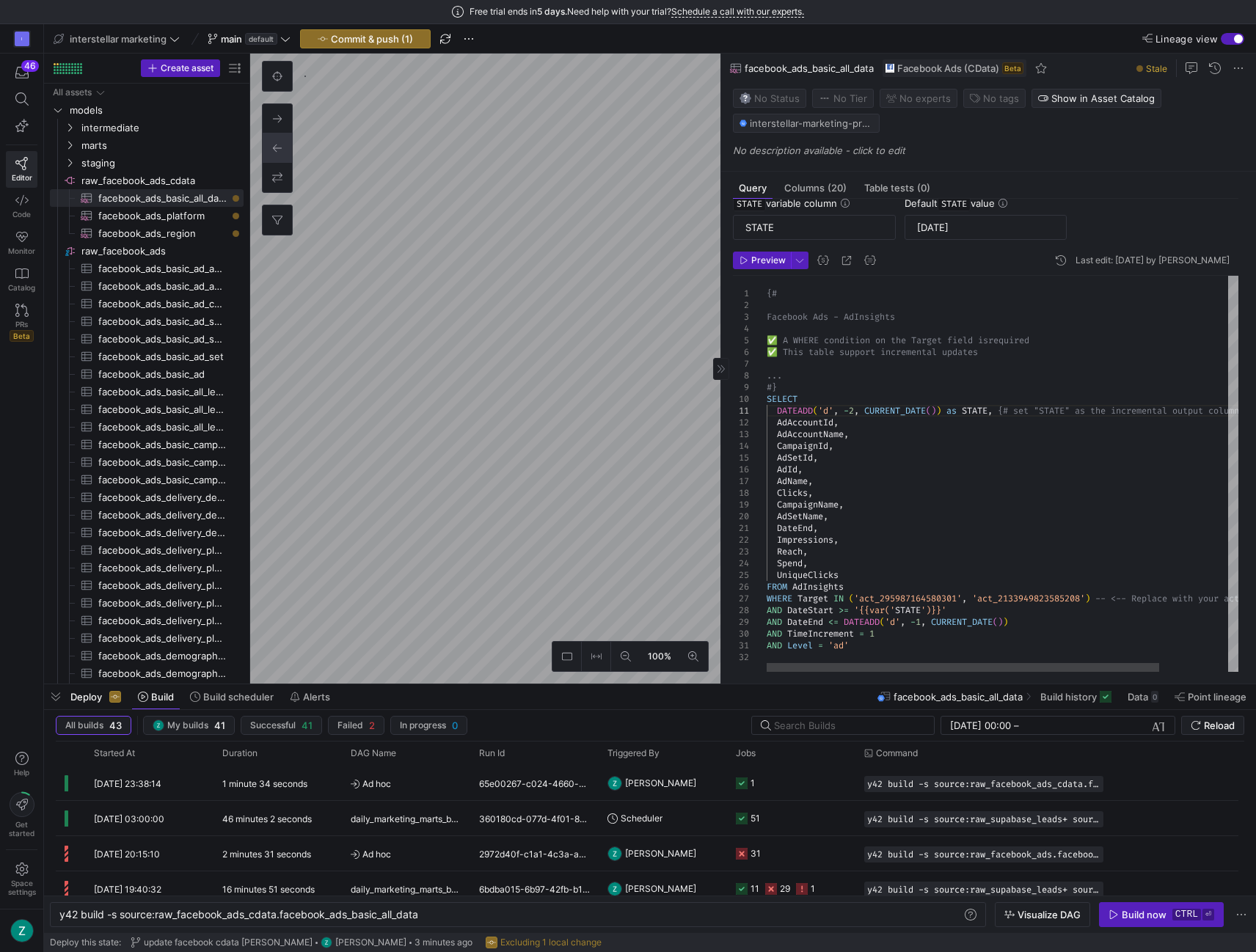
scroll to position [33, 0]
drag, startPoint x: 826, startPoint y: 526, endPoint x: 775, endPoint y: 531, distance: 51.2
click at [775, 531] on div "{# Facebook Ads - AdInsights ✅ A WHERE condition on the Target field is require…" at bounding box center [1044, 476] width 554 height 396
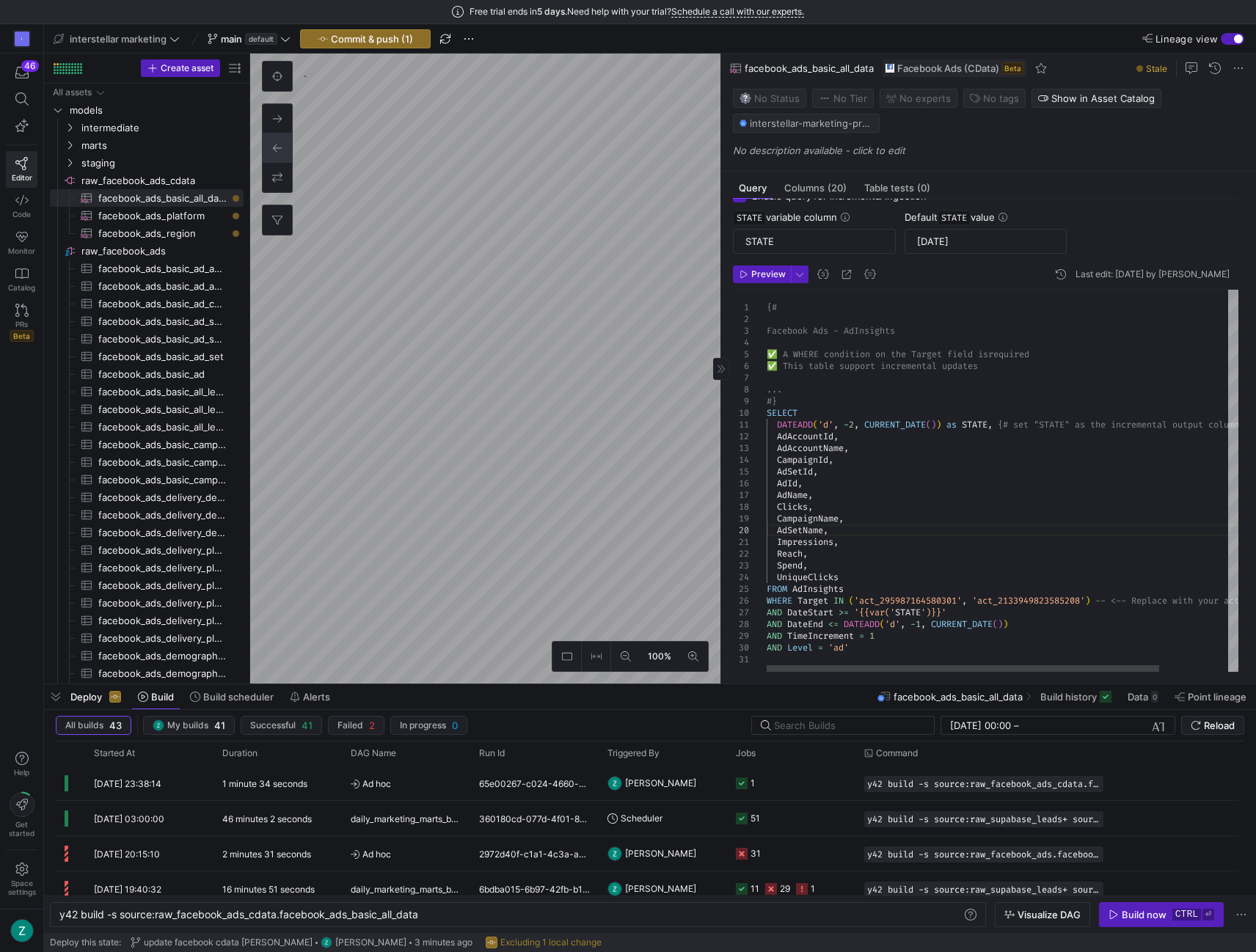
type textarea "Impressions, Reach, Spend, UniqueClicks FROM AdInsights WHERE Target IN ('act_2…"
click at [849, 570] on div "{# Facebook Ads - AdInsights ✅ A WHERE condition on the Target field is require…" at bounding box center [1044, 481] width 554 height 384
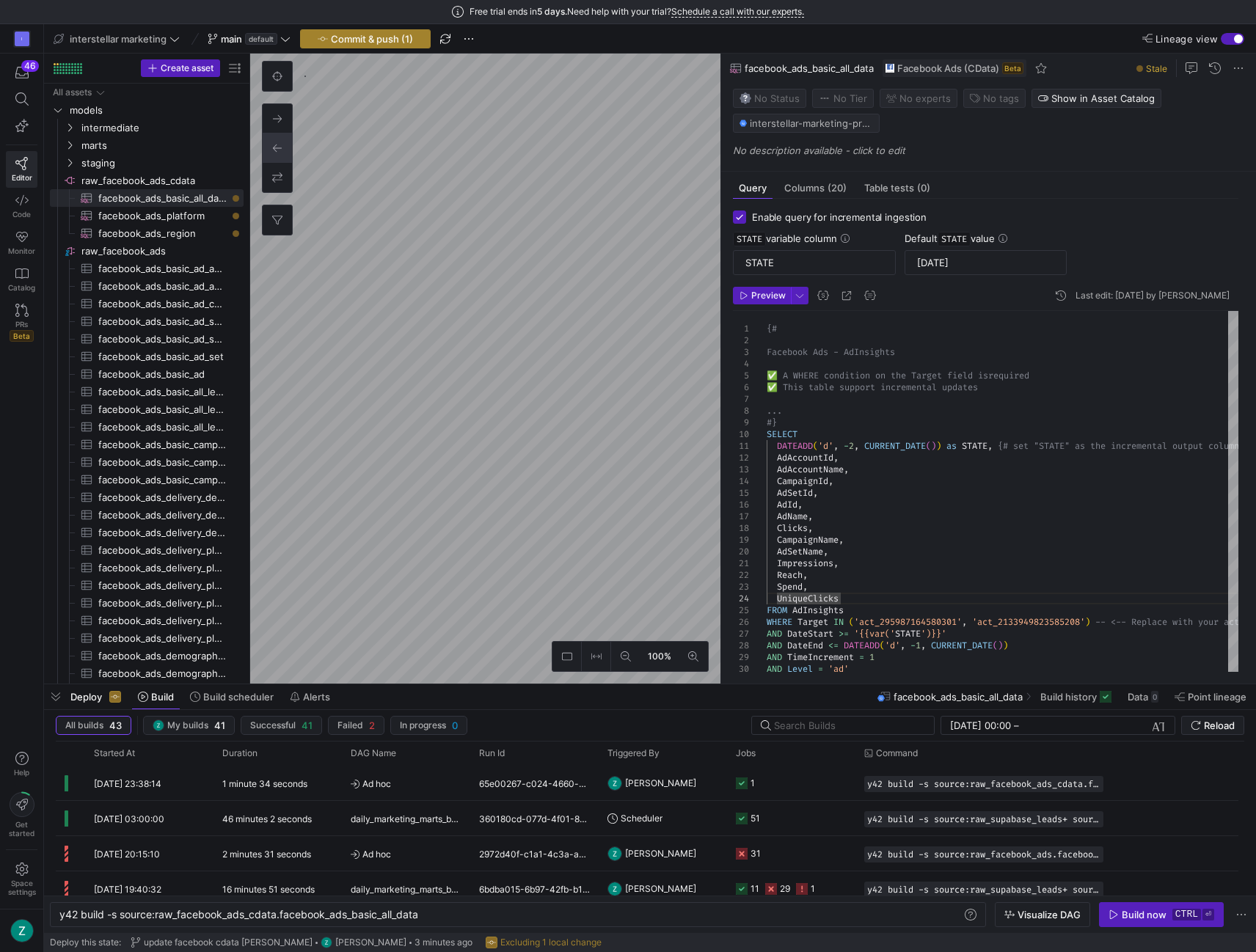
click at [334, 38] on span "Commit & push (1)" at bounding box center [372, 39] width 82 height 12
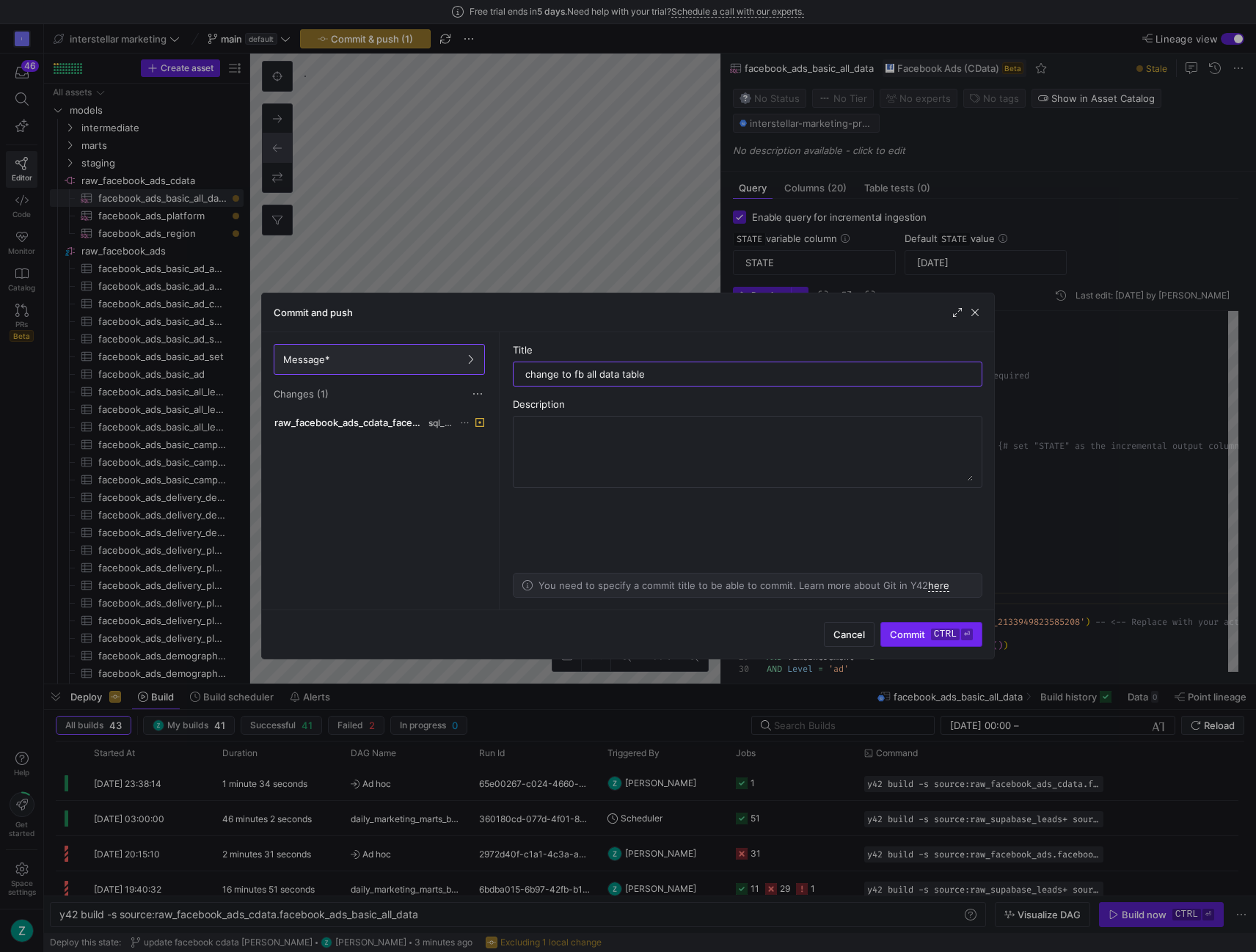
type input "change to fb all data table"
click at [923, 640] on span "Commit ctrl ⏎" at bounding box center [932, 634] width 83 height 12
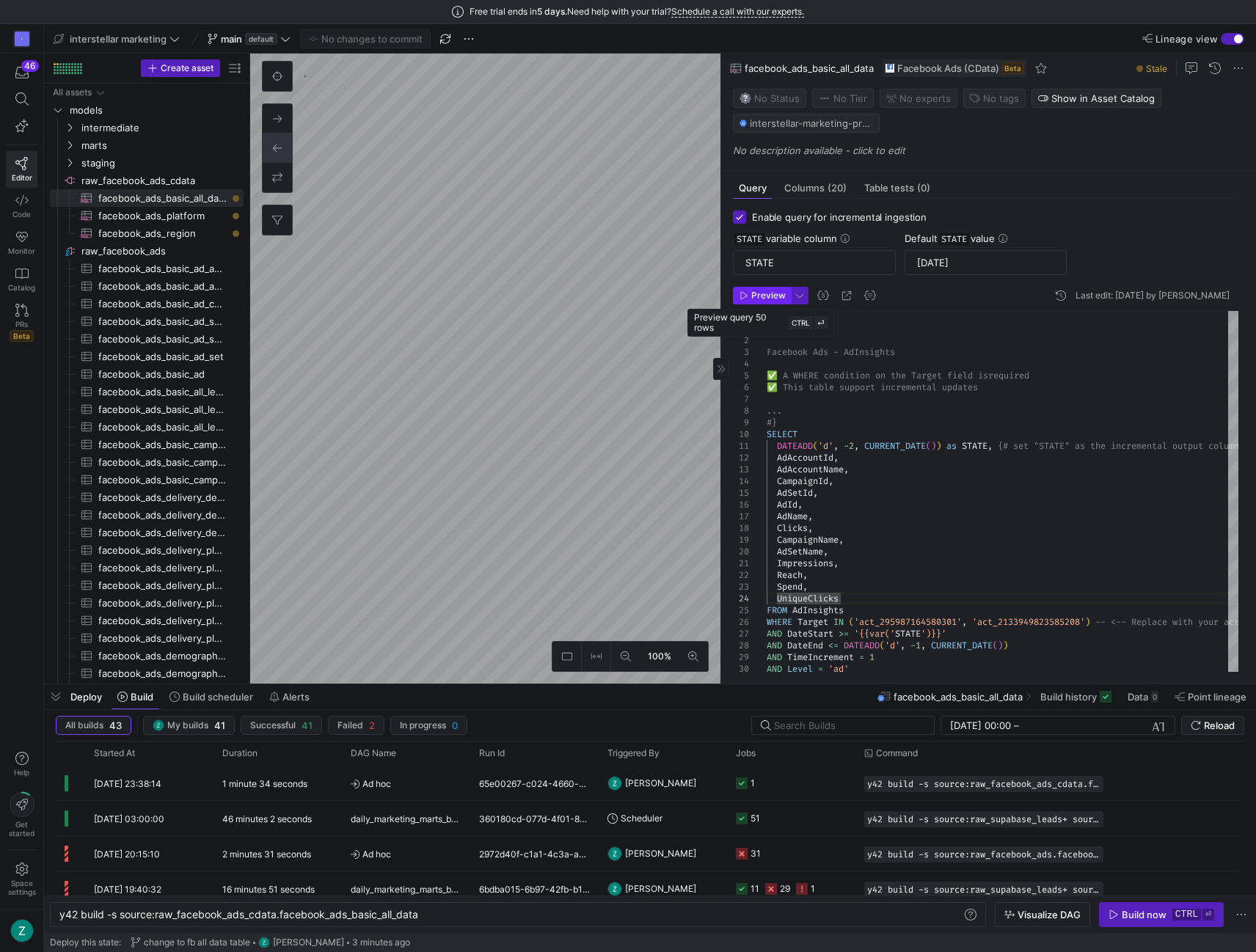
click at [755, 298] on span "Preview" at bounding box center [769, 295] width 35 height 11
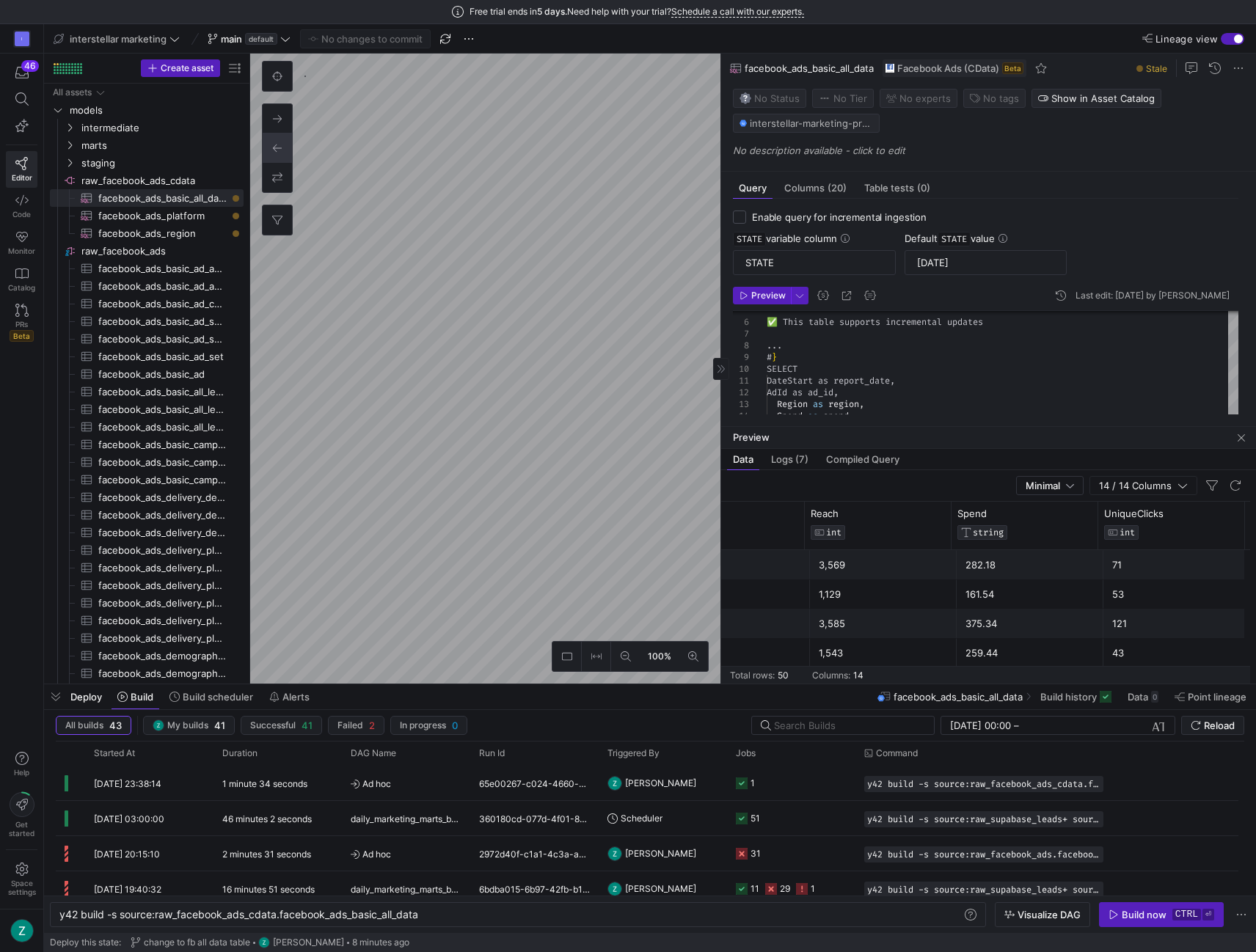
type textarea "y42 build -s source:raw_facebook_ads_cdata.facebook_ads_region"
checkbox input "false"
type textarea "{# Facebook Ads - AdInsights by Region ✅ A WHERE condition on the Target field …"
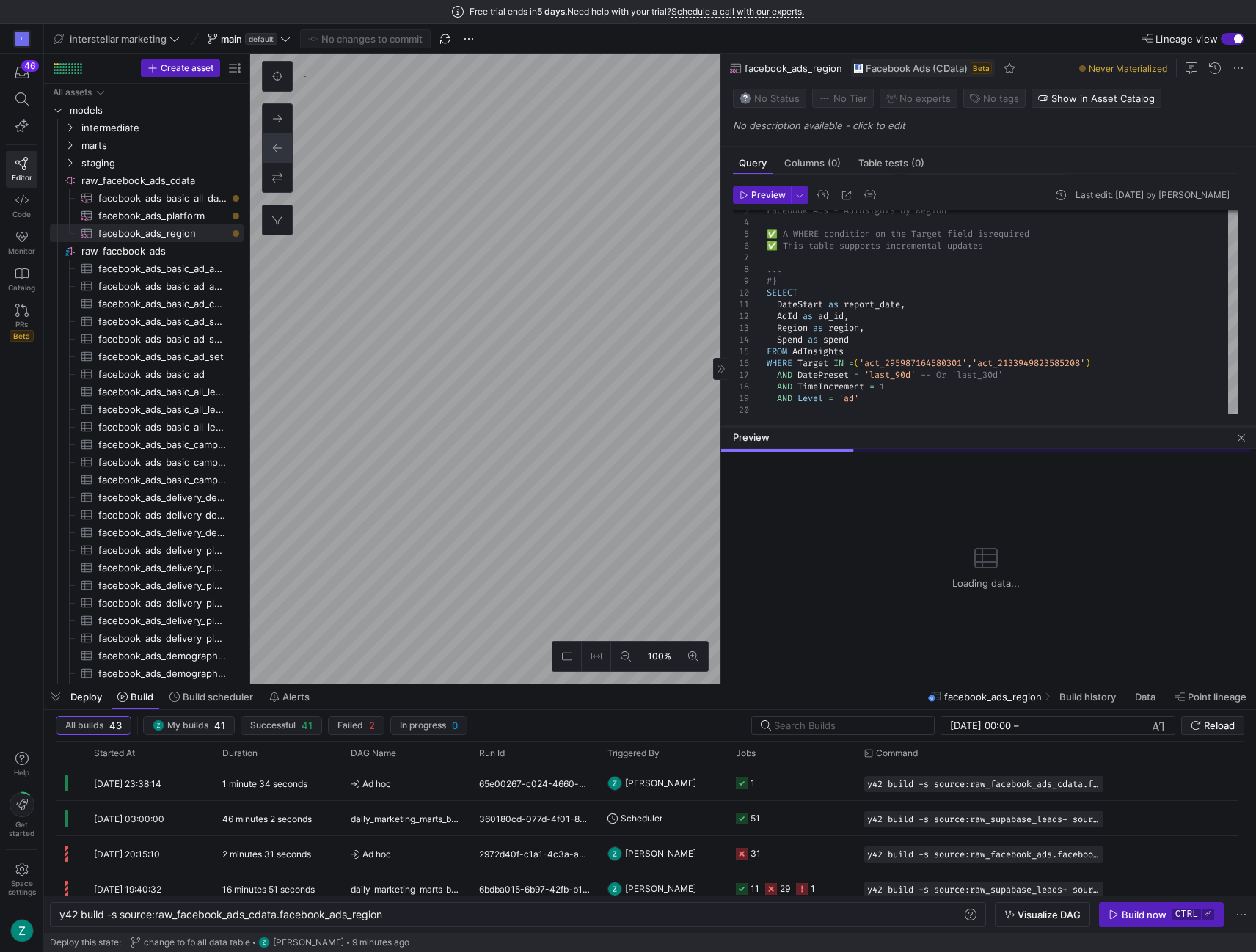
type textarea "y42 build -s source:raw_facebook_ads_cdata.facebook_ads_platform"
type textarea "{# Facebook Ads - AdInsights by Platform and Placement ✅ A WHERE condition on t…"
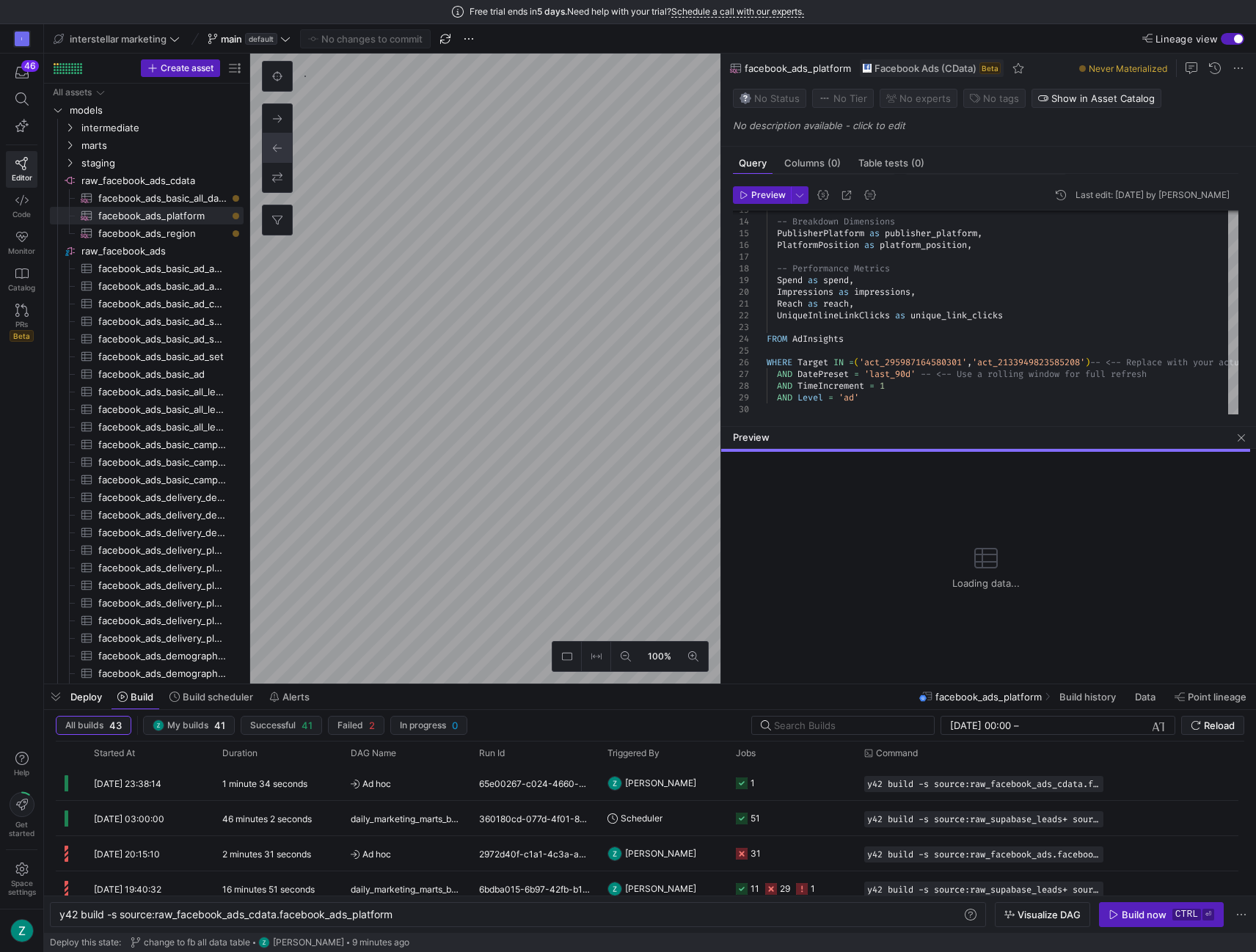
click at [564, 927] on y42-orchestration-inline-build "y42 build -s source:raw_facebook_ads_cdata.faceboo k_ads_platform y42 build -s …" at bounding box center [649, 914] width 1211 height 38
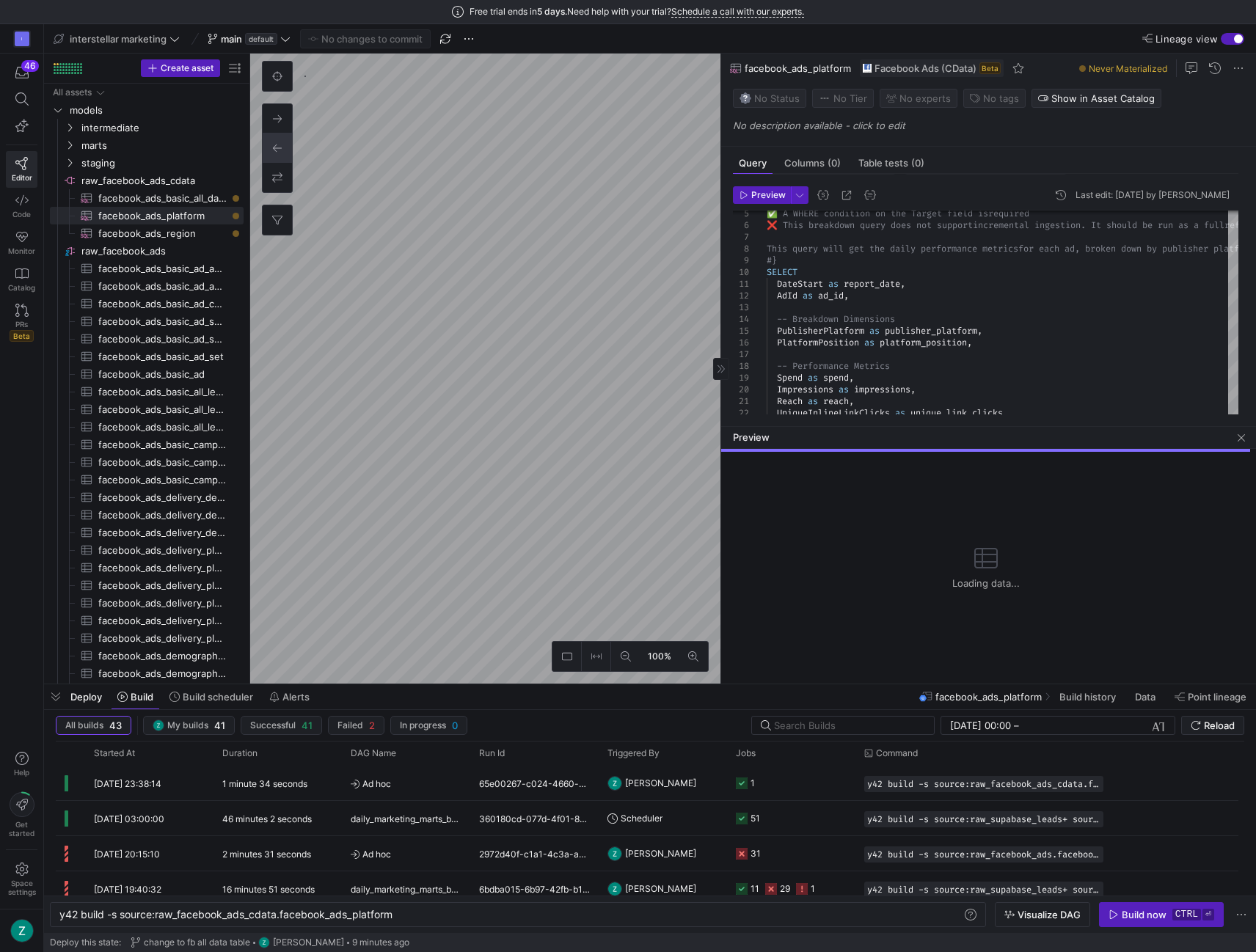
type textarea "y42 build -s source:raw_facebook_ads_cdata.facebook_ads_region"
type textarea "{# Facebook Ads - AdInsights by Region ✅ A WHERE condition on the Target field …"
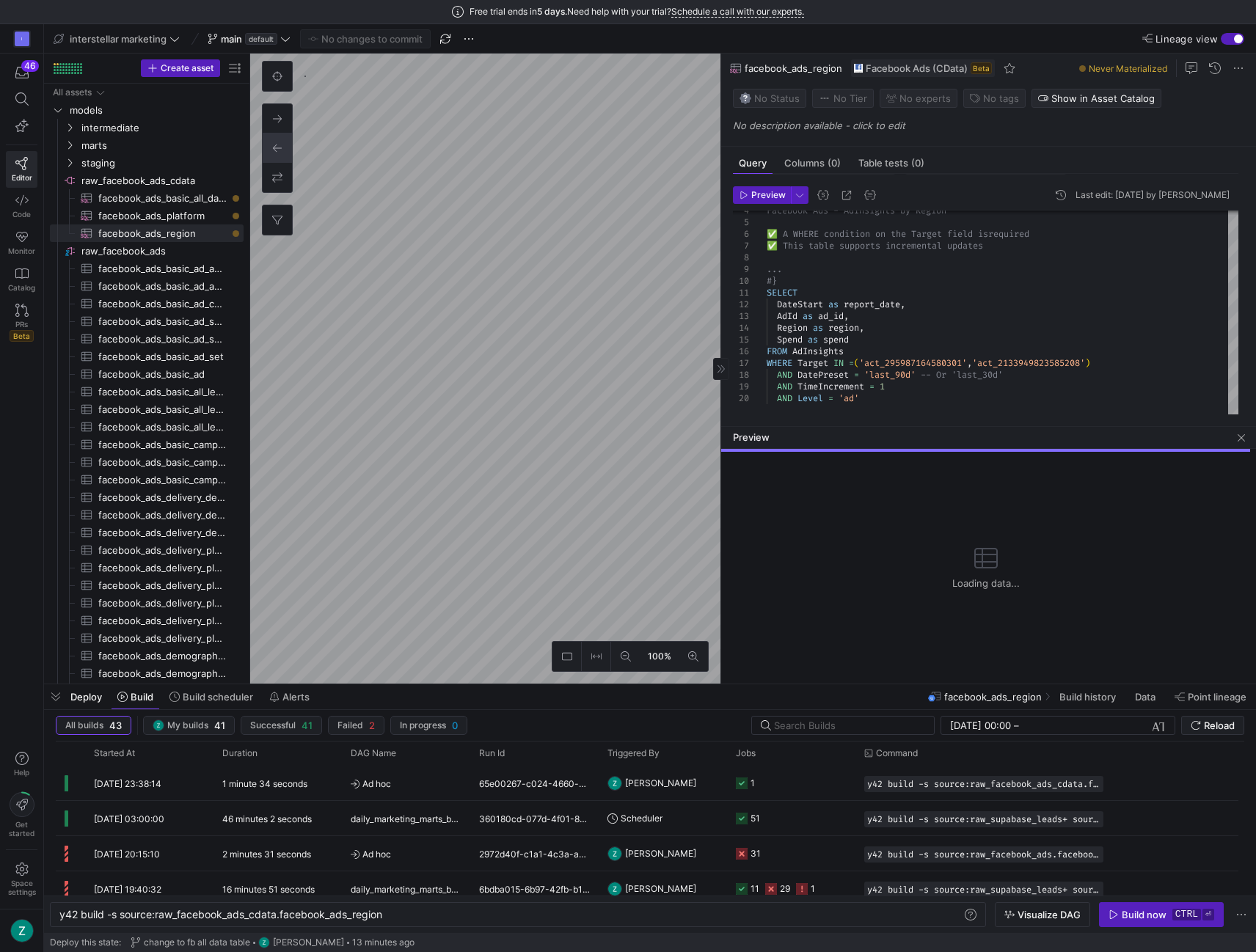
type textarea "y42 build -s source:raw_facebook_ads_cdata.facebook_ads_basic_all_data"
checkbox input "true"
type input "STATE"
type input "[DATE]"
type textarea "{# Facebook Ads - AdInsights ✅ A WHERE condition on the Target field is require…"
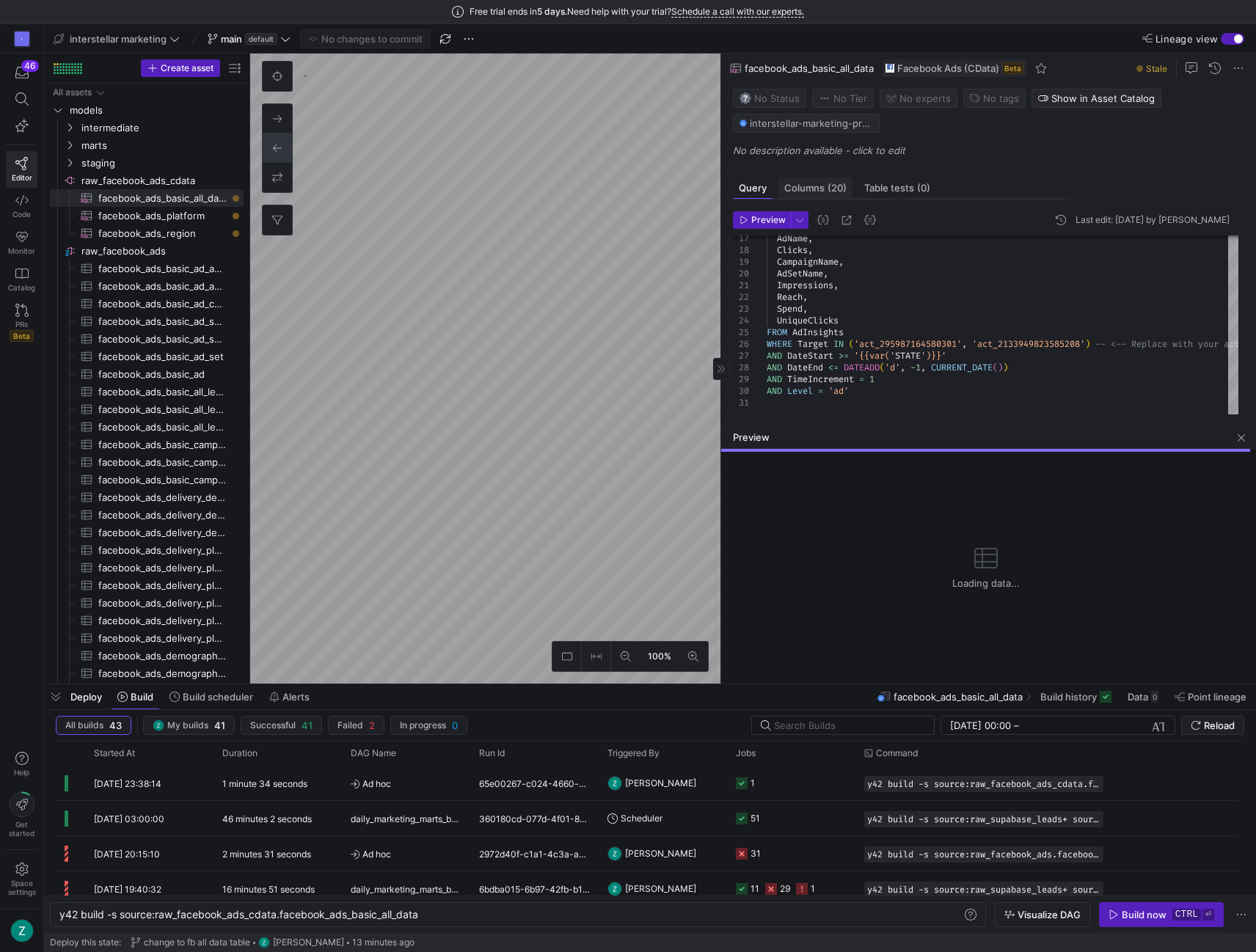
click at [817, 187] on span "Columns (20)" at bounding box center [815, 188] width 62 height 10
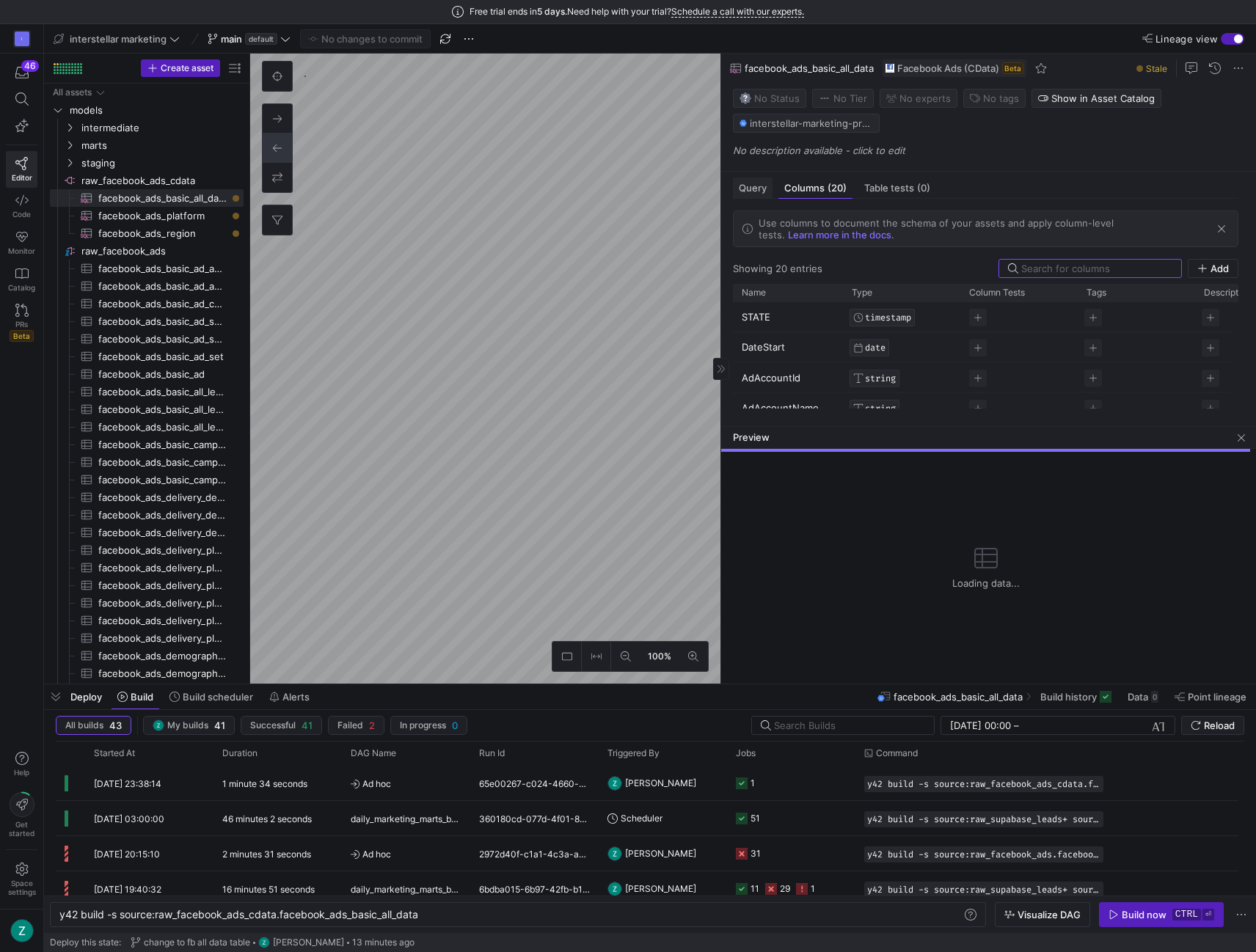
click at [754, 184] on span "Query" at bounding box center [752, 188] width 28 height 10
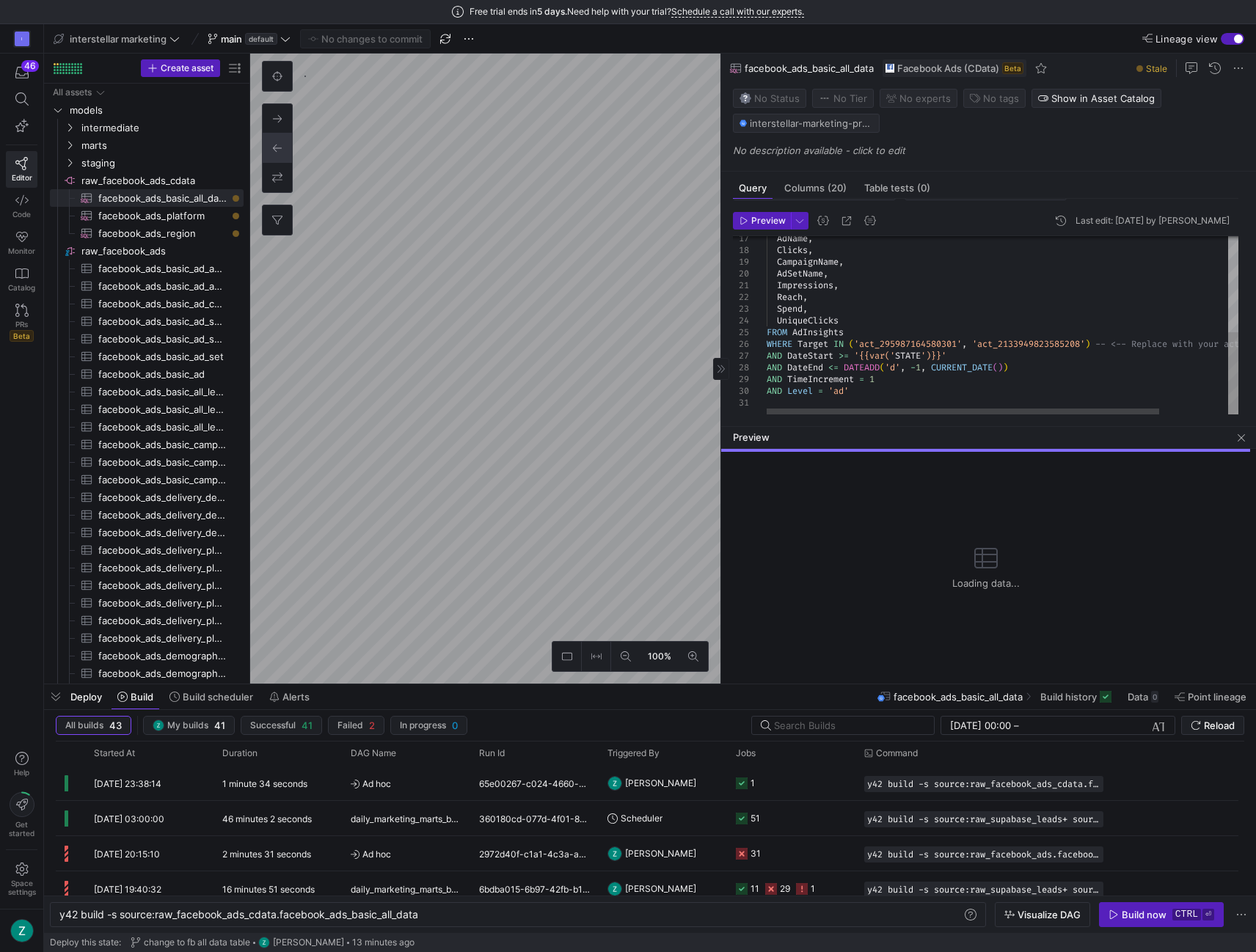
scroll to position [76, 0]
click at [1144, 909] on div "Build now" at bounding box center [1144, 914] width 45 height 12
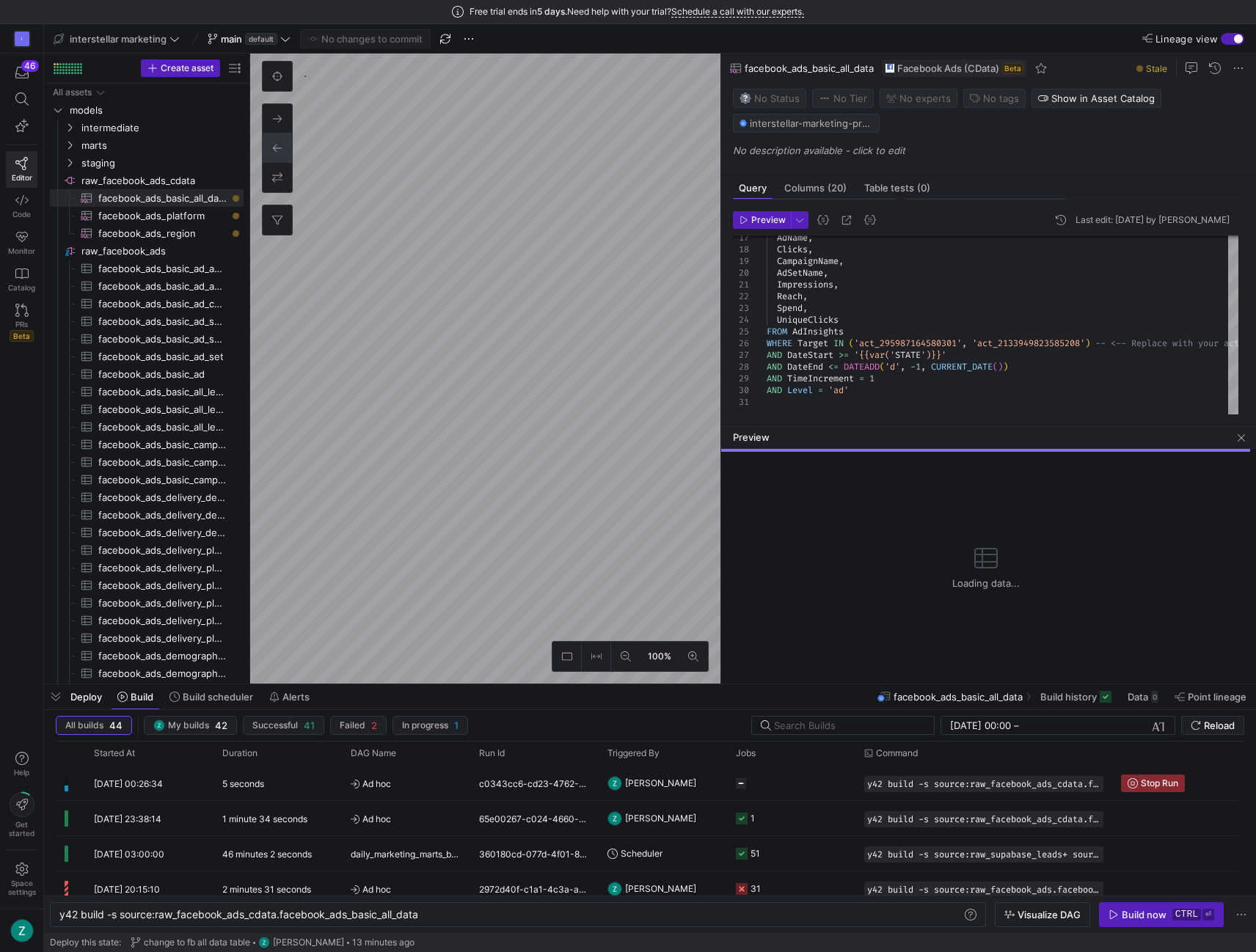
type textarea "y42 build -s source:raw_facebook_ads_cdata.facebook_ads_region"
checkbox input "false"
type textarea "{# Facebook Ads - AdInsights by Region ✅ A WHERE condition on the Target field …"
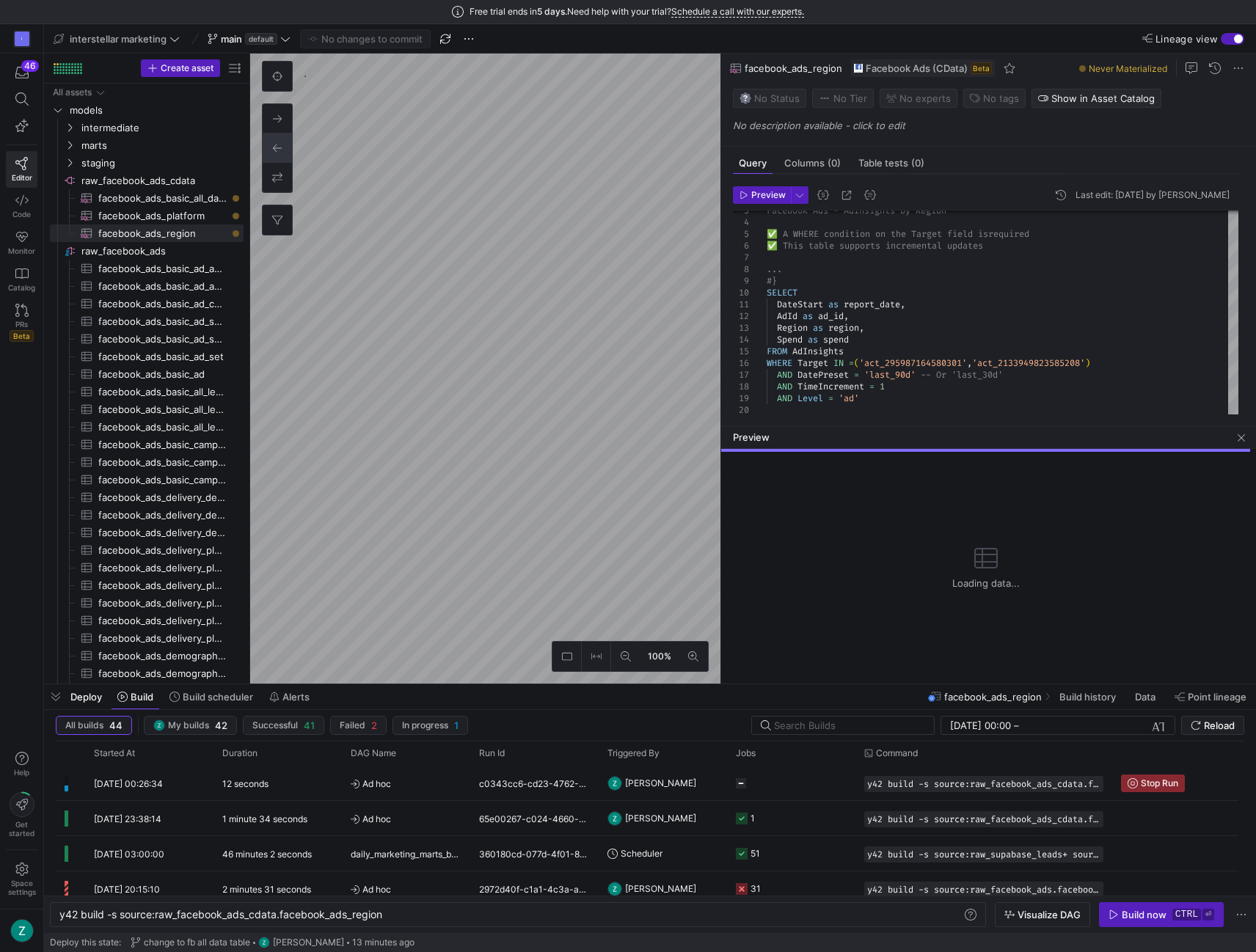
type textarea "y42 build -s source:raw_facebook_ads_cdata.facebook_ads_basic_all_data"
checkbox input "true"
type input "STATE"
type input "[DATE]"
type textarea "{# Facebook Ads - AdInsights ✅ A WHERE condition on the Target field is require…"
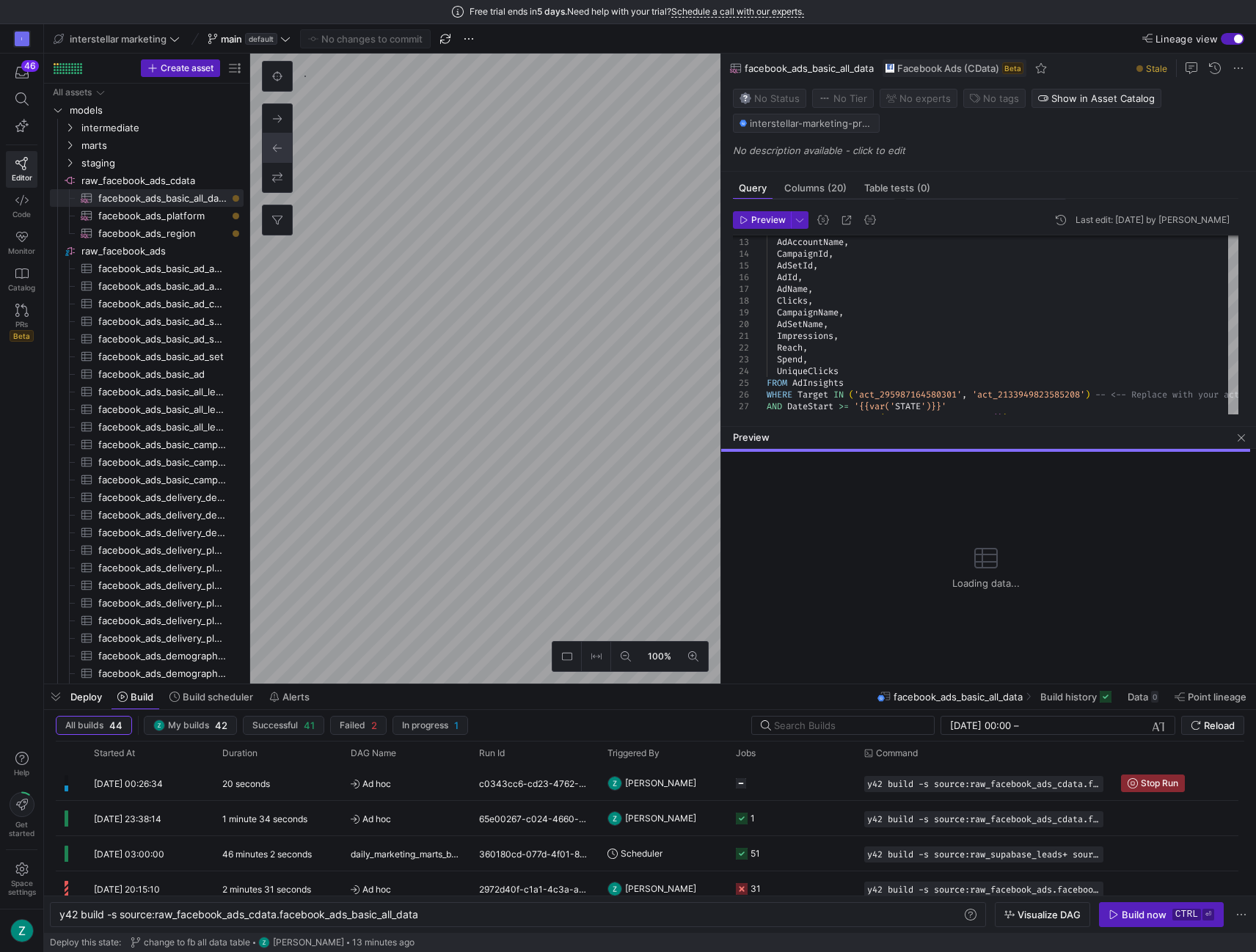
type textarea "y42 build -s source:raw_facebook_ads_cdata.facebook_ads_region"
checkbox input "false"
type textarea "{# Facebook Ads - AdInsights by Region ✅ A WHERE condition on the Target field …"
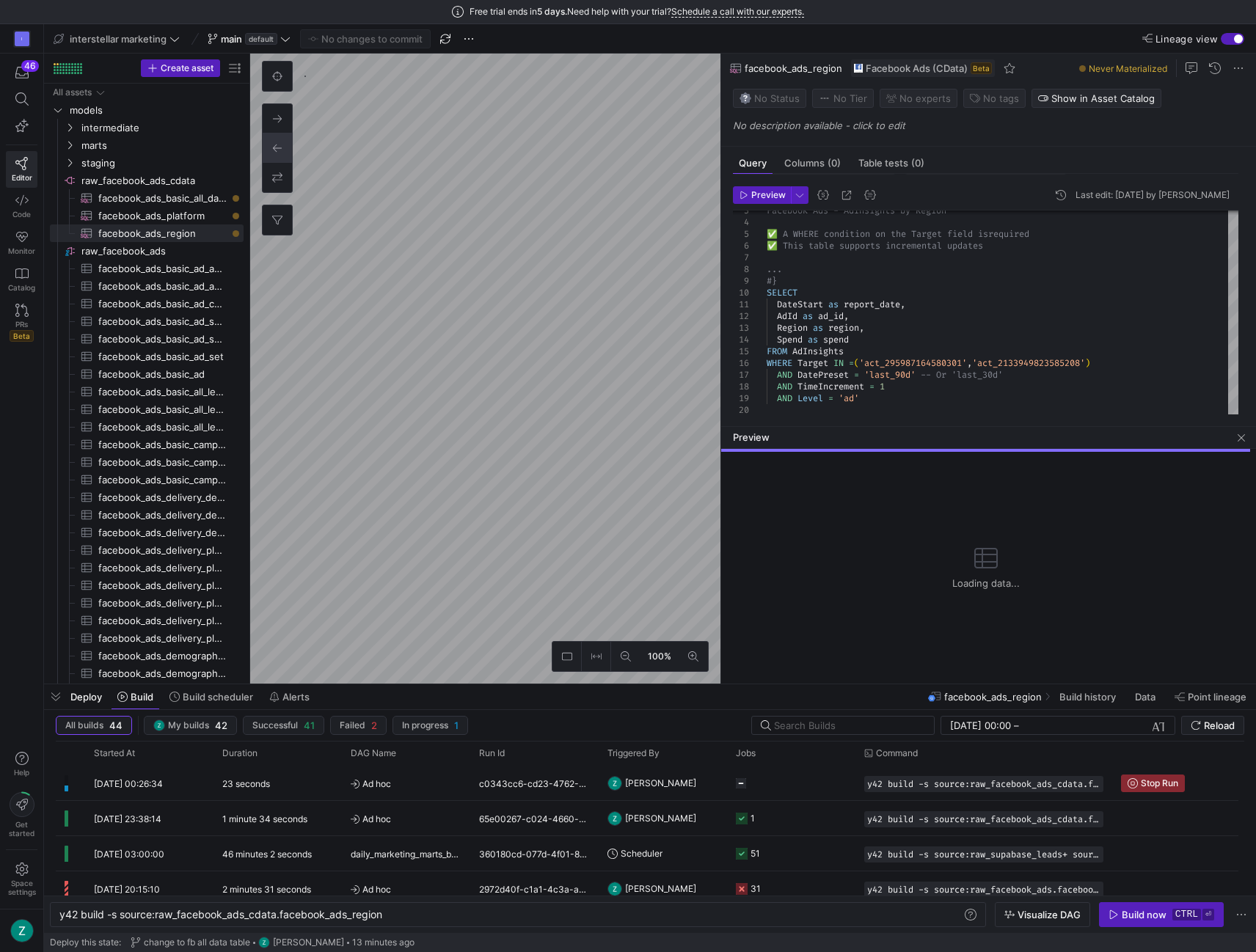
type textarea "y42 build -s source:raw_facebook_ads_cdata.facebook_ads_basic_all_data"
checkbox input "true"
type input "STATE"
type input "[DATE]"
type textarea "{# Facebook Ads - AdInsights ✅ A WHERE condition on the Target field is require…"
